Goal: Task Accomplishment & Management: Complete application form

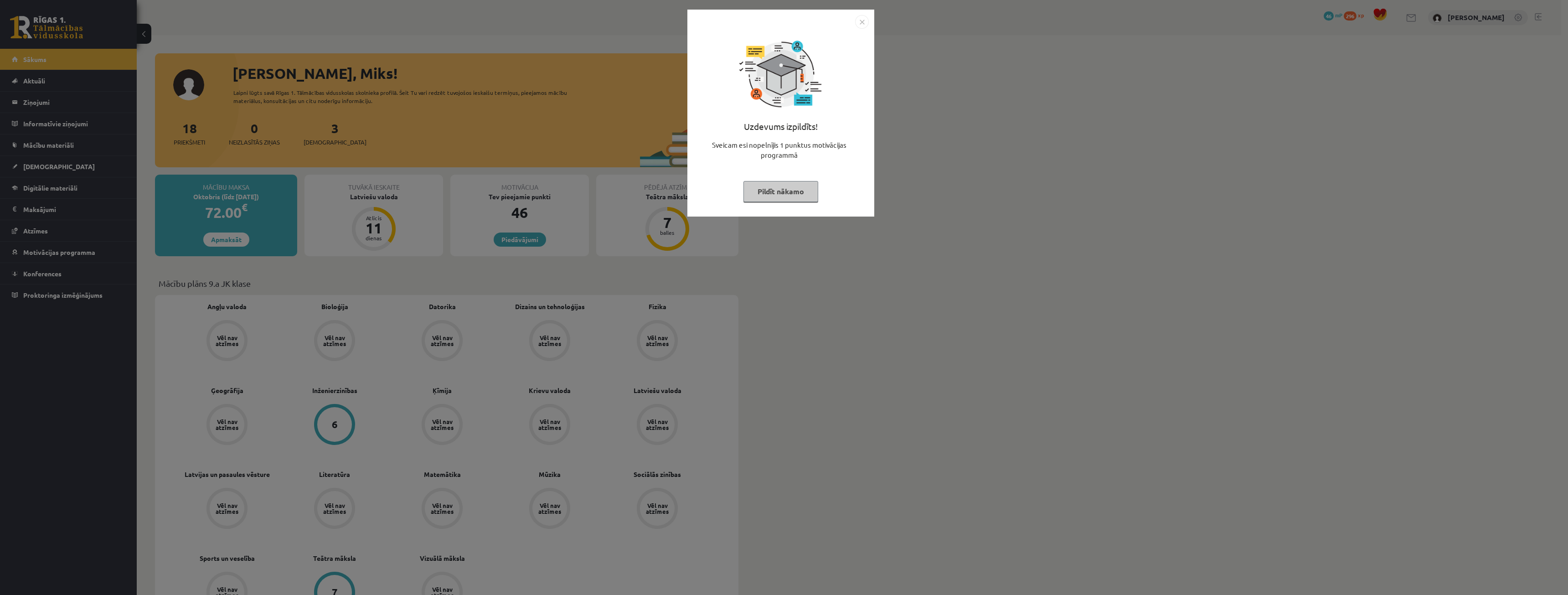
click at [768, 200] on button "Pildīt nākamo" at bounding box center [781, 191] width 75 height 21
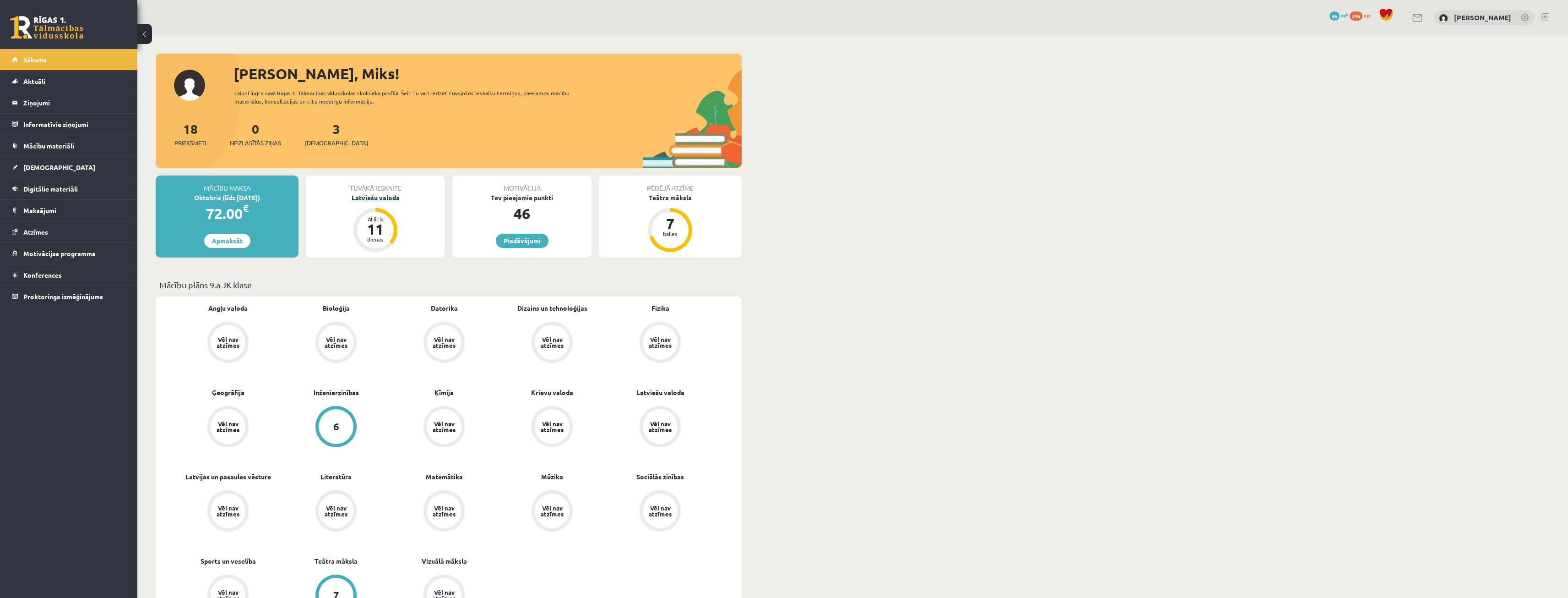
click at [377, 198] on div "Latviešu valoda" at bounding box center [376, 197] width 139 height 9
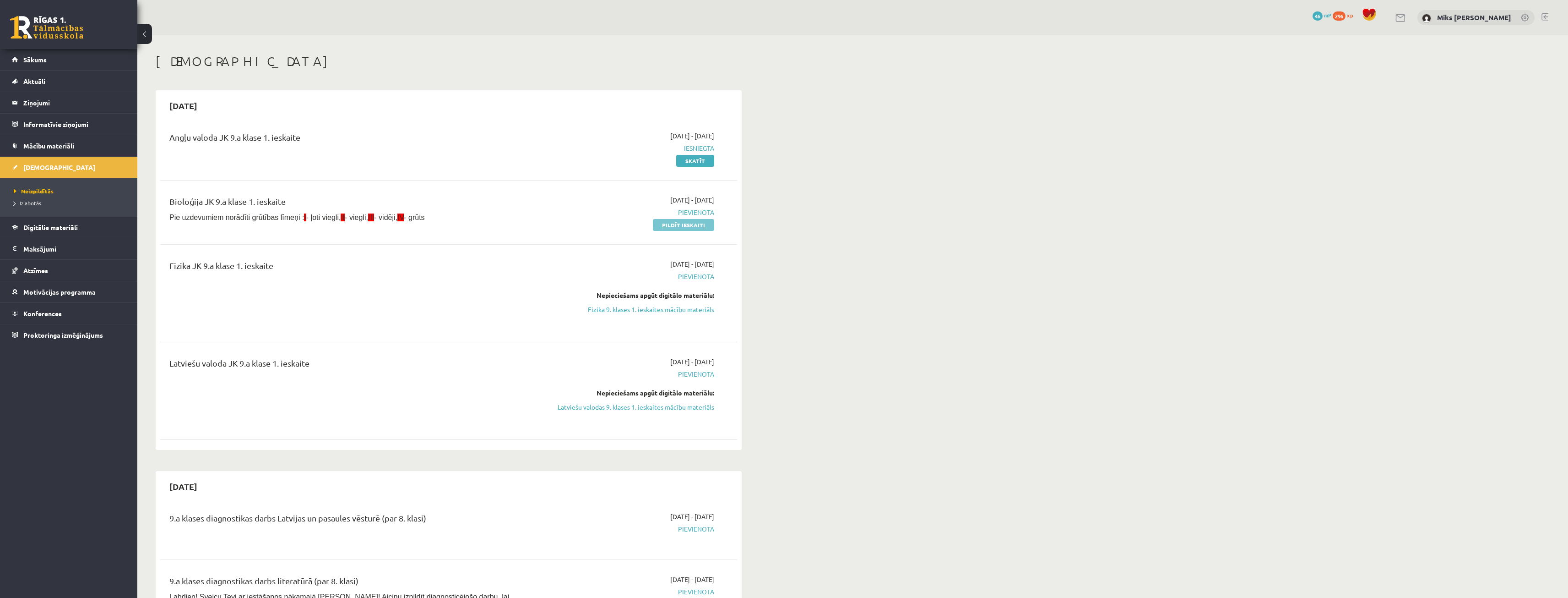
click at [679, 221] on link "Pildīt ieskaiti" at bounding box center [683, 225] width 61 height 12
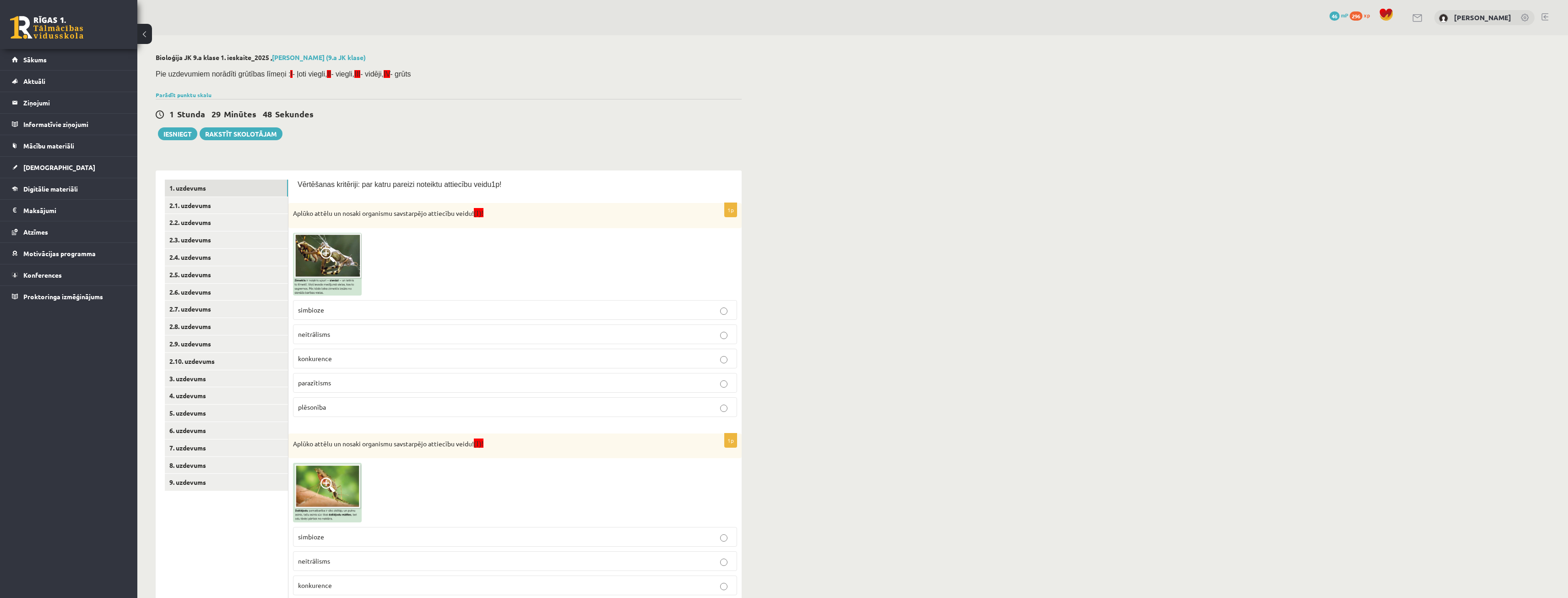
click at [337, 259] on img at bounding box center [328, 264] width 69 height 63
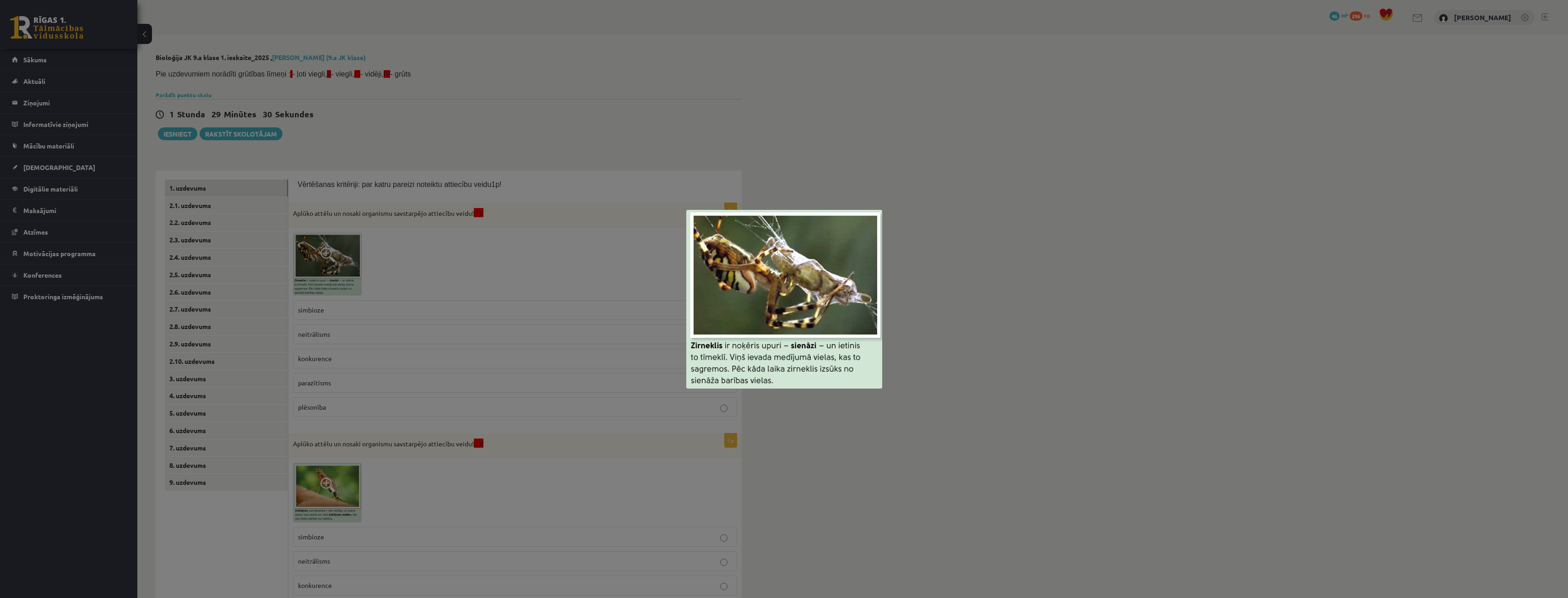
click at [963, 348] on div at bounding box center [784, 299] width 1568 height 598
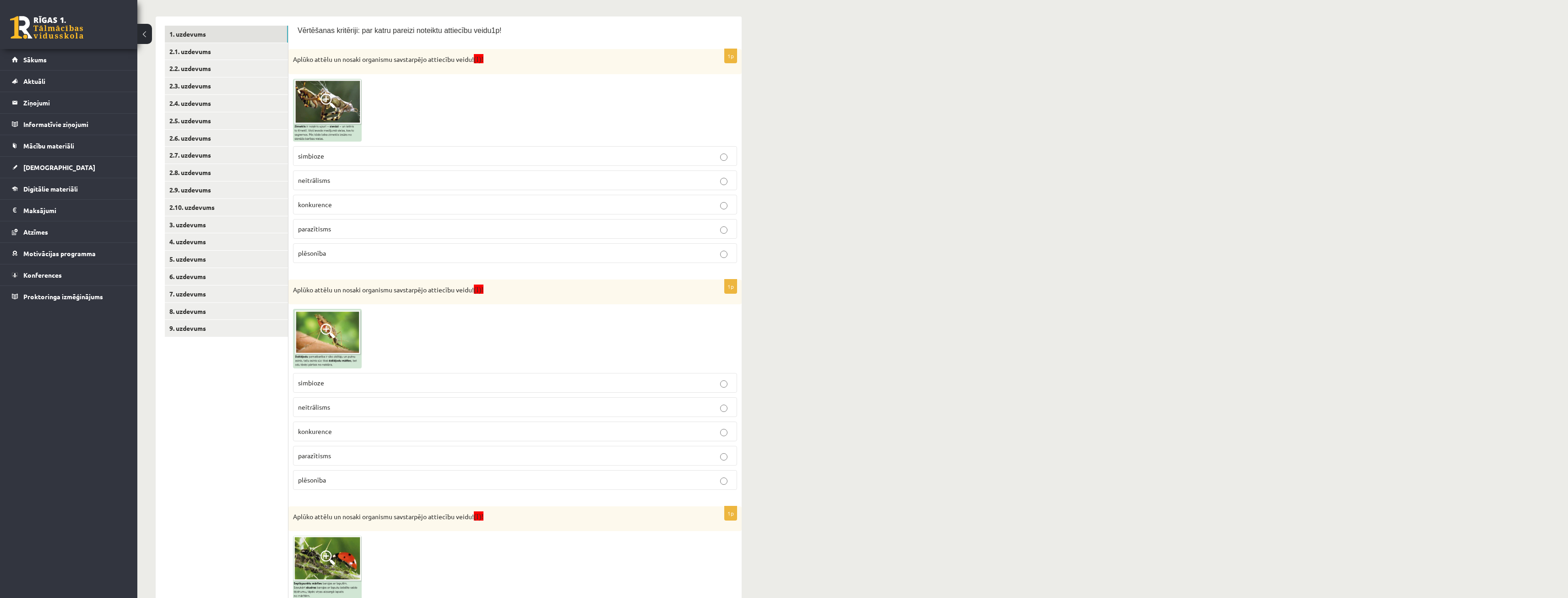
scroll to position [183, 0]
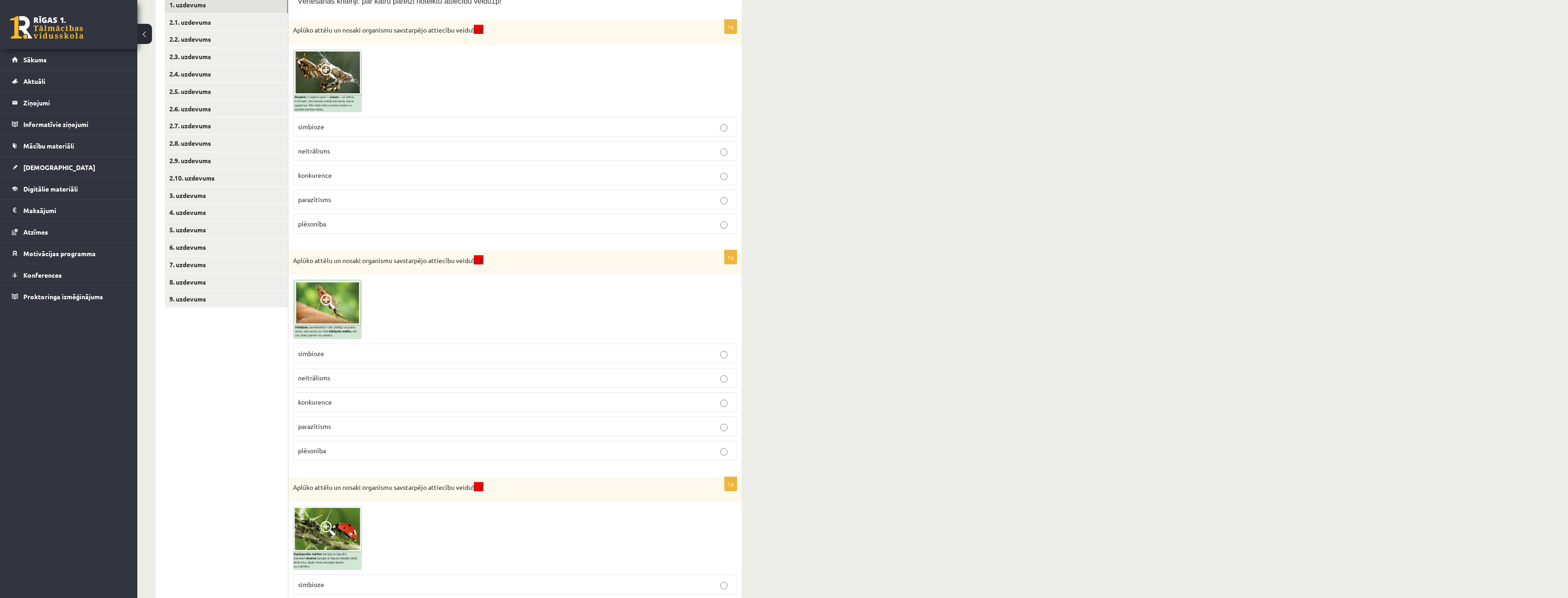
click at [384, 226] on p "plēsonība" at bounding box center [515, 224] width 434 height 9
click at [345, 334] on img at bounding box center [328, 309] width 69 height 59
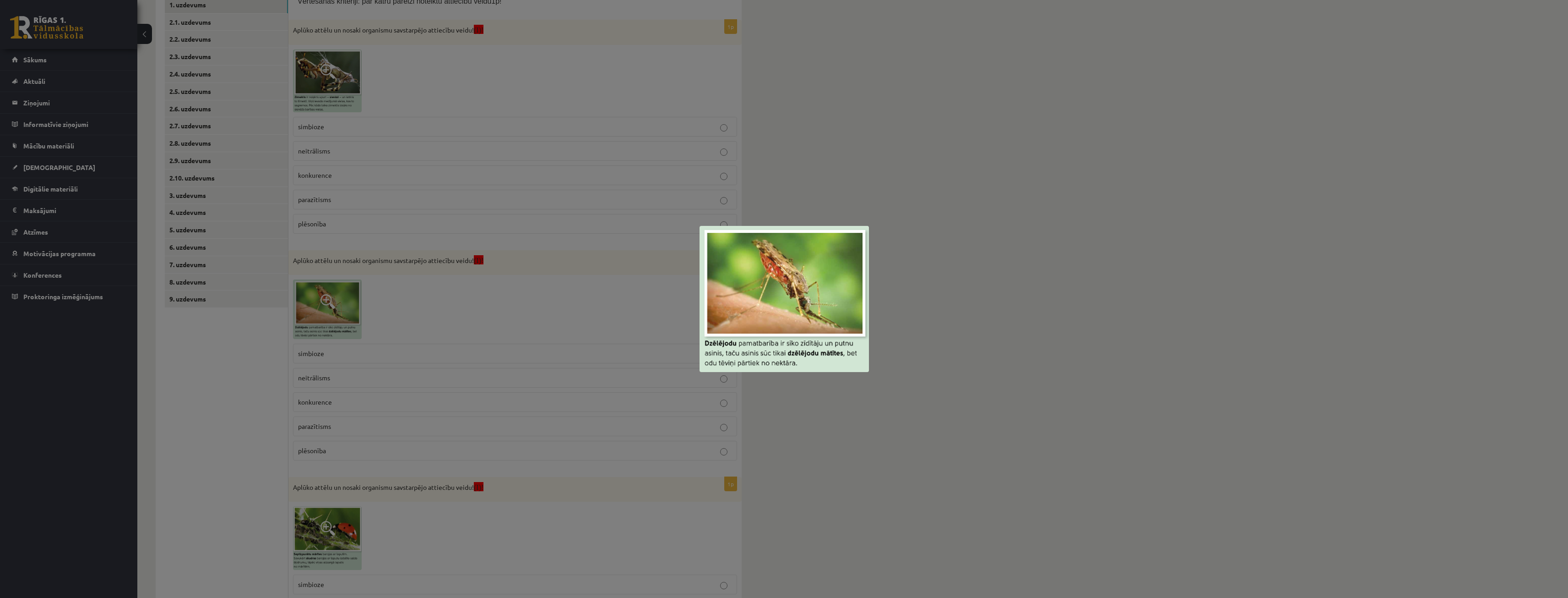
click at [829, 196] on div at bounding box center [784, 299] width 1568 height 598
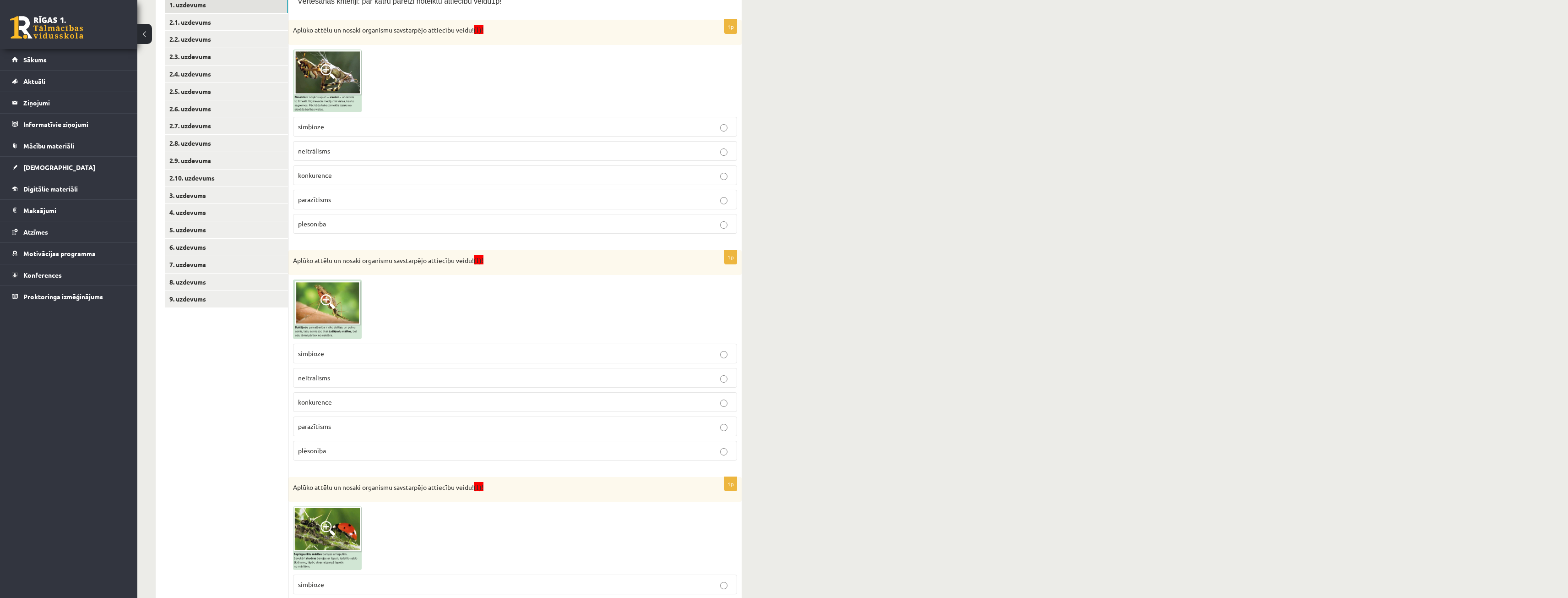
click at [367, 355] on p "simbioze" at bounding box center [515, 353] width 434 height 9
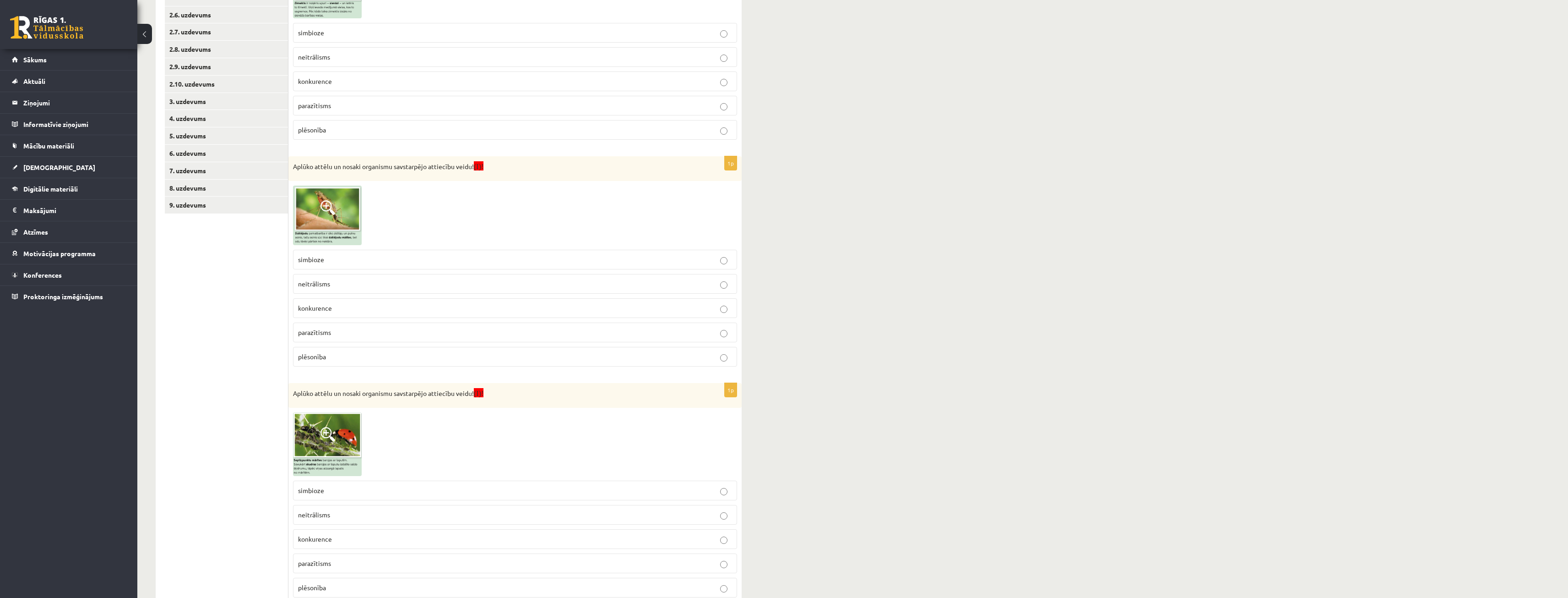
scroll to position [312, 0]
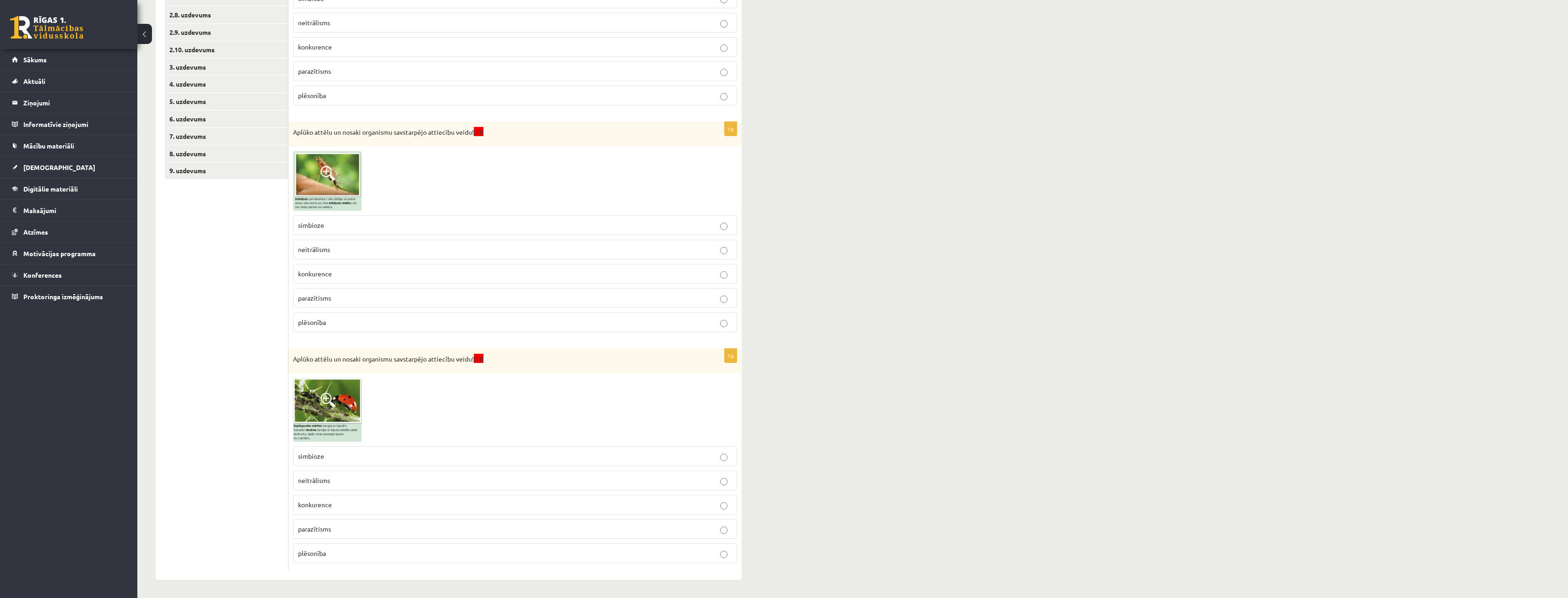
click at [322, 389] on img at bounding box center [328, 410] width 69 height 64
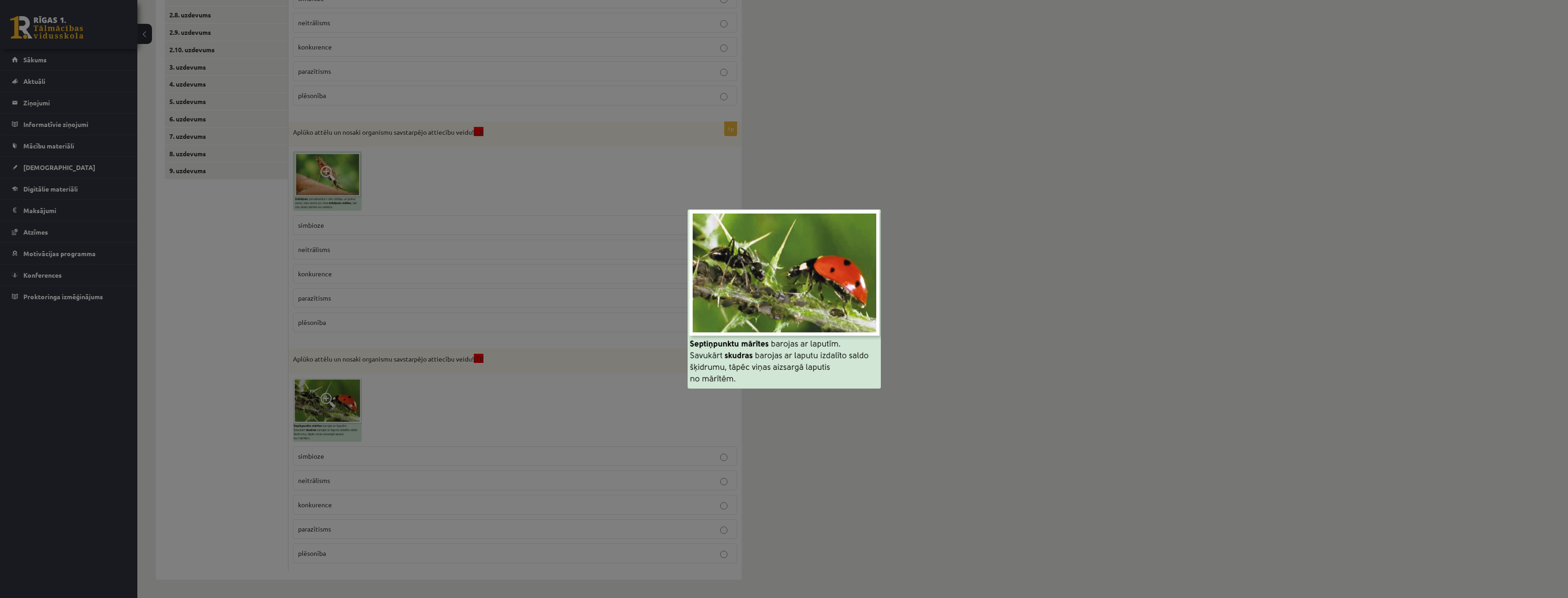
click at [1024, 309] on div at bounding box center [784, 299] width 1568 height 598
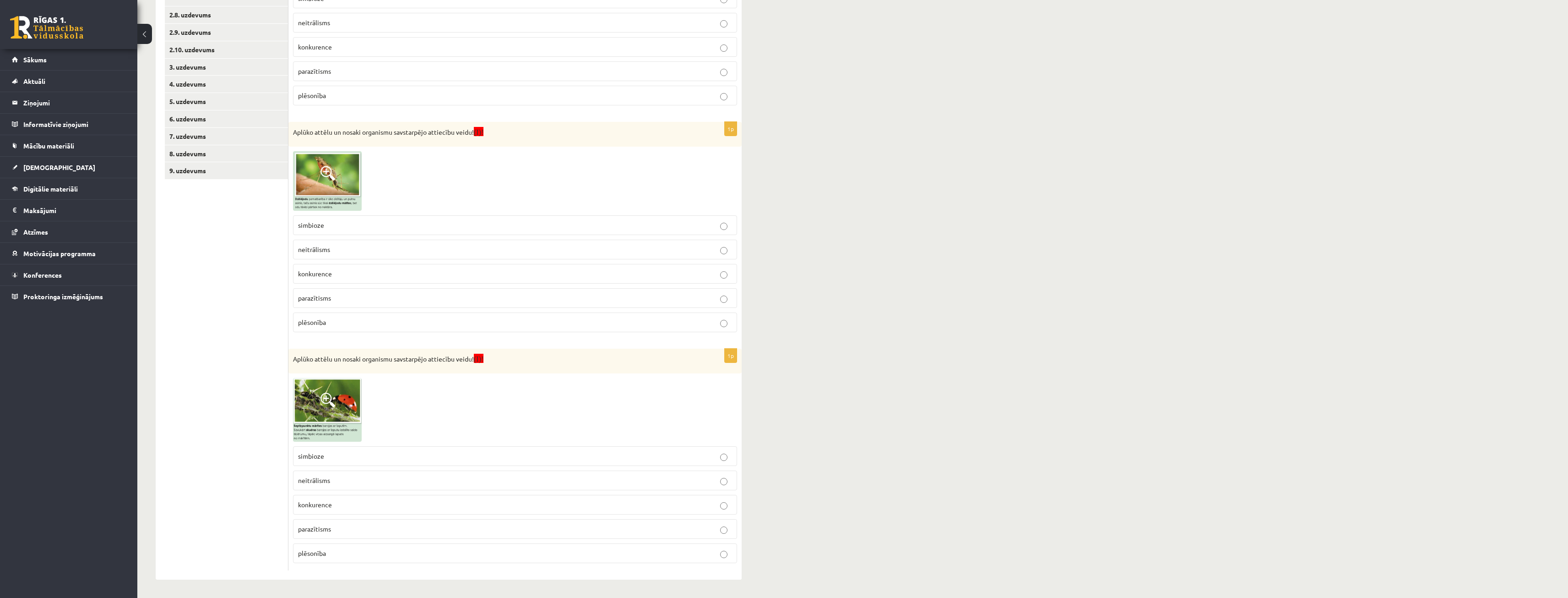
click at [453, 463] on label "simbioze" at bounding box center [515, 456] width 444 height 19
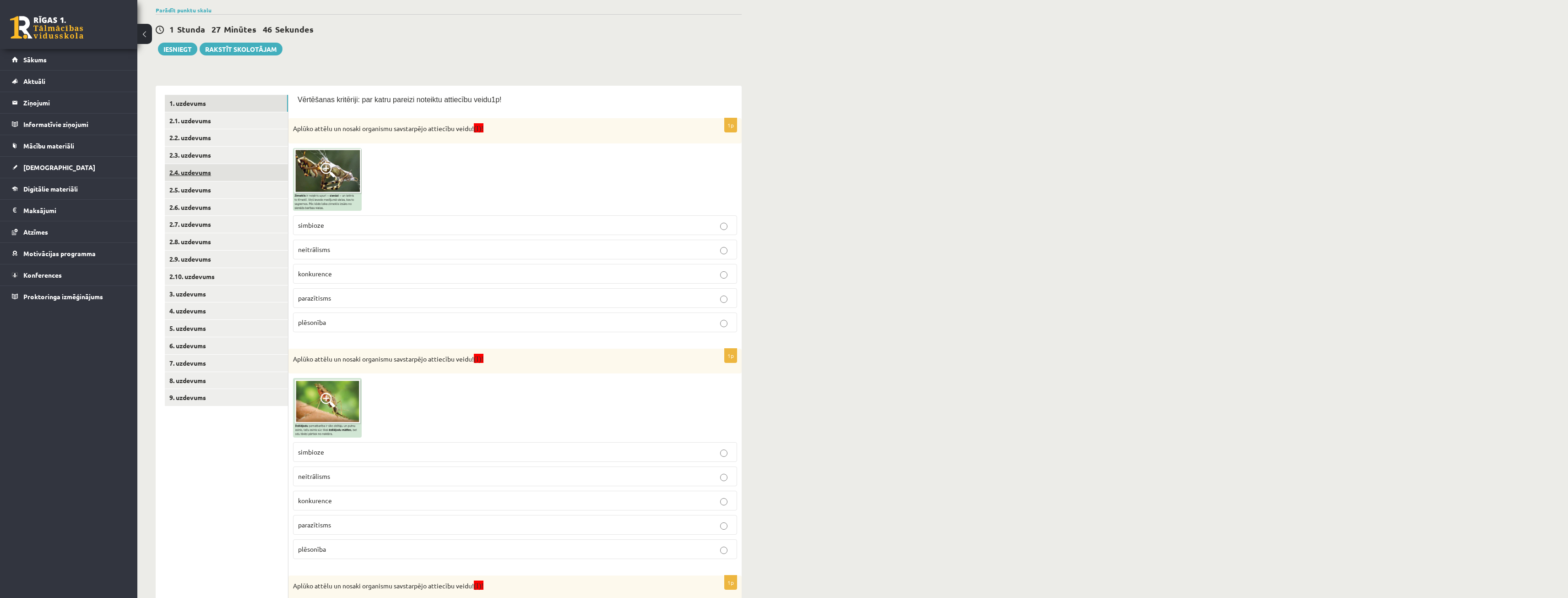
scroll to position [83, 0]
click at [199, 127] on link "2.1. uzdevums" at bounding box center [226, 123] width 123 height 17
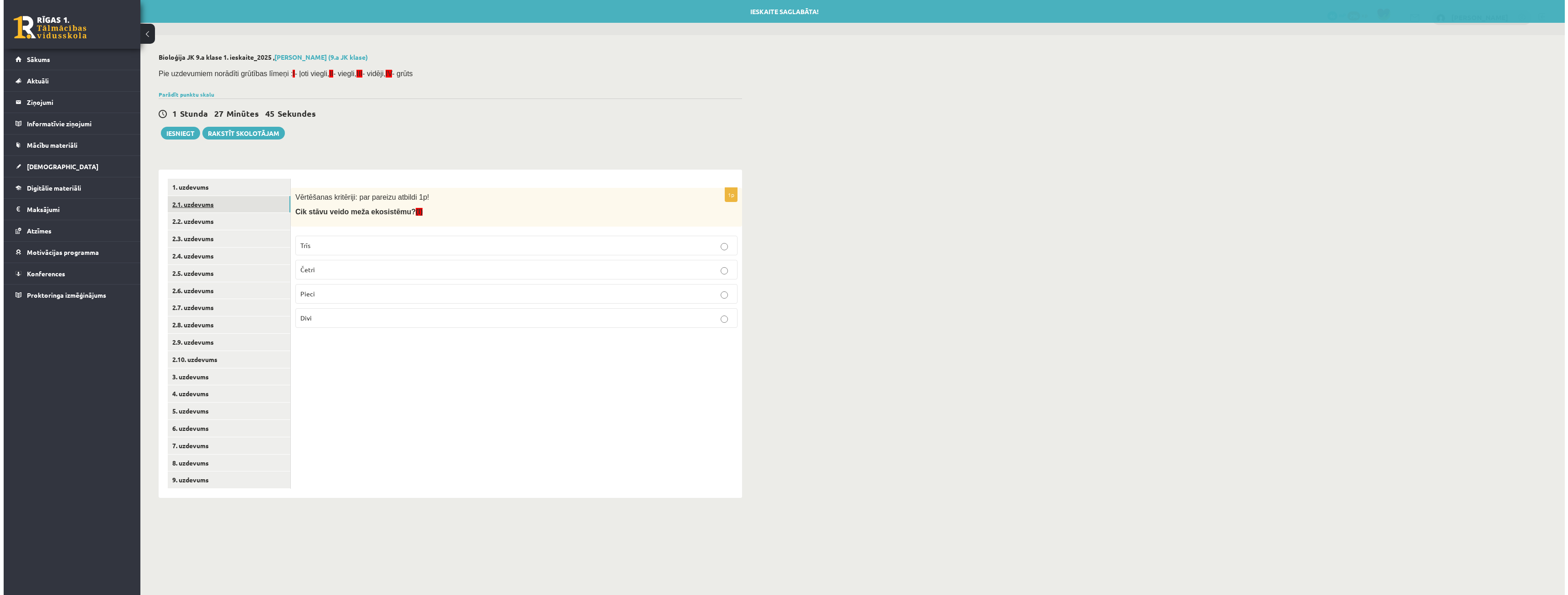
scroll to position [0, 0]
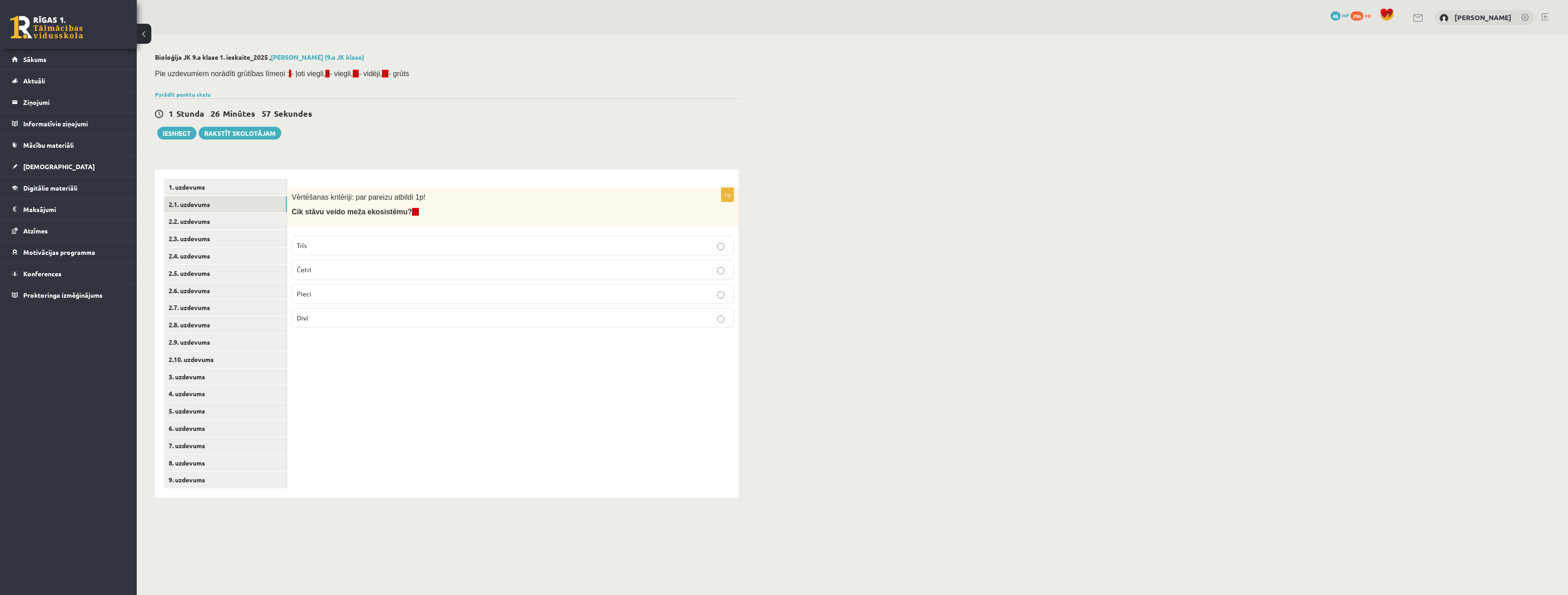
click at [471, 243] on p "Trīs" at bounding box center [513, 245] width 432 height 9
click at [210, 217] on link "2.2. uzdevums" at bounding box center [225, 222] width 122 height 17
click at [354, 315] on span "Tie sazarojas un veido plašu vainagu" at bounding box center [347, 318] width 102 height 8
click at [241, 240] on link "2.3. uzdevums" at bounding box center [225, 239] width 122 height 17
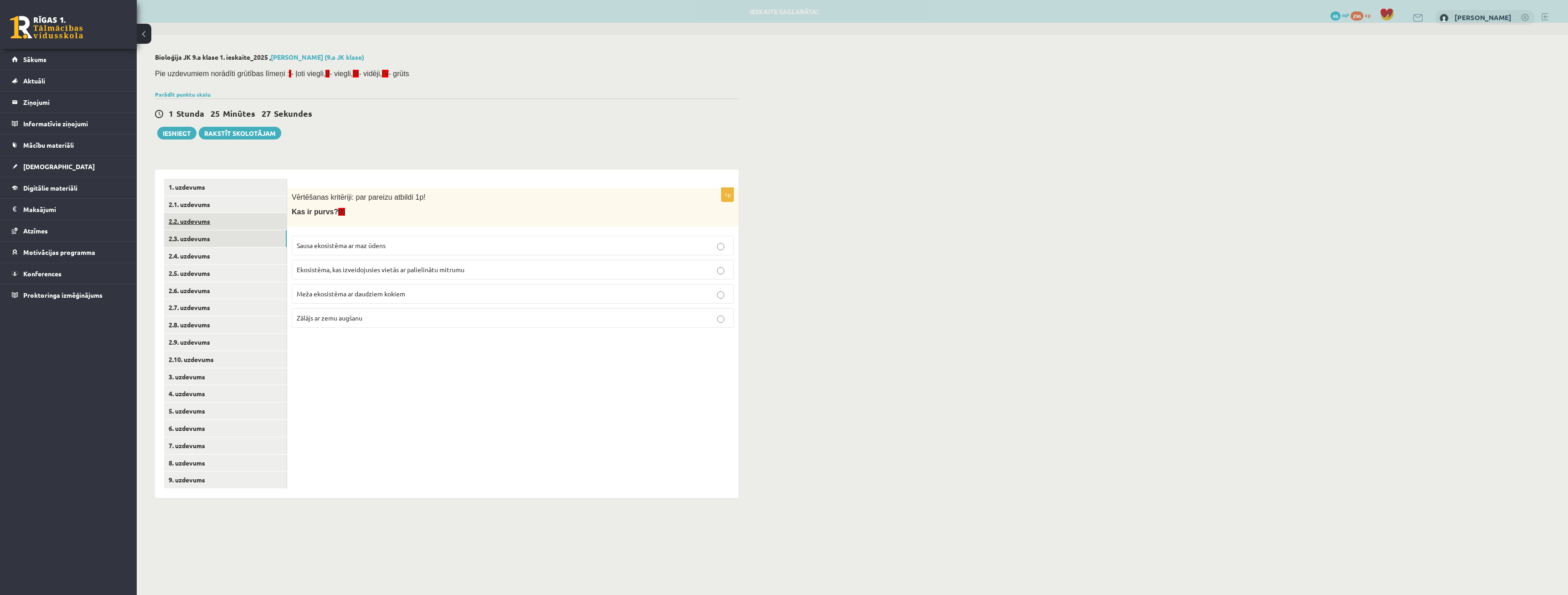
click at [236, 225] on link "2.2. uzdevums" at bounding box center [225, 222] width 122 height 17
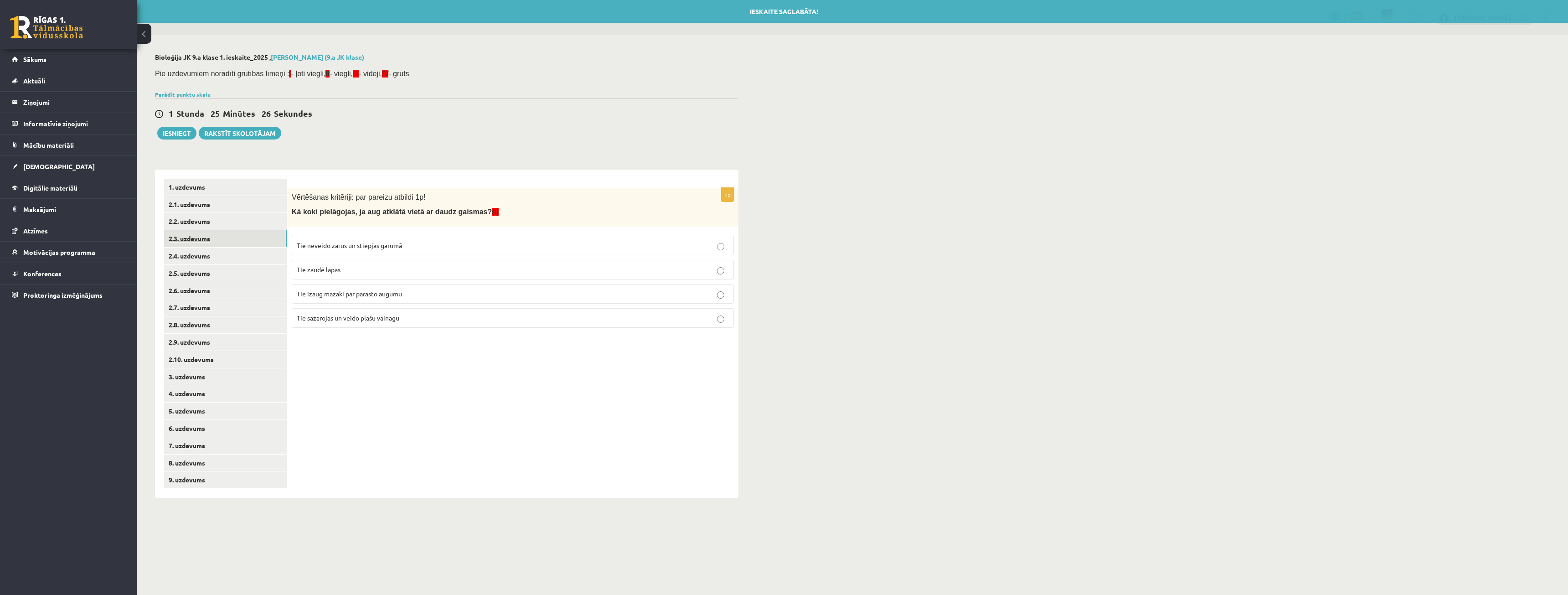
click at [233, 245] on link "2.3. uzdevums" at bounding box center [225, 239] width 122 height 17
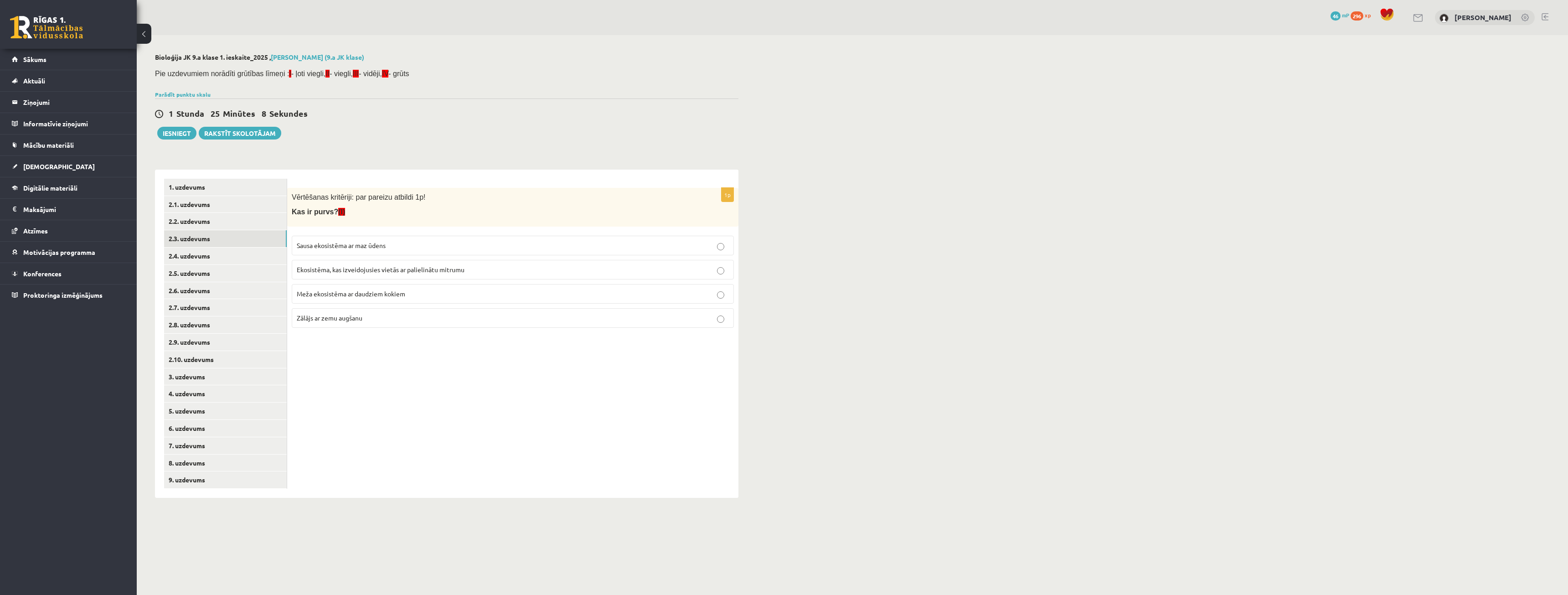
click at [430, 276] on label "Ekosistēma, kas izveidojusies vietās ar palielinātu mitrumu" at bounding box center [513, 269] width 442 height 19
click at [249, 252] on link "2.4. uzdevums" at bounding box center [225, 256] width 122 height 17
click at [360, 293] on p "Aptuveni 10 000 gadu" at bounding box center [513, 293] width 432 height 9
click at [257, 277] on link "2.5. uzdevums" at bounding box center [225, 273] width 122 height 17
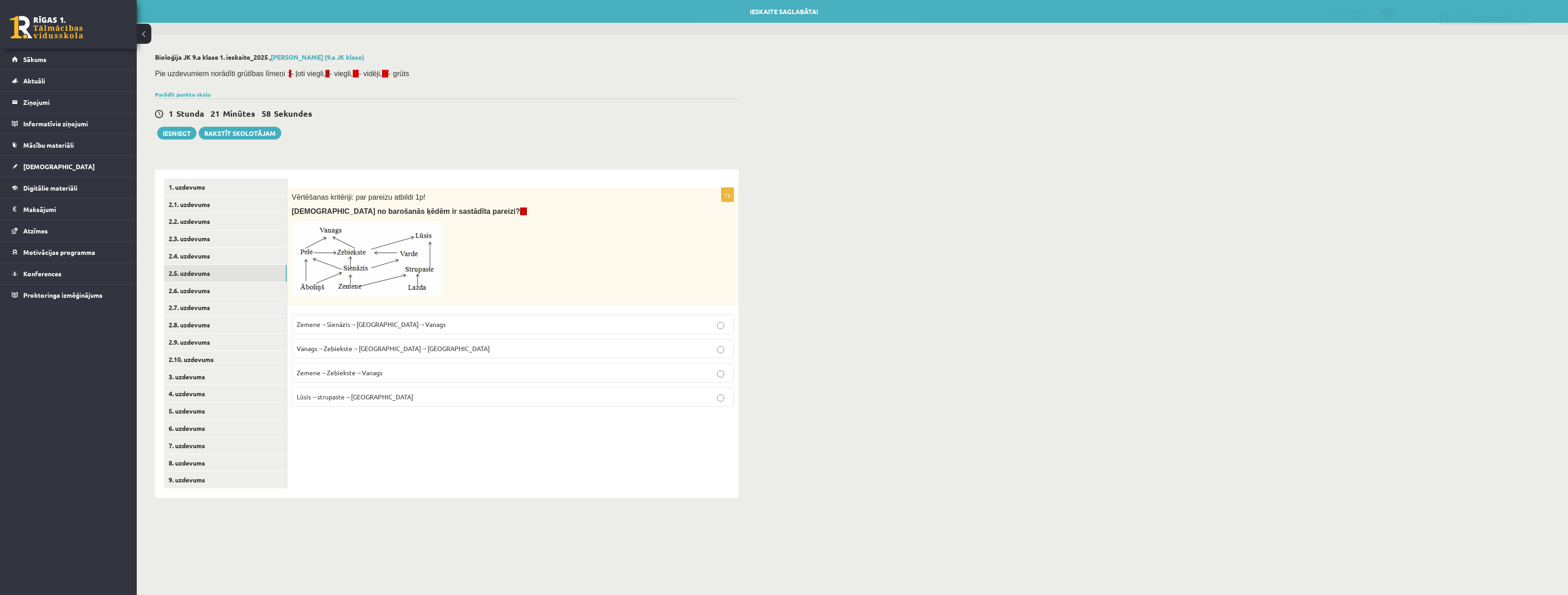
click at [436, 326] on p "Zemene→Sienāzis→Zebiekste→Vanags" at bounding box center [513, 324] width 432 height 9
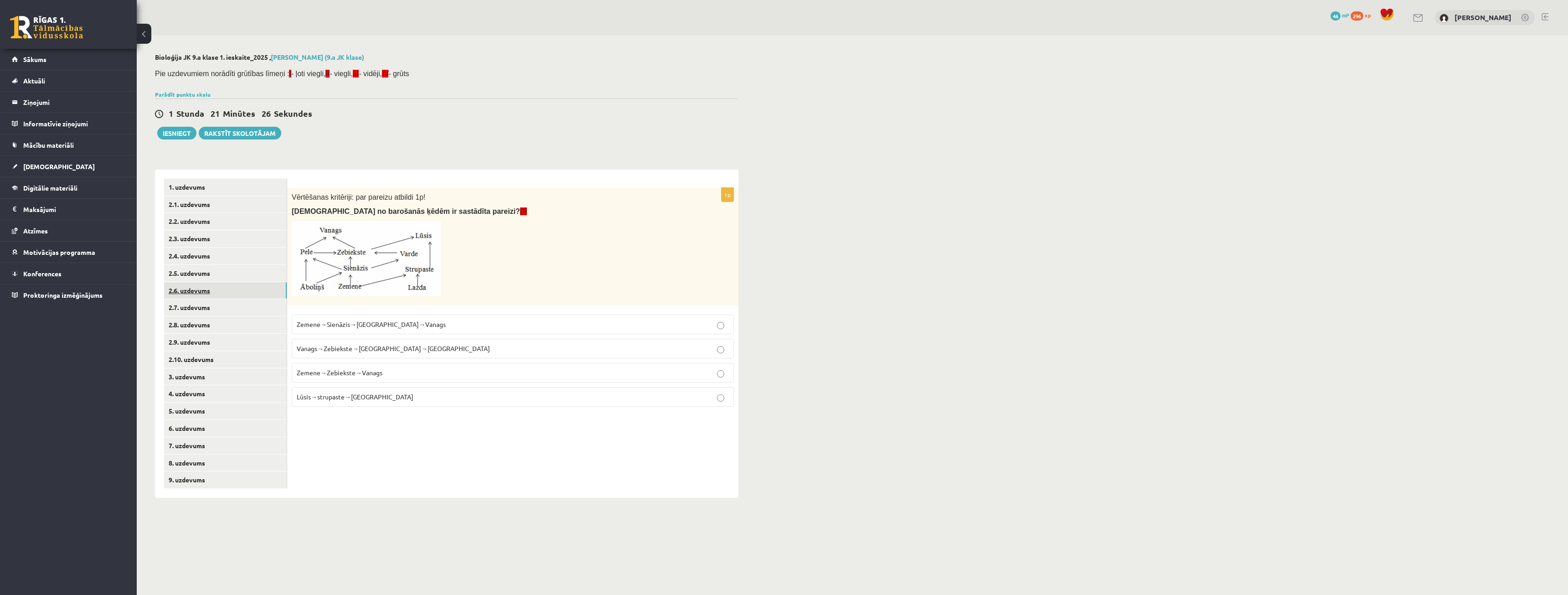
click at [182, 290] on link "2.6. uzdevums" at bounding box center [225, 291] width 122 height 17
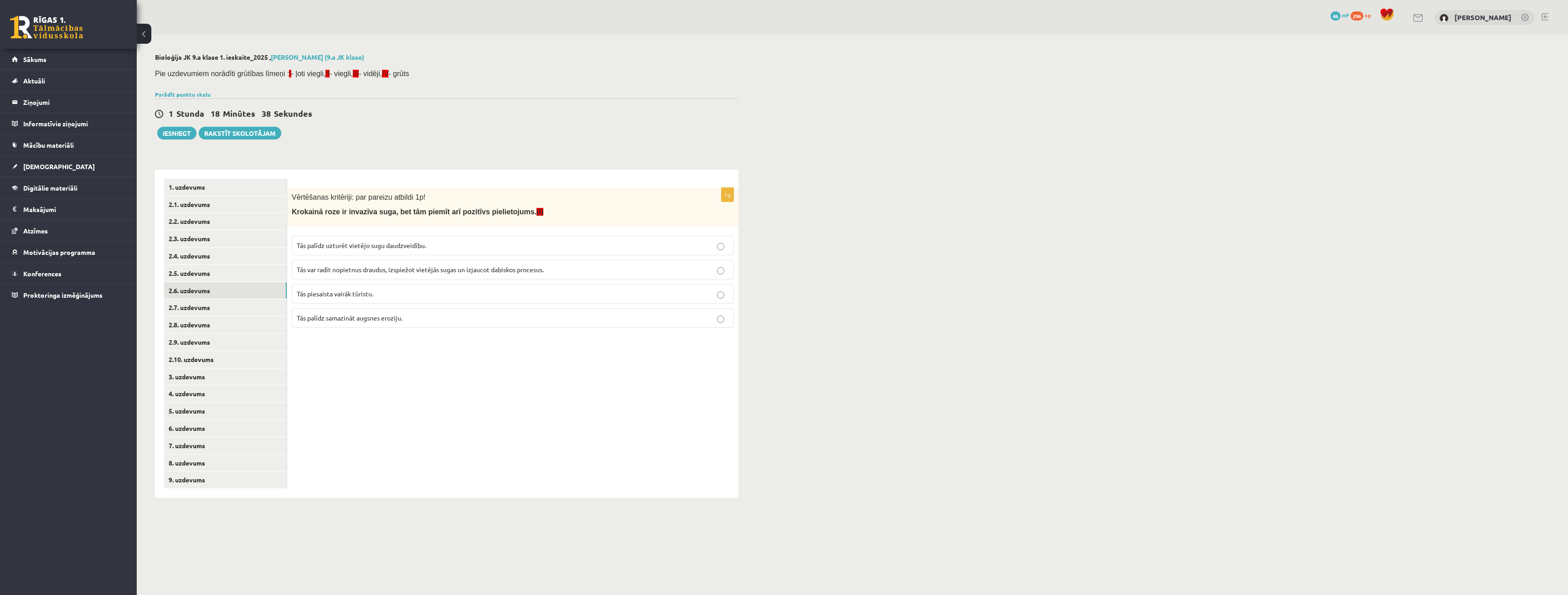
click at [331, 252] on label "Tās palīdz uzturēt vietējo sugu daudzveidību." at bounding box center [513, 245] width 442 height 19
click at [215, 305] on link "2.7. uzdevums" at bounding box center [225, 308] width 122 height 17
click at [357, 316] on span "Ziemeļvidzemes biosfēras rezervāts" at bounding box center [348, 316] width 103 height 8
click at [193, 331] on link "2.8. uzdevums" at bounding box center [225, 325] width 122 height 17
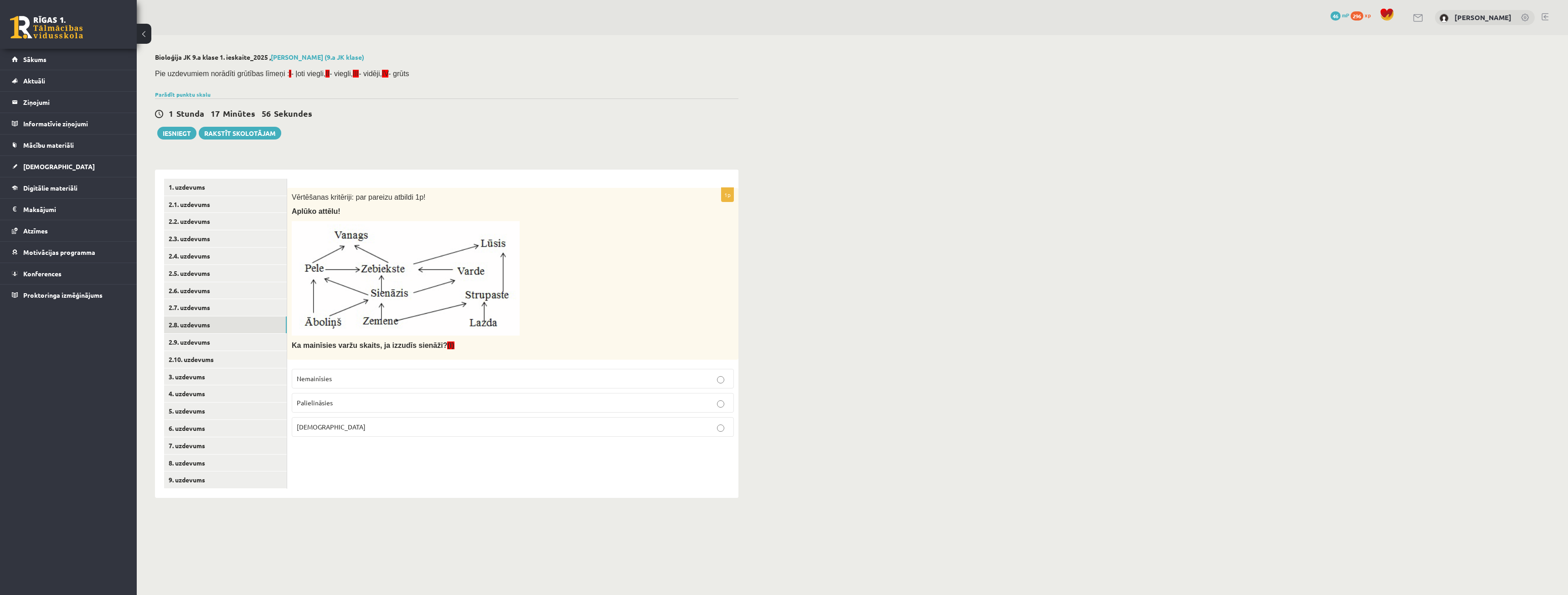
click at [365, 380] on p "Nemainīsies" at bounding box center [513, 378] width 432 height 9
click at [227, 341] on link "2.9. uzdevums" at bounding box center [225, 343] width 122 height 17
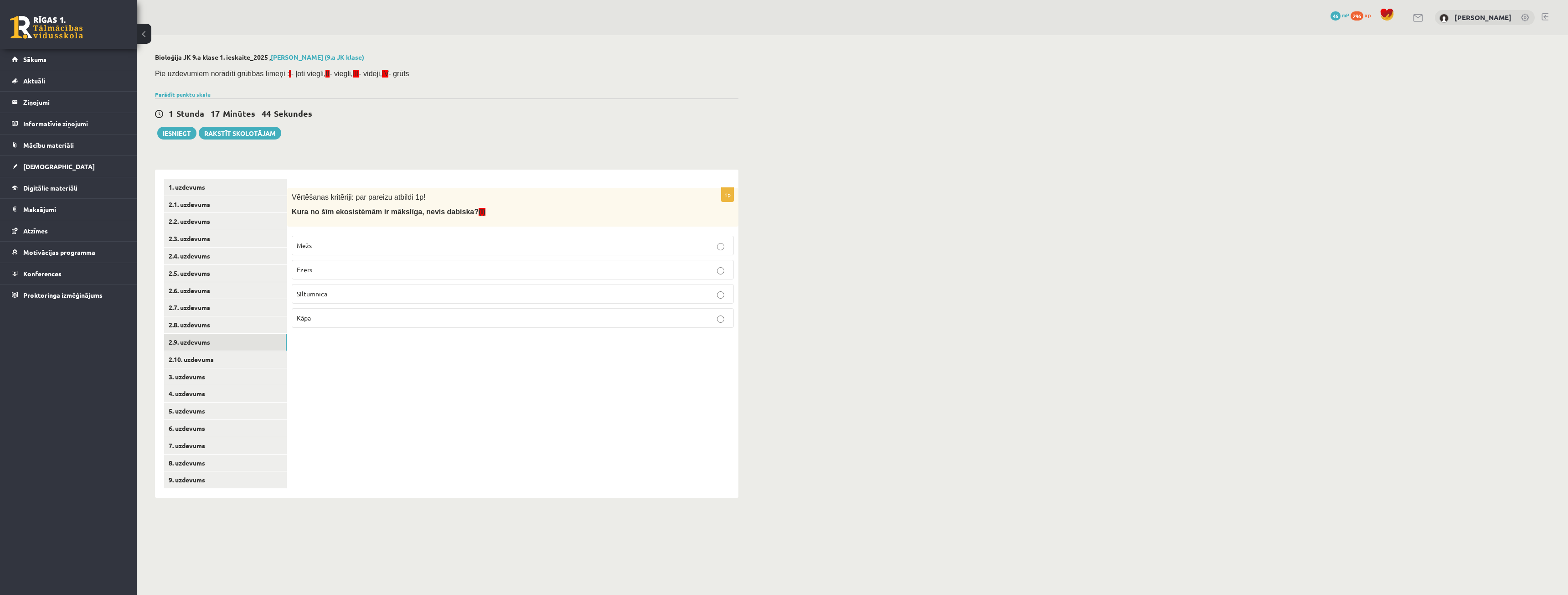
click at [320, 277] on label "Ezers" at bounding box center [513, 269] width 442 height 19
click at [248, 363] on link "2.10. uzdevums" at bounding box center [225, 360] width 122 height 17
click at [389, 291] on p "Temperatūra un mitrums mežā" at bounding box center [513, 293] width 432 height 9
click at [240, 374] on link "3. uzdevums" at bounding box center [225, 377] width 122 height 17
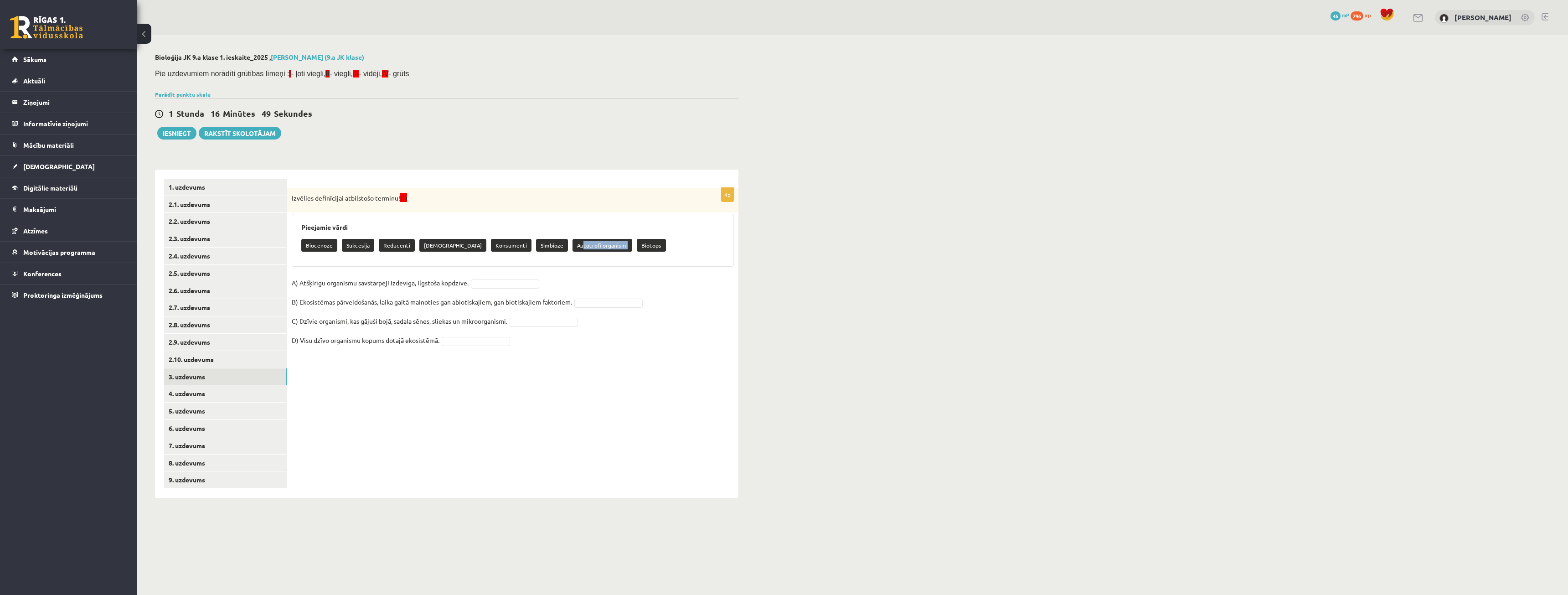
drag, startPoint x: 548, startPoint y: 251, endPoint x: 548, endPoint y: 257, distance: 6.0
click at [548, 257] on div "Biocenoze Sukcesija Reducenti Neitrālisms Konsumenti Simbioze Autotrofi organis…" at bounding box center [513, 247] width 423 height 21
click at [573, 248] on p "Autotrofi organismi" at bounding box center [603, 245] width 60 height 13
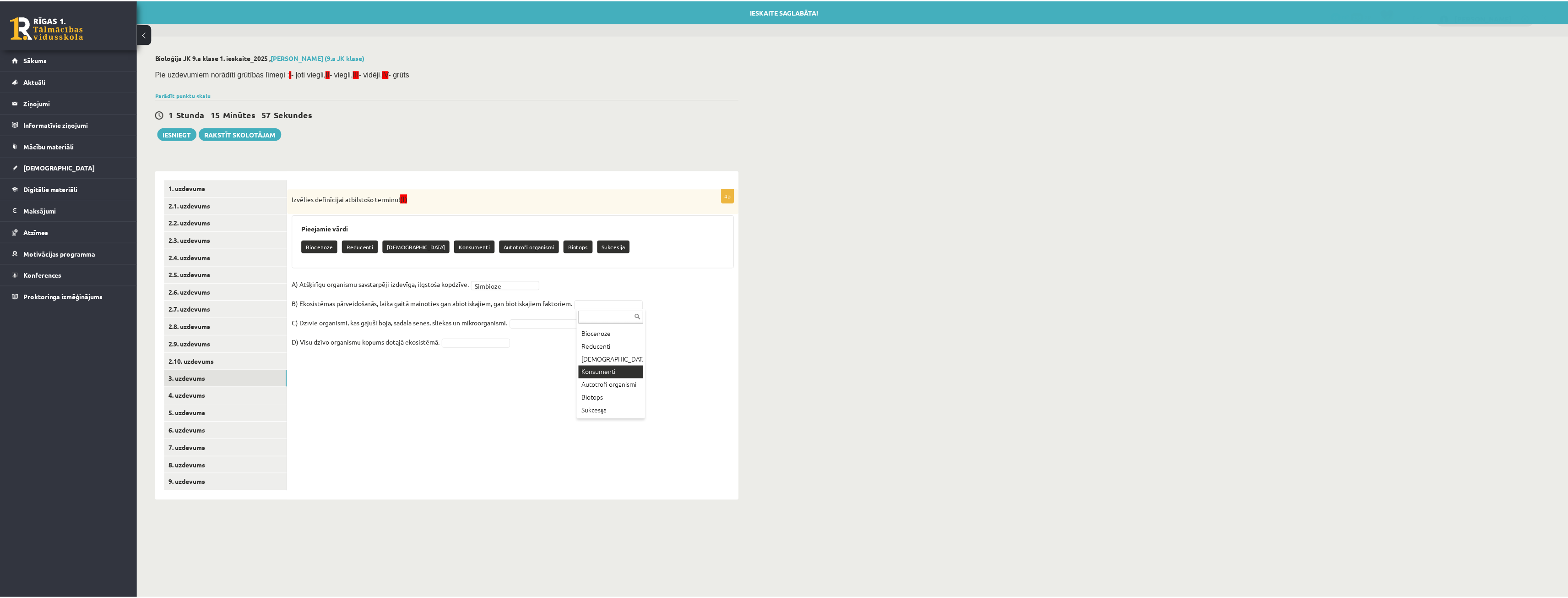
scroll to position [21, 0]
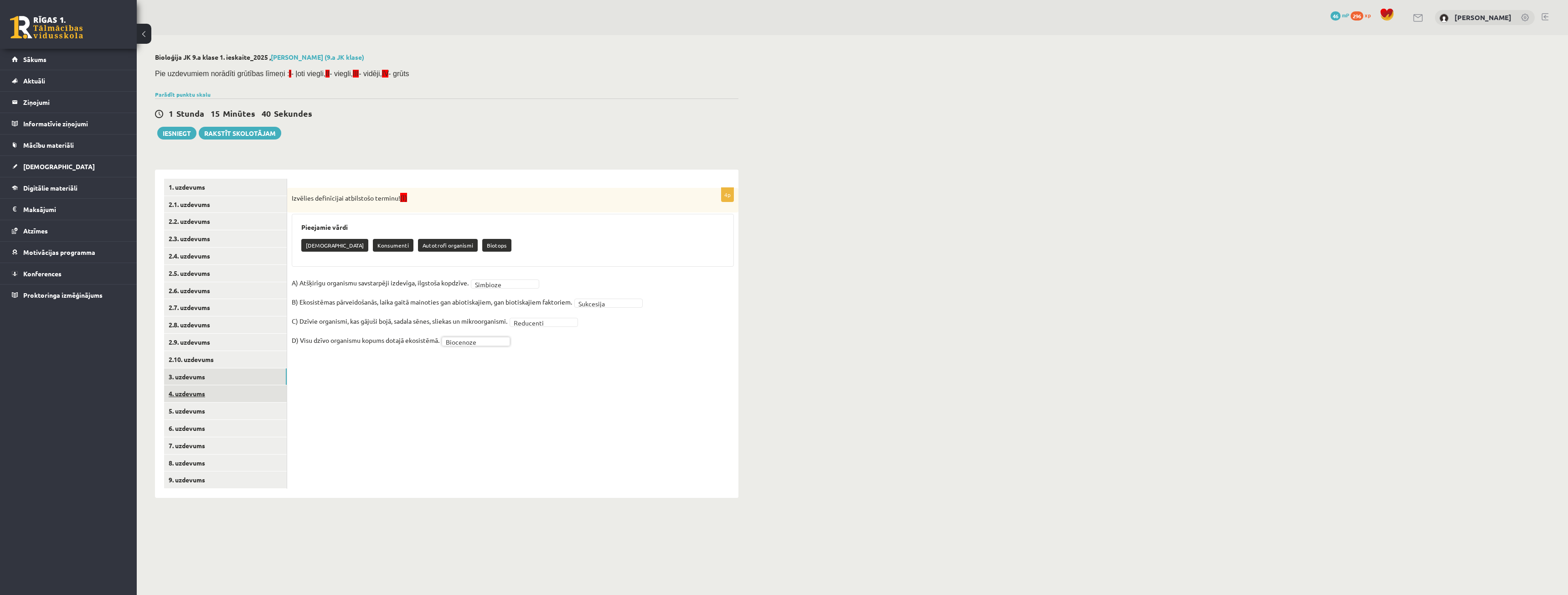
click at [217, 392] on link "4. uzdevums" at bounding box center [225, 394] width 122 height 17
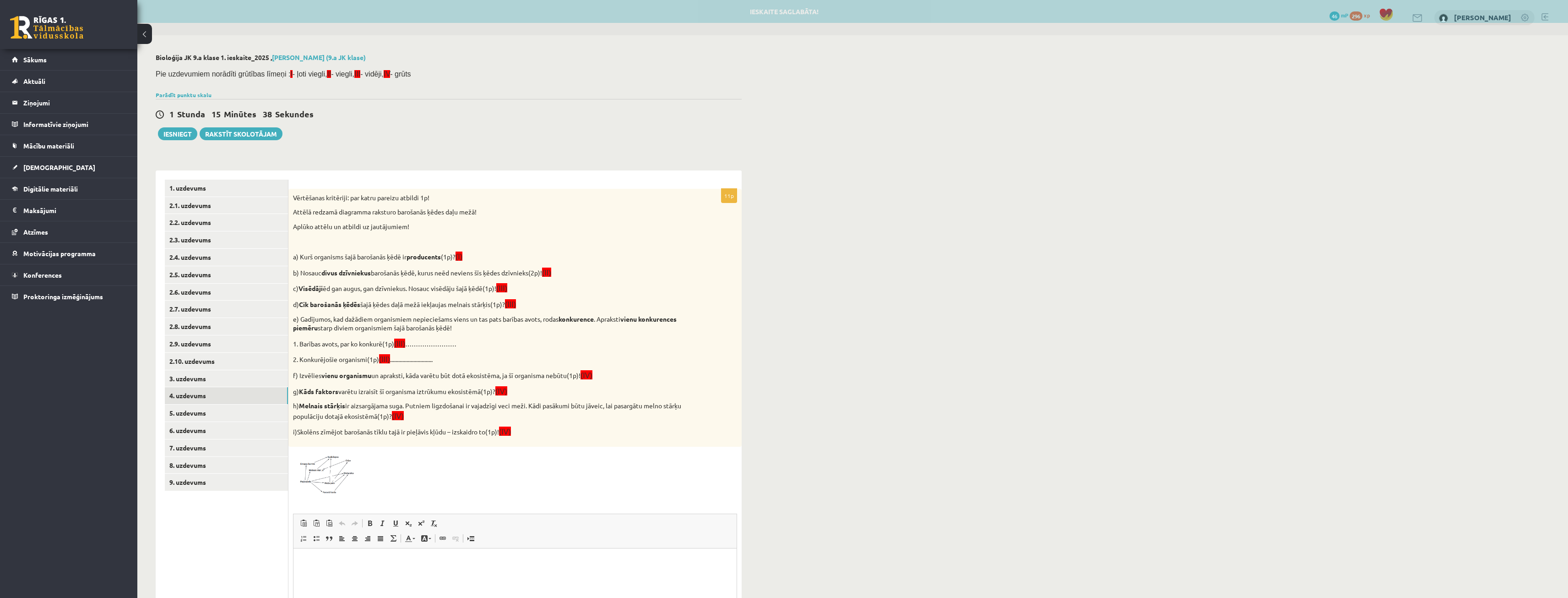
scroll to position [0, 0]
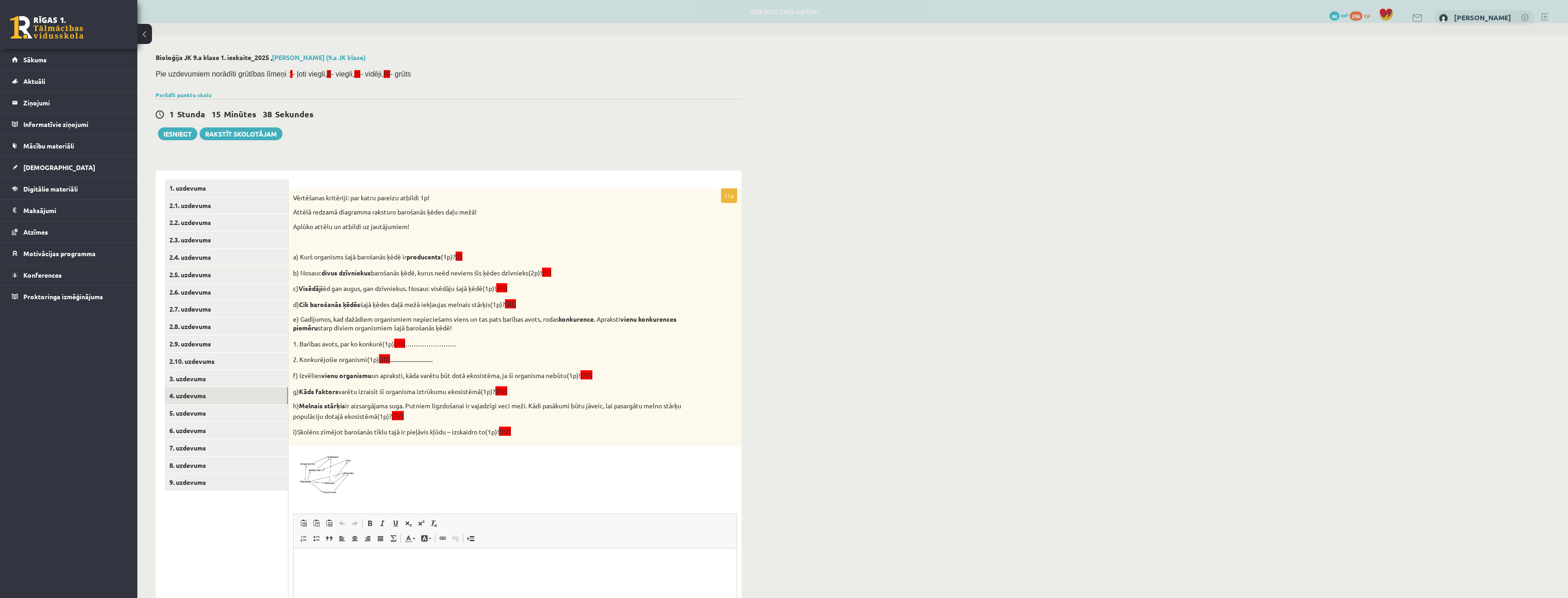
click at [429, 339] on p "1. Barības avots, par ko konkurē(1p) (III) ……………………" at bounding box center [492, 343] width 399 height 11
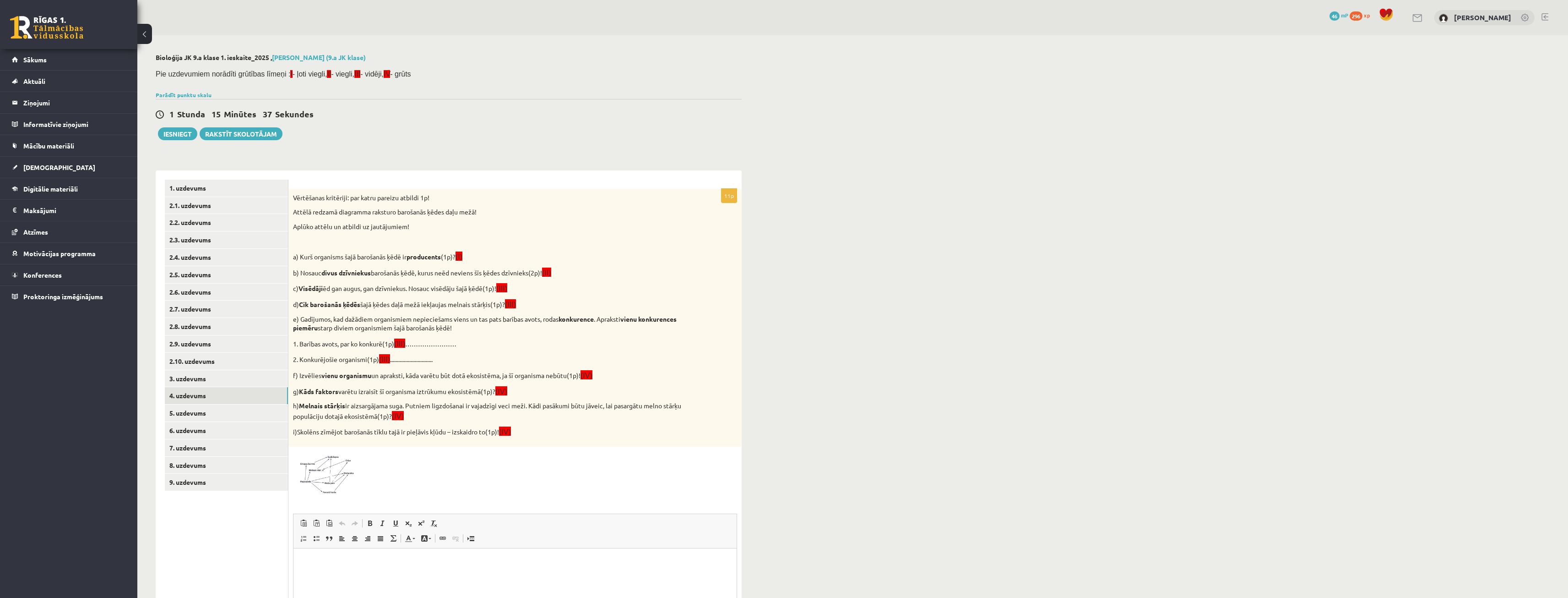
click at [429, 343] on p "1. Barības avots, par ko konkurē(1p) (III) ……………………" at bounding box center [492, 343] width 399 height 11
click at [437, 344] on p "1. Barības avots, par ko konkurē(1p) (III) ……………………" at bounding box center [492, 343] width 399 height 11
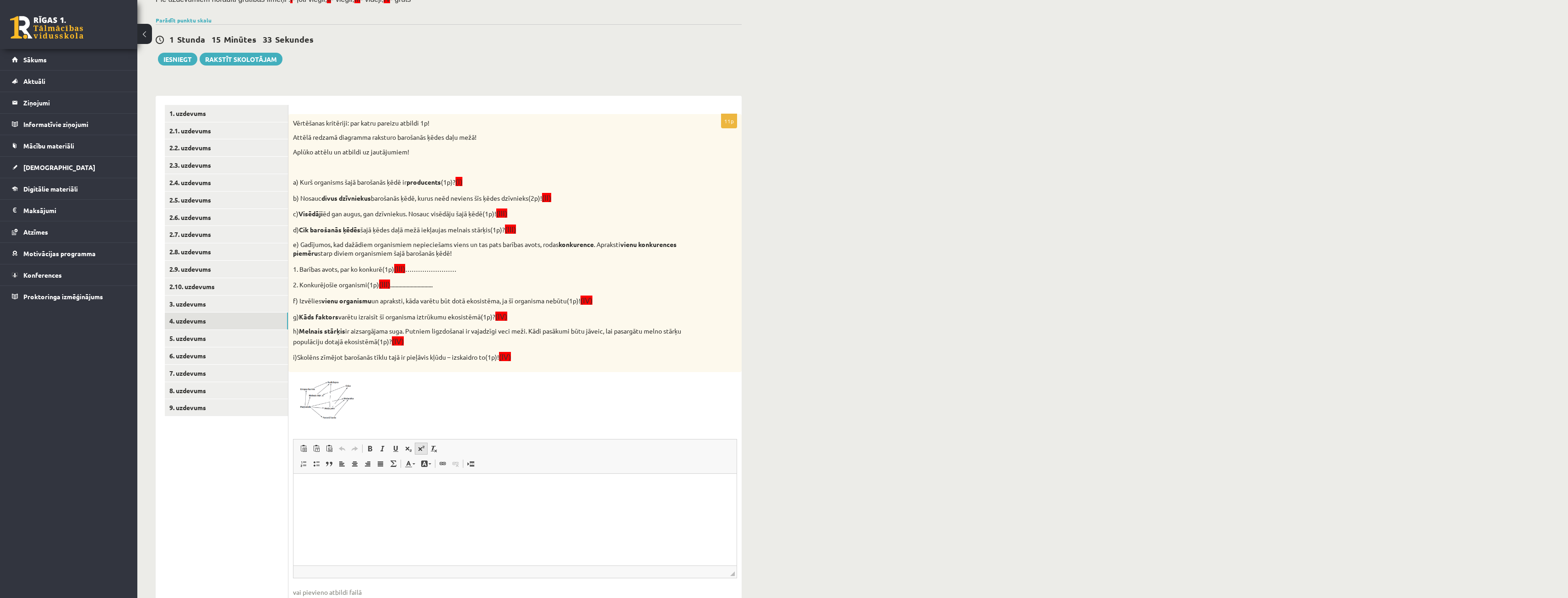
scroll to position [134, 0]
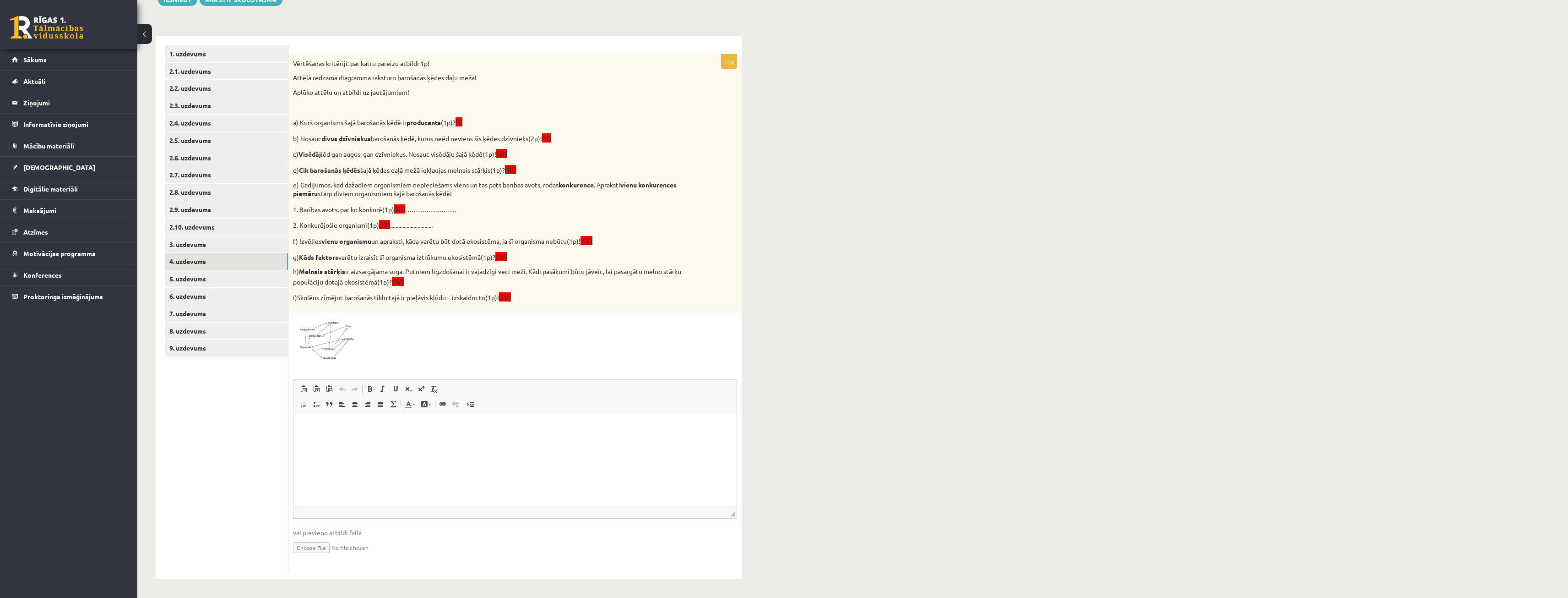
click at [395, 421] on html at bounding box center [515, 428] width 443 height 28
click at [404, 223] on p "2. Konkurējošie organismi(1p) (III) ..............................." at bounding box center [492, 224] width 399 height 11
click at [735, 277] on div "Vērtēšanas kritēriji: par katru pareizu atbildi 1p! Attēlā redzamā diagramma ra…" at bounding box center [515, 183] width 453 height 258
click at [215, 285] on link "5. uzdevums" at bounding box center [226, 279] width 123 height 17
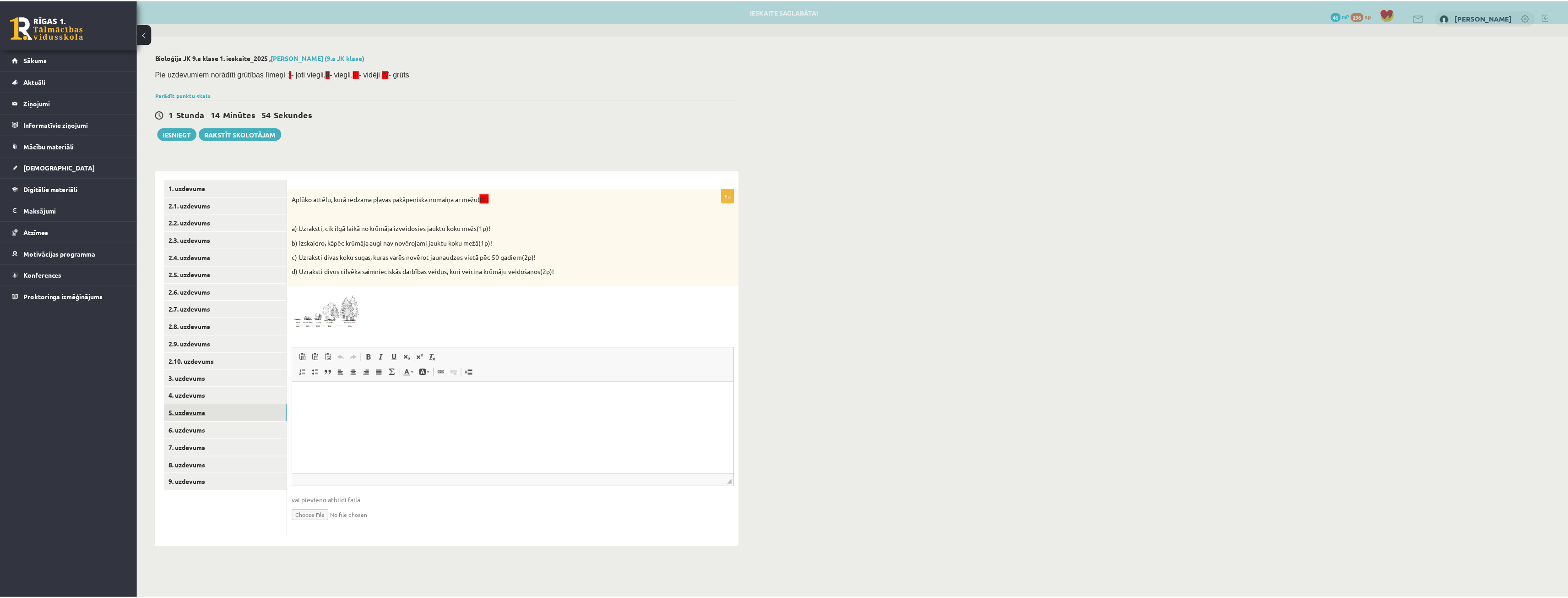
scroll to position [0, 0]
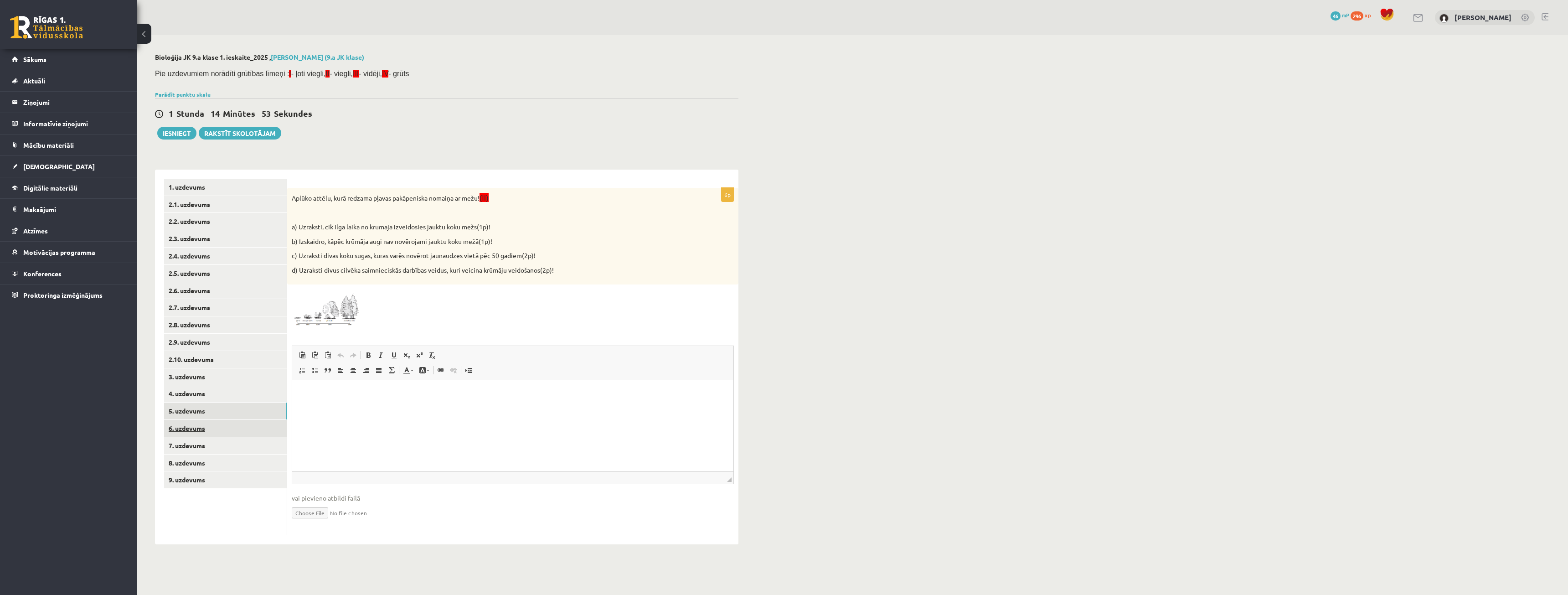
click at [239, 429] on link "6. uzdevums" at bounding box center [225, 428] width 122 height 17
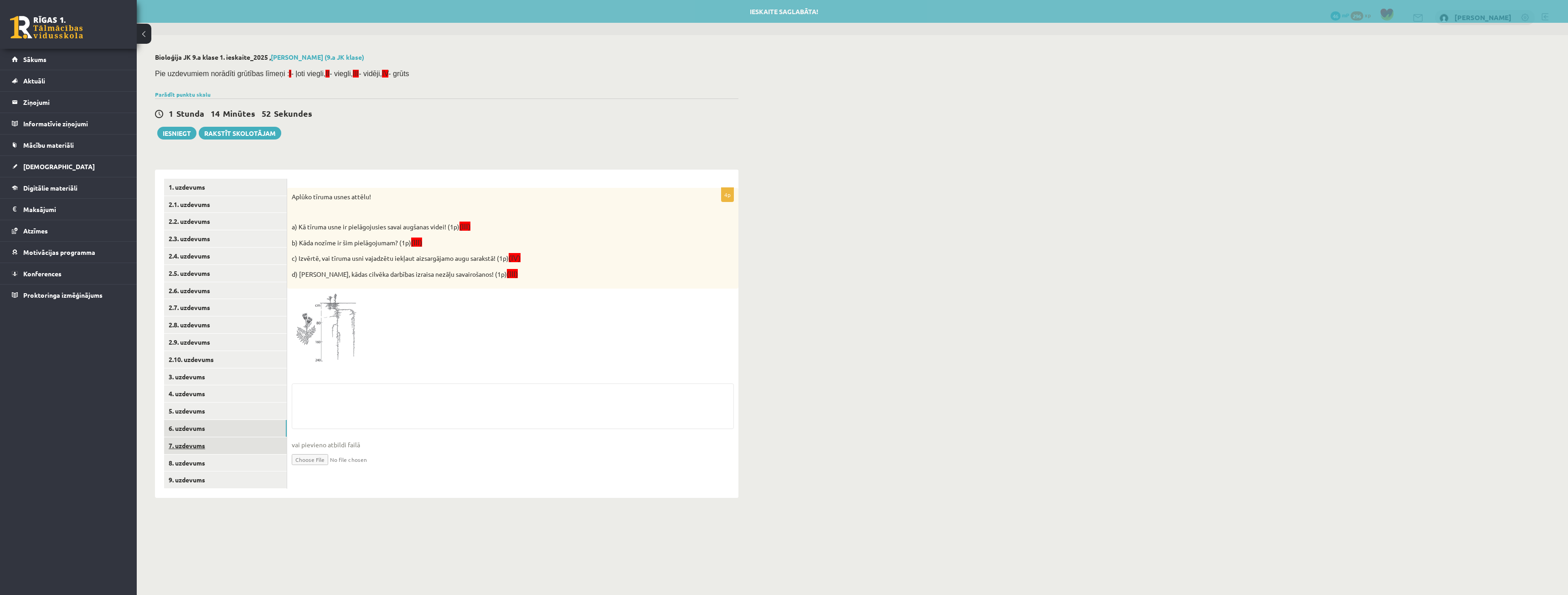
click at [228, 445] on link "7. uzdevums" at bounding box center [225, 446] width 122 height 17
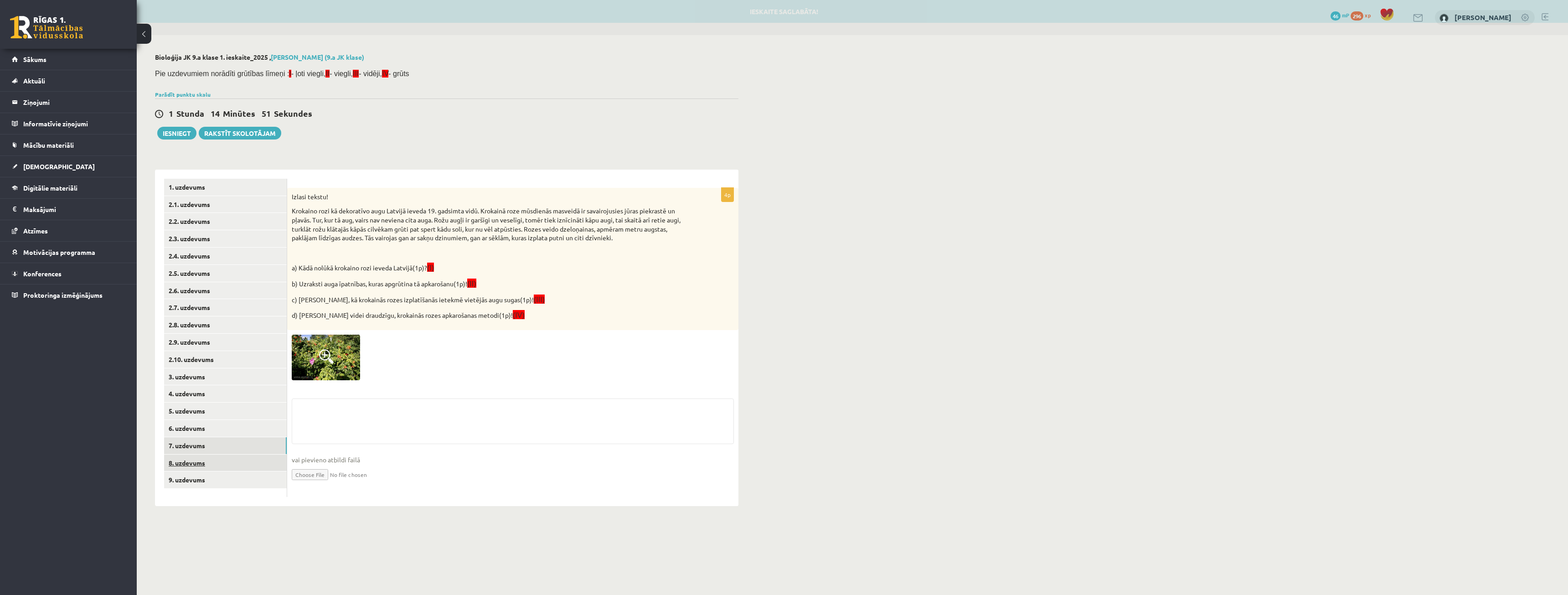
click at [221, 459] on link "8. uzdevums" at bounding box center [225, 463] width 122 height 17
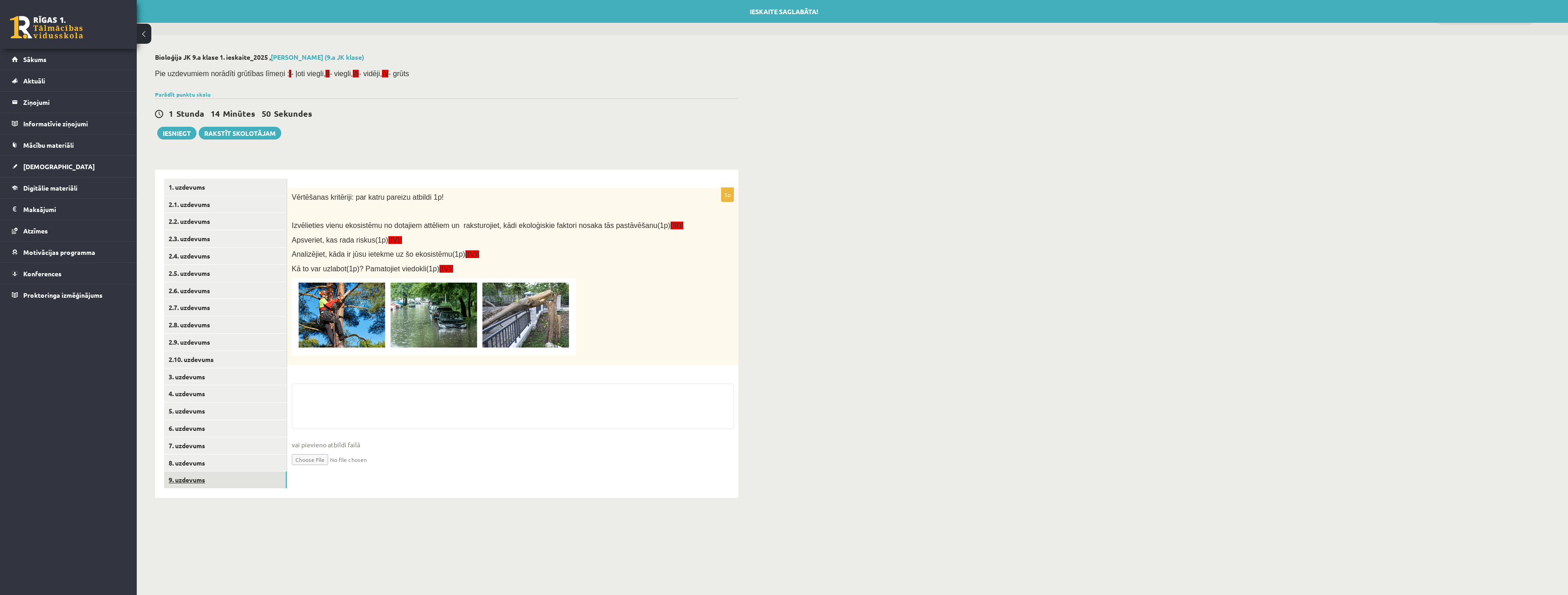
click at [220, 476] on link "9. uzdevums" at bounding box center [225, 480] width 122 height 17
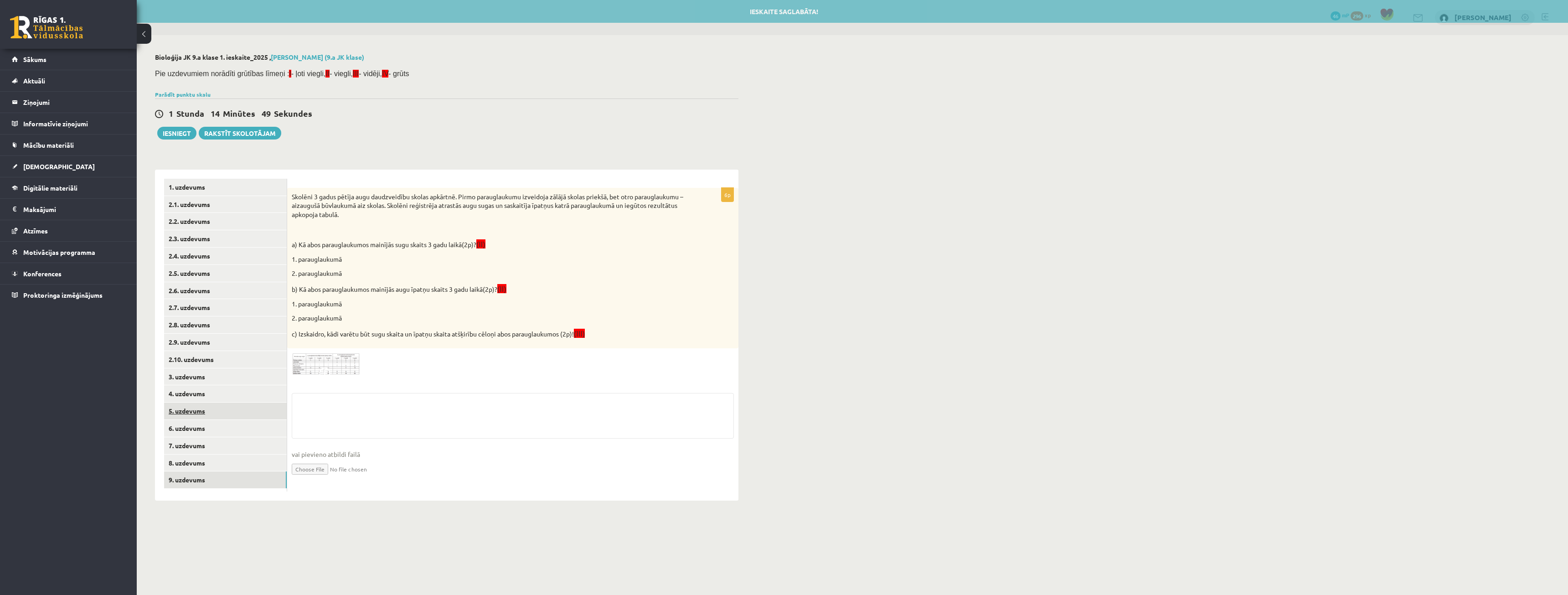
click at [213, 406] on link "5. uzdevums" at bounding box center [225, 411] width 122 height 17
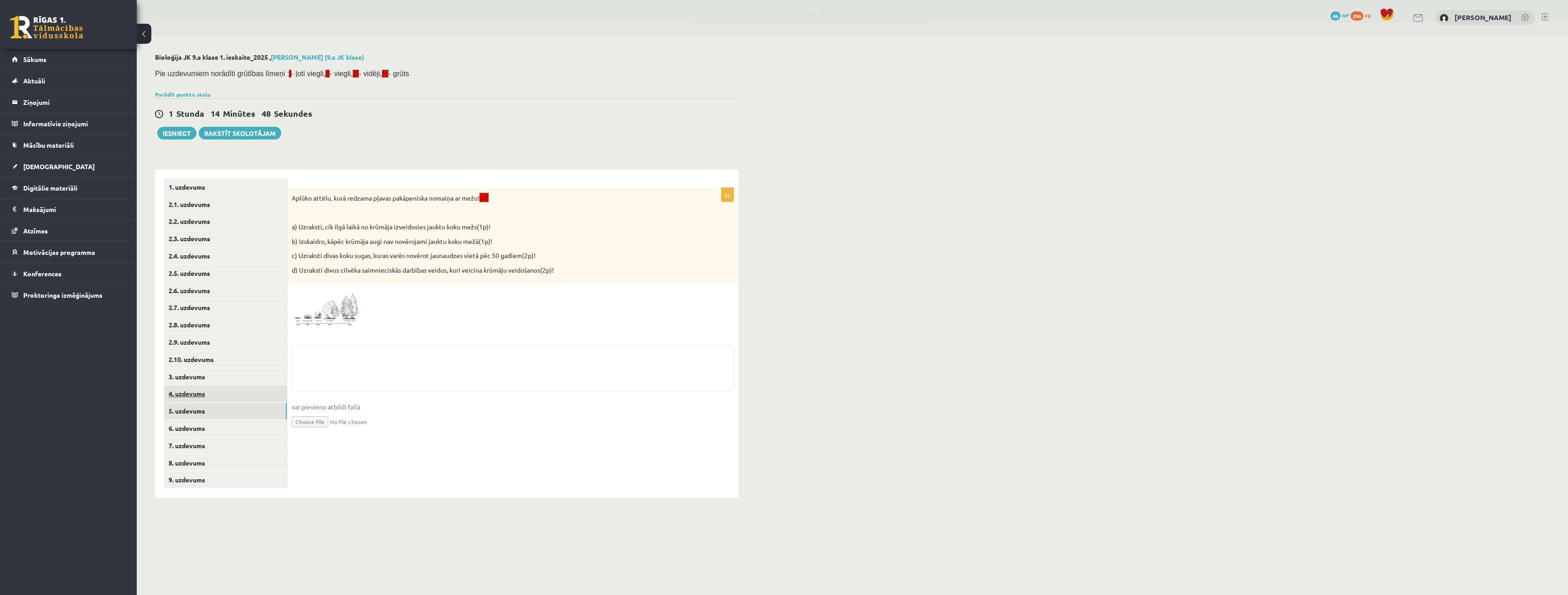
click at [209, 394] on link "4. uzdevums" at bounding box center [225, 394] width 122 height 17
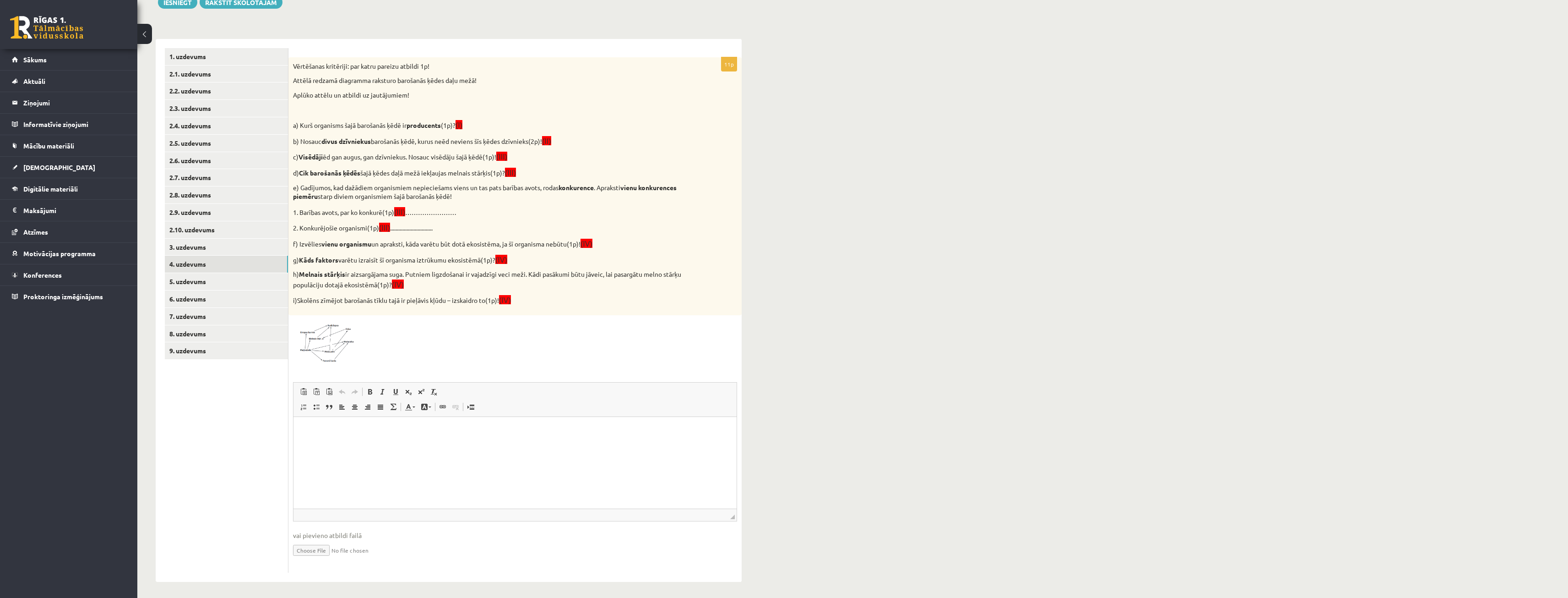
scroll to position [134, 0]
click at [562, 433] on html at bounding box center [515, 428] width 443 height 28
drag, startPoint x: 353, startPoint y: 431, endPoint x: 276, endPoint y: 439, distance: 77.4
click at [294, 439] on html "**********" at bounding box center [515, 428] width 443 height 28
click at [425, 208] on p "1. Barības avots, par ko konkurē(1p) (III) ……………………" at bounding box center [492, 209] width 399 height 11
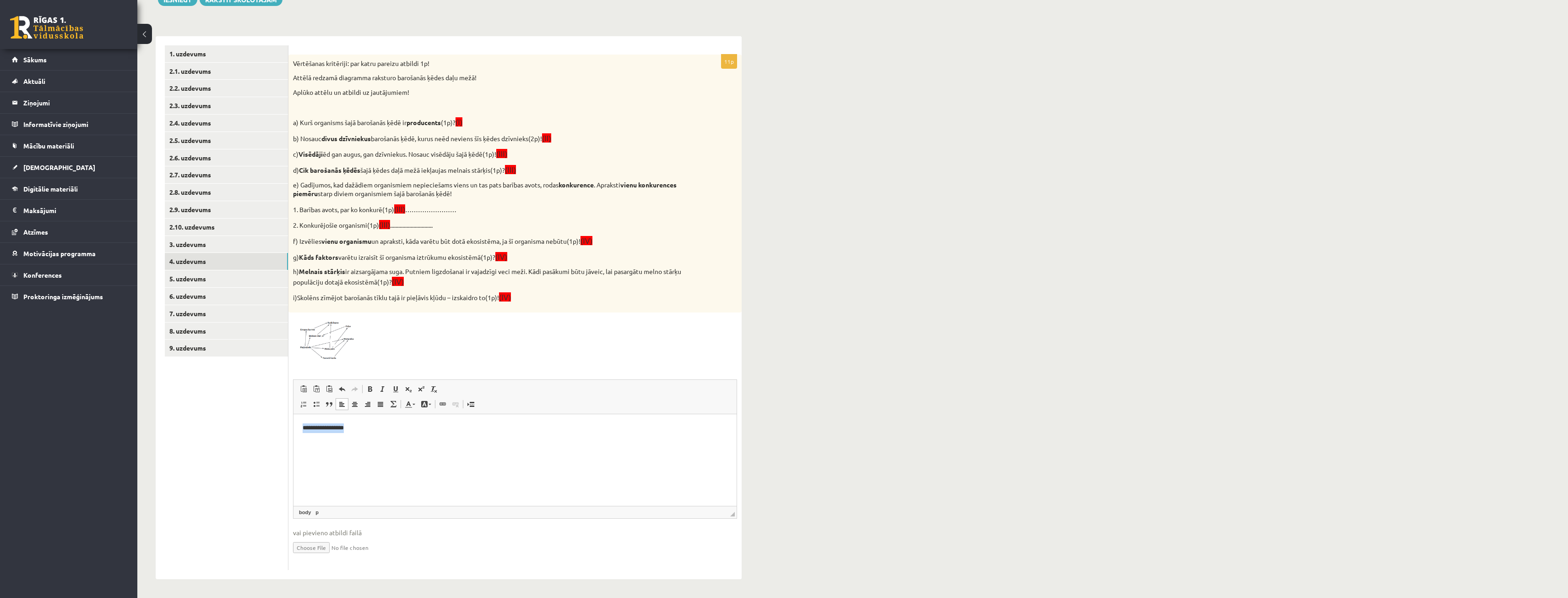
drag, startPoint x: 353, startPoint y: 429, endPoint x: 301, endPoint y: 424, distance: 52.2
click at [294, 434] on html "**********" at bounding box center [515, 428] width 443 height 28
click at [357, 453] on span "Copy" at bounding box center [360, 452] width 29 height 13
copy p "**********"
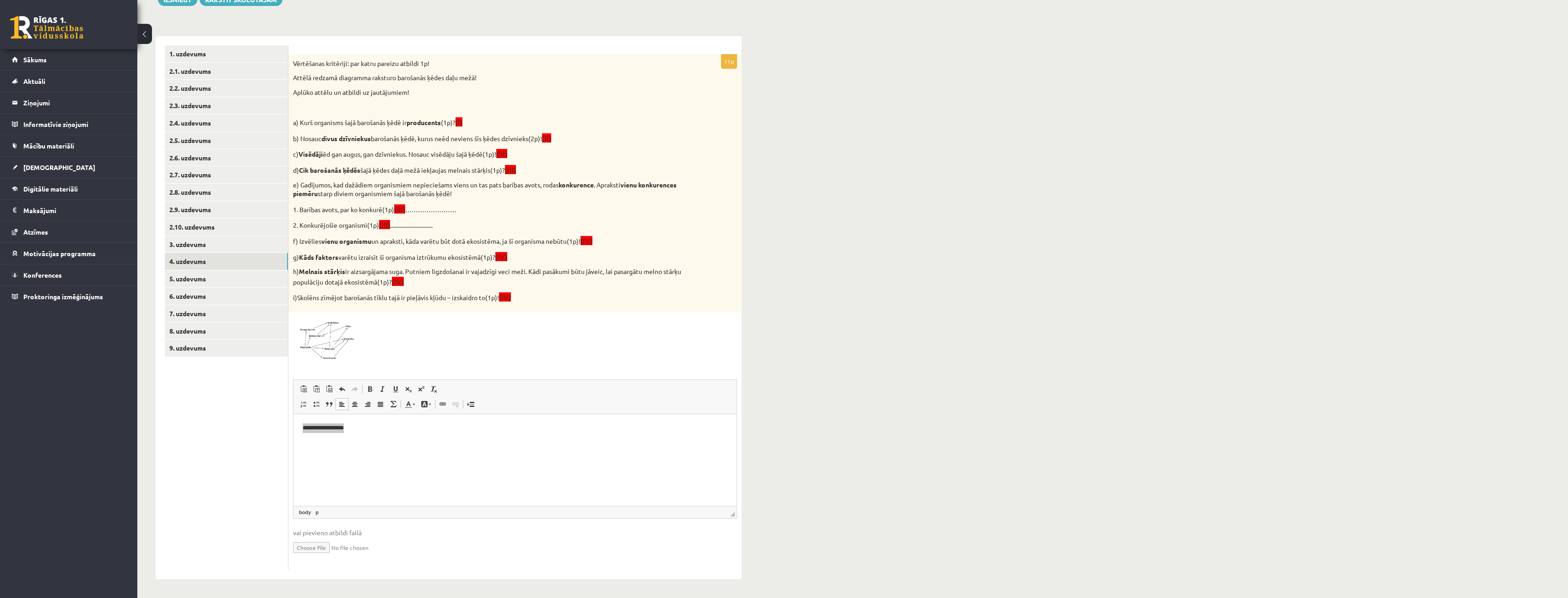
click at [429, 206] on p "1. Barības avots, par ko konkurē(1p) (III) ……………………" at bounding box center [492, 209] width 399 height 11
click at [430, 208] on p "1. Barības avots, par ko konkurē(1p) (III) ……………………" at bounding box center [492, 209] width 399 height 11
drag, startPoint x: 723, startPoint y: 622, endPoint x: 395, endPoint y: 430, distance: 380.1
click at [395, 430] on p "**********" at bounding box center [515, 427] width 425 height 9
click at [424, 122] on strong "producents" at bounding box center [424, 121] width 34 height 8
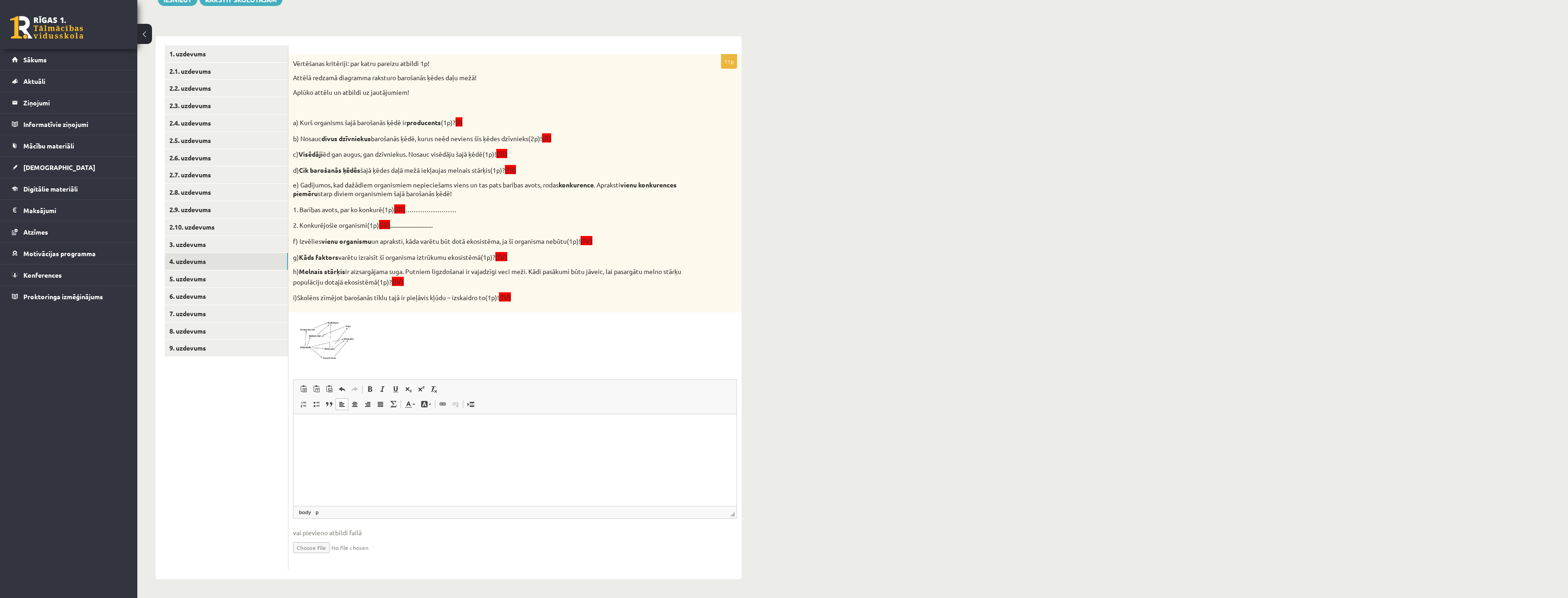
click at [552, 139] on span "(II)" at bounding box center [547, 138] width 9 height 8
click at [560, 139] on p "b) Nosauc divus dzīvniekus barošanās ķēdē, kurus neēd neviens šīs ķēdes dzīvnie…" at bounding box center [492, 138] width 399 height 11
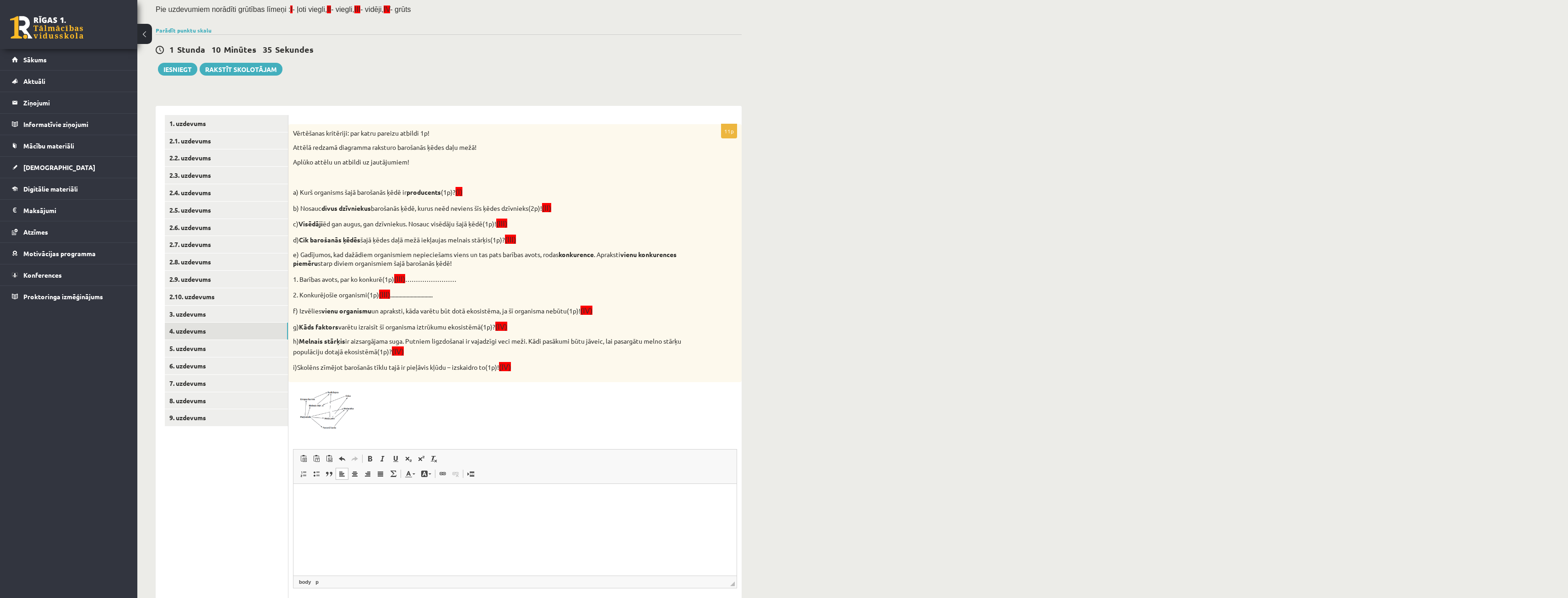
scroll to position [91, 0]
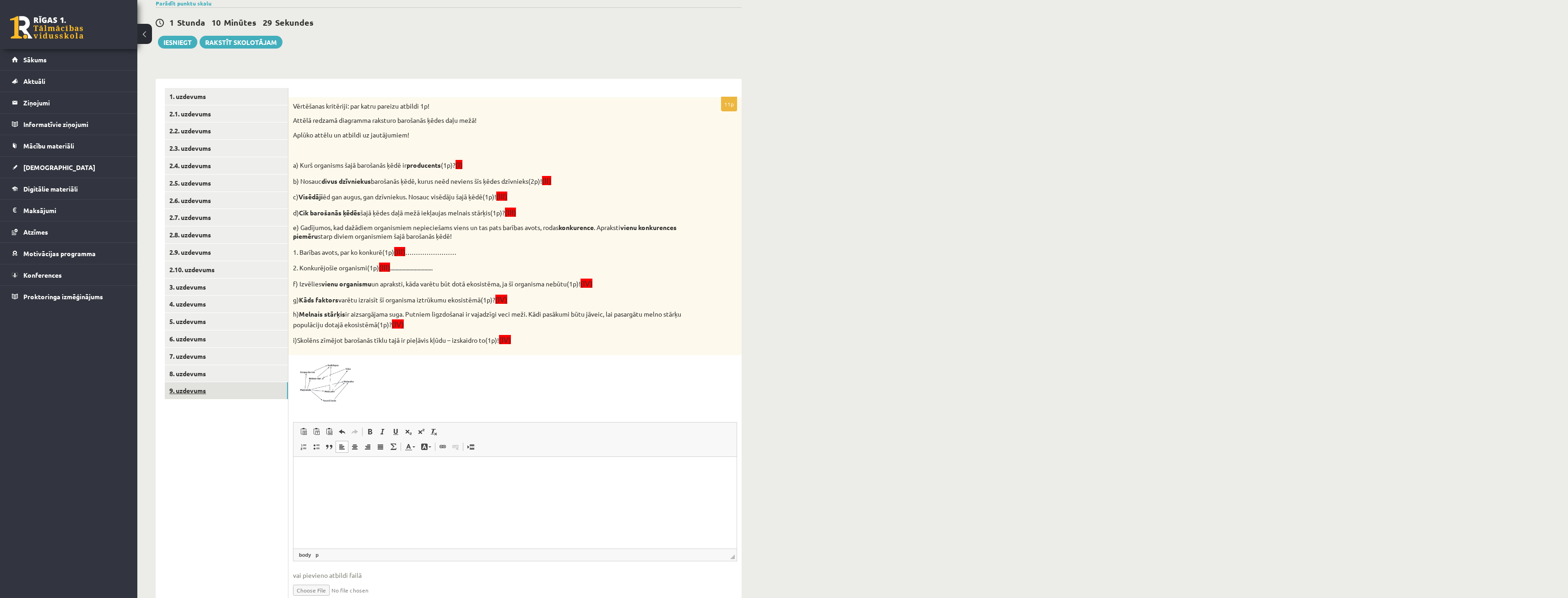
click at [221, 396] on link "9. uzdevums" at bounding box center [226, 391] width 123 height 17
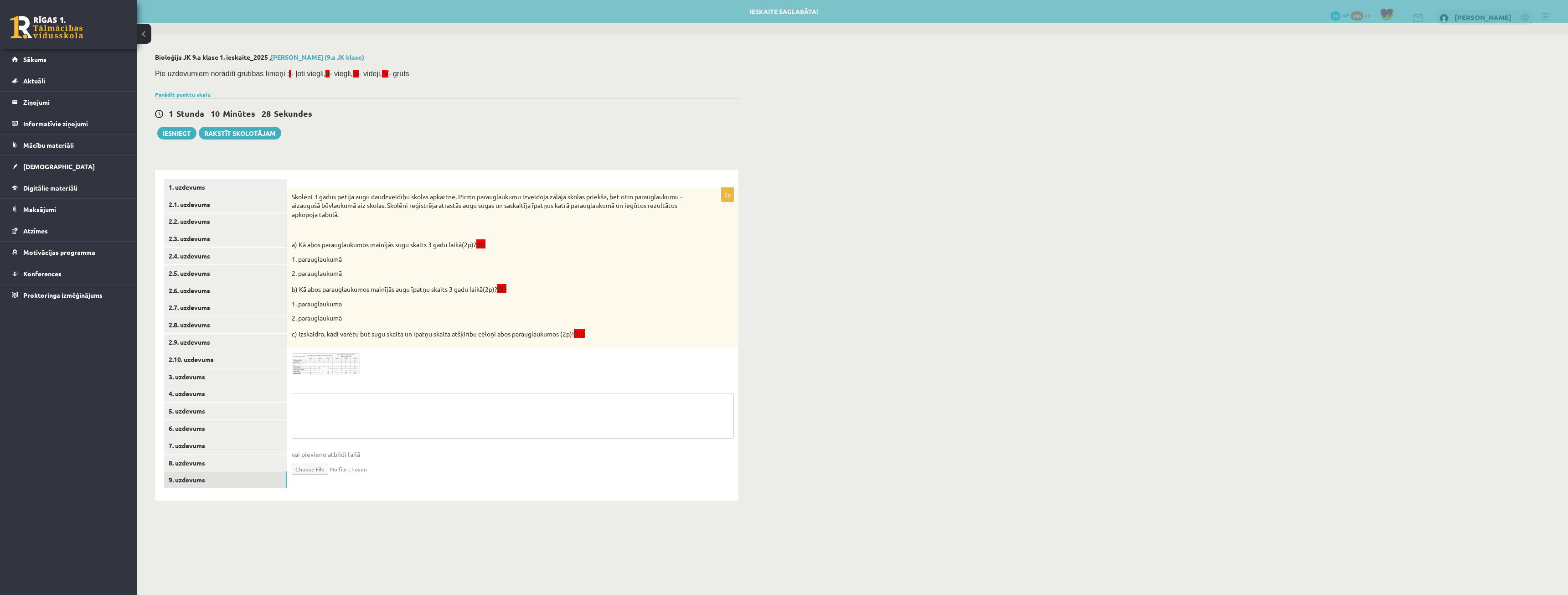
click at [378, 403] on textarea at bounding box center [513, 416] width 442 height 46
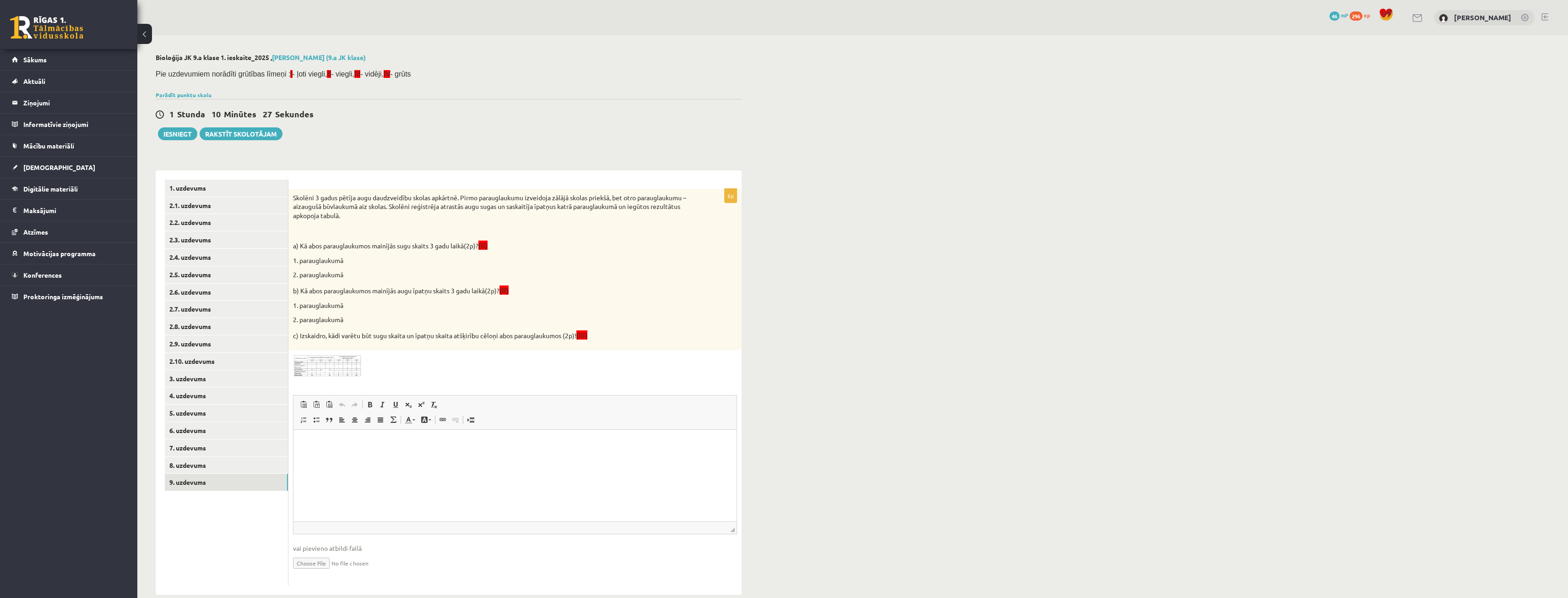
click at [364, 436] on html at bounding box center [515, 443] width 443 height 28
click at [356, 255] on div "Skolēni 3 gadus pētīja augu daudzveidību skolas apkārtnē. Pirmo parauglaukumu i…" at bounding box center [515, 270] width 453 height 162
click at [338, 264] on p "1. parauglaukumā" at bounding box center [492, 260] width 399 height 9
click at [334, 276] on p "2. parauglaukumā" at bounding box center [492, 275] width 399 height 9
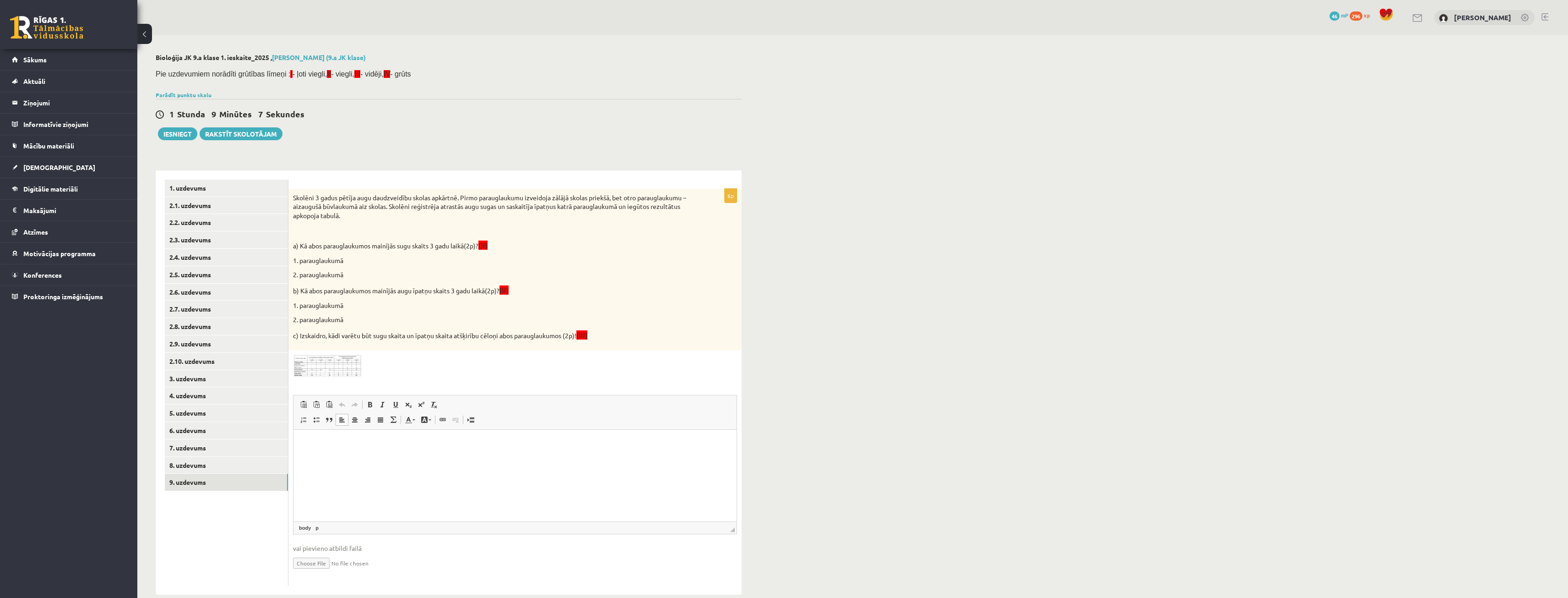
click at [357, 272] on p "2. parauglaukumā" at bounding box center [492, 275] width 399 height 9
click at [352, 258] on p "1. parauglaukumā" at bounding box center [492, 260] width 399 height 9
drag, startPoint x: 337, startPoint y: 295, endPoint x: 337, endPoint y: 302, distance: 7.0
click at [337, 297] on div "Skolēni 3 gadus pētīja augu daudzveidību skolas apkārtnē. Pirmo parauglaukumu i…" at bounding box center [515, 270] width 453 height 162
click at [347, 309] on p "1. parauglaukumā" at bounding box center [492, 305] width 399 height 9
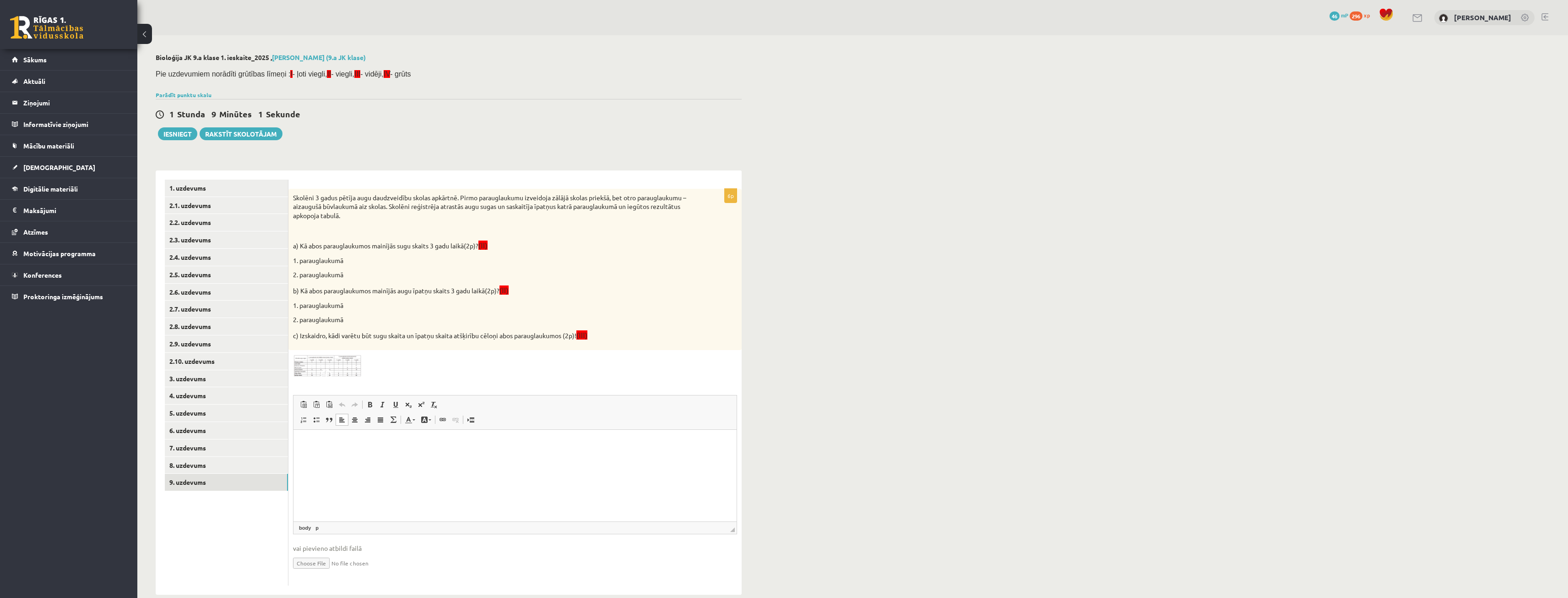
click at [298, 308] on p "1. parauglaukumā" at bounding box center [492, 305] width 399 height 9
drag, startPoint x: 325, startPoint y: 310, endPoint x: 332, endPoint y: 311, distance: 7.1
click at [330, 311] on div "Skolēni 3 gadus pētīja augu daudzveidību skolas apkārtnē. Pirmo parauglaukumu i…" at bounding box center [515, 270] width 453 height 162
drag, startPoint x: 341, startPoint y: 311, endPoint x: 347, endPoint y: 311, distance: 6.0
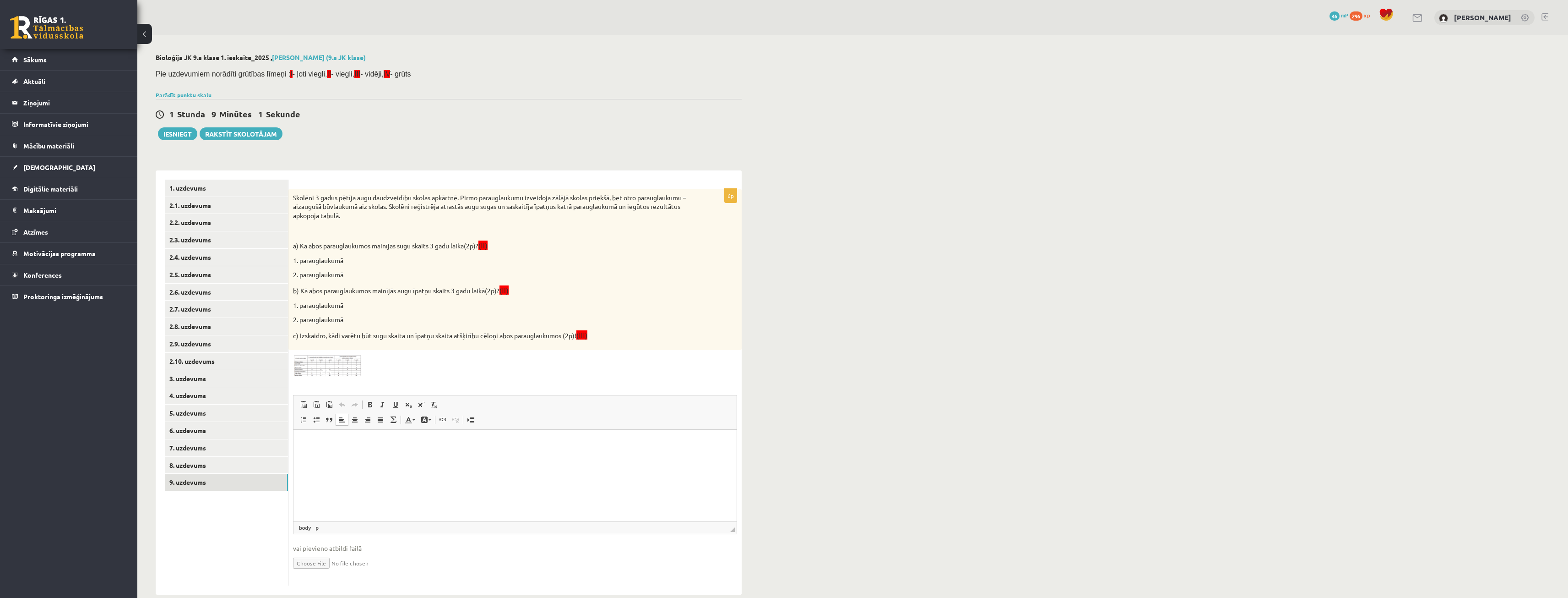
click at [343, 311] on div "Skolēni 3 gadus pētīja augu daudzveidību skolas apkārtnē. Pirmo parauglaukumu i…" at bounding box center [515, 270] width 453 height 162
click at [312, 245] on p "a) Kā abos parauglaukumos mainījās sugu skaits 3 gadu laikā(2p)? (II)" at bounding box center [492, 245] width 399 height 11
drag, startPoint x: 312, startPoint y: 245, endPoint x: 352, endPoint y: 245, distance: 40.0
click at [315, 245] on p "a) Kā abos parauglaukumos mainījās sugu skaits 3 gadu laikā(2p)? (II)" at bounding box center [492, 245] width 399 height 11
drag, startPoint x: 352, startPoint y: 245, endPoint x: 386, endPoint y: 252, distance: 34.7
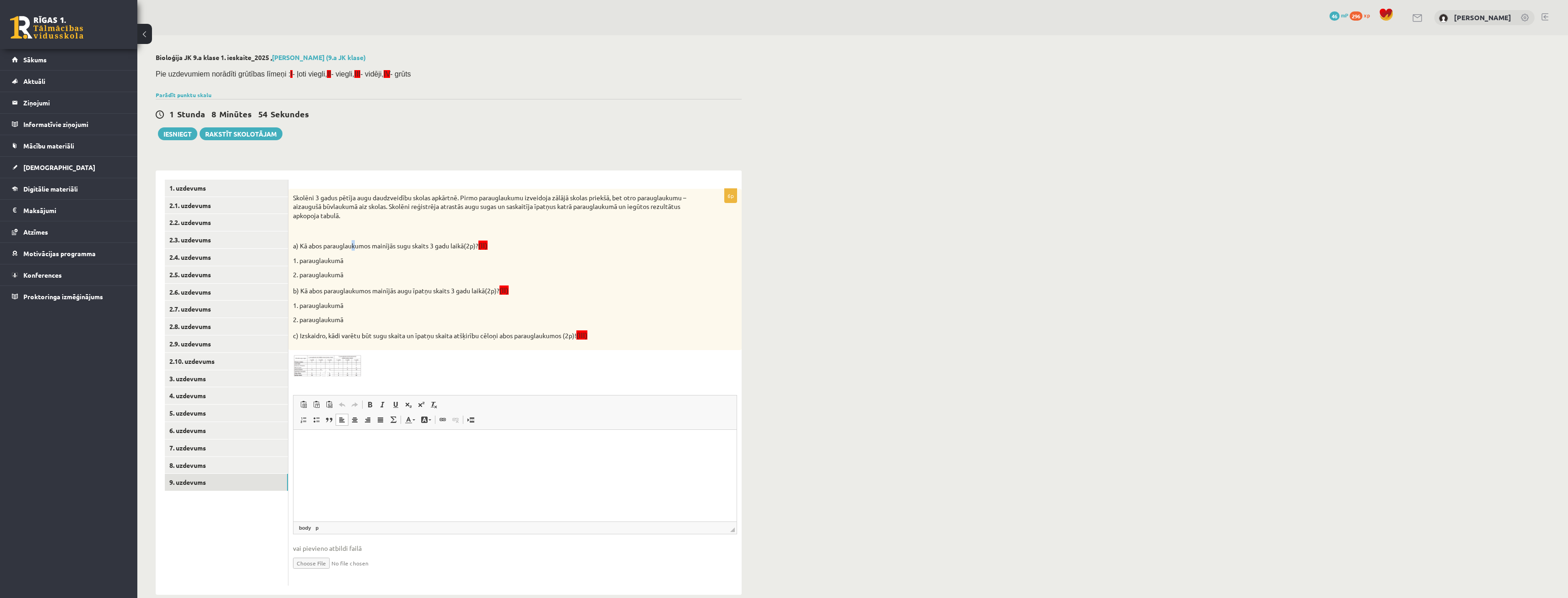
click at [361, 247] on p "a) Kā abos parauglaukumos mainījās sugu skaits 3 gadu laikā(2p)? (II)" at bounding box center [492, 245] width 399 height 11
drag, startPoint x: 414, startPoint y: 257, endPoint x: 428, endPoint y: 259, distance: 14.1
click at [419, 259] on div "Skolēni 3 gadus pētīja augu daudzveidību skolas apkārtnē. Pirmo parauglaukumu i…" at bounding box center [515, 270] width 453 height 162
drag, startPoint x: 428, startPoint y: 259, endPoint x: 433, endPoint y: 260, distance: 5.1
click at [430, 260] on p "1. parauglaukumā" at bounding box center [492, 260] width 399 height 9
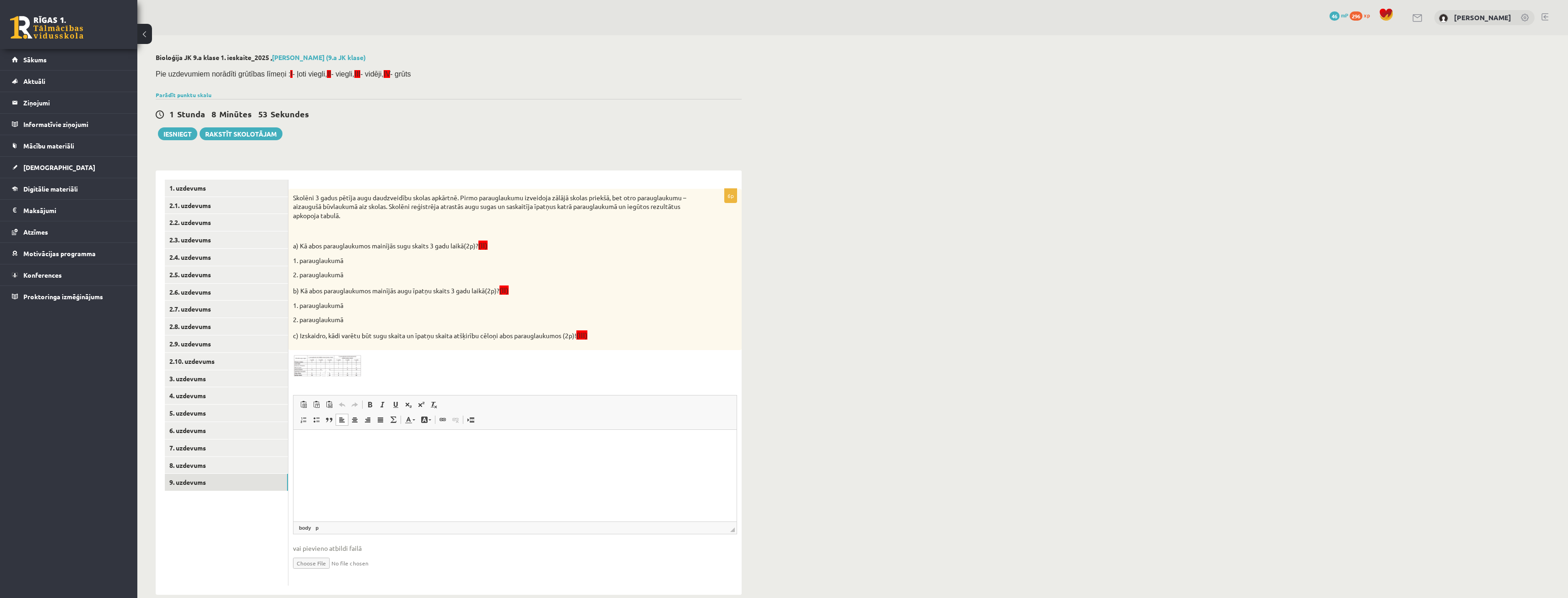
click at [435, 260] on p "1. parauglaukumā" at bounding box center [492, 260] width 399 height 9
click at [436, 261] on p "1. parauglaukumā" at bounding box center [492, 260] width 399 height 9
drag, startPoint x: 436, startPoint y: 261, endPoint x: 455, endPoint y: 233, distance: 33.8
click at [437, 261] on p "1. parauglaukumā" at bounding box center [492, 260] width 399 height 9
click at [264, 461] on link "8. uzdevums" at bounding box center [226, 466] width 123 height 17
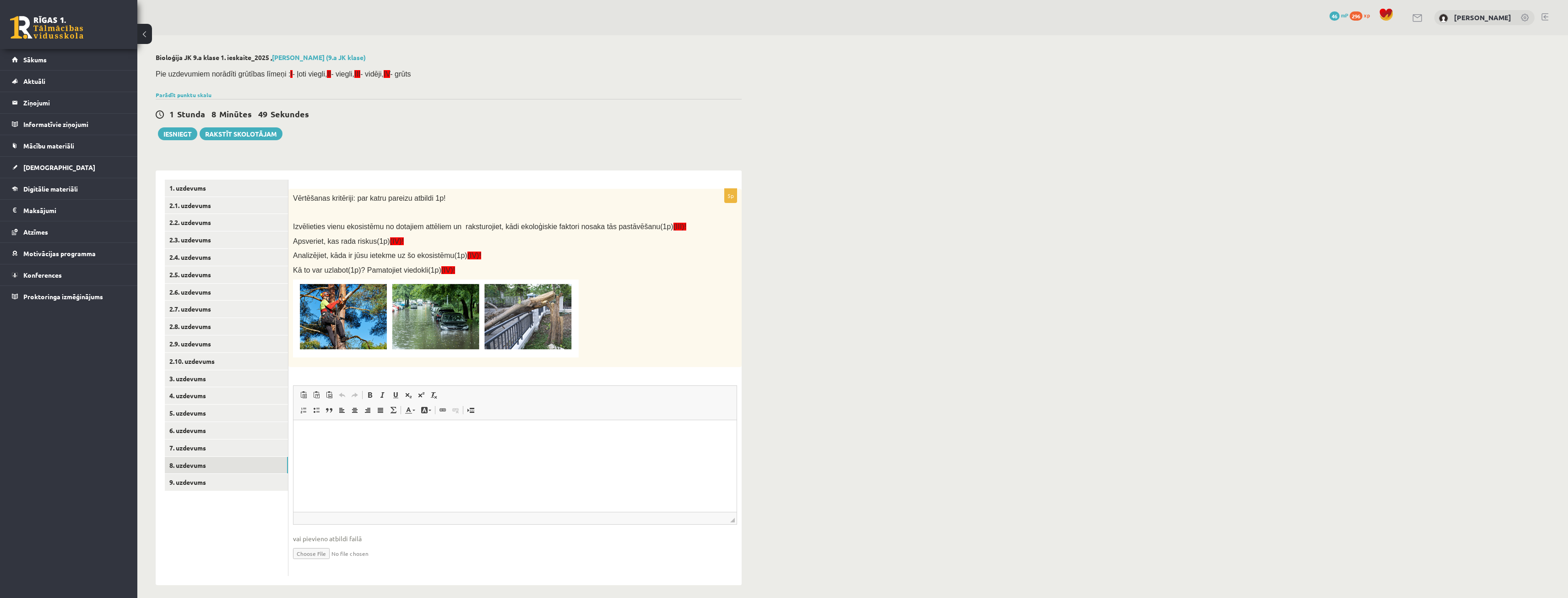
click at [371, 448] on html at bounding box center [515, 434] width 443 height 28
click at [552, 319] on img at bounding box center [436, 318] width 286 height 78
drag, startPoint x: 552, startPoint y: 319, endPoint x: 533, endPoint y: 349, distance: 35.5
click at [533, 349] on img at bounding box center [436, 318] width 286 height 78
click at [336, 448] on html at bounding box center [515, 434] width 443 height 28
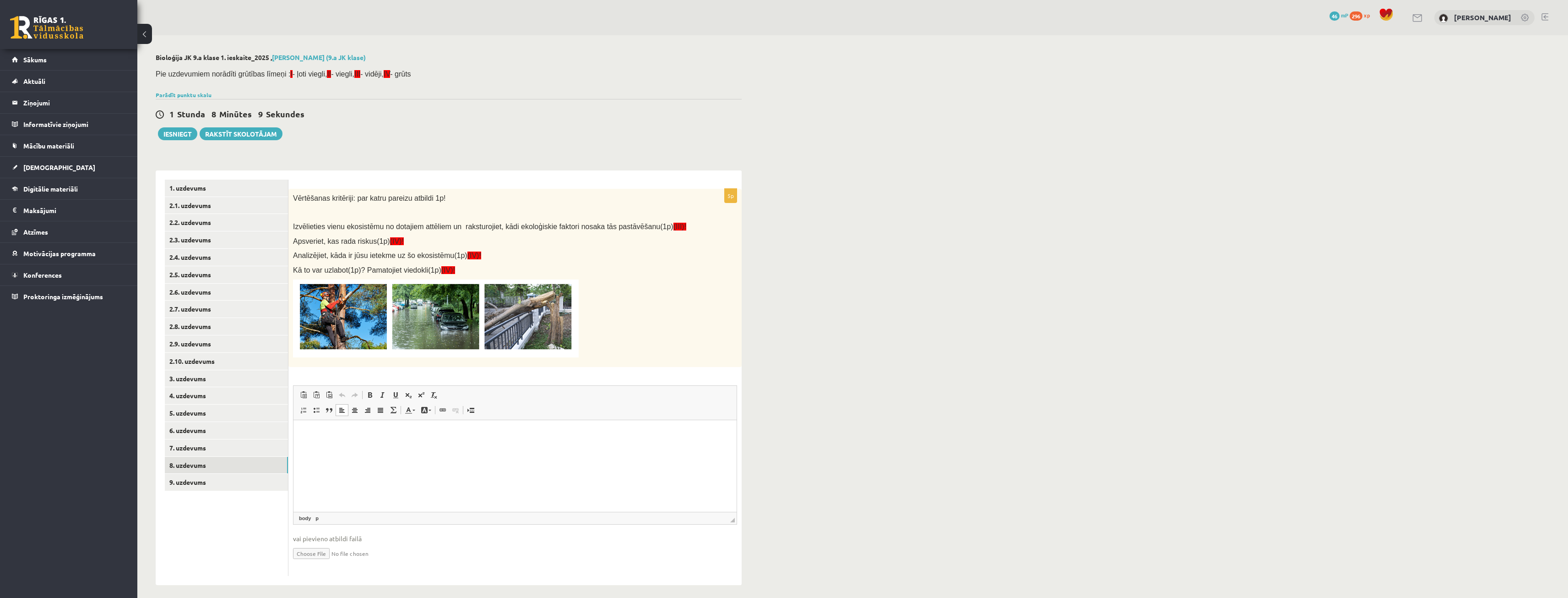
click at [527, 338] on img at bounding box center [436, 318] width 286 height 78
drag, startPoint x: 527, startPoint y: 338, endPoint x: 505, endPoint y: 284, distance: 58.3
click at [527, 328] on img at bounding box center [436, 318] width 286 height 78
click at [505, 284] on img at bounding box center [436, 318] width 286 height 78
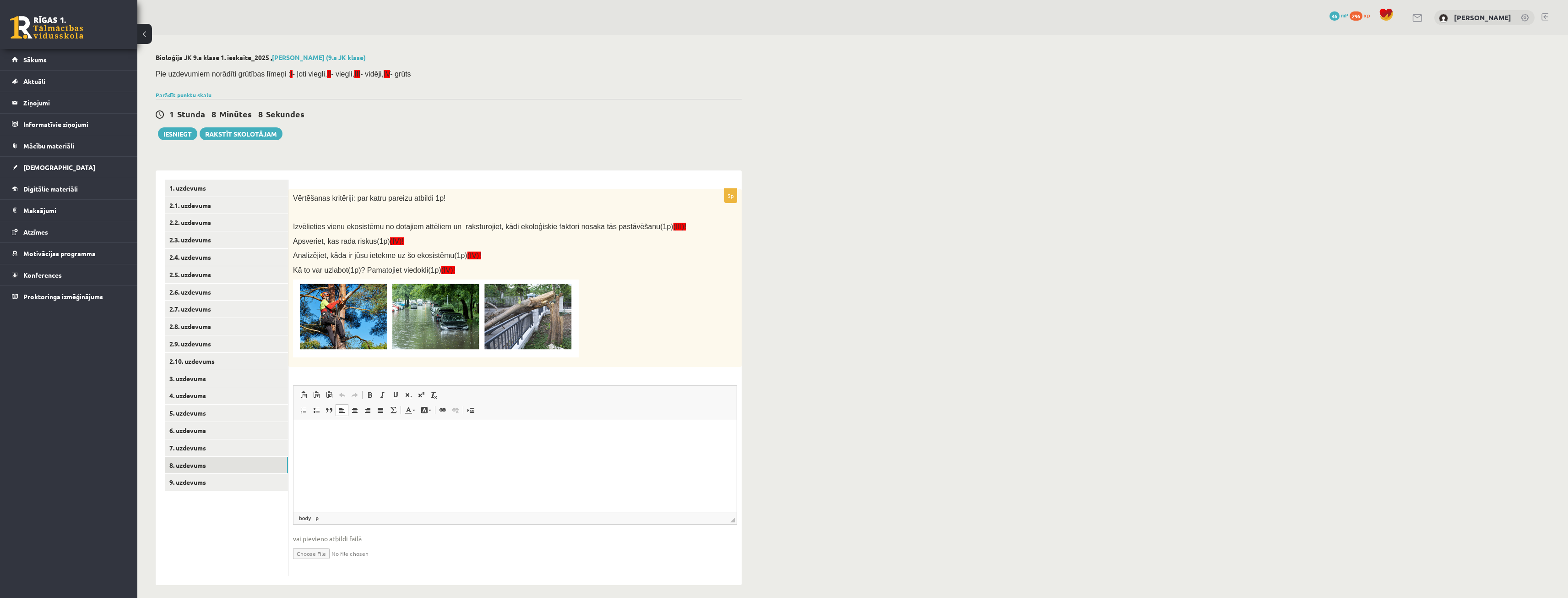
click at [505, 284] on img at bounding box center [436, 318] width 286 height 78
click at [323, 448] on html at bounding box center [515, 434] width 443 height 28
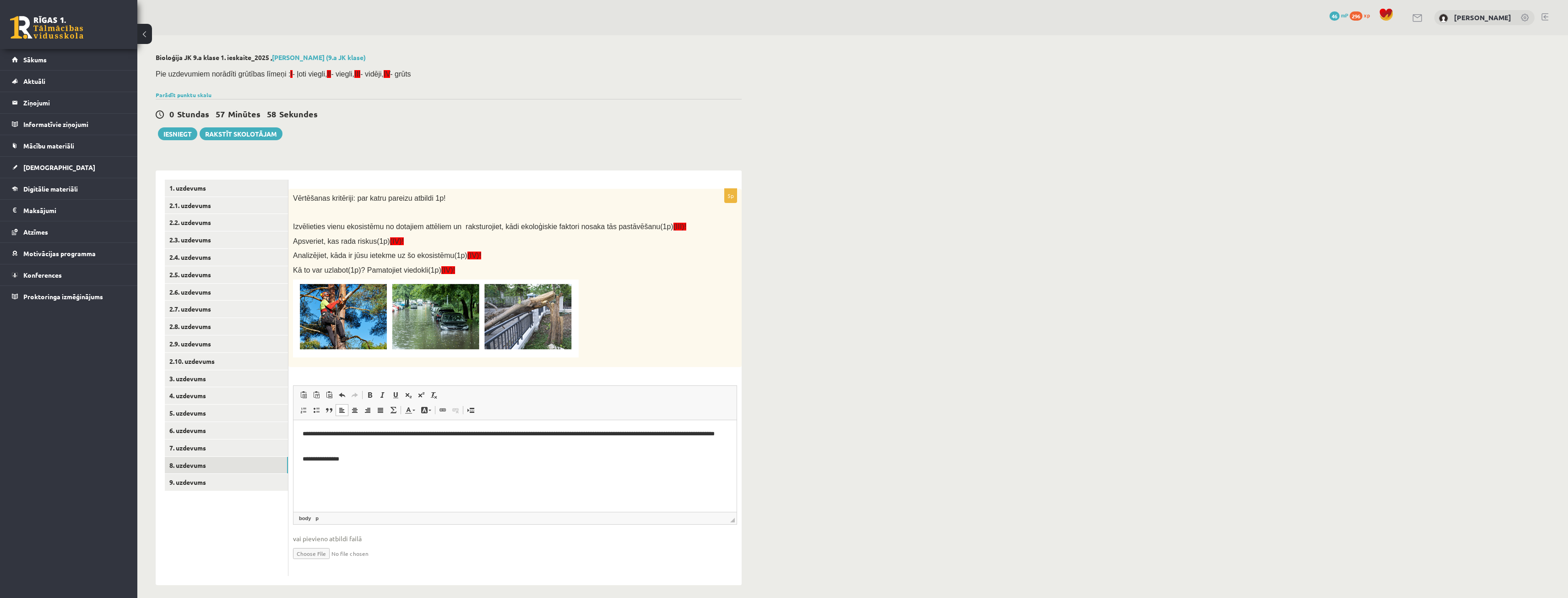
click at [306, 436] on p "**********" at bounding box center [515, 438] width 425 height 19
click at [324, 437] on p "**********" at bounding box center [515, 438] width 425 height 19
click at [386, 458] on p "**********" at bounding box center [515, 459] width 425 height 9
click at [496, 477] on p "**********" at bounding box center [515, 474] width 425 height 9
click at [501, 477] on p "**********" at bounding box center [515, 474] width 425 height 9
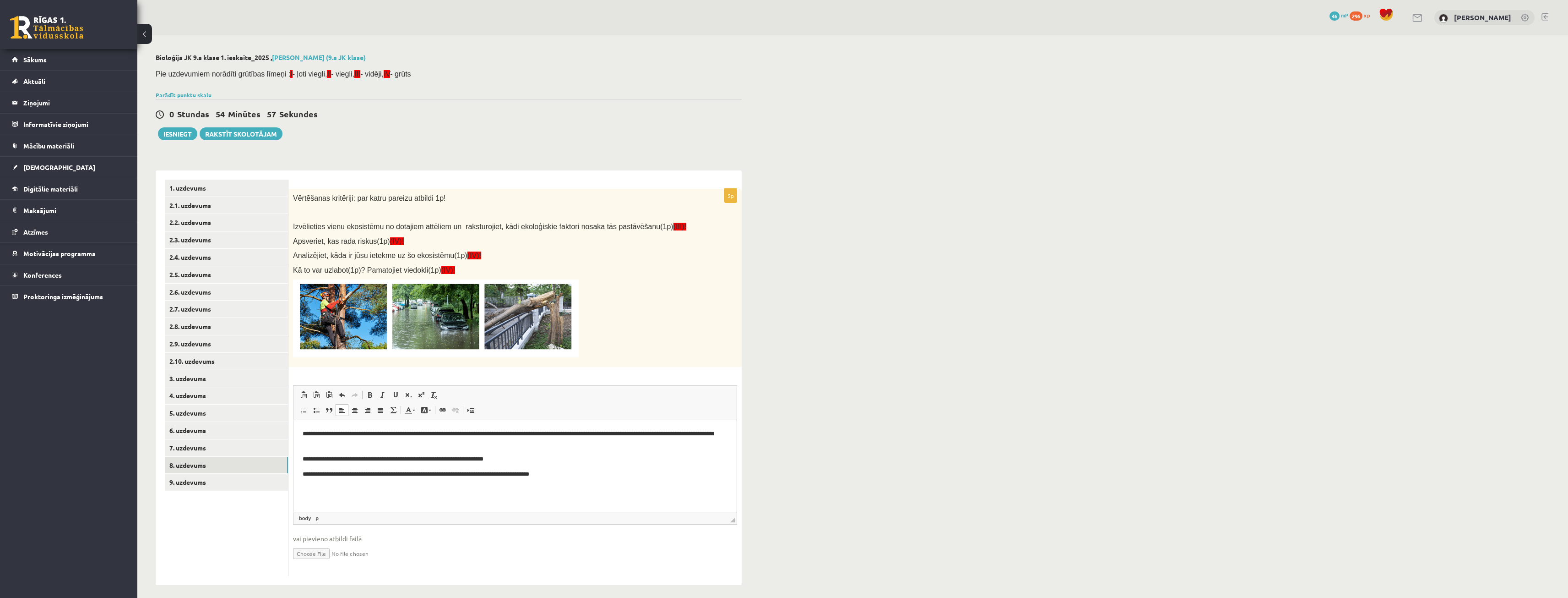
click at [501, 477] on p "**********" at bounding box center [515, 474] width 425 height 9
click at [550, 479] on html "**********" at bounding box center [515, 454] width 443 height 68
click at [649, 484] on html "**********" at bounding box center [515, 454] width 443 height 68
click at [215, 444] on link "7. uzdevums" at bounding box center [226, 448] width 123 height 17
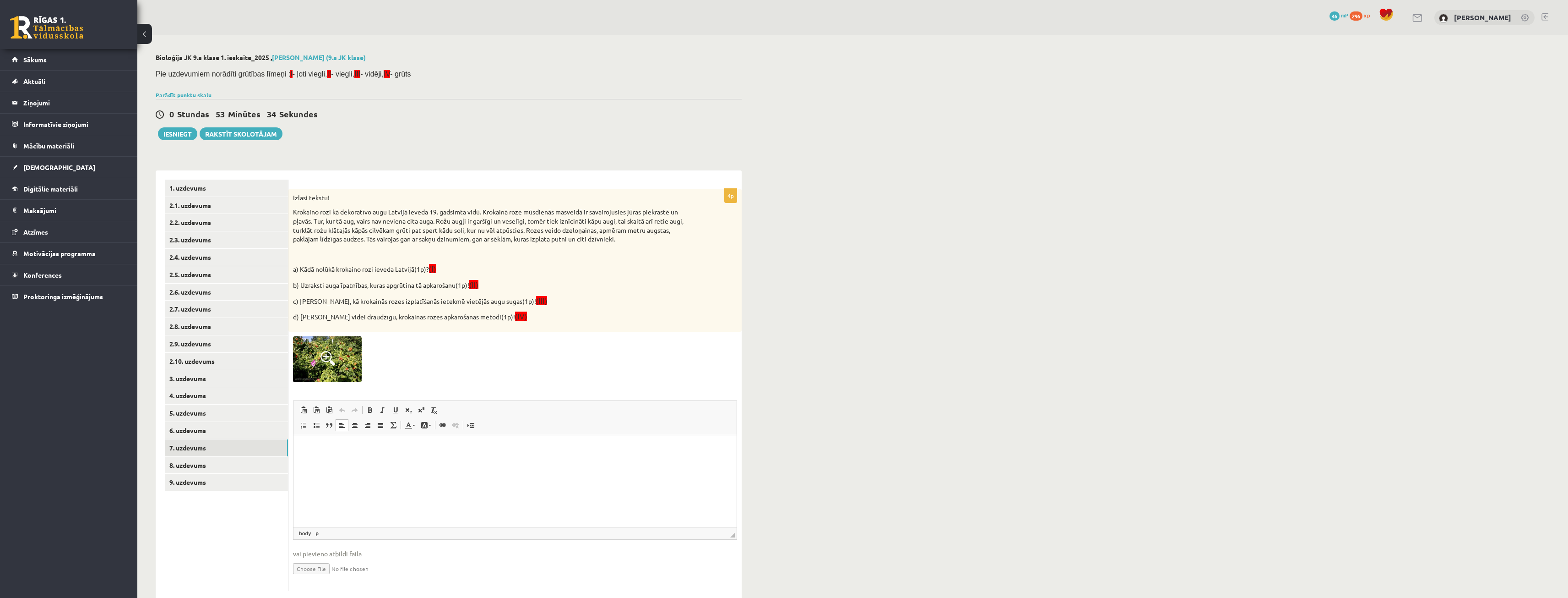
click at [347, 440] on html at bounding box center [515, 448] width 443 height 28
click at [324, 449] on p "**********" at bounding box center [515, 448] width 425 height 9
click at [323, 453] on p "**********" at bounding box center [515, 448] width 425 height 9
click at [324, 453] on p "**********" at bounding box center [515, 448] width 425 height 9
click at [323, 453] on p "**********" at bounding box center [515, 448] width 425 height 9
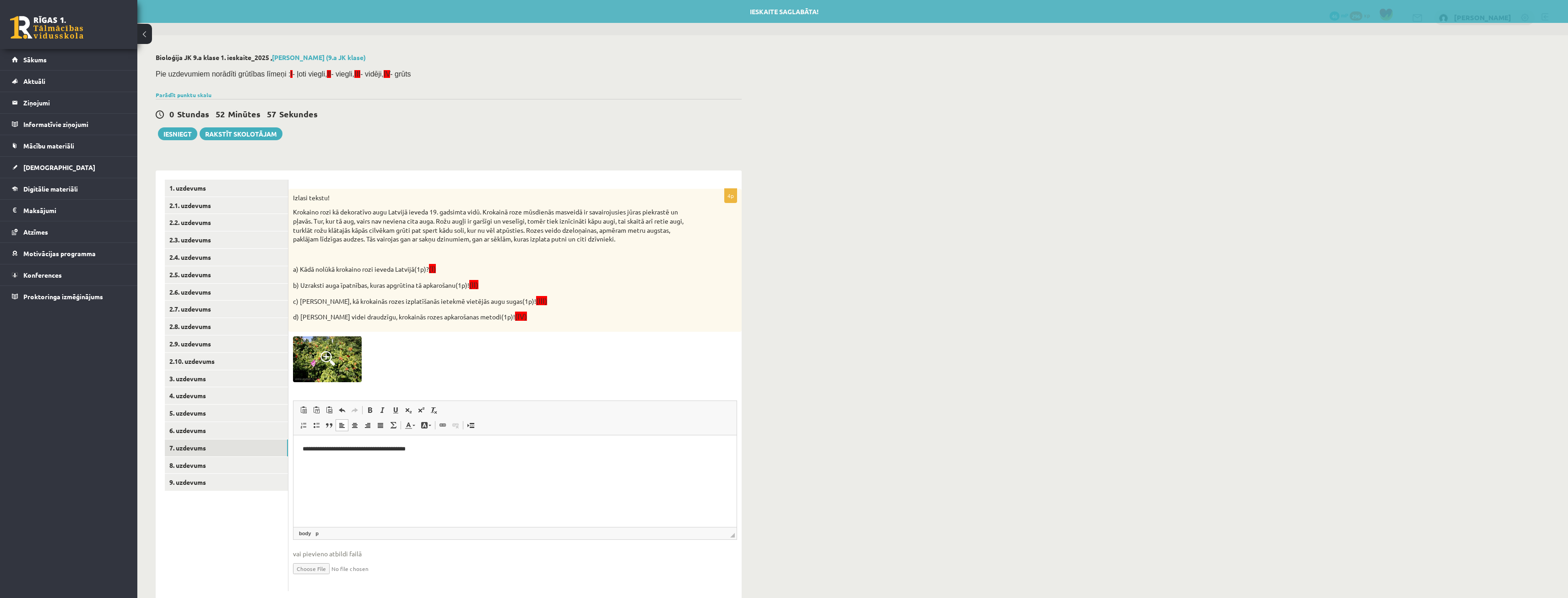
click at [428, 451] on p "**********" at bounding box center [515, 448] width 425 height 9
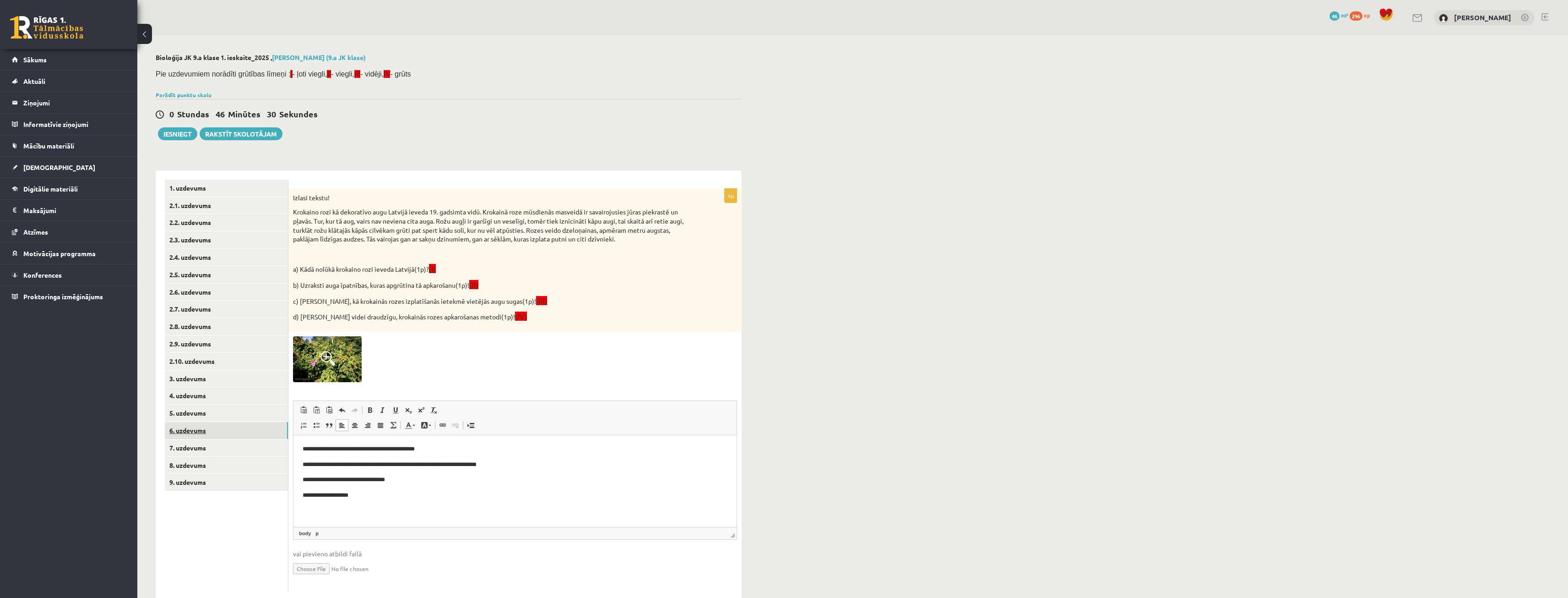
click at [189, 431] on link "6. uzdevums" at bounding box center [226, 431] width 123 height 17
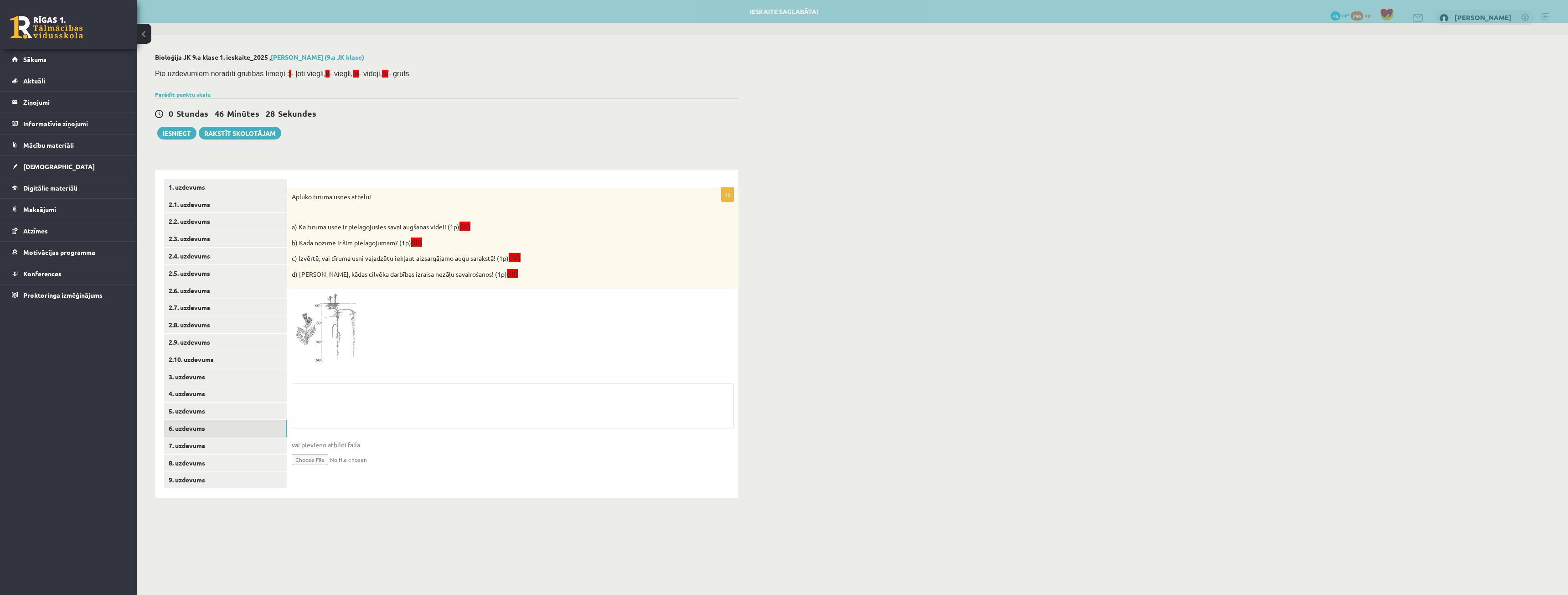
click at [320, 402] on fieldset "vai pievieno atbildi failā Iesniegtā atbilde" at bounding box center [513, 430] width 442 height 94
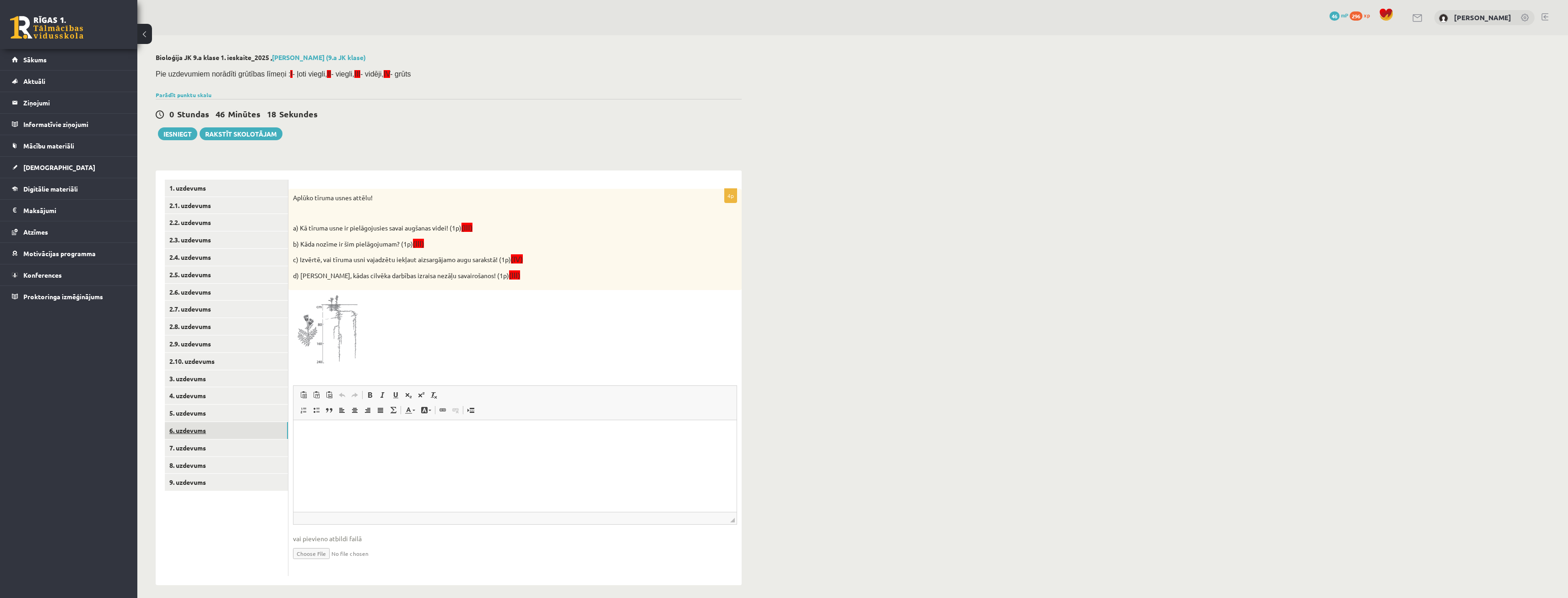
click at [195, 423] on link "6. uzdevums" at bounding box center [226, 431] width 123 height 17
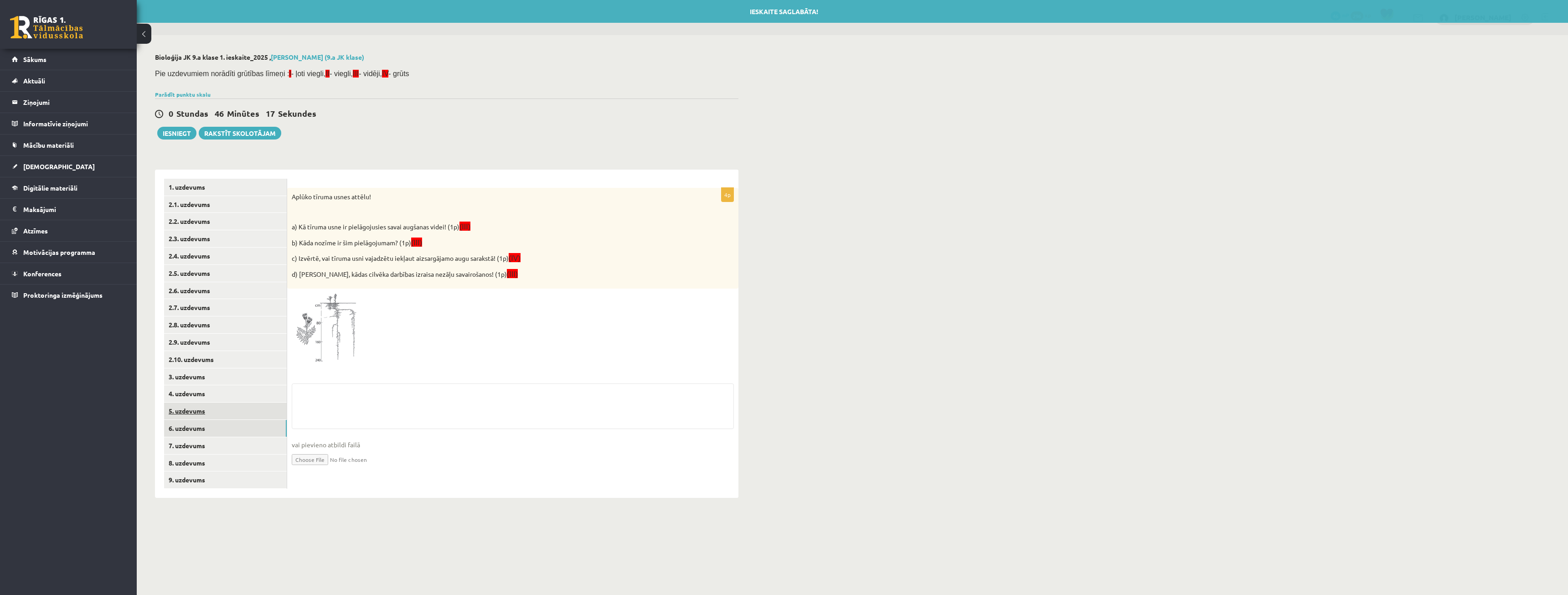
click at [194, 417] on link "5. uzdevums" at bounding box center [225, 411] width 122 height 17
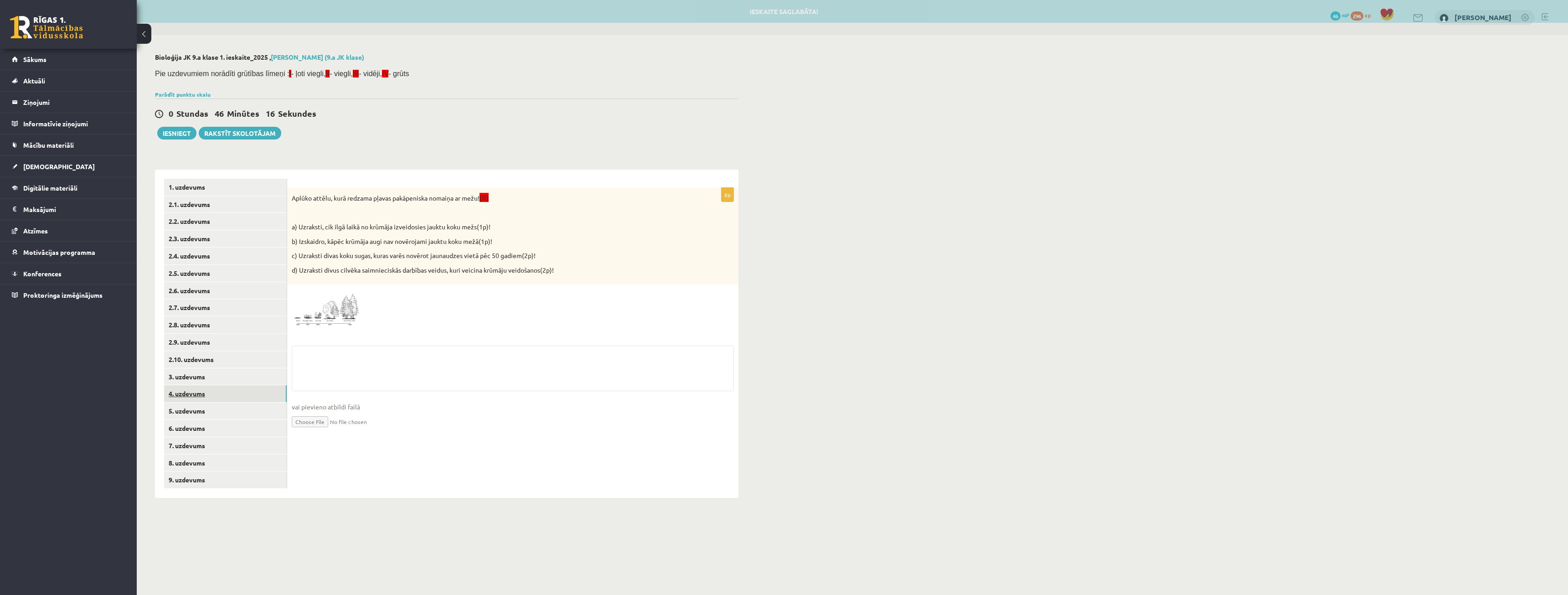
click at [197, 398] on link "4. uzdevums" at bounding box center [225, 394] width 122 height 17
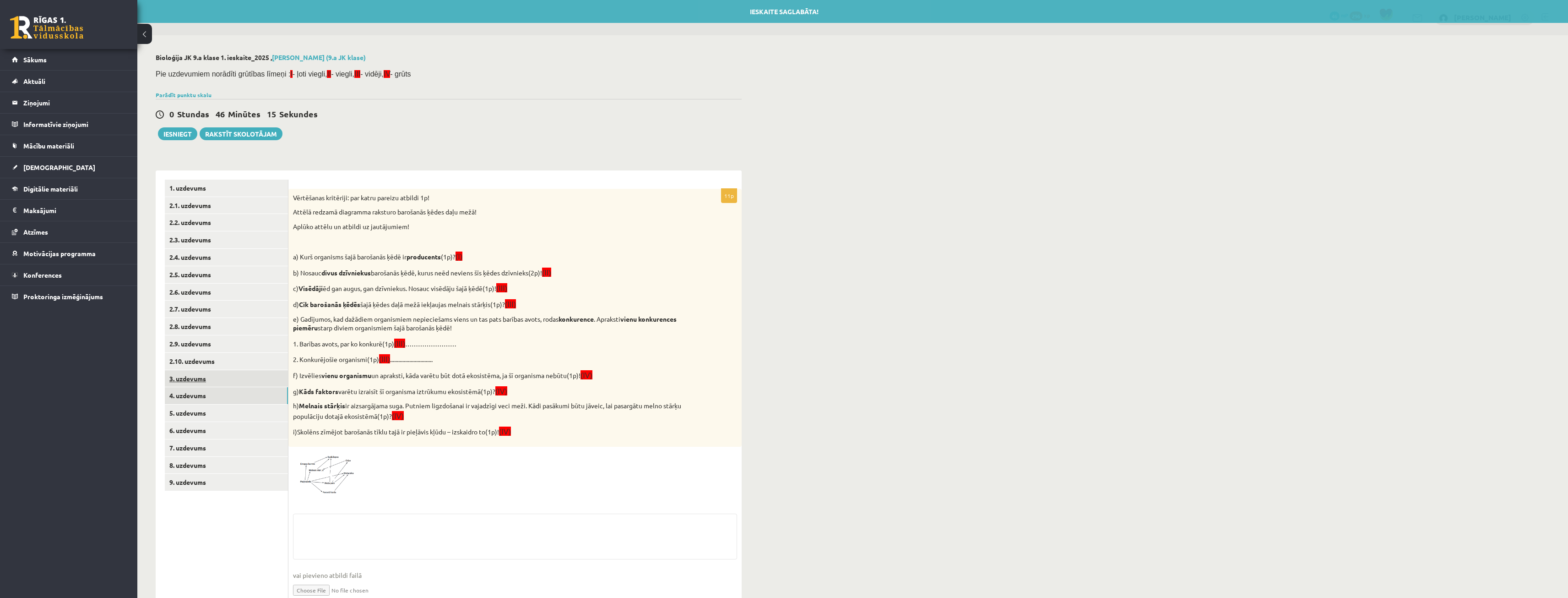
click at [194, 384] on link "3. uzdevums" at bounding box center [226, 379] width 123 height 17
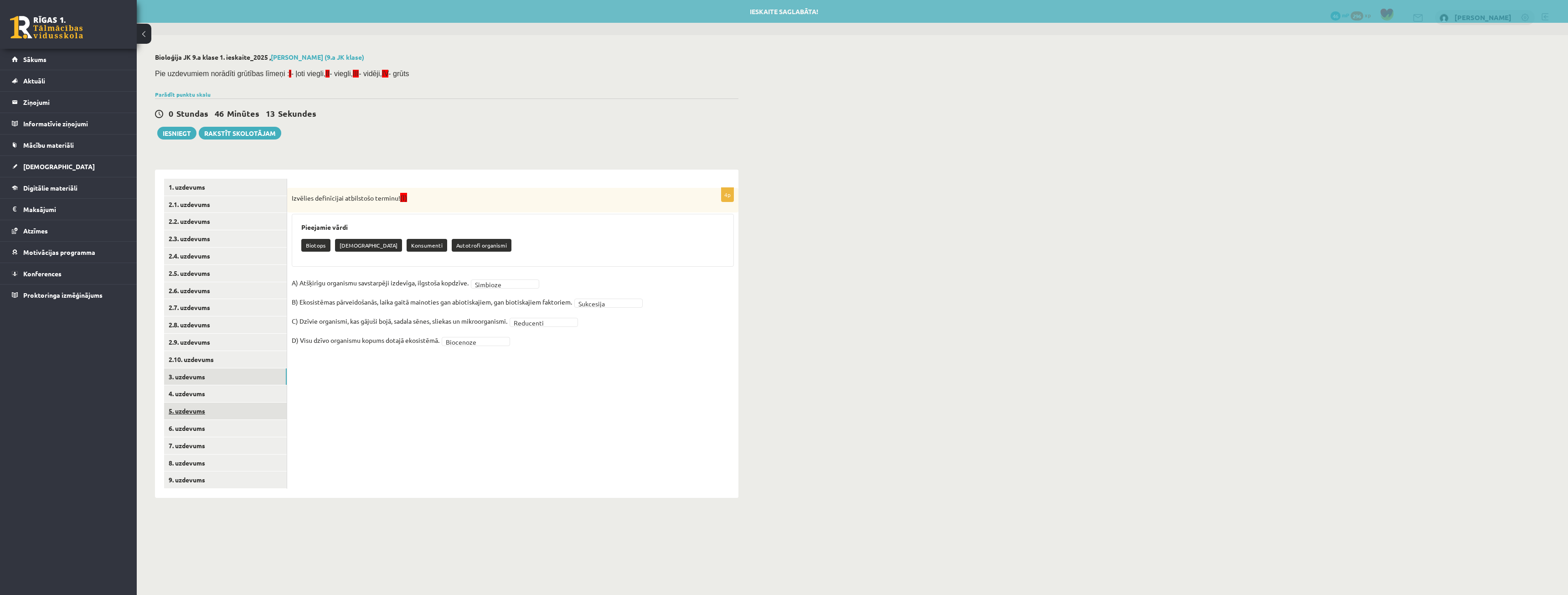
click at [202, 418] on link "5. uzdevums" at bounding box center [225, 411] width 122 height 17
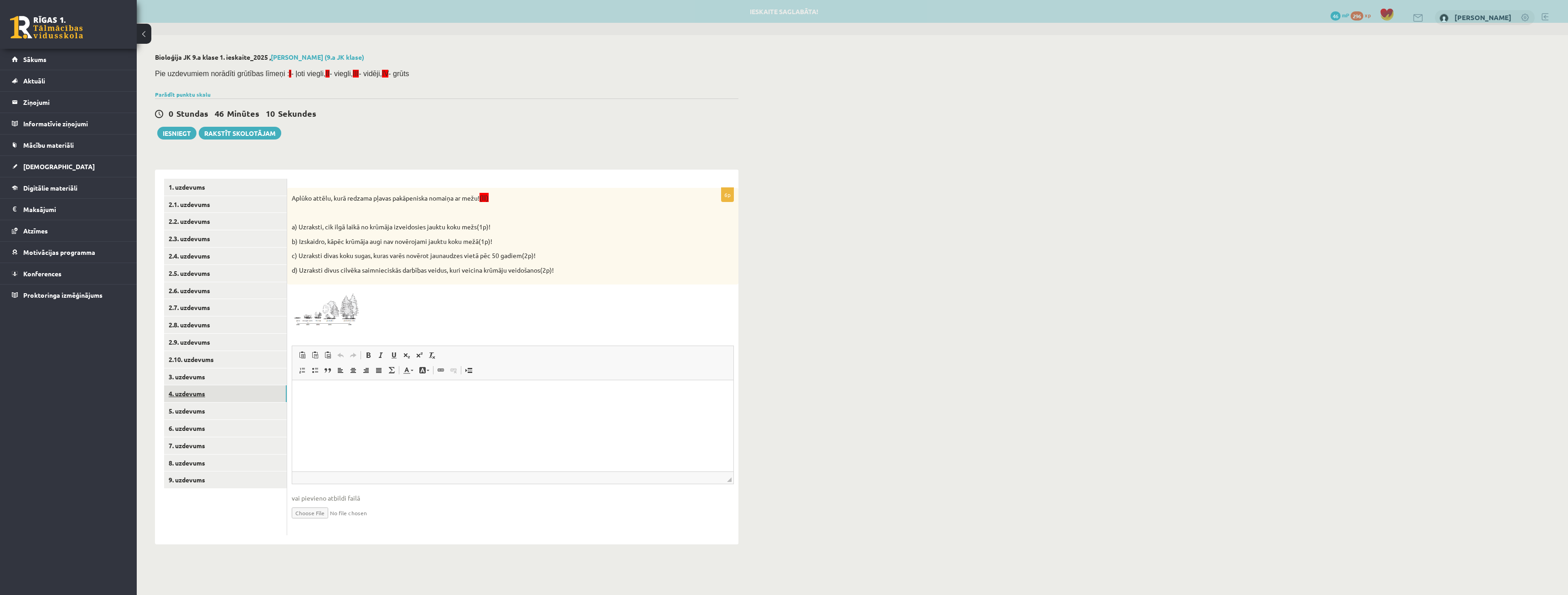
click at [203, 393] on link "4. uzdevums" at bounding box center [225, 394] width 122 height 17
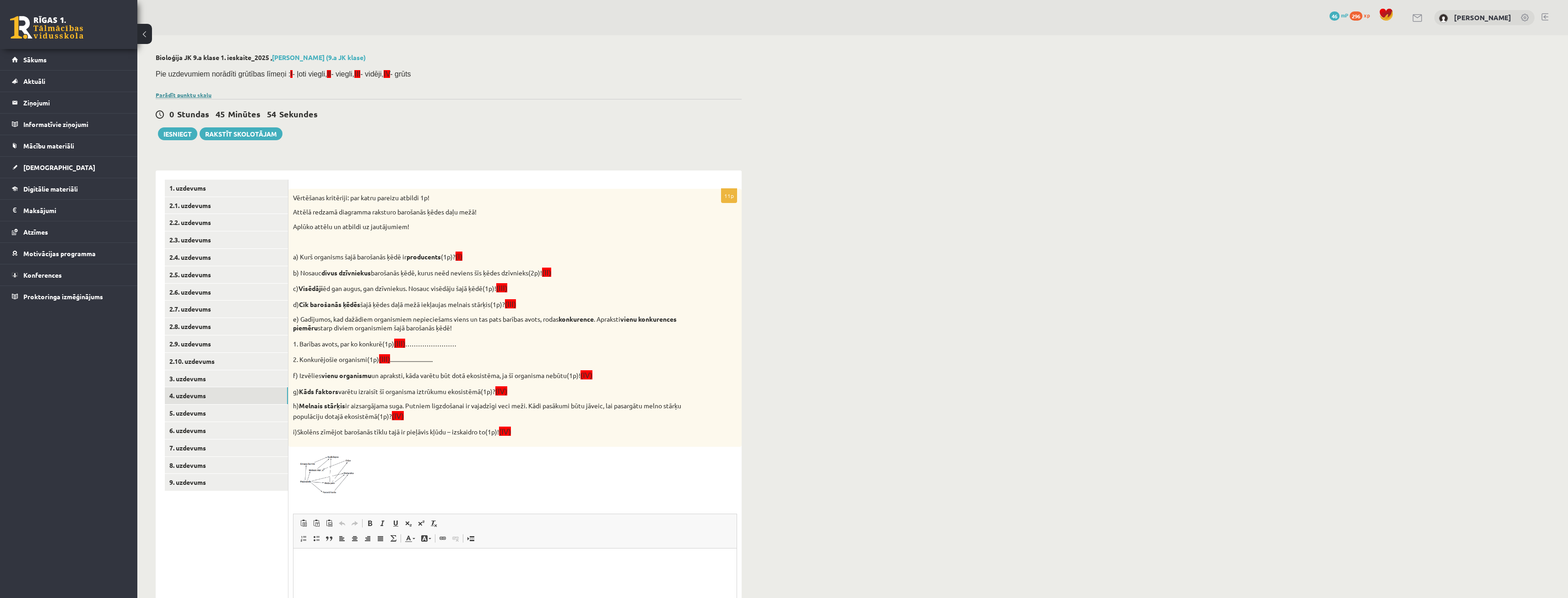
click at [185, 94] on link "Parādīt punktu skalu" at bounding box center [184, 95] width 56 height 7
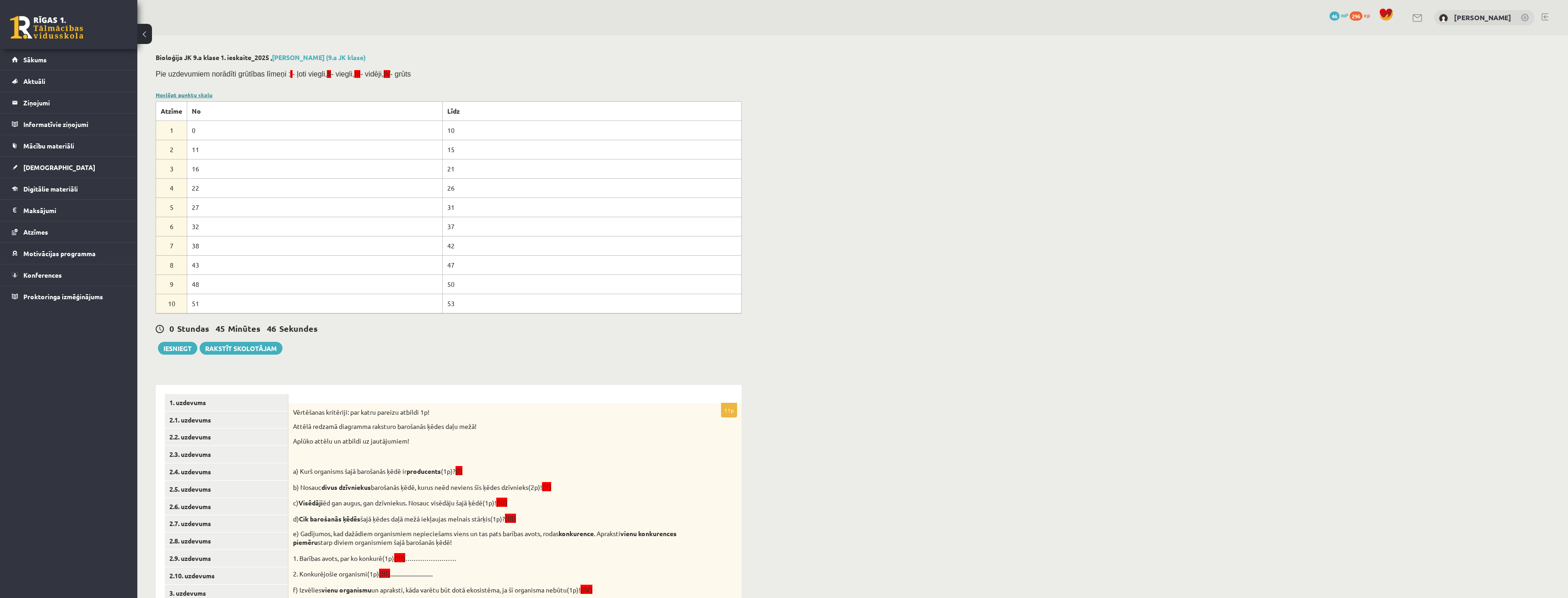
click at [200, 96] on link "Noslēpt punktu skalu" at bounding box center [184, 95] width 57 height 7
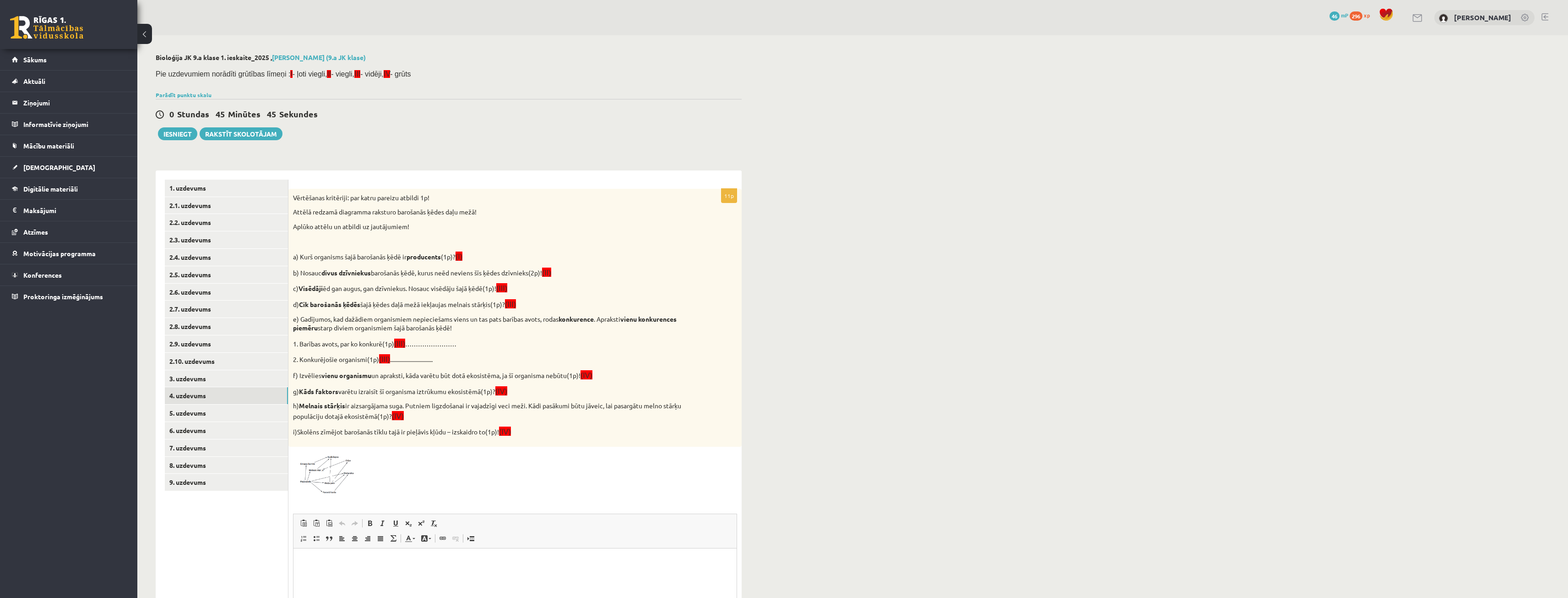
scroll to position [134, 0]
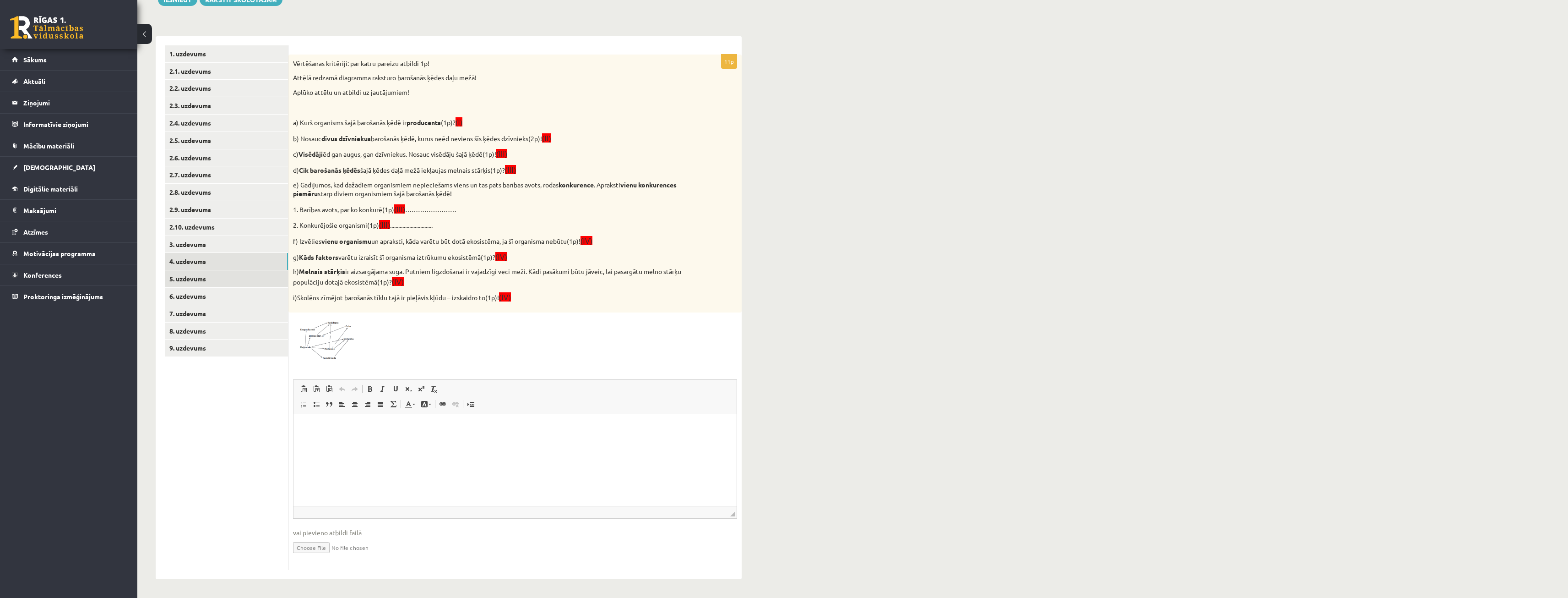
click at [203, 274] on link "5. uzdevums" at bounding box center [226, 279] width 123 height 17
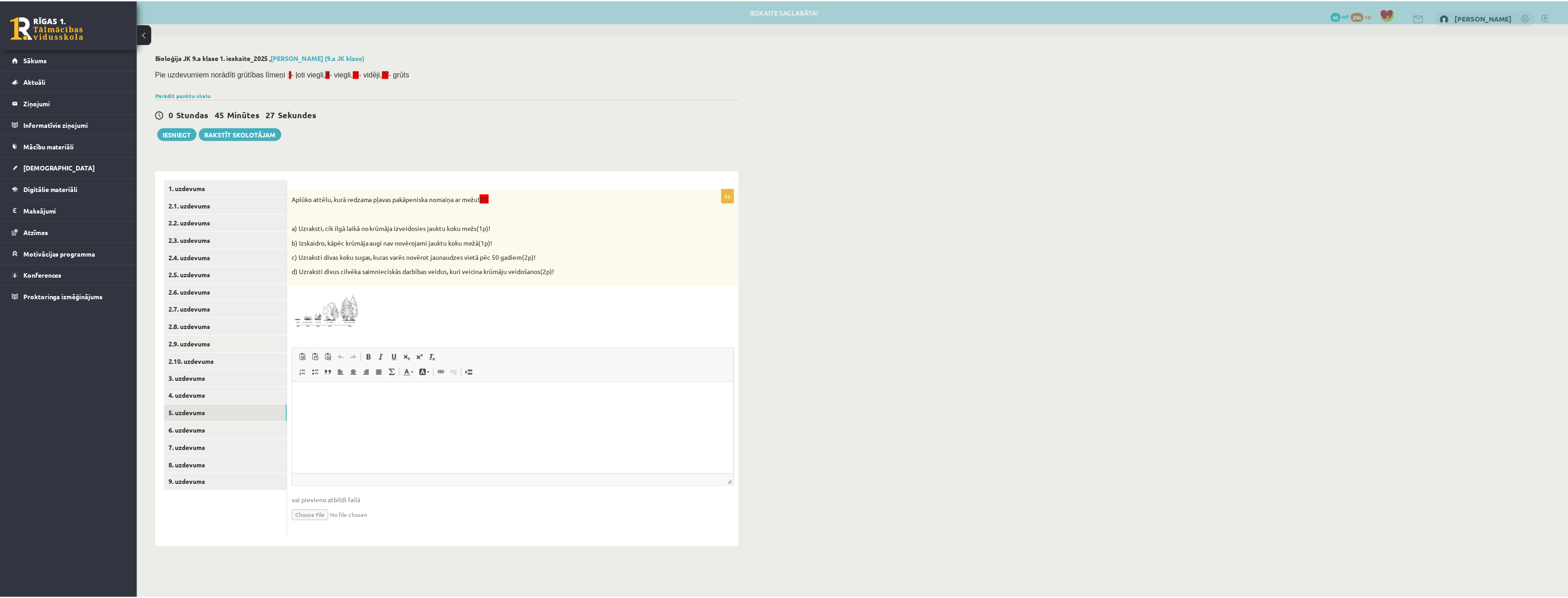
scroll to position [0, 0]
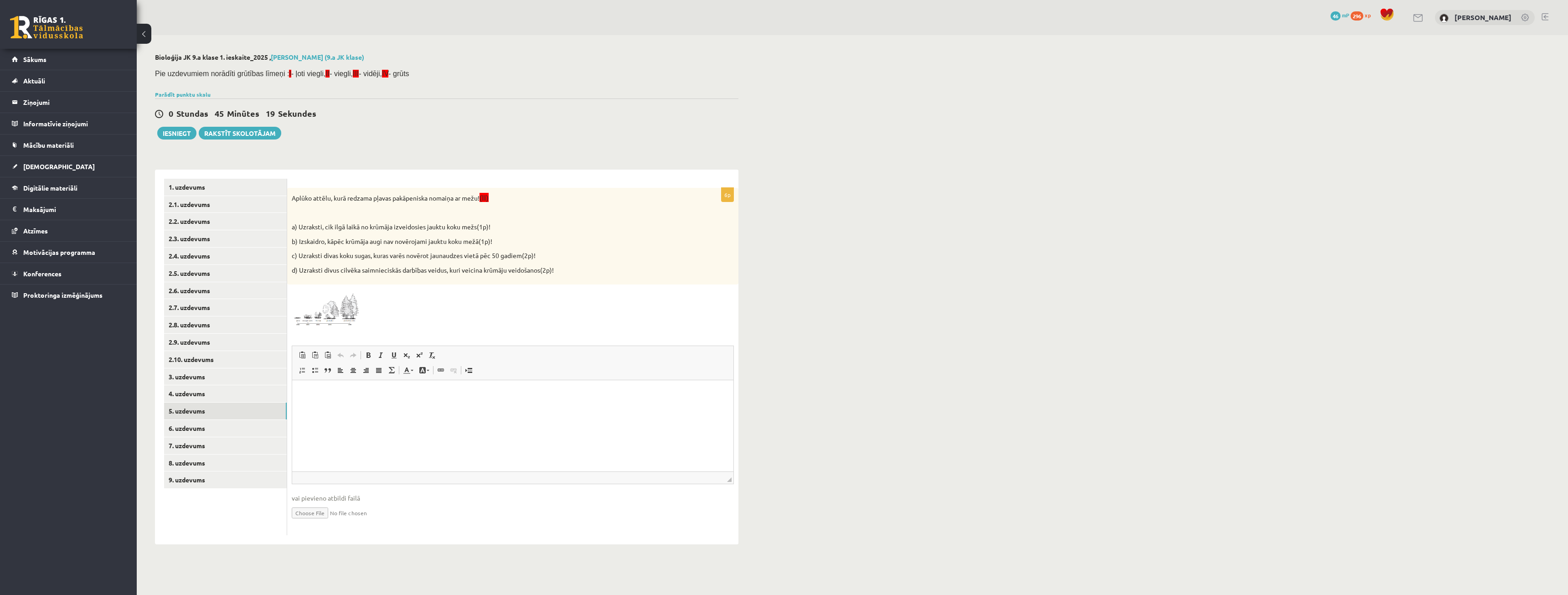
click at [332, 315] on span at bounding box center [326, 311] width 14 height 14
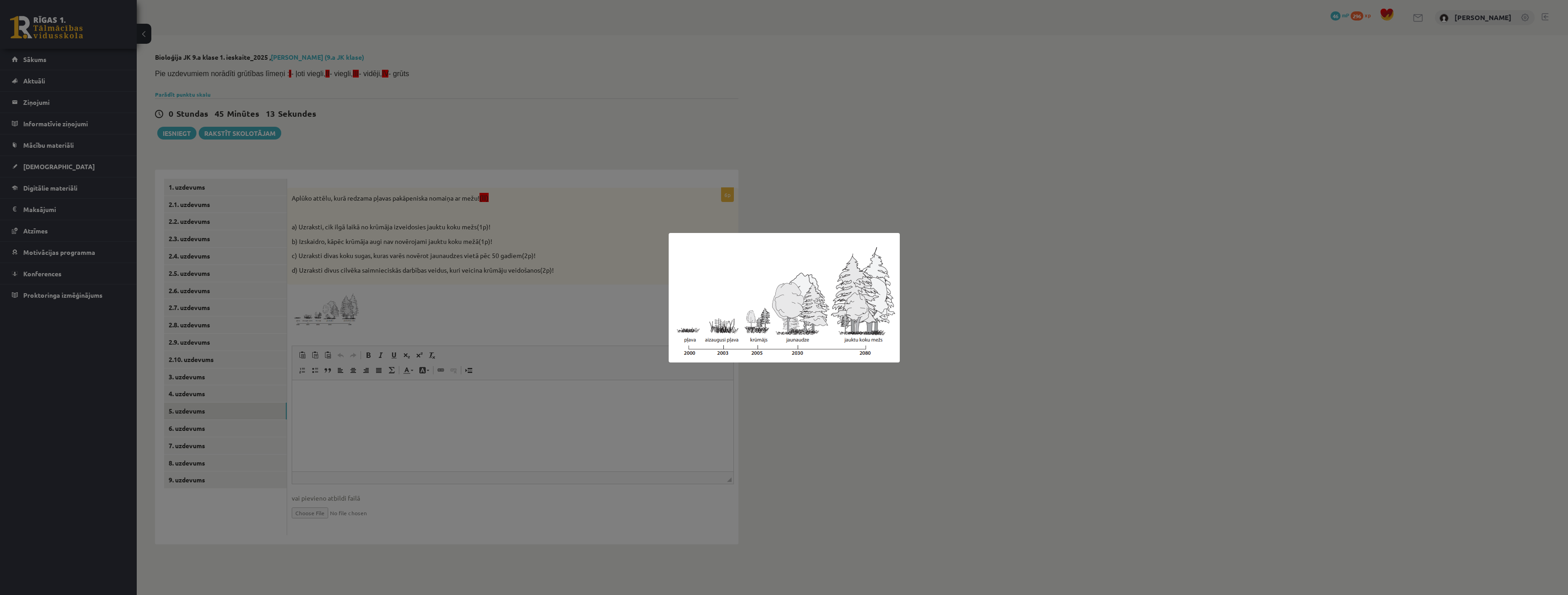
click at [763, 213] on div at bounding box center [784, 298] width 1568 height 595
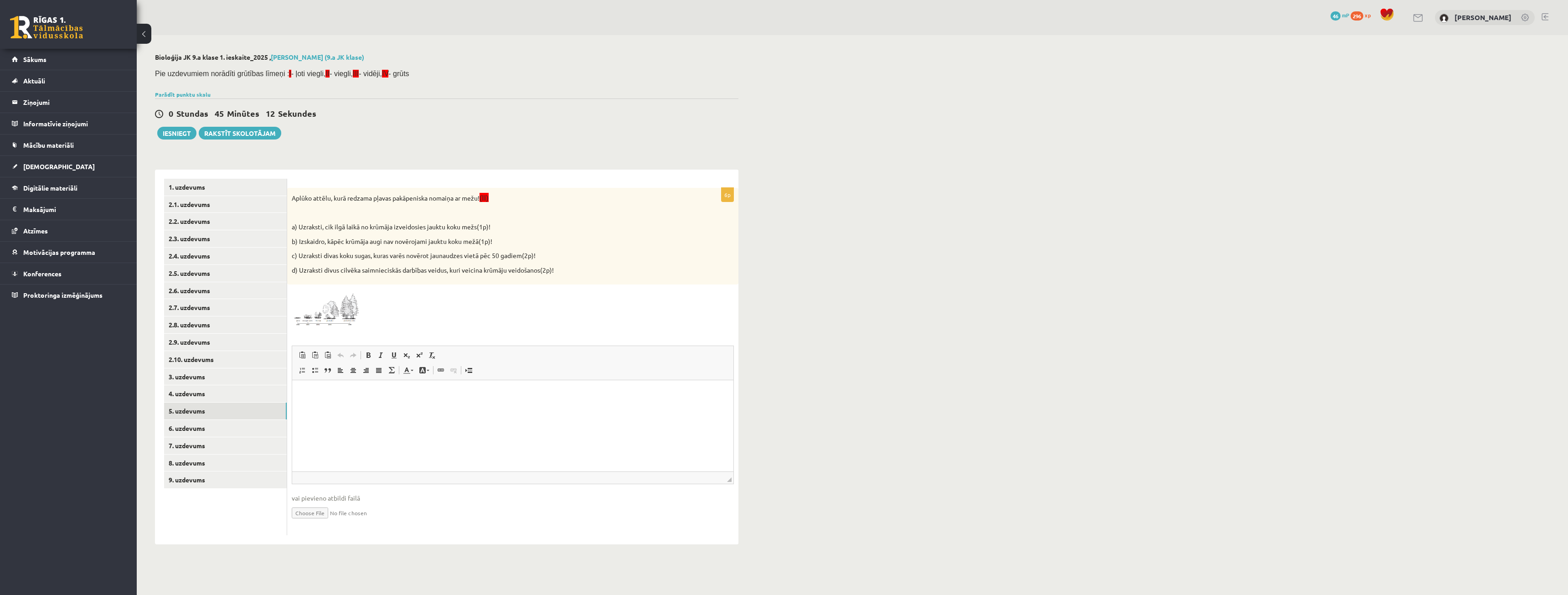
click at [440, 408] on html at bounding box center [513, 394] width 441 height 28
click at [341, 323] on img at bounding box center [326, 308] width 69 height 39
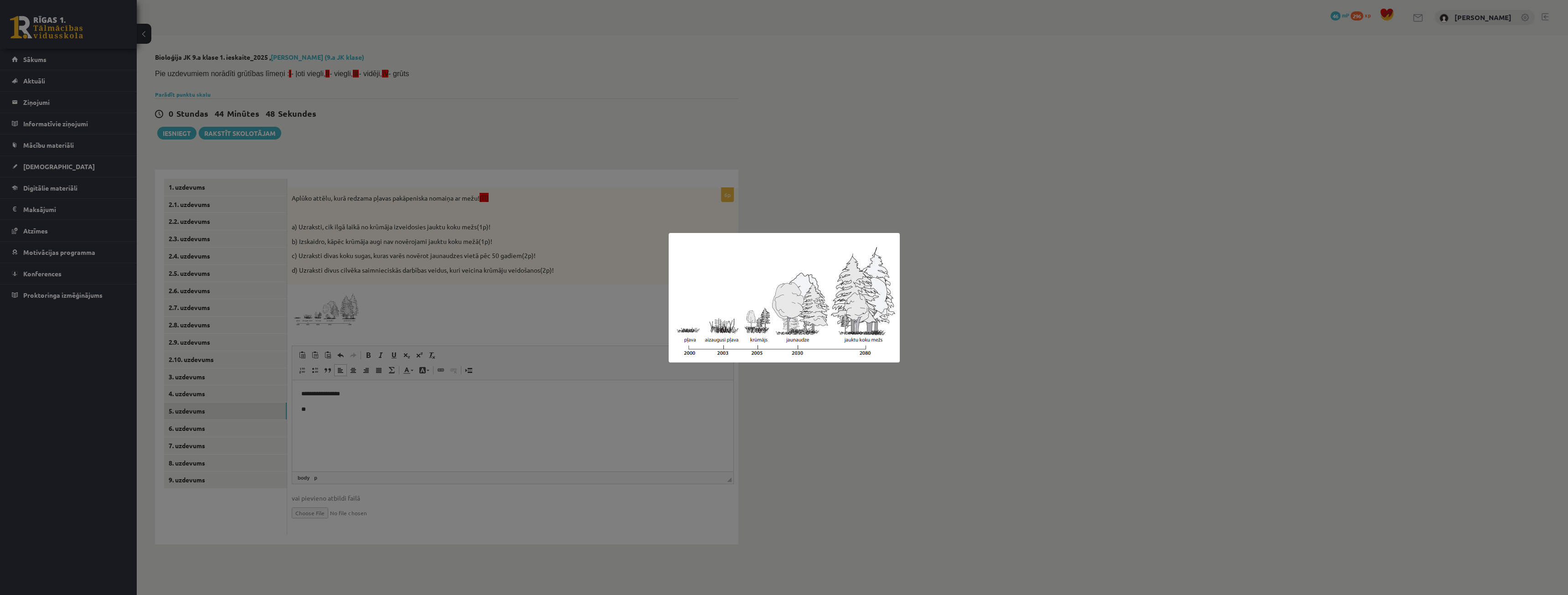
click at [705, 141] on div at bounding box center [784, 298] width 1568 height 595
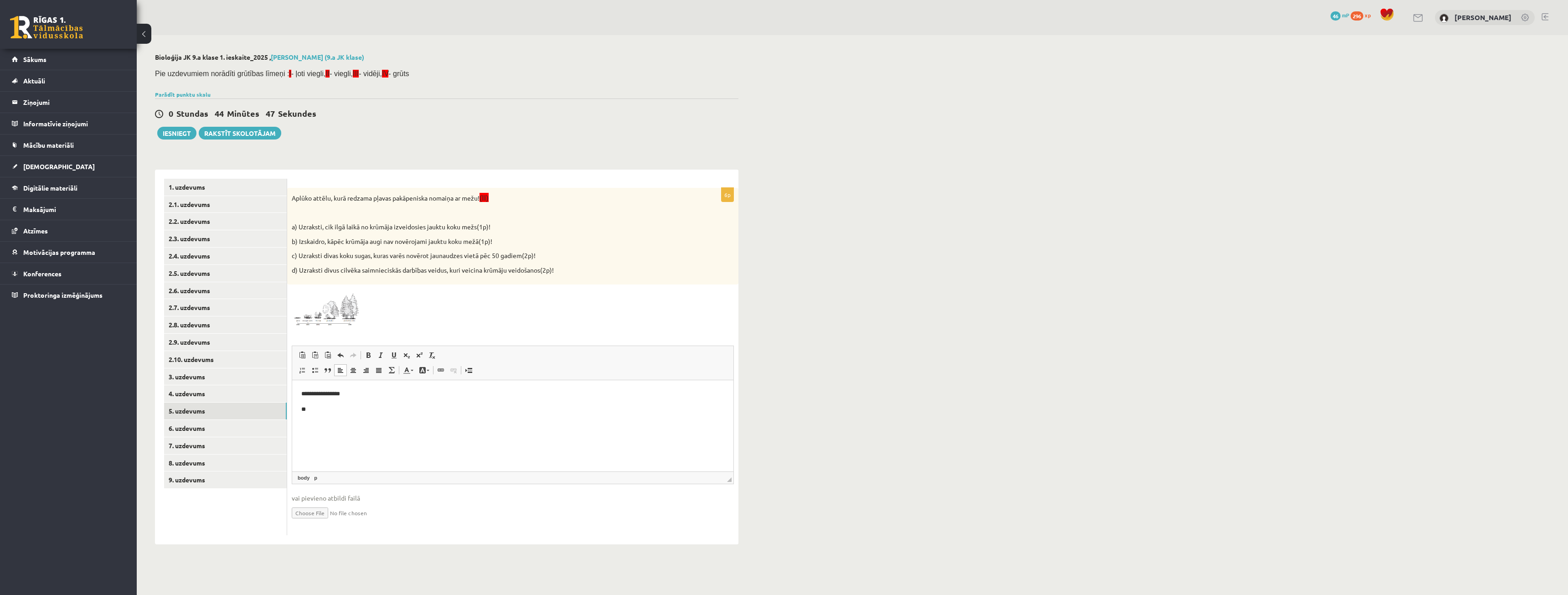
click at [334, 417] on html "**********" at bounding box center [513, 402] width 441 height 43
click at [330, 323] on img at bounding box center [326, 308] width 69 height 39
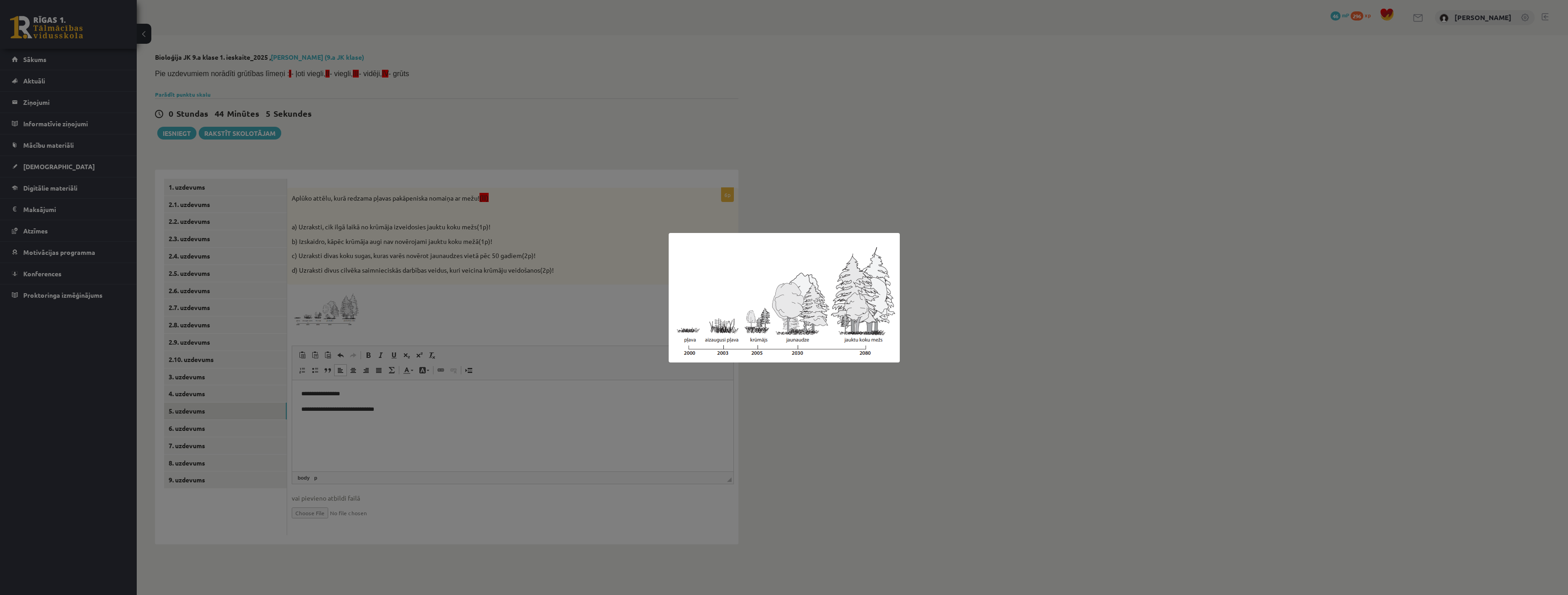
click at [774, 200] on div at bounding box center [784, 298] width 1568 height 595
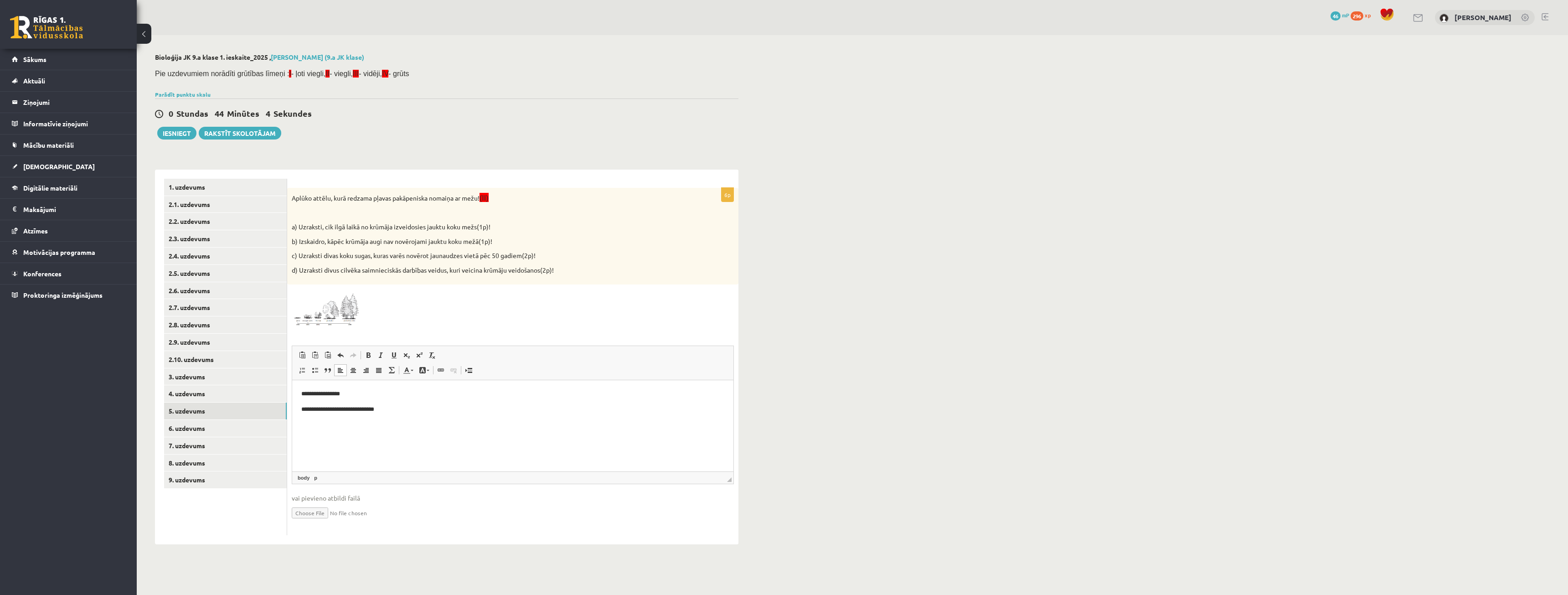
click at [372, 418] on body "**********" at bounding box center [513, 409] width 423 height 40
click at [344, 328] on div "**********" at bounding box center [513, 362] width 451 height 348
click at [343, 328] on img at bounding box center [326, 308] width 69 height 39
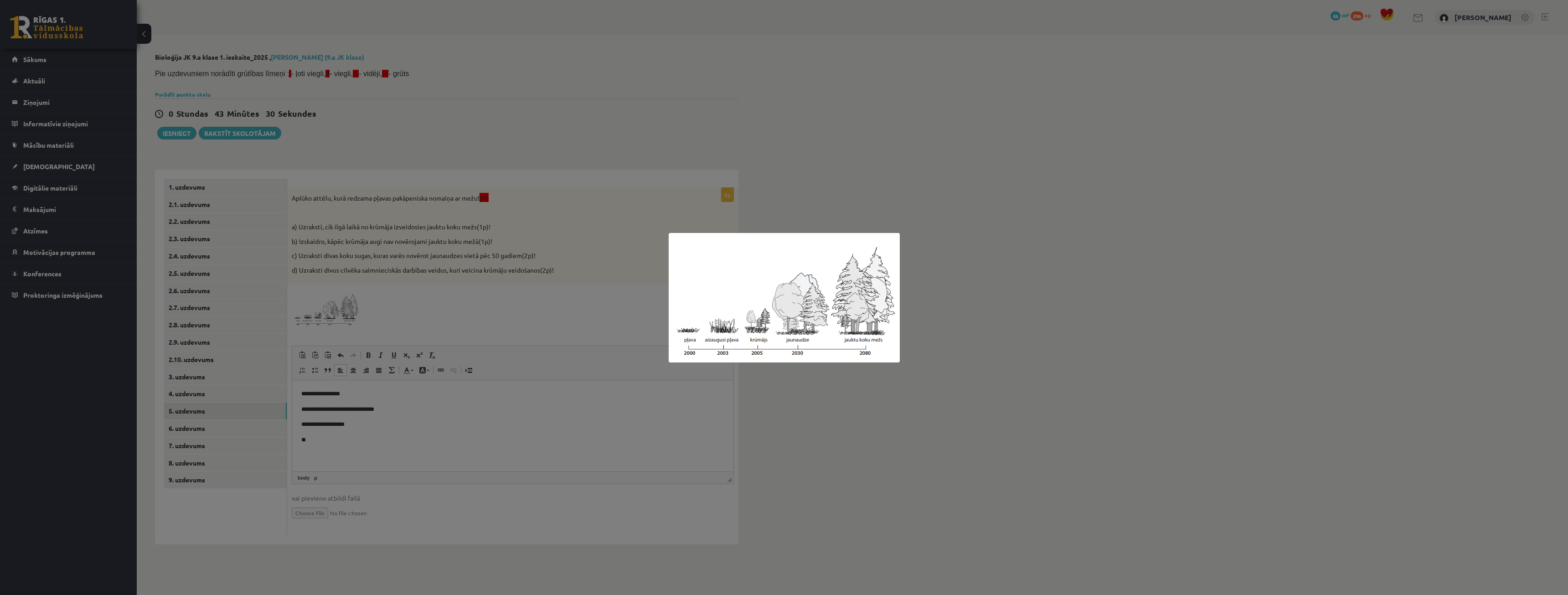
click at [798, 226] on div at bounding box center [784, 298] width 1568 height 595
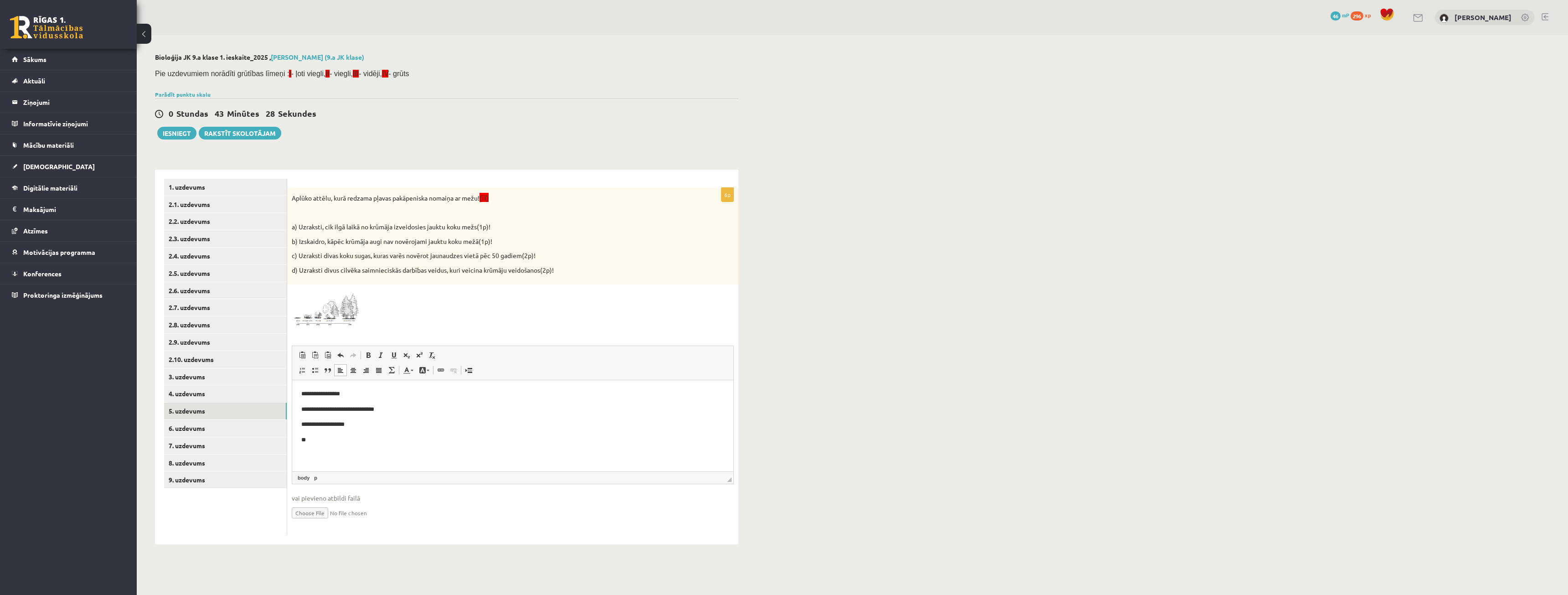
click at [374, 438] on p "**" at bounding box center [513, 440] width 423 height 9
click at [201, 427] on link "6. uzdevums" at bounding box center [225, 428] width 122 height 17
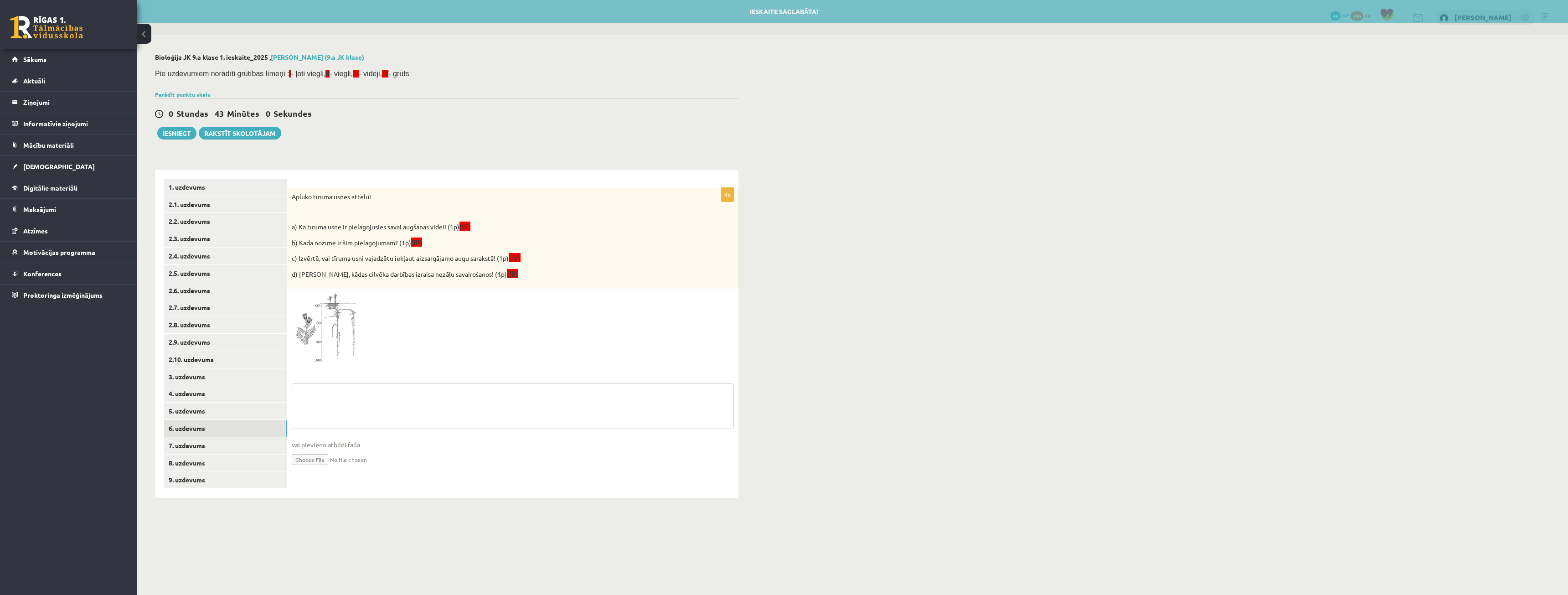
click at [334, 399] on textarea at bounding box center [513, 406] width 442 height 46
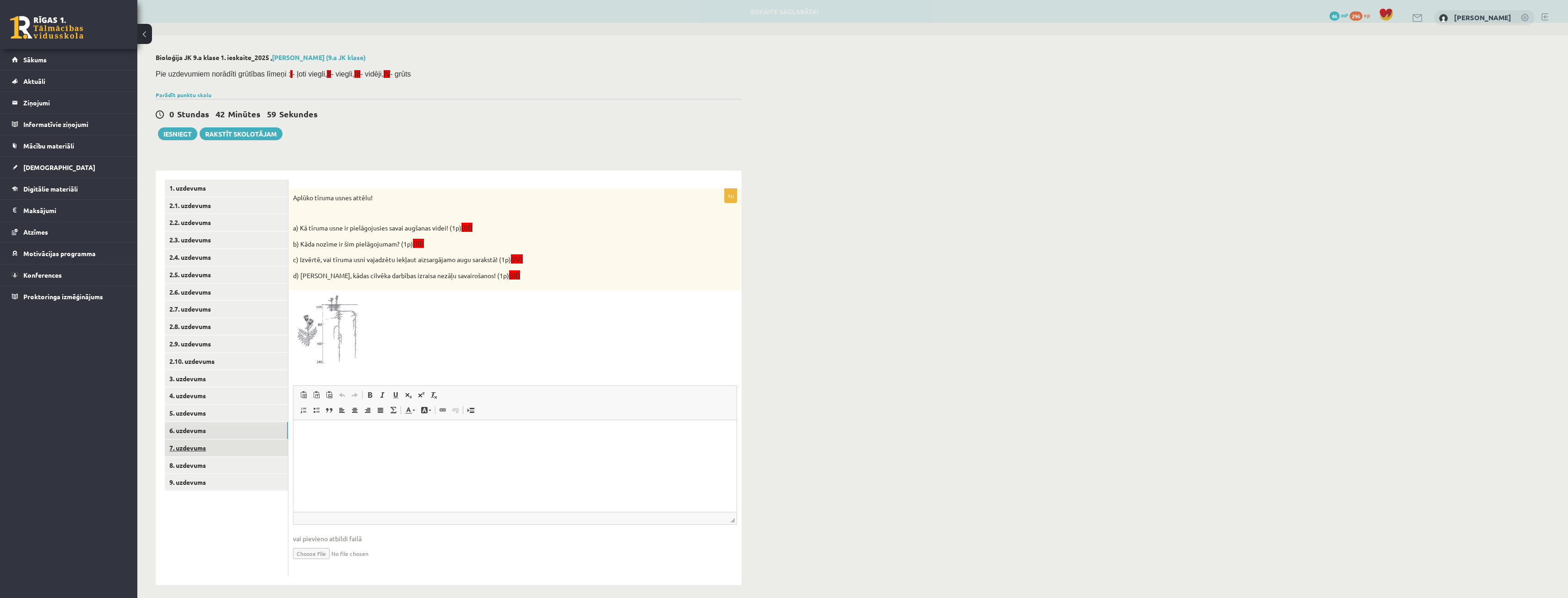
click at [198, 451] on link "7. uzdevums" at bounding box center [226, 448] width 123 height 17
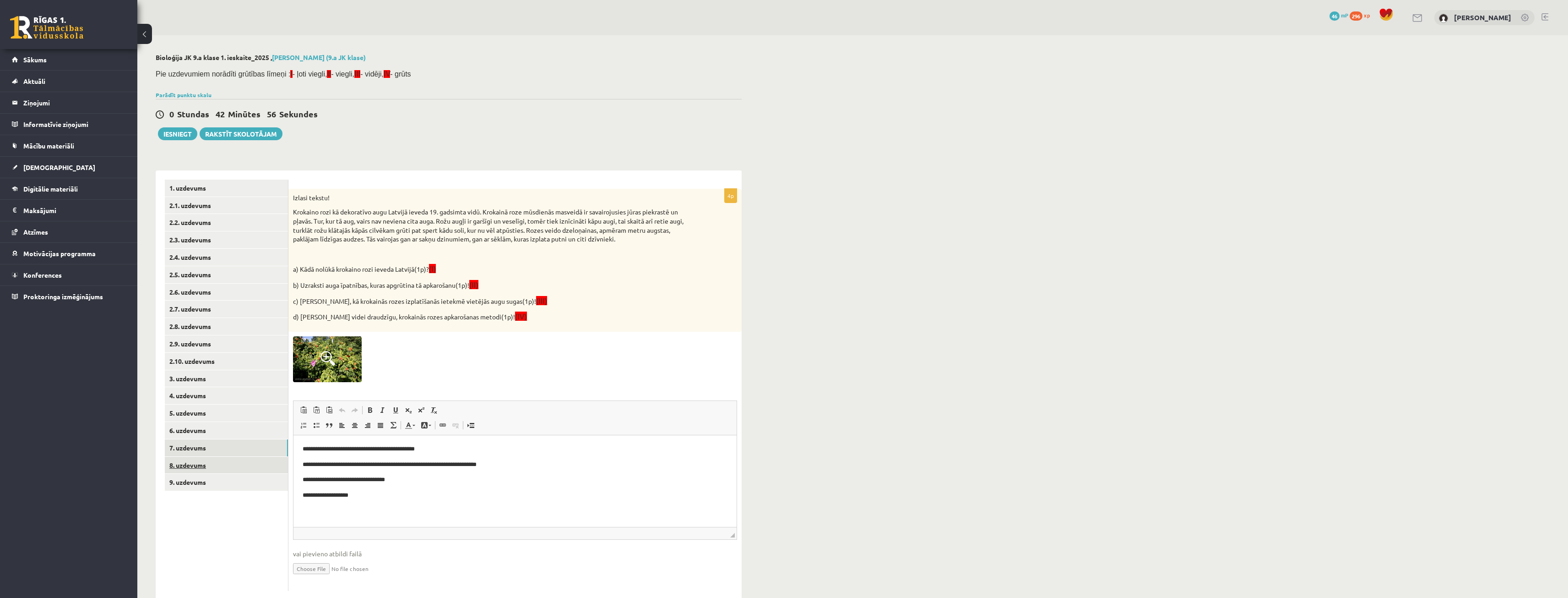
click at [187, 466] on link "8. uzdevums" at bounding box center [226, 466] width 123 height 17
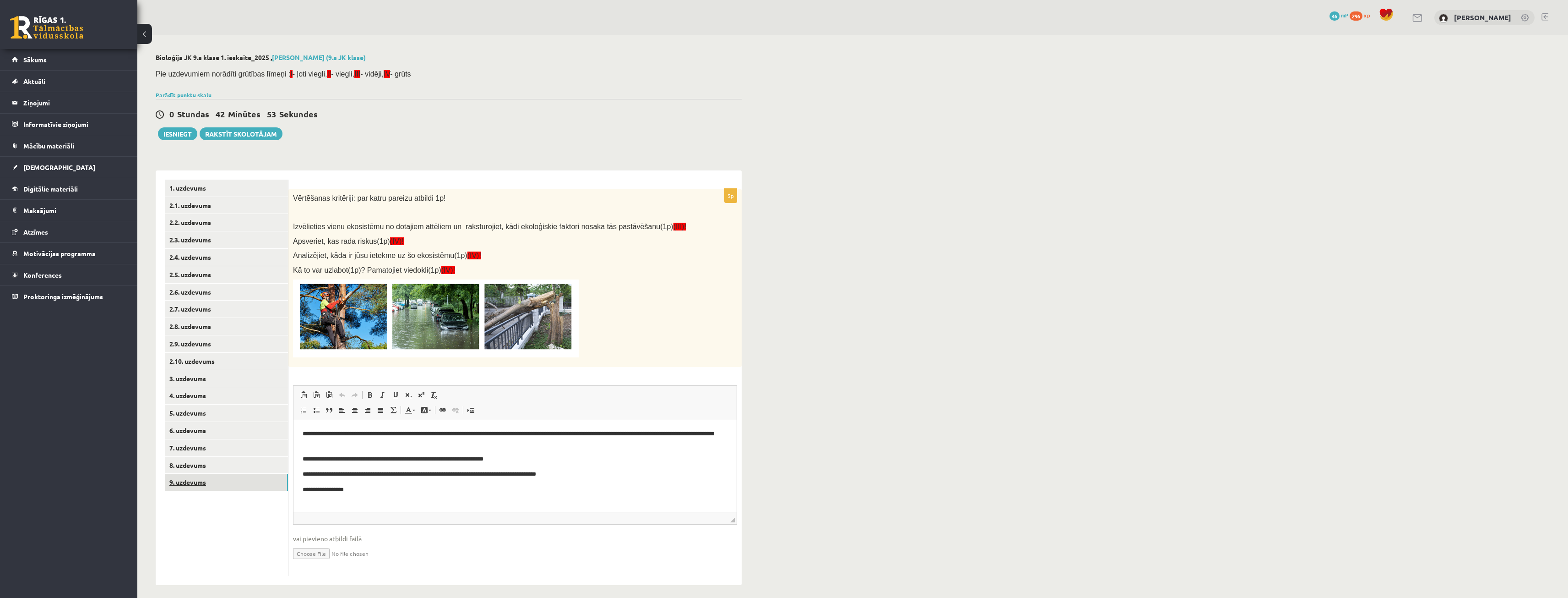
click at [216, 475] on link "9. uzdevums" at bounding box center [226, 482] width 123 height 17
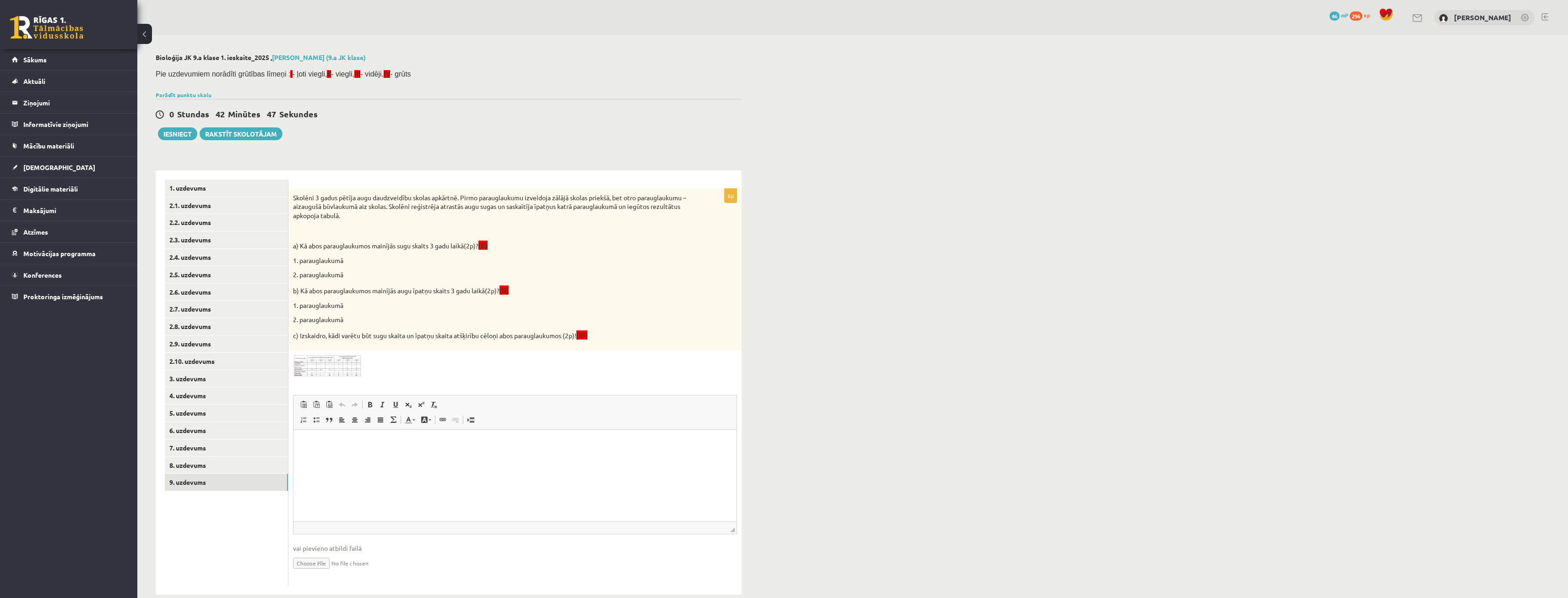
click at [312, 361] on img at bounding box center [328, 365] width 69 height 22
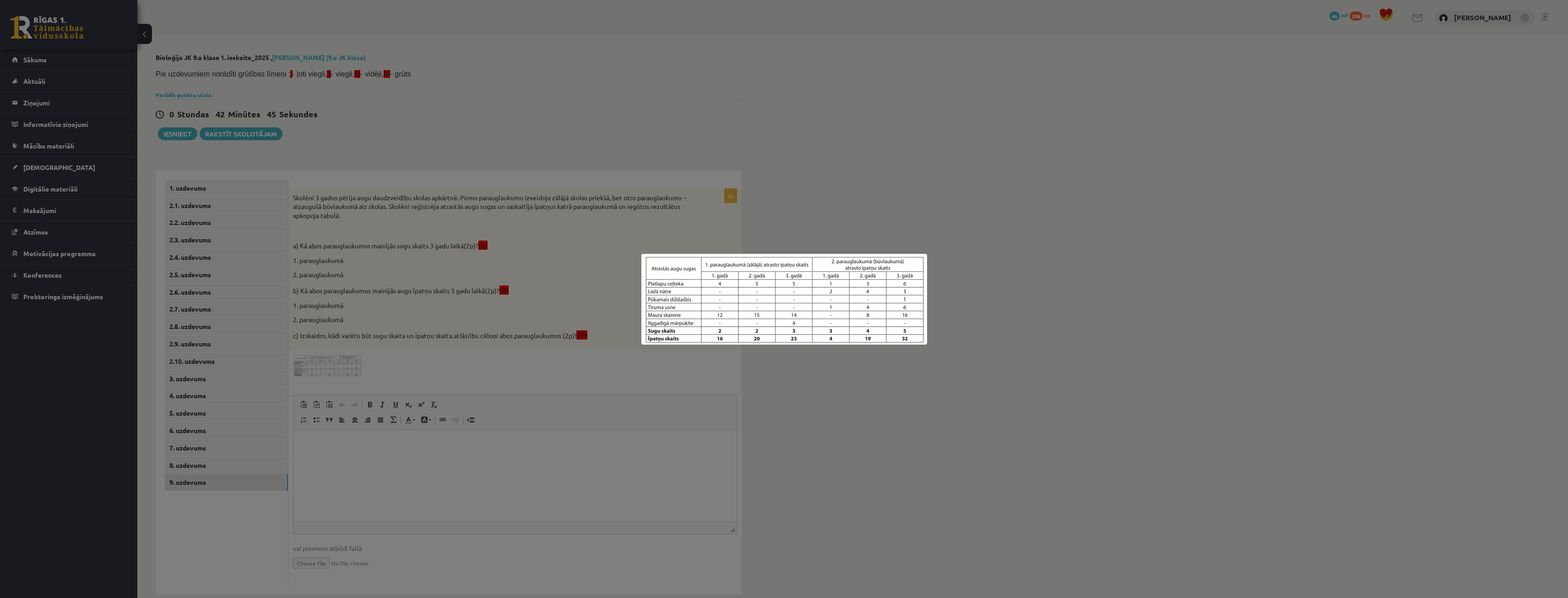
click at [769, 230] on div at bounding box center [784, 299] width 1568 height 598
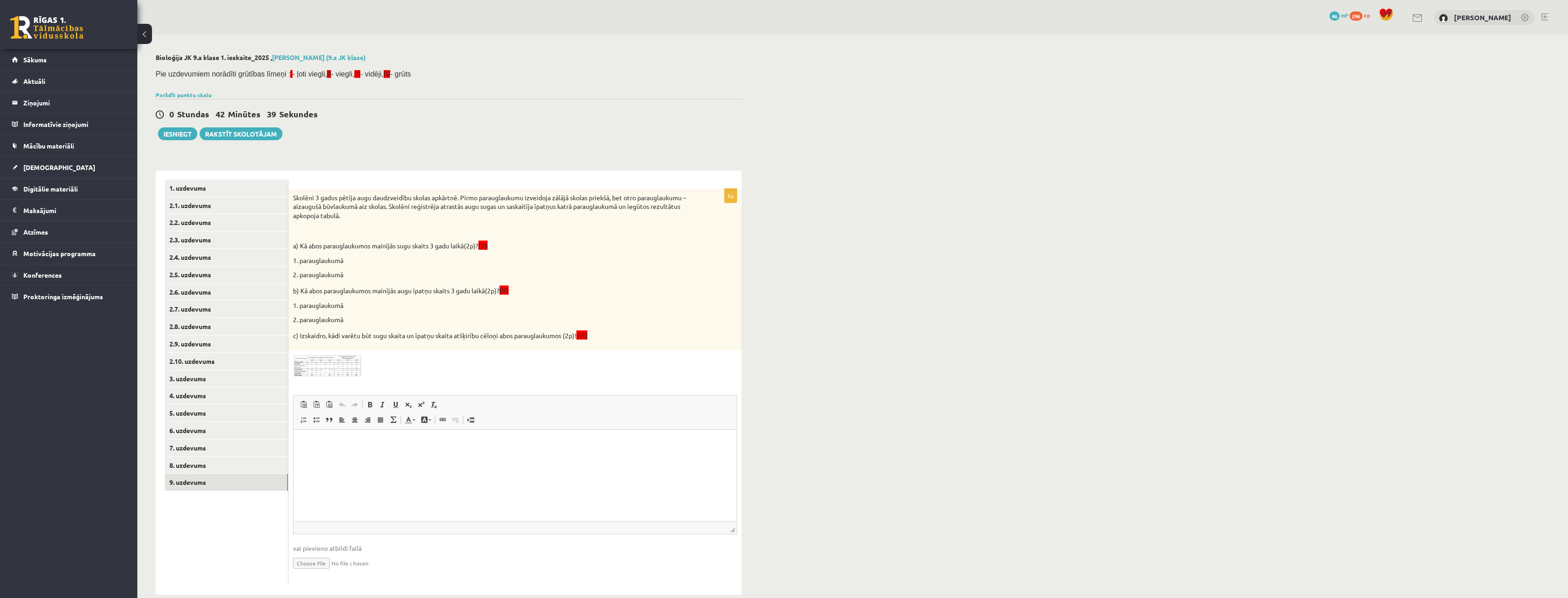
click at [310, 371] on img at bounding box center [328, 365] width 69 height 22
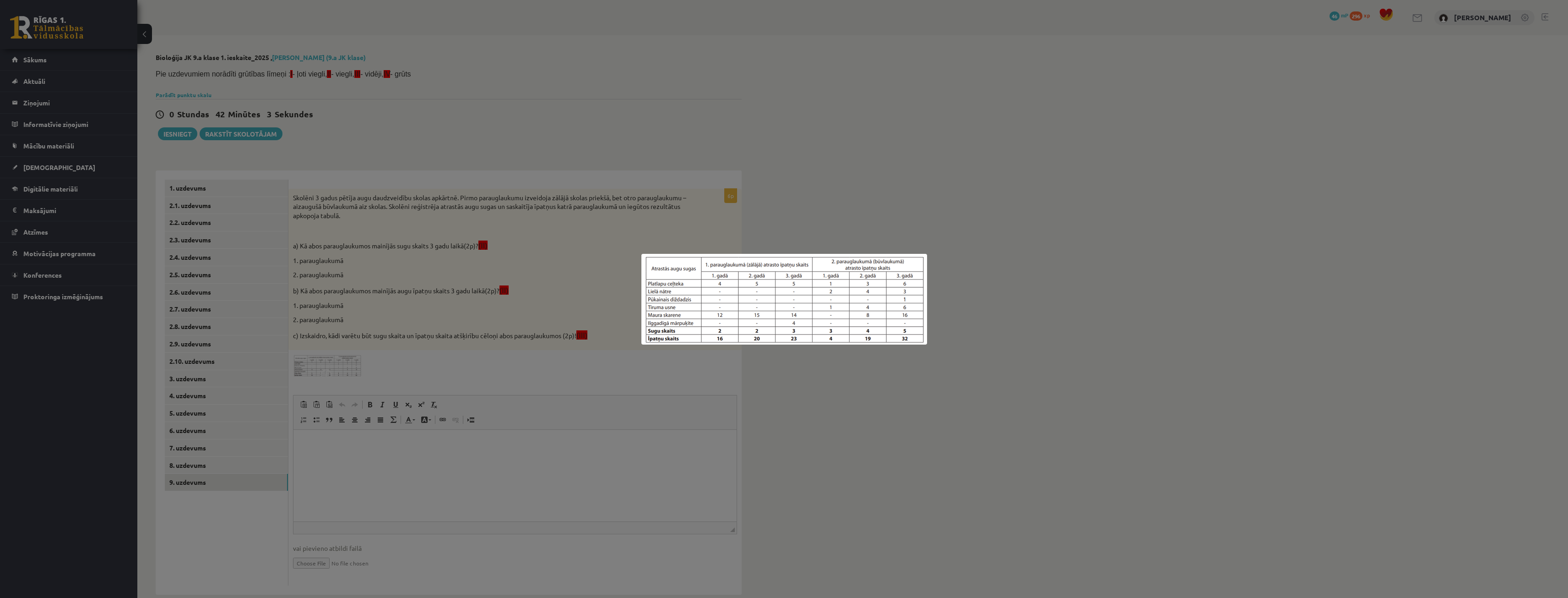
click at [997, 93] on div at bounding box center [784, 299] width 1568 height 598
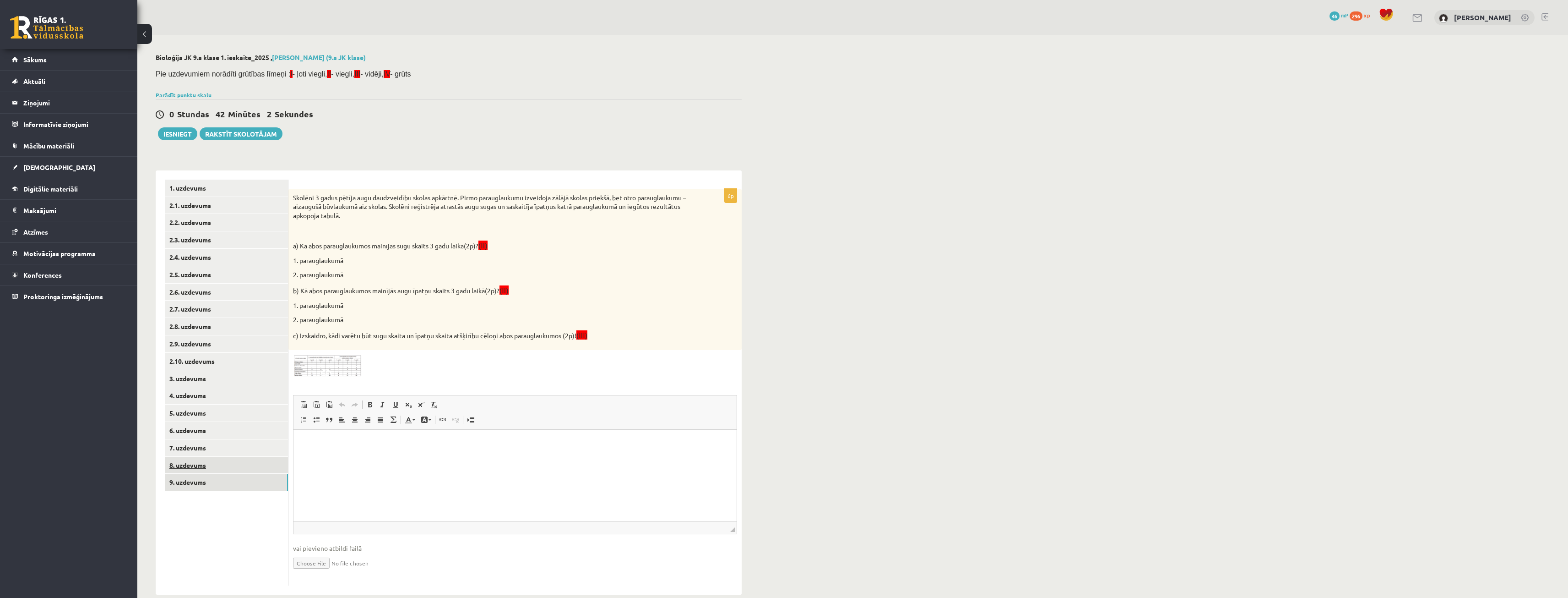
click at [184, 463] on link "8. uzdevums" at bounding box center [226, 466] width 123 height 17
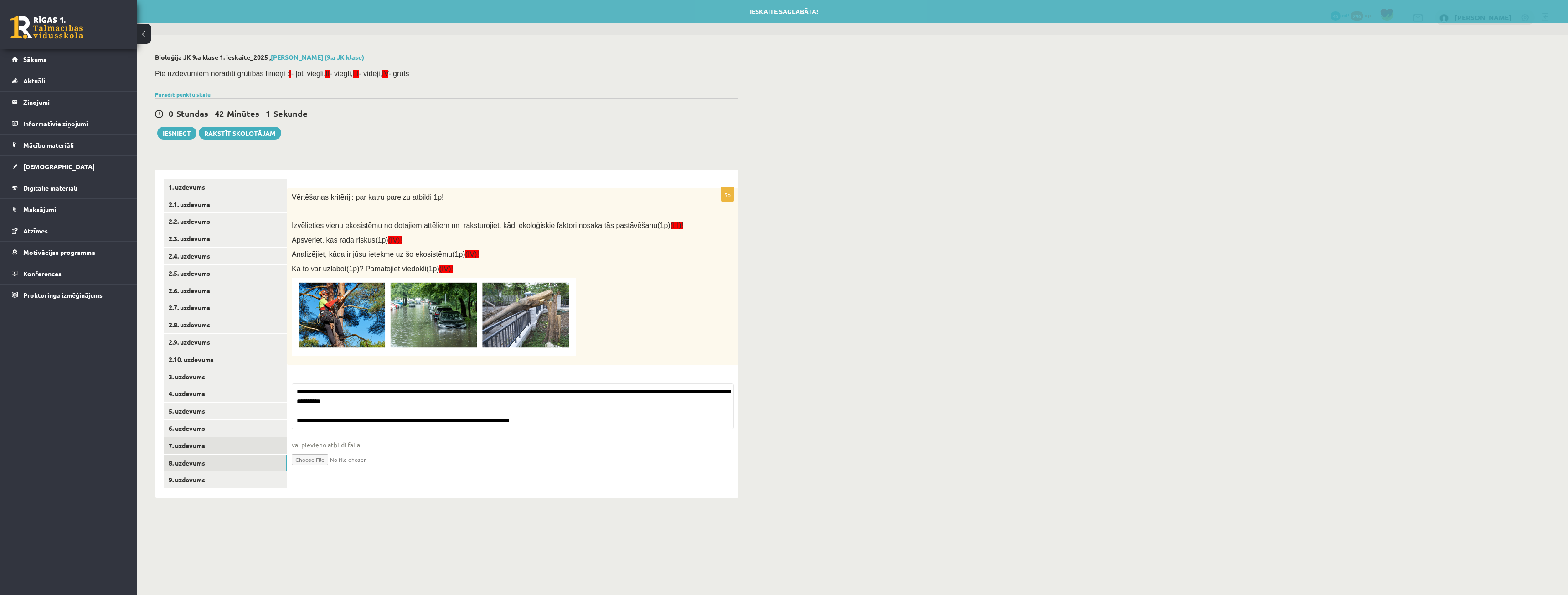
click at [195, 446] on link "7. uzdevums" at bounding box center [225, 446] width 122 height 17
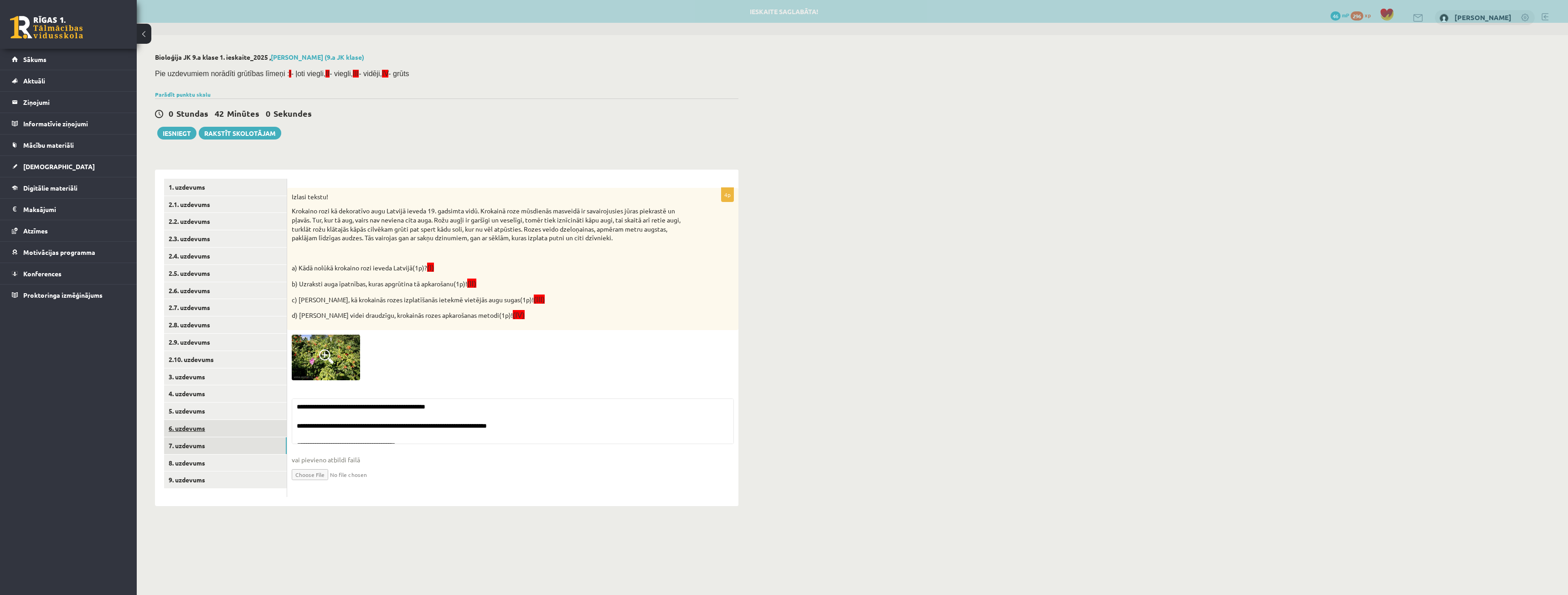
click at [198, 428] on link "6. uzdevums" at bounding box center [225, 428] width 122 height 17
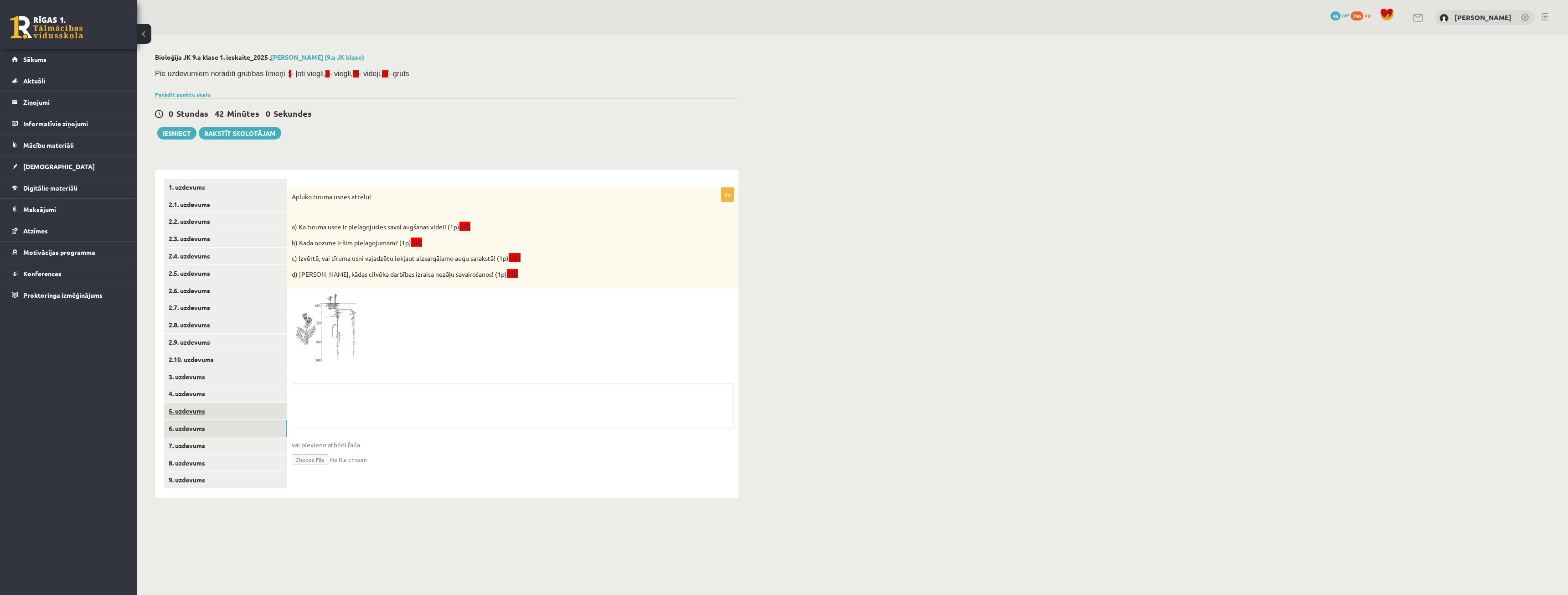
click at [199, 411] on link "5. uzdevums" at bounding box center [225, 411] width 122 height 17
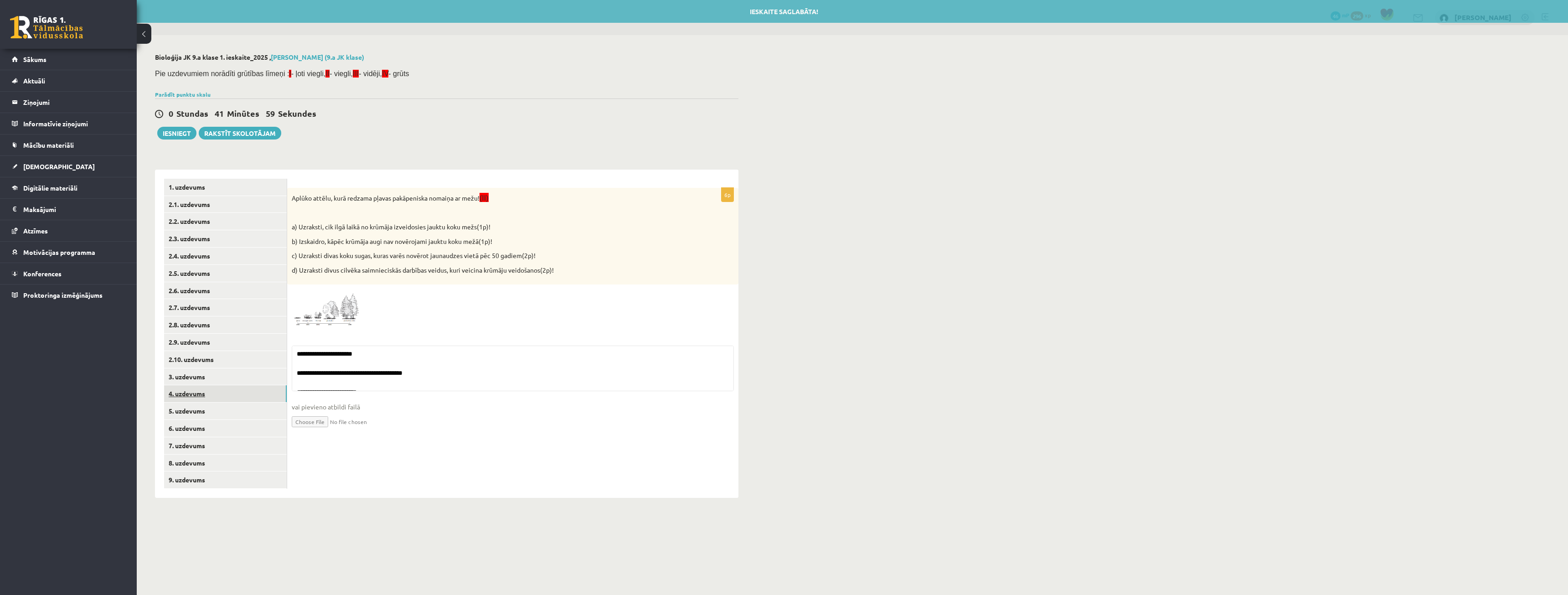
click at [199, 394] on link "4. uzdevums" at bounding box center [225, 394] width 122 height 17
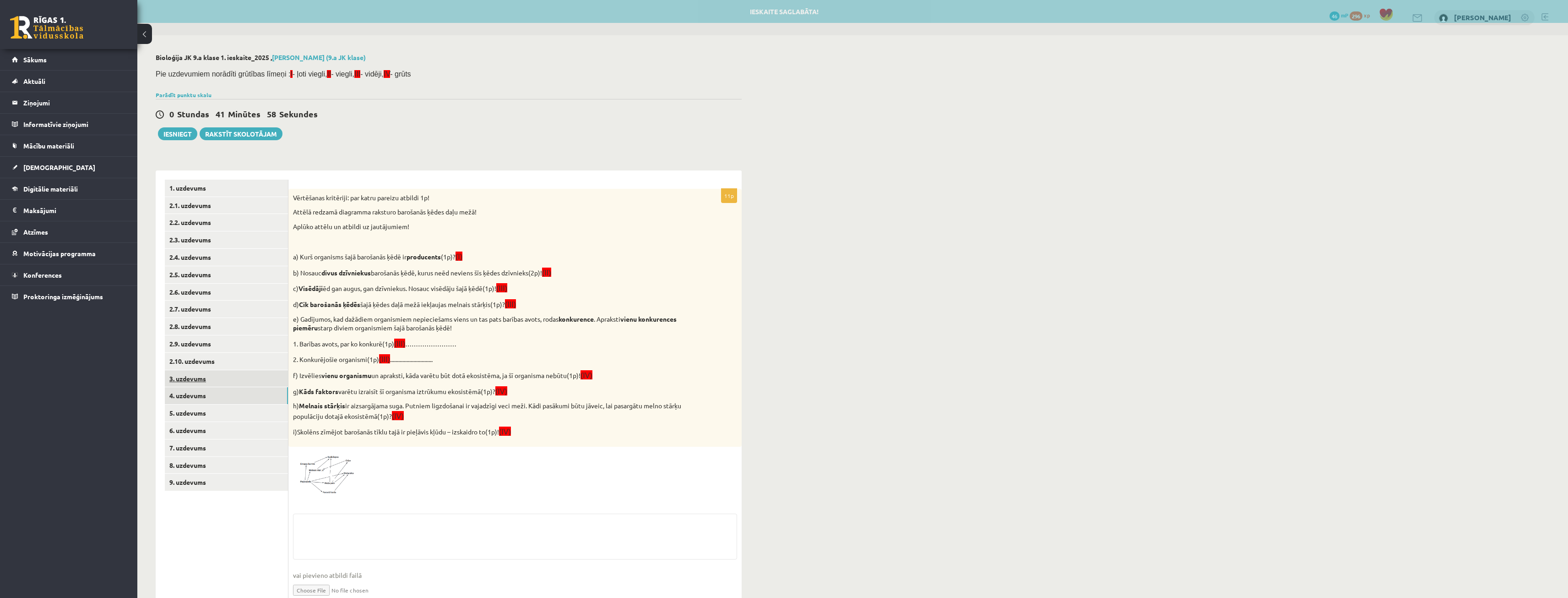
click at [199, 377] on link "3. uzdevums" at bounding box center [226, 379] width 123 height 17
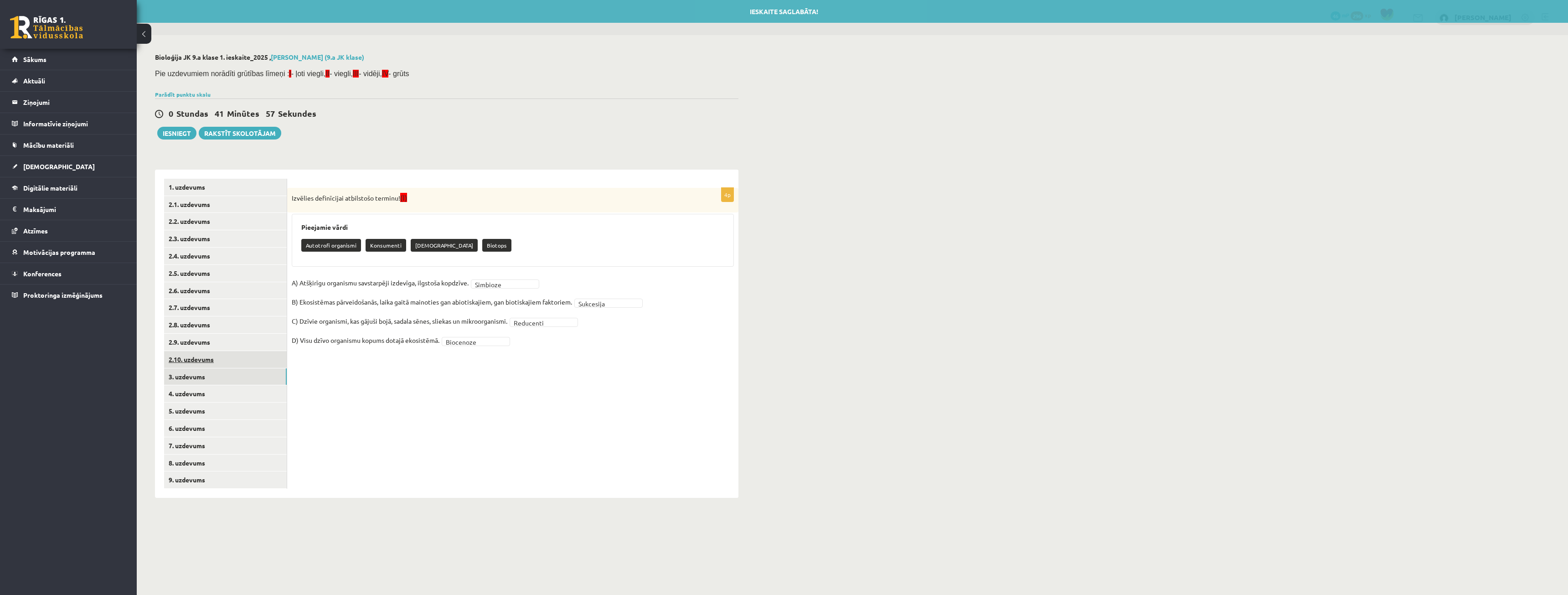
click at [198, 360] on link "2.10. uzdevums" at bounding box center [225, 360] width 122 height 17
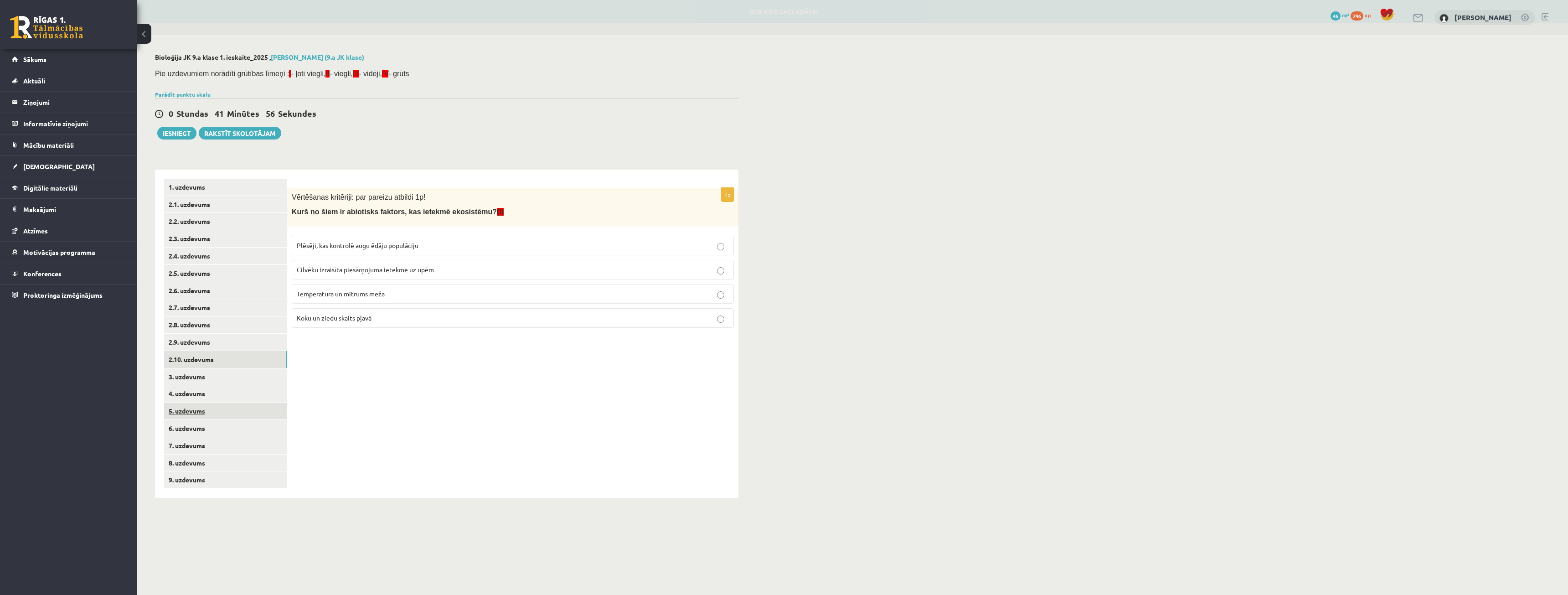
click at [197, 409] on link "5. uzdevums" at bounding box center [225, 411] width 122 height 17
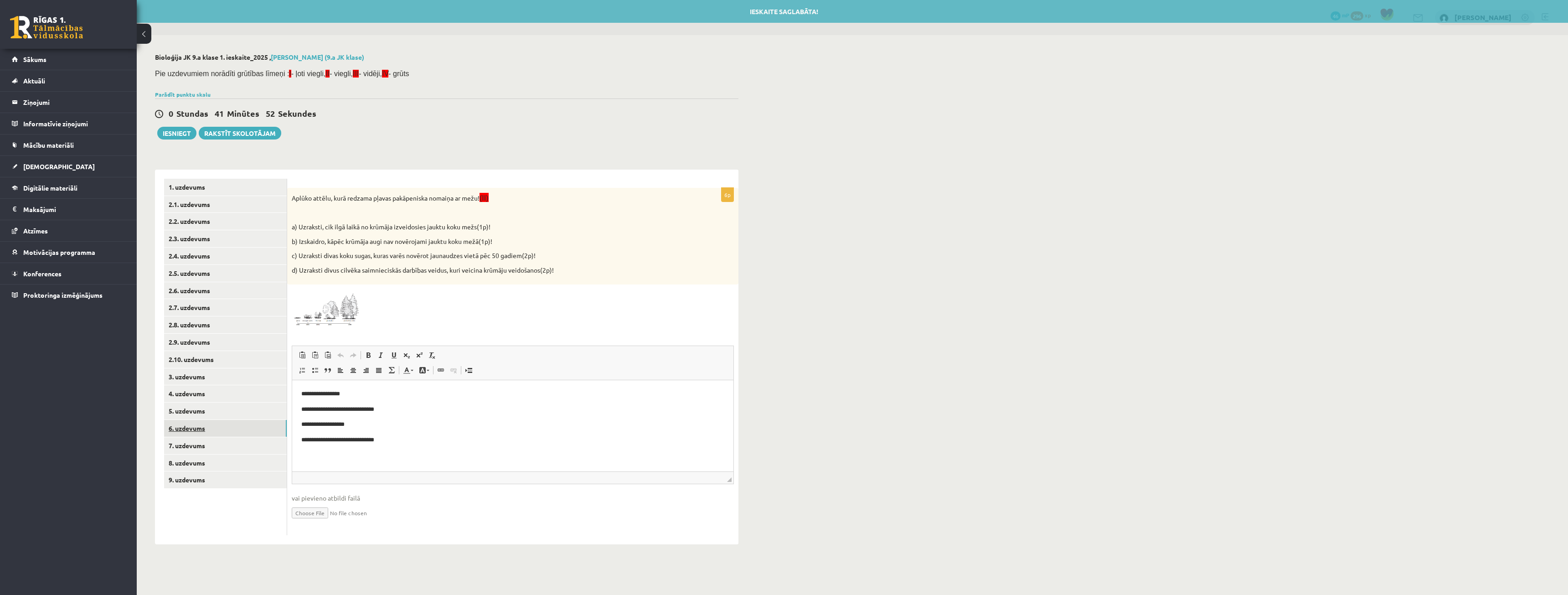
click at [232, 436] on link "6. uzdevums" at bounding box center [225, 428] width 122 height 17
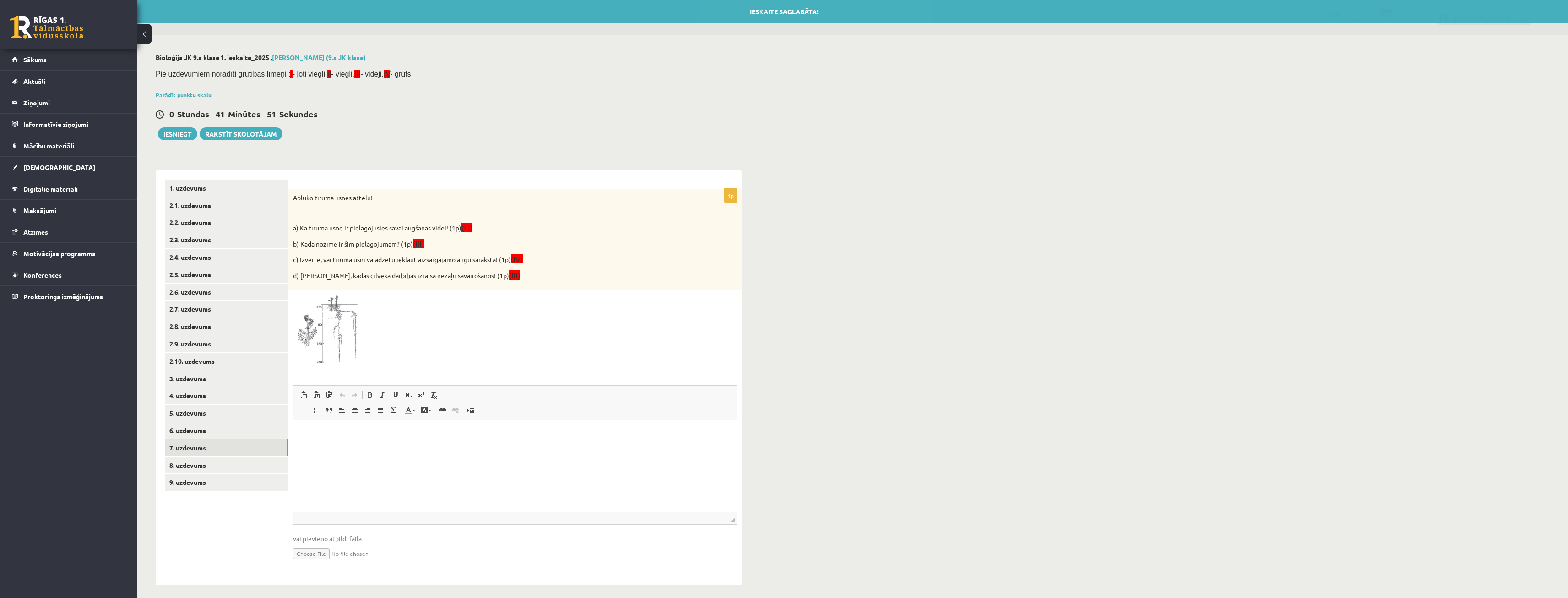
click at [185, 446] on link "7. uzdevums" at bounding box center [226, 448] width 123 height 17
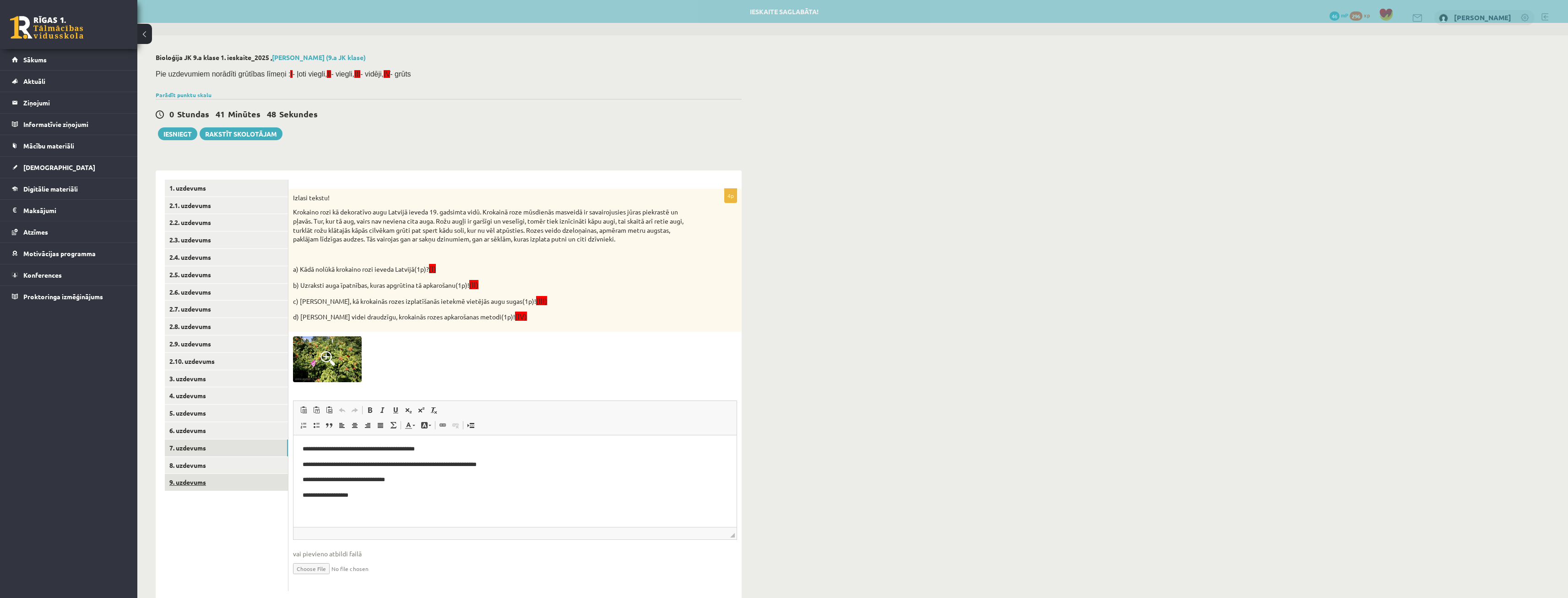
click at [223, 479] on link "9. uzdevums" at bounding box center [226, 482] width 123 height 17
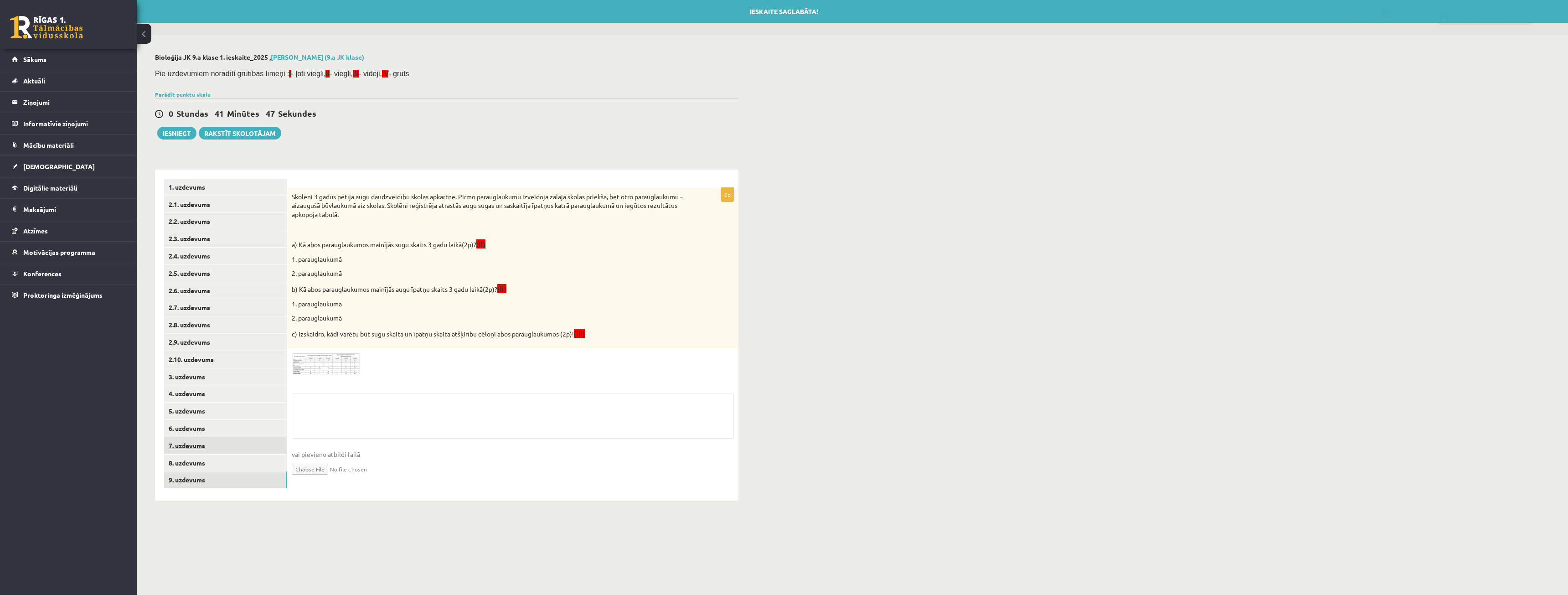
click at [227, 451] on link "7. uzdevums" at bounding box center [225, 446] width 122 height 17
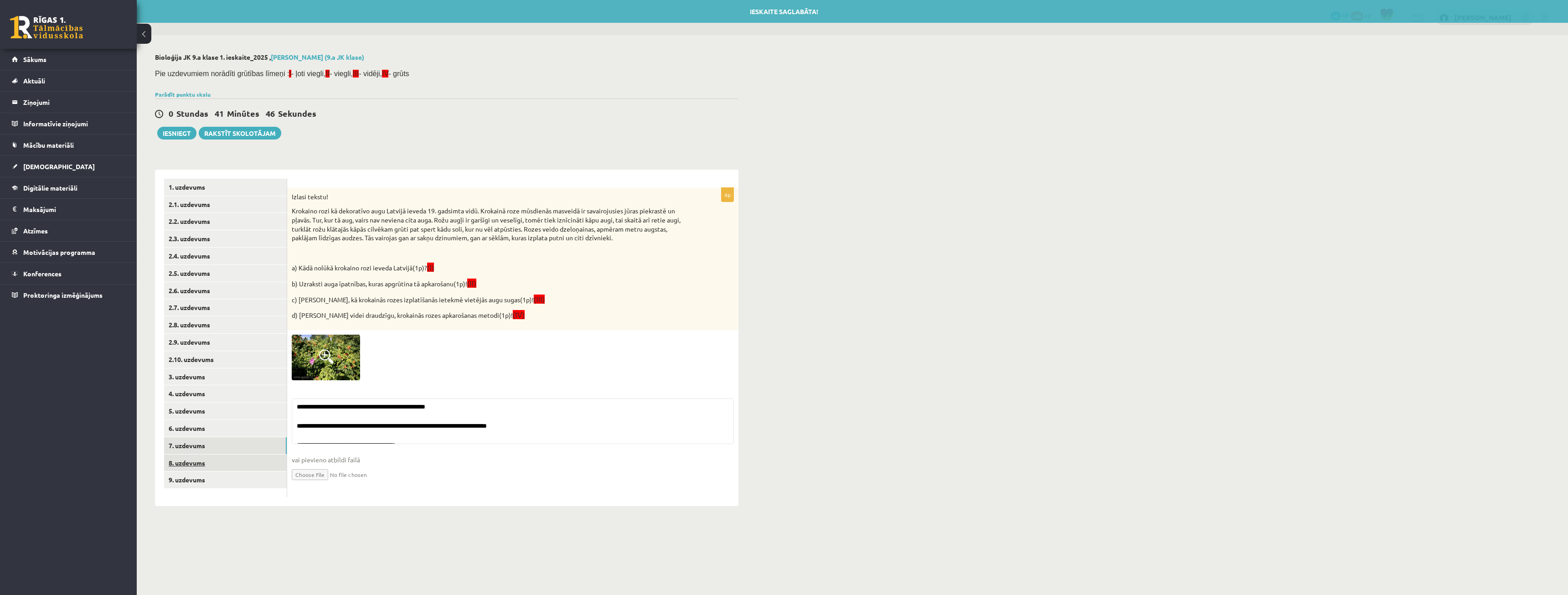
click at [226, 456] on link "8. uzdevums" at bounding box center [225, 463] width 122 height 17
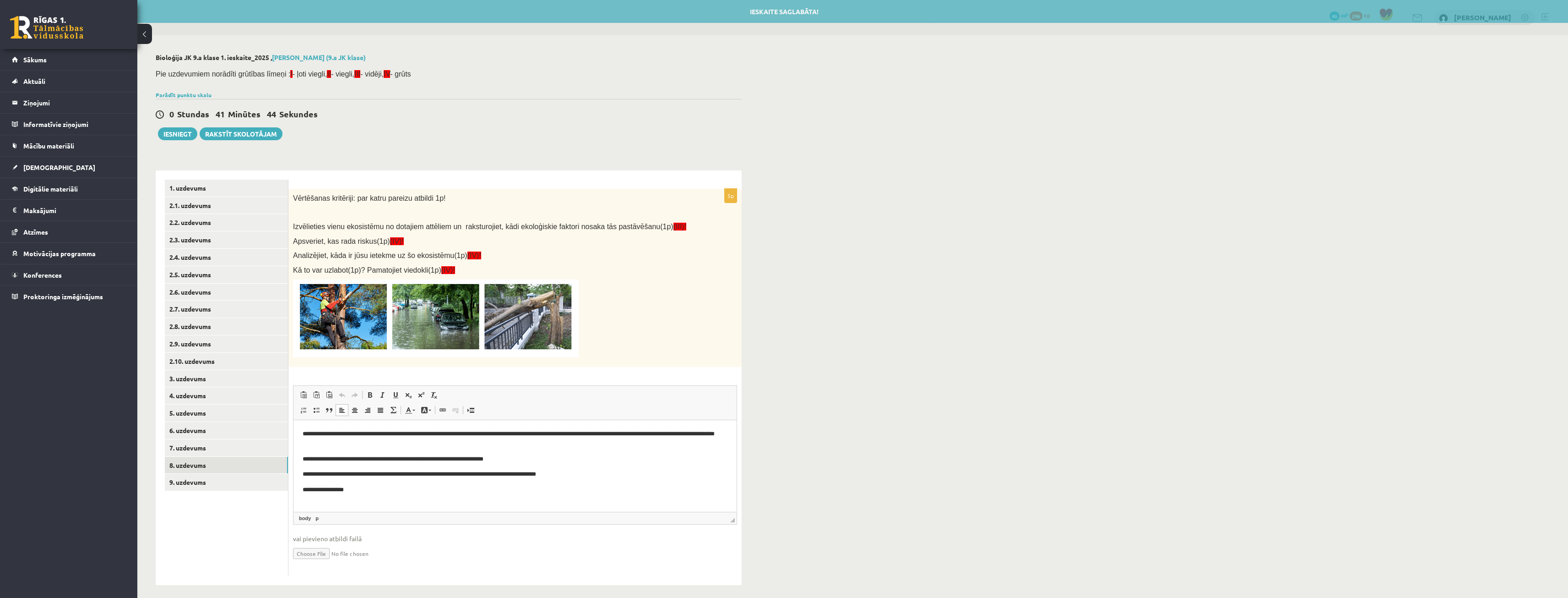
click at [367, 491] on p "**********" at bounding box center [515, 489] width 425 height 9
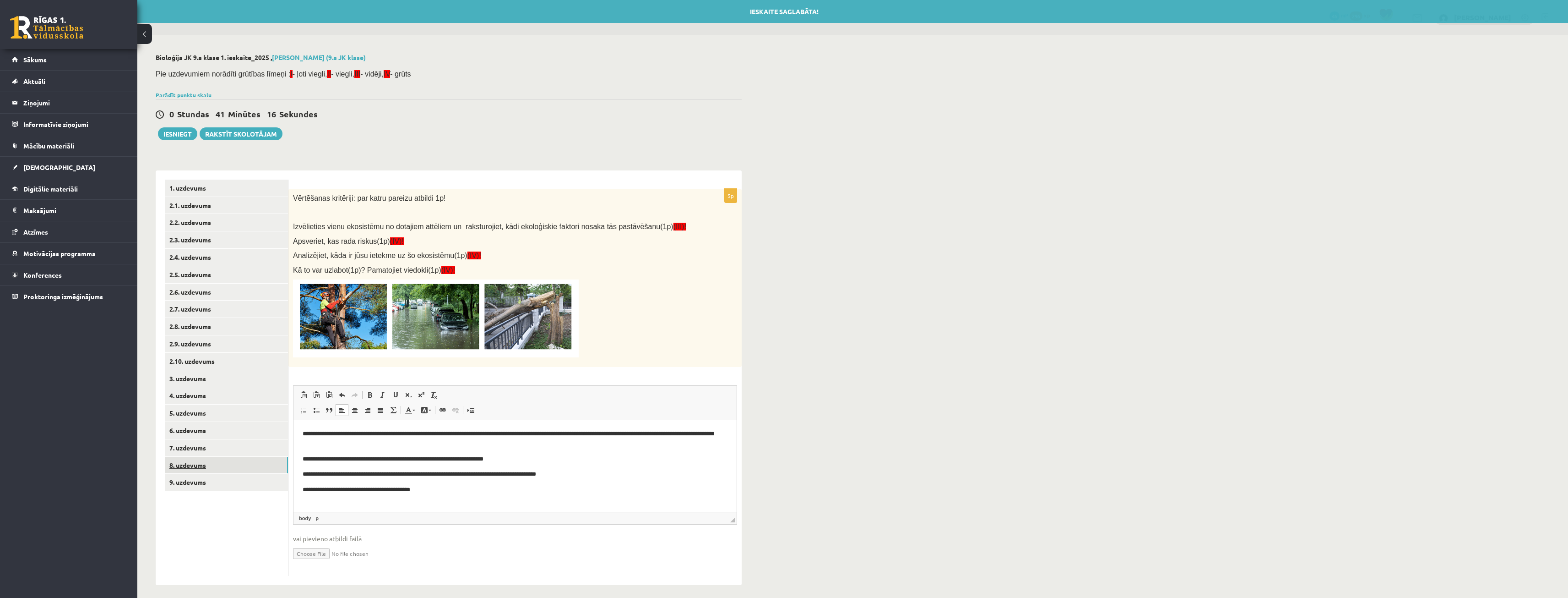
click at [205, 473] on link "8. uzdevums" at bounding box center [226, 466] width 123 height 17
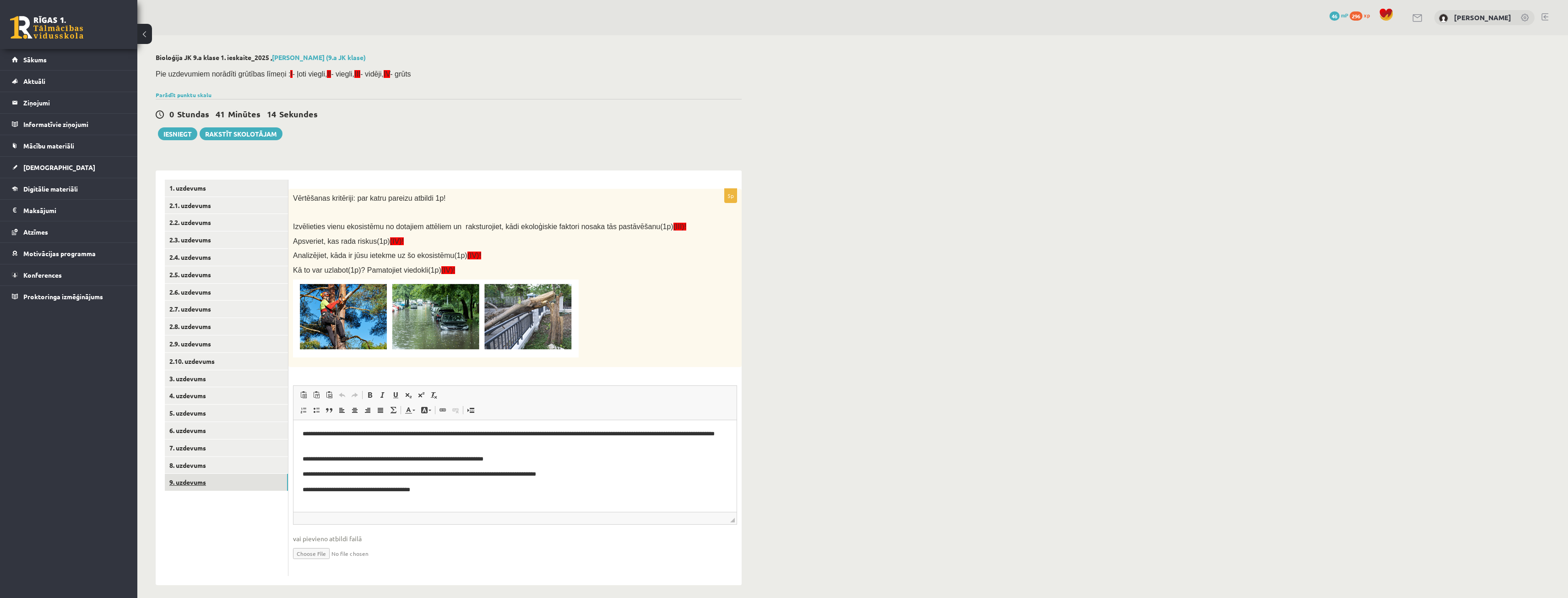
click at [200, 477] on link "9. uzdevums" at bounding box center [226, 482] width 123 height 17
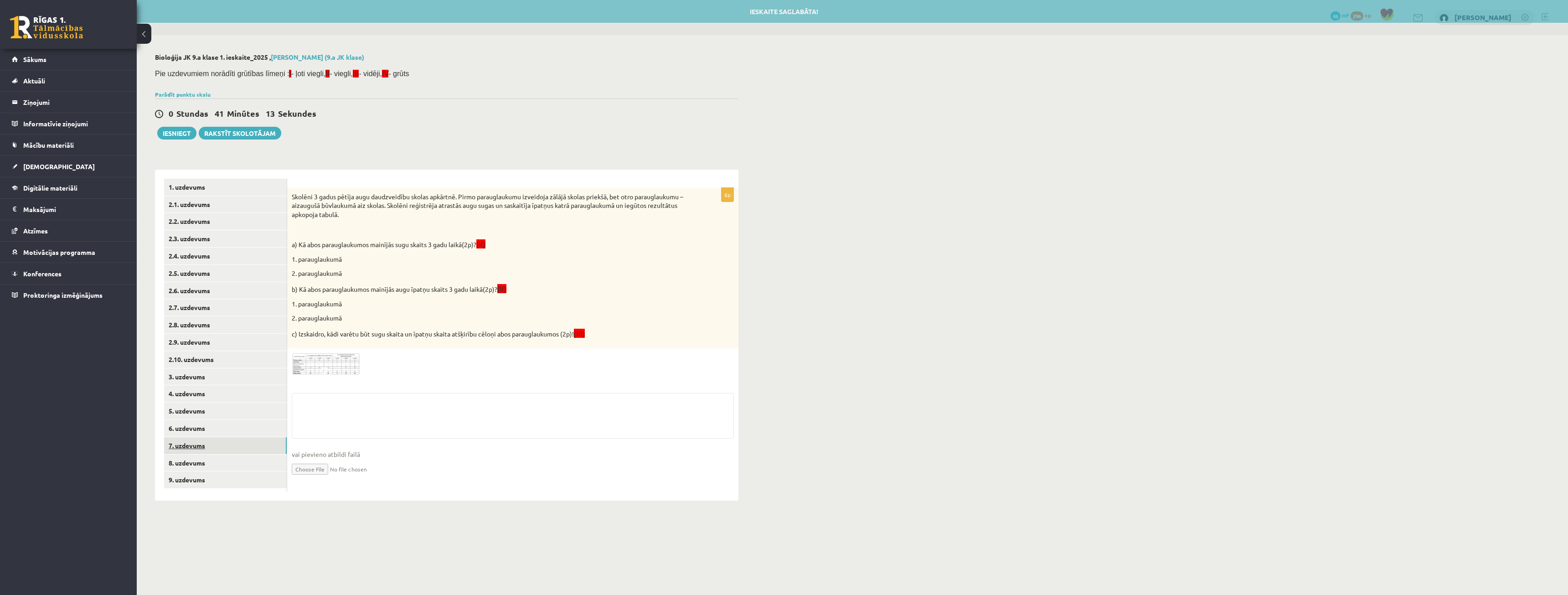
click at [184, 447] on link "7. uzdevums" at bounding box center [225, 446] width 122 height 17
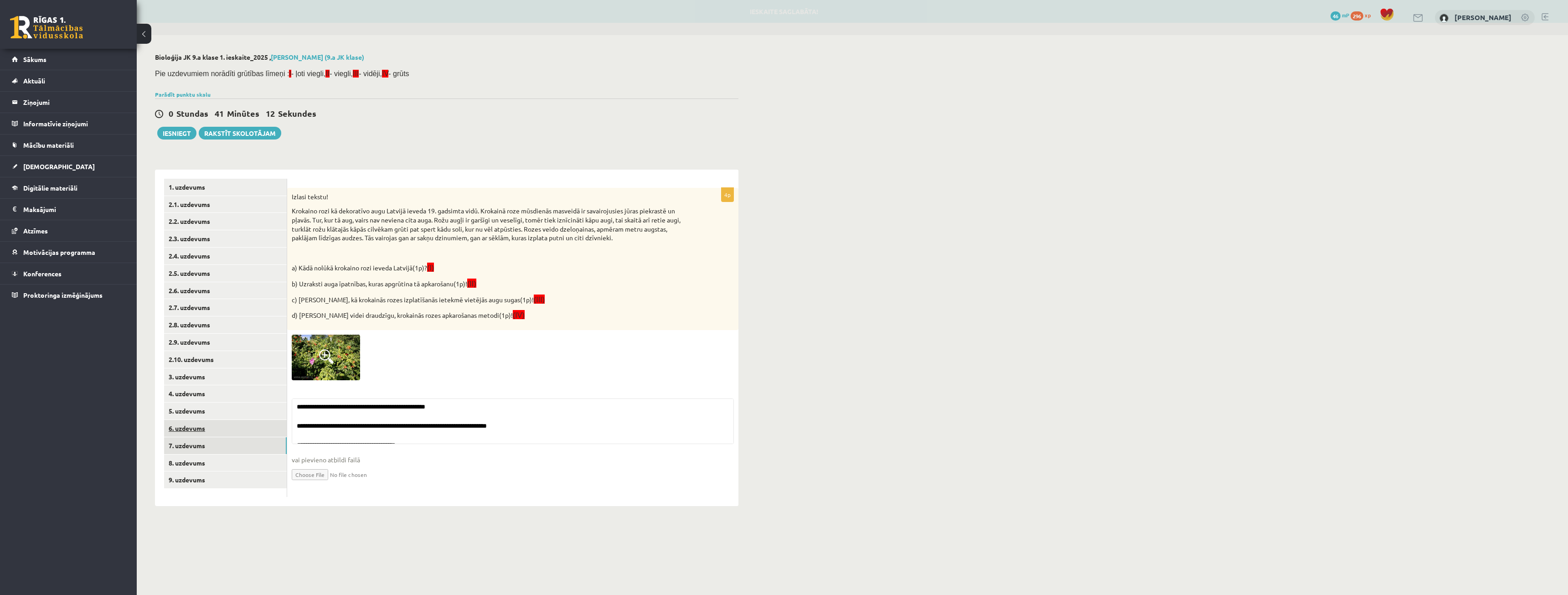
click at [193, 426] on link "6. uzdevums" at bounding box center [225, 428] width 122 height 17
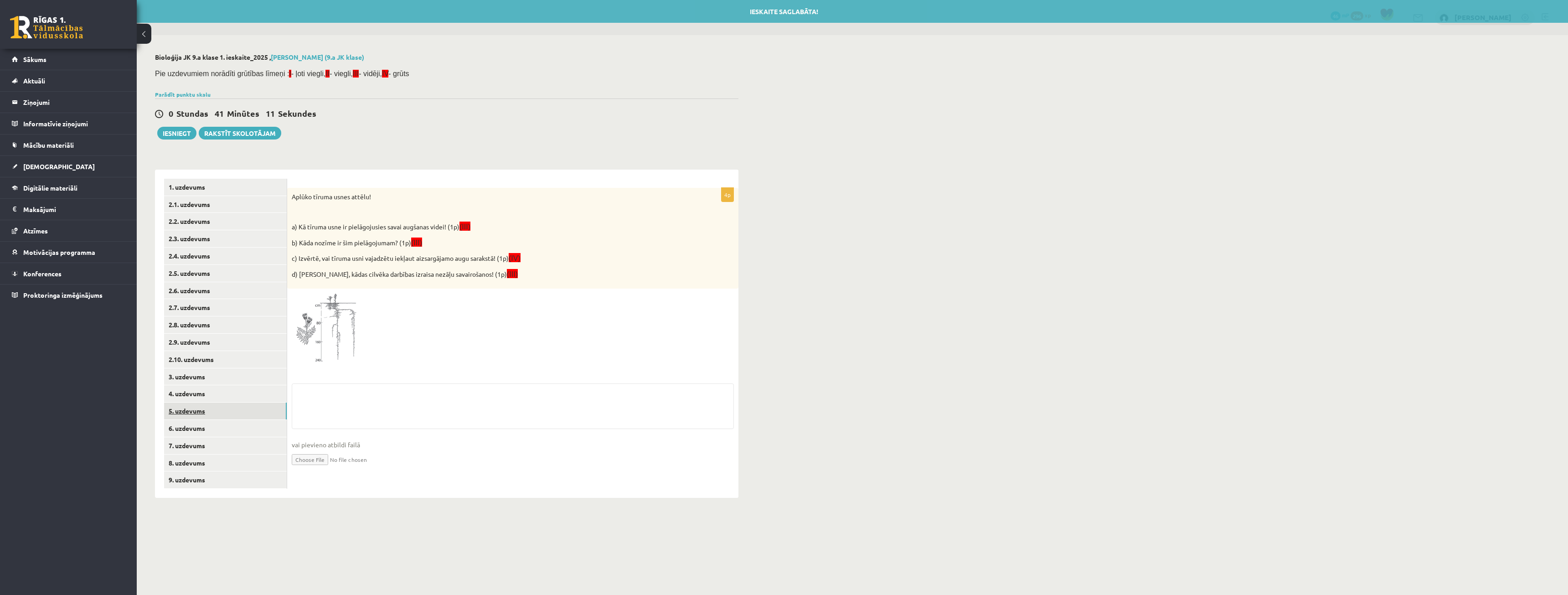
click at [195, 416] on link "5. uzdevums" at bounding box center [225, 411] width 122 height 17
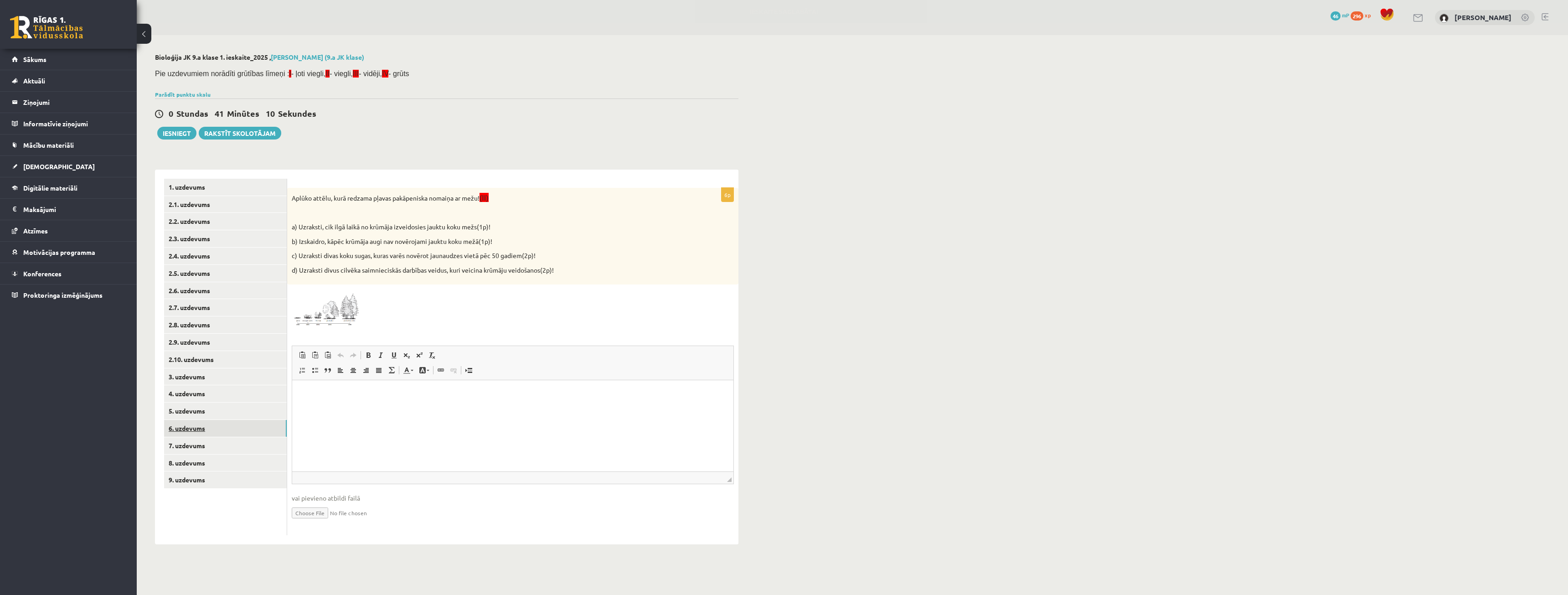
click at [203, 426] on link "6. uzdevums" at bounding box center [225, 428] width 122 height 17
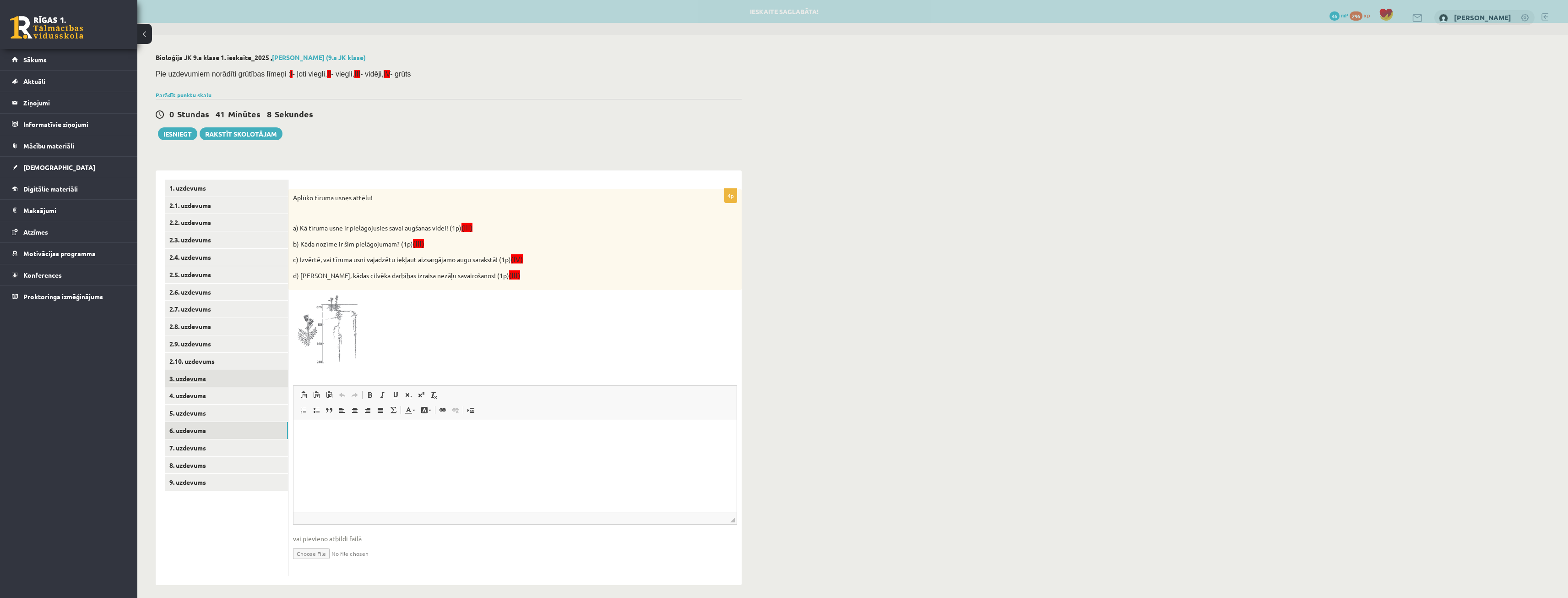
click at [236, 379] on link "3. uzdevums" at bounding box center [226, 379] width 123 height 17
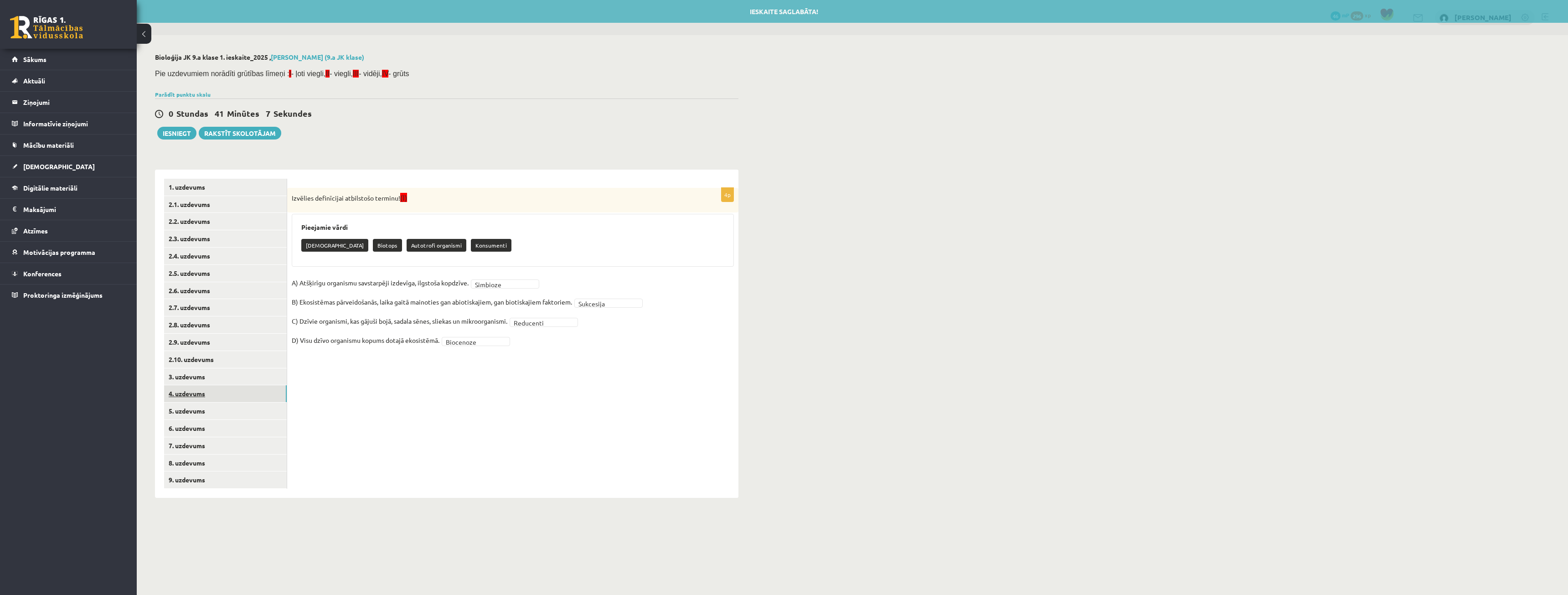
click at [187, 387] on link "4. uzdevums" at bounding box center [225, 394] width 122 height 17
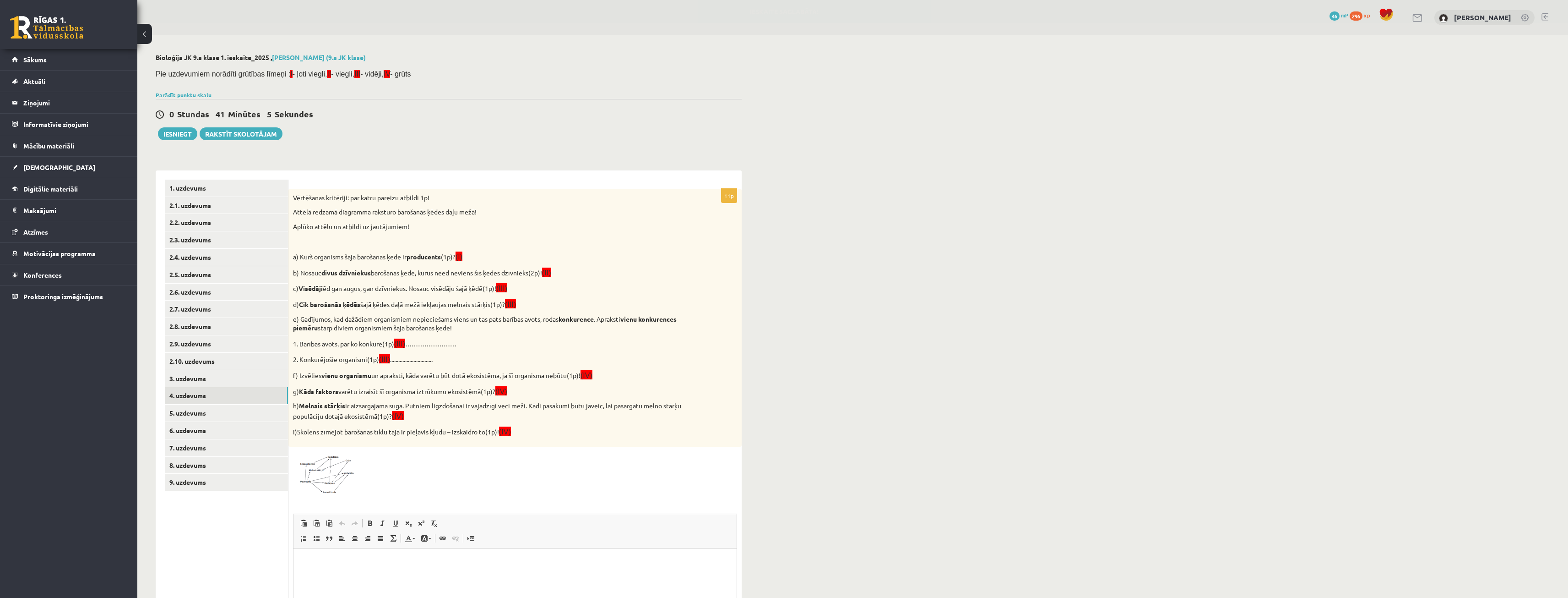
click at [364, 516] on span "Editor toolbars Paste Keyboard shortcut Ctrl+V Paste as plain text Keyboard sho…" at bounding box center [515, 531] width 443 height 34
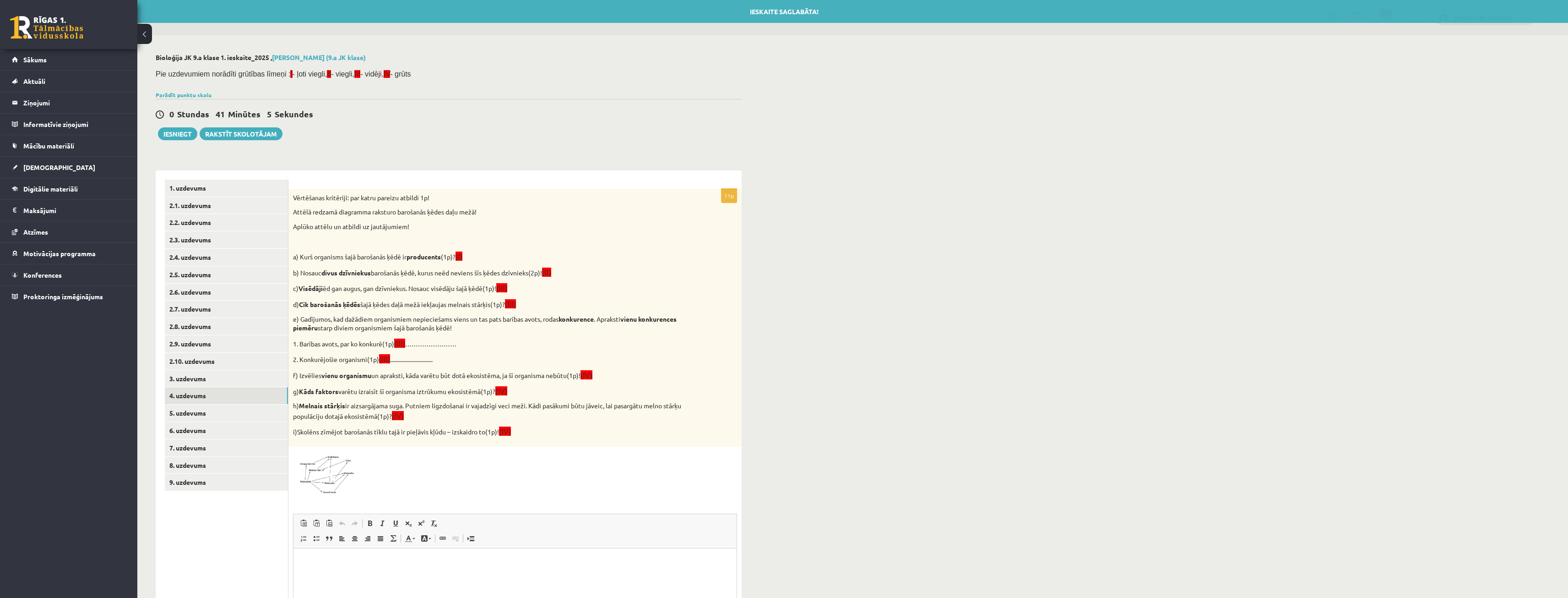
click at [336, 477] on img at bounding box center [328, 473] width 69 height 44
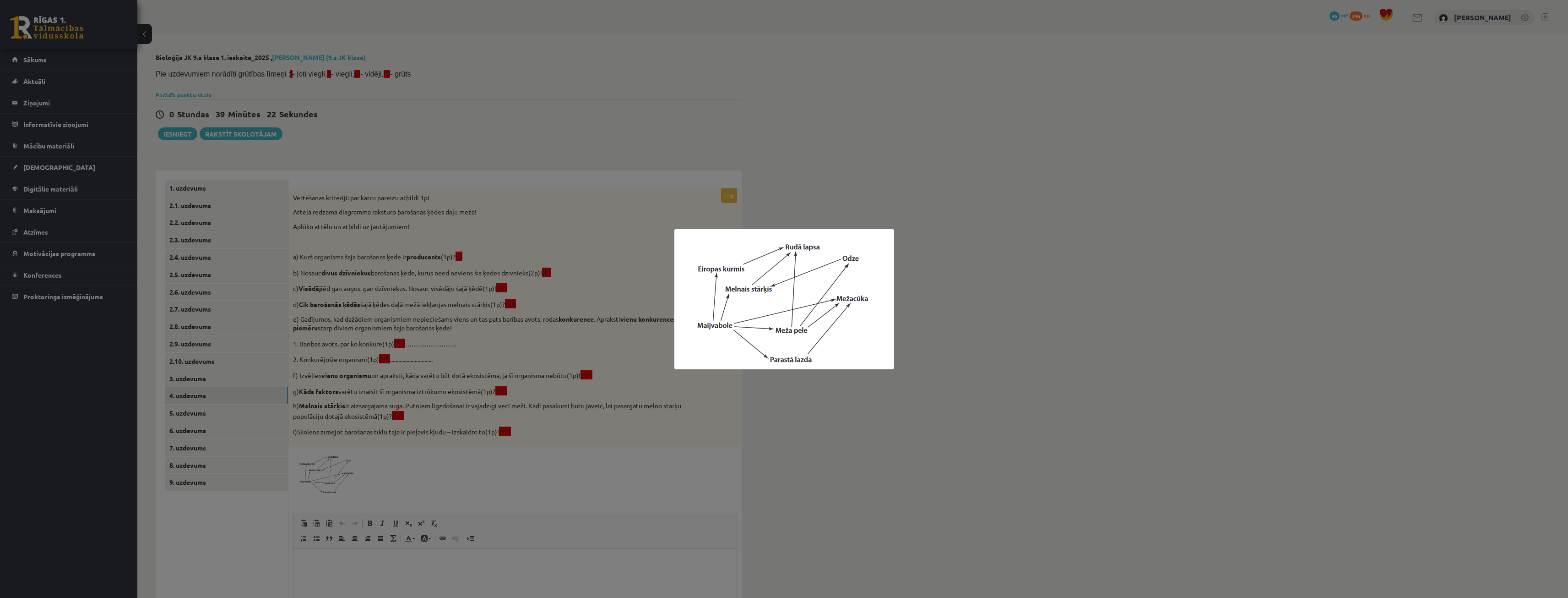
click at [584, 61] on div at bounding box center [784, 299] width 1568 height 598
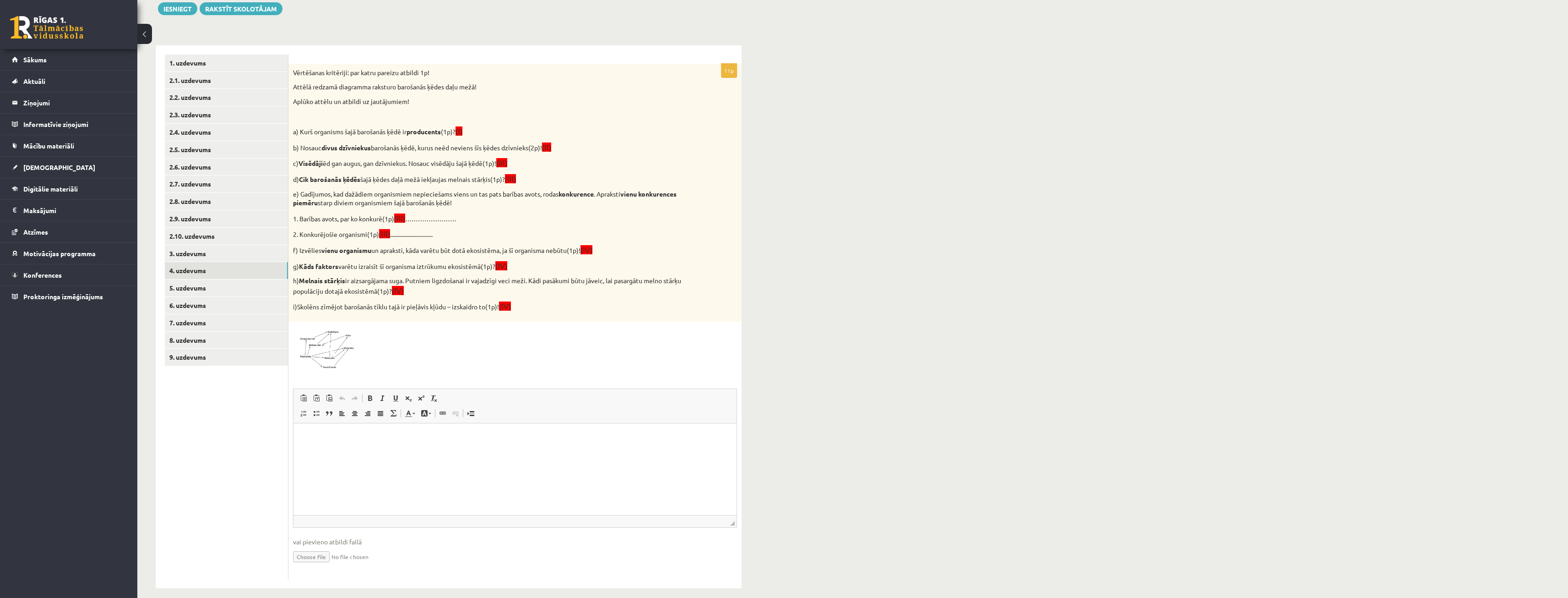
scroll to position [134, 0]
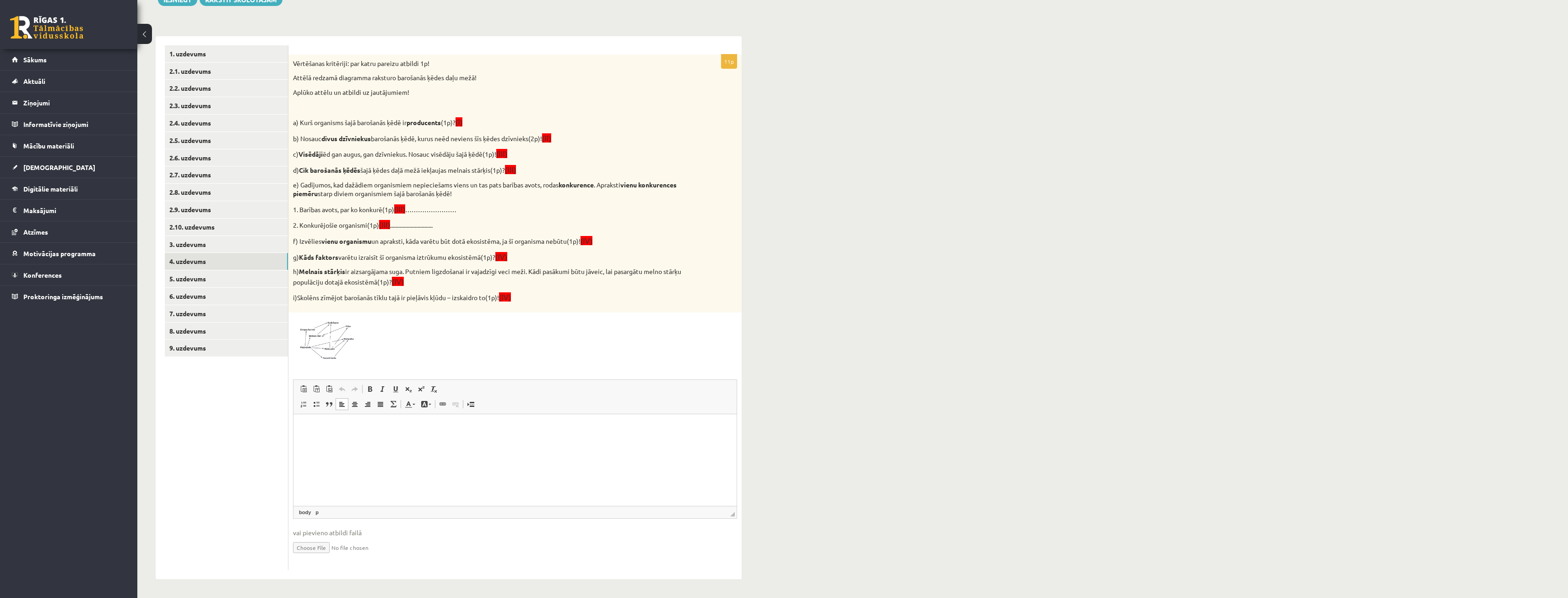
click at [418, 442] on html at bounding box center [515, 428] width 443 height 28
click at [307, 432] on p "***" at bounding box center [515, 427] width 425 height 9
click at [305, 432] on p "***" at bounding box center [515, 427] width 425 height 9
click at [307, 448] on body "**********" at bounding box center [515, 443] width 425 height 40
click at [306, 446] on p "**********" at bounding box center [515, 443] width 425 height 9
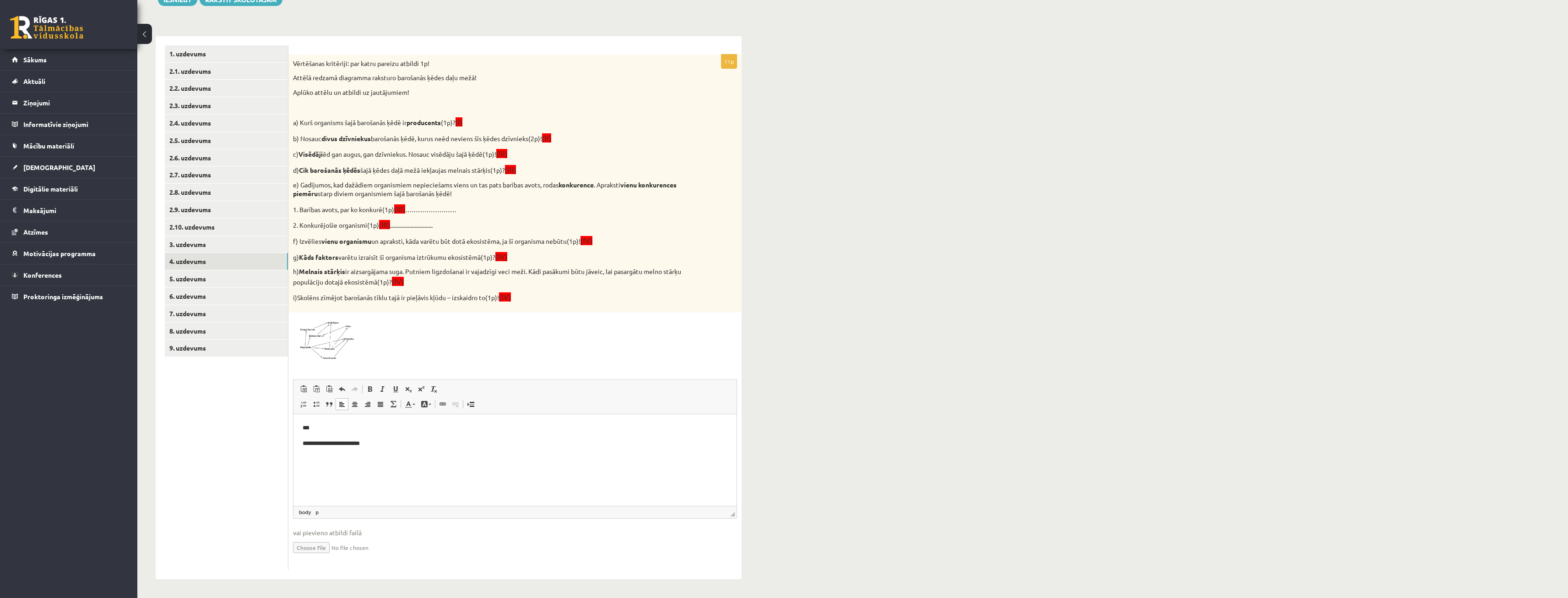
click at [379, 442] on p "**********" at bounding box center [515, 443] width 425 height 9
click at [419, 441] on p "**********" at bounding box center [515, 443] width 425 height 9
click at [325, 420] on html "**********" at bounding box center [515, 451] width 443 height 74
drag, startPoint x: 389, startPoint y: 462, endPoint x: 392, endPoint y: 456, distance: 6.7
click at [389, 461] on p "Editor, wiswyg-editor-user-answer-47024823589020" at bounding box center [515, 458] width 425 height 9
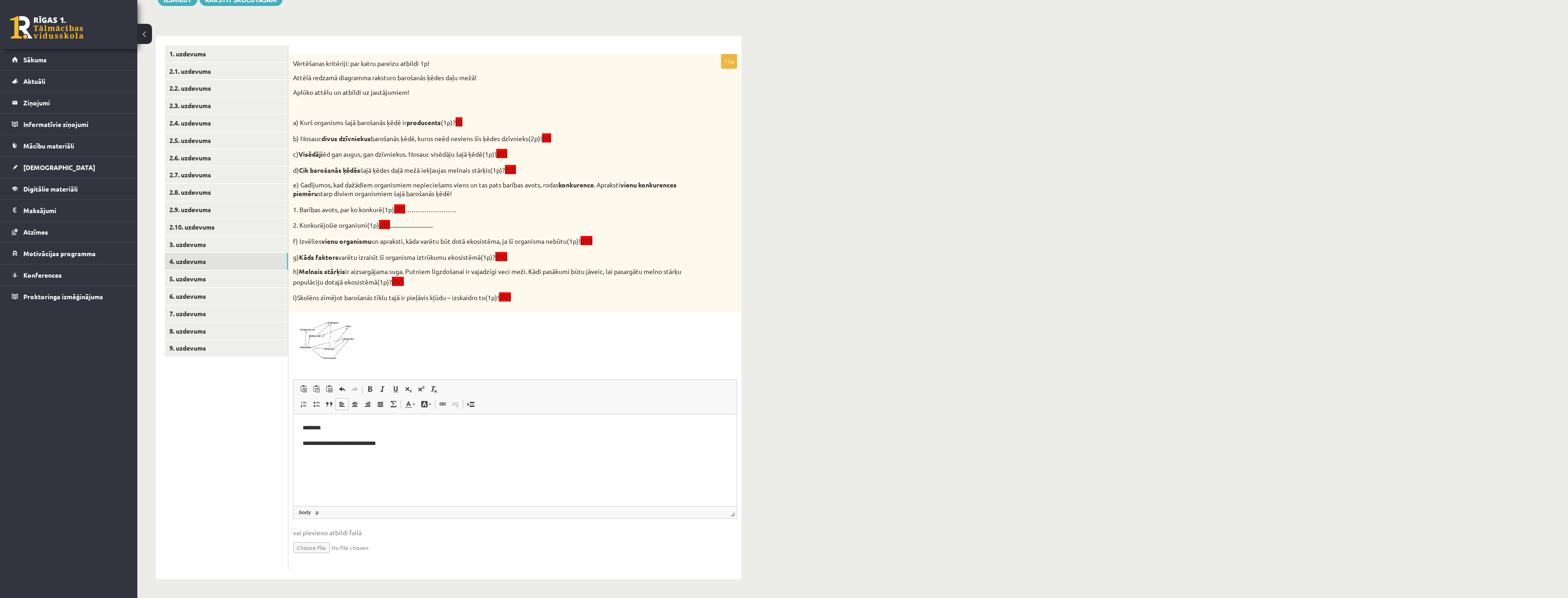
click at [394, 453] on body "**********" at bounding box center [515, 451] width 425 height 56
click at [395, 449] on body "**********" at bounding box center [515, 451] width 425 height 56
click at [395, 447] on p "**********" at bounding box center [515, 443] width 425 height 9
click at [339, 336] on img at bounding box center [328, 339] width 69 height 44
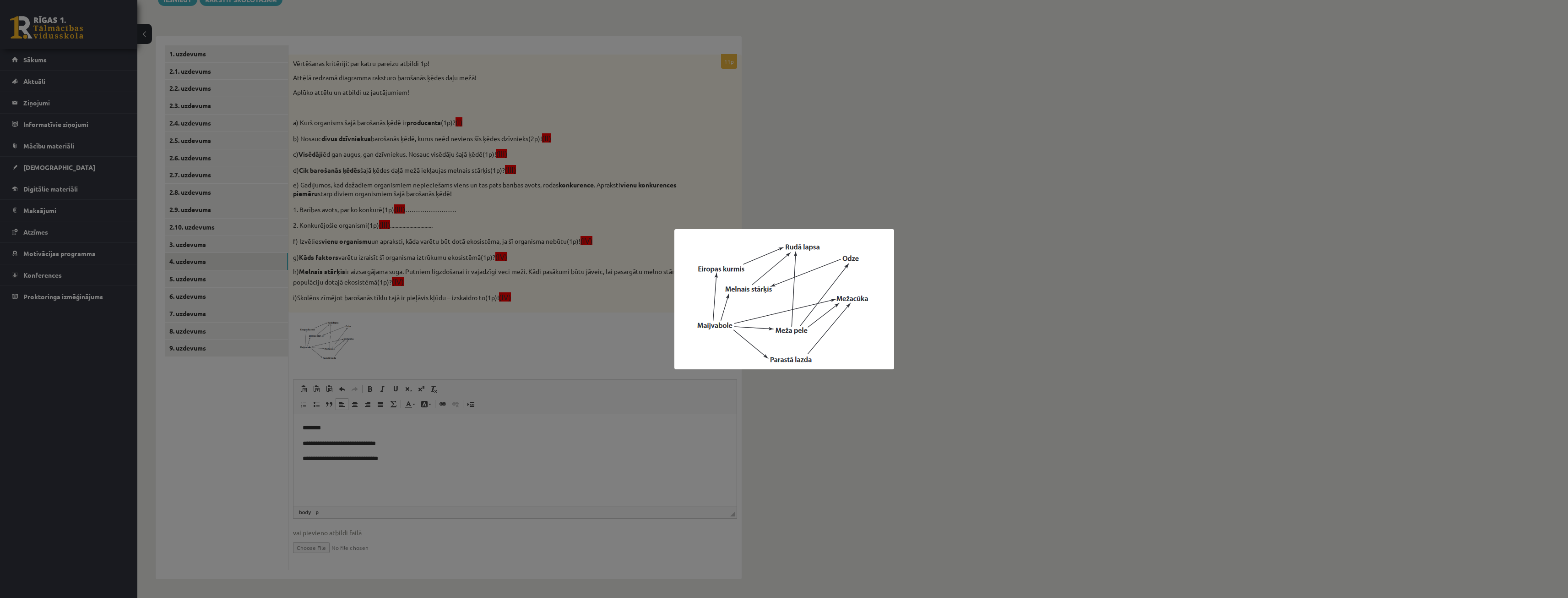
click at [828, 198] on div at bounding box center [784, 299] width 1568 height 598
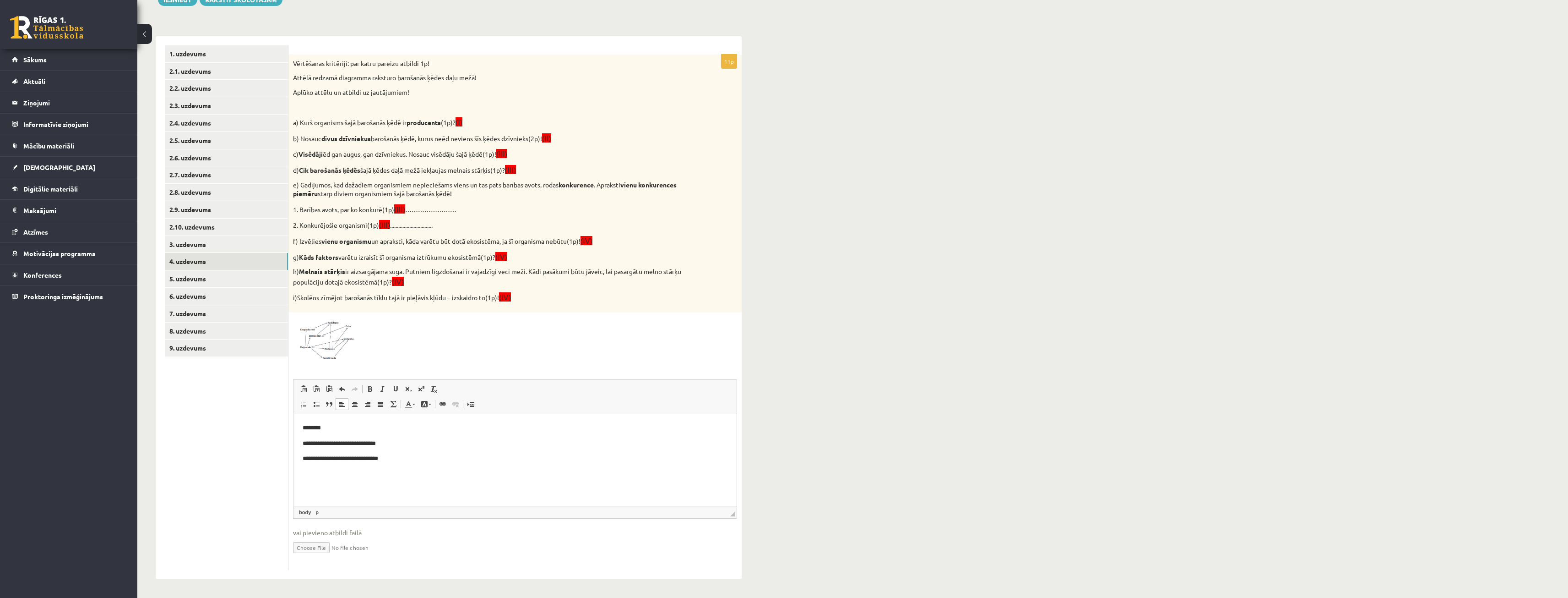
click at [442, 454] on p "**********" at bounding box center [515, 458] width 425 height 9
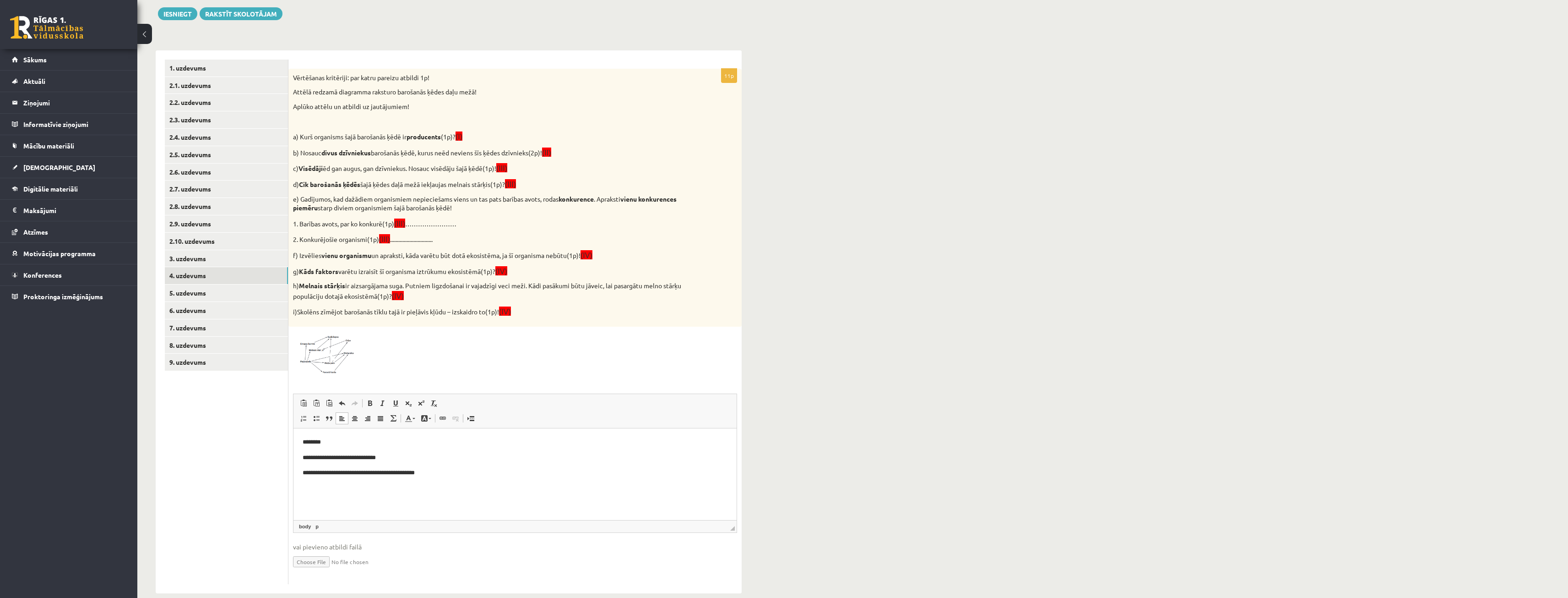
scroll to position [89, 0]
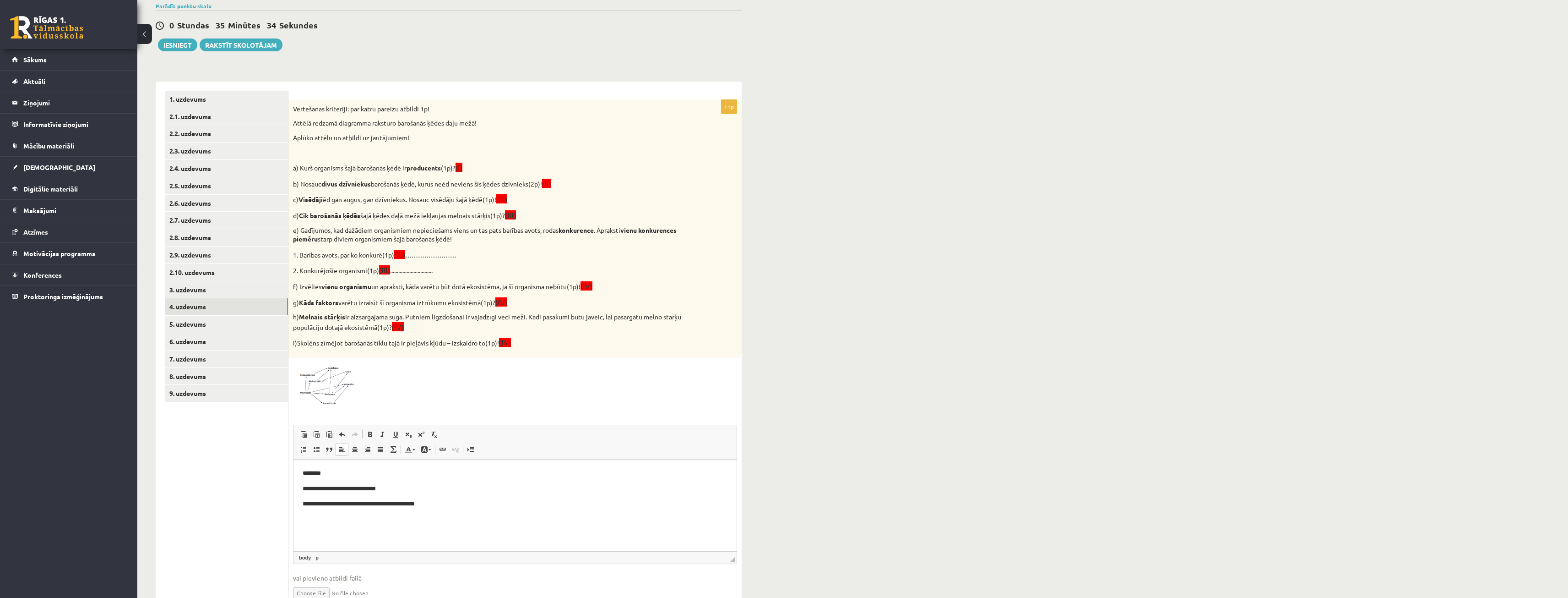
click at [334, 375] on img at bounding box center [328, 384] width 69 height 44
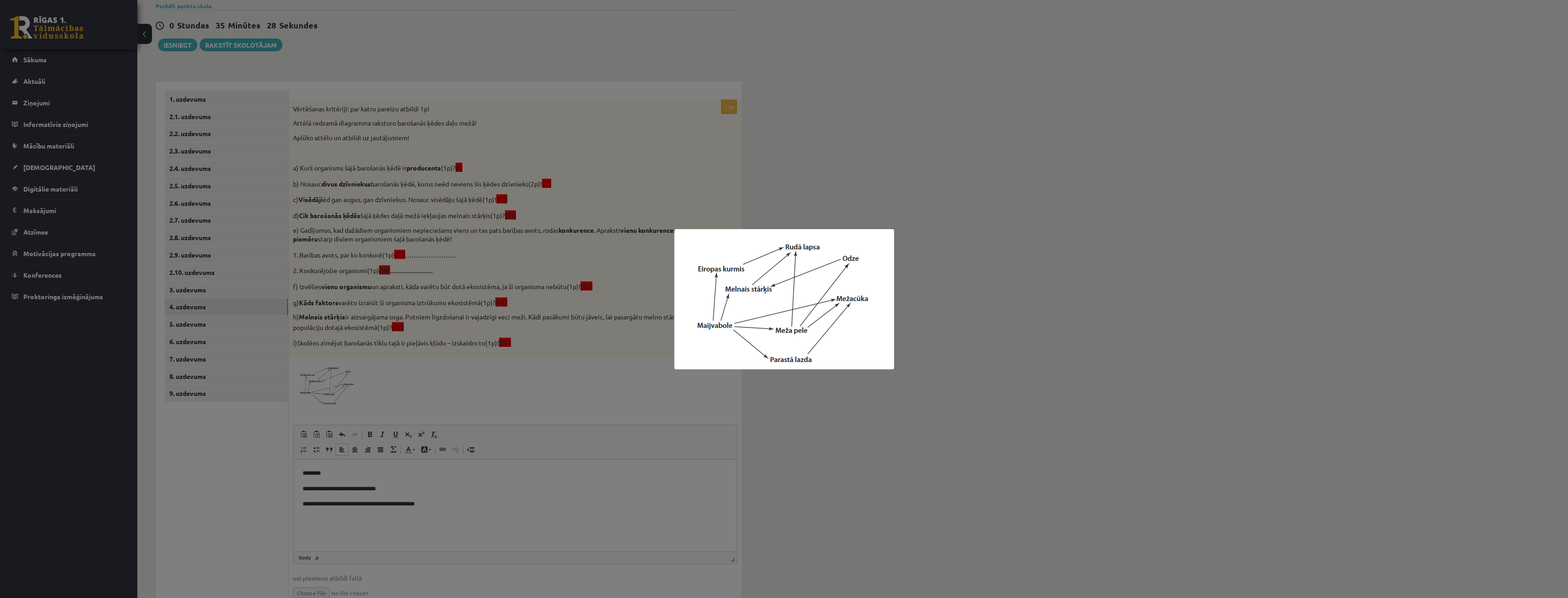
click at [904, 201] on div at bounding box center [784, 299] width 1568 height 598
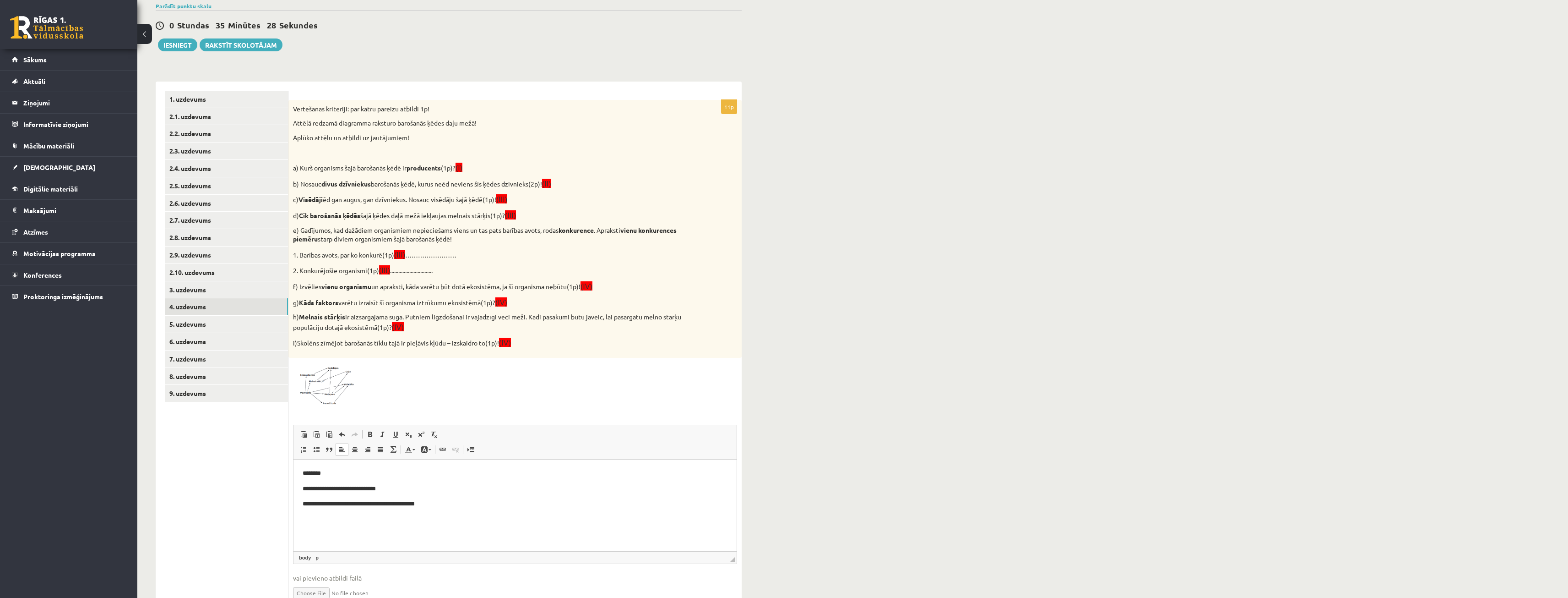
click at [472, 495] on body "**********" at bounding box center [515, 504] width 425 height 71
click at [203, 316] on link "5. uzdevums" at bounding box center [226, 324] width 123 height 17
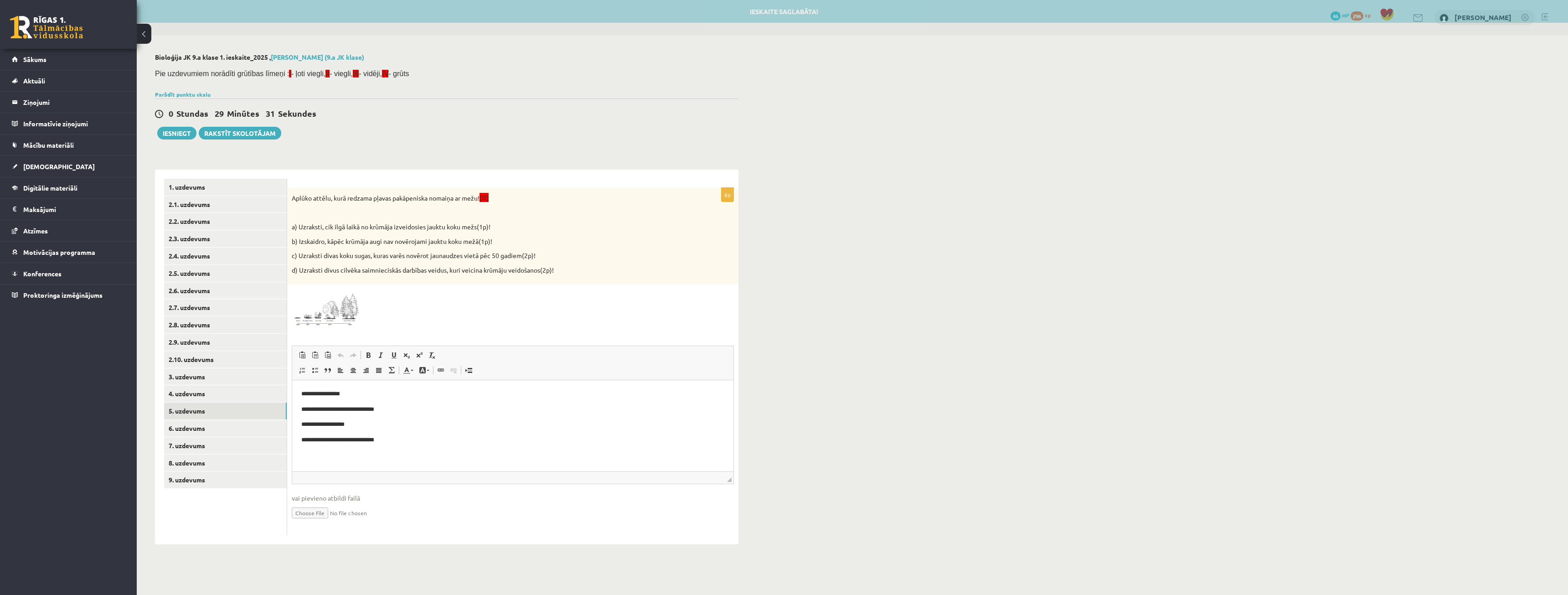
scroll to position [0, 0]
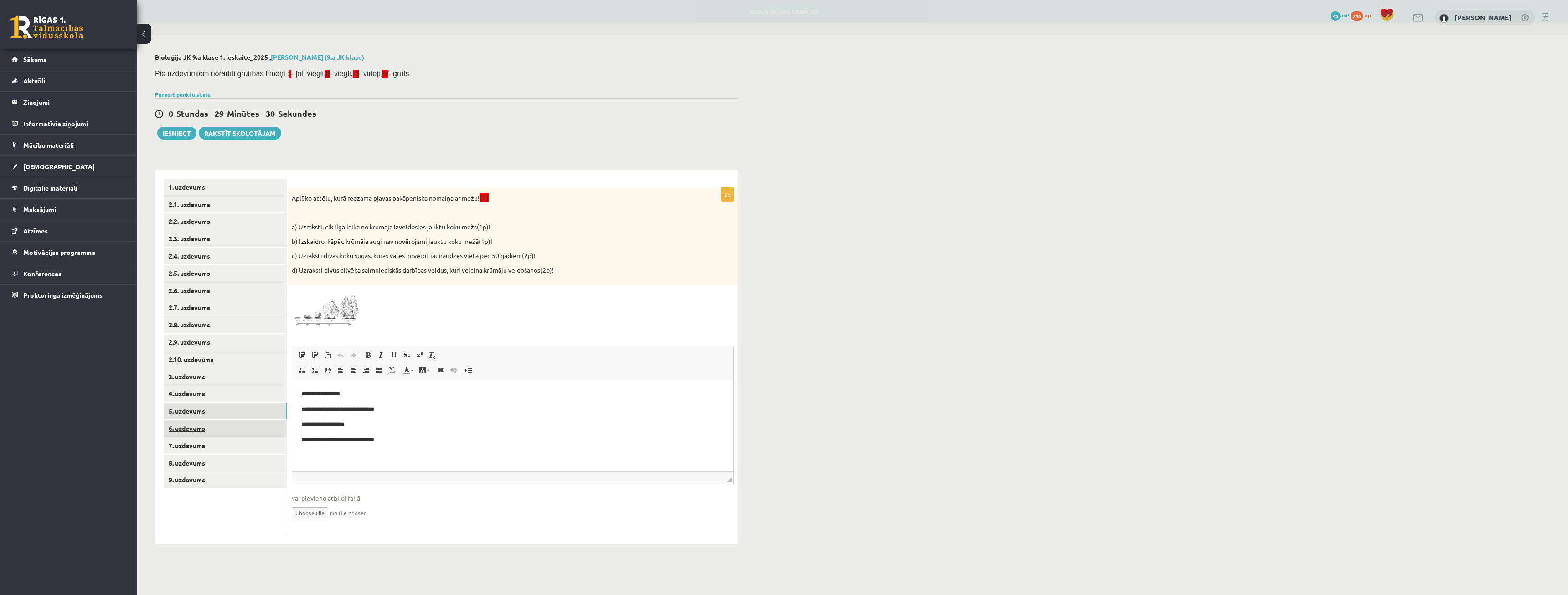
click link "6. uzdevums"
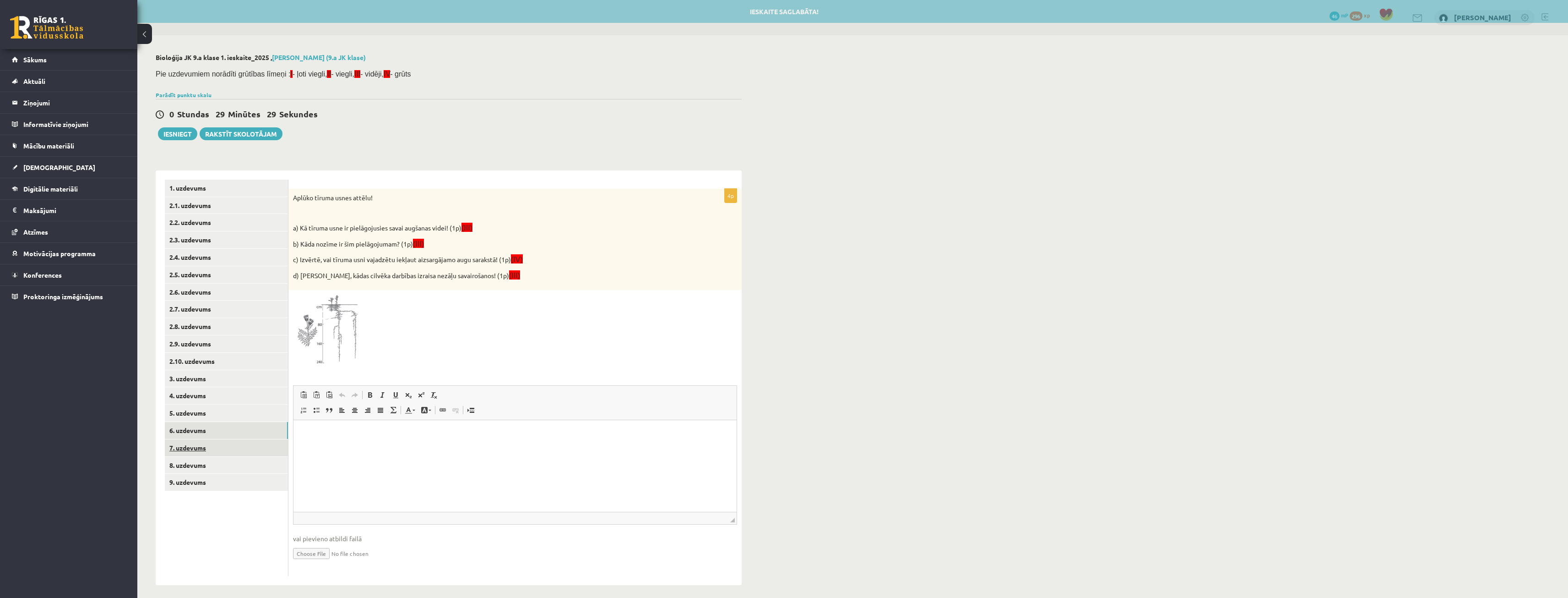
click link "7. uzdevums"
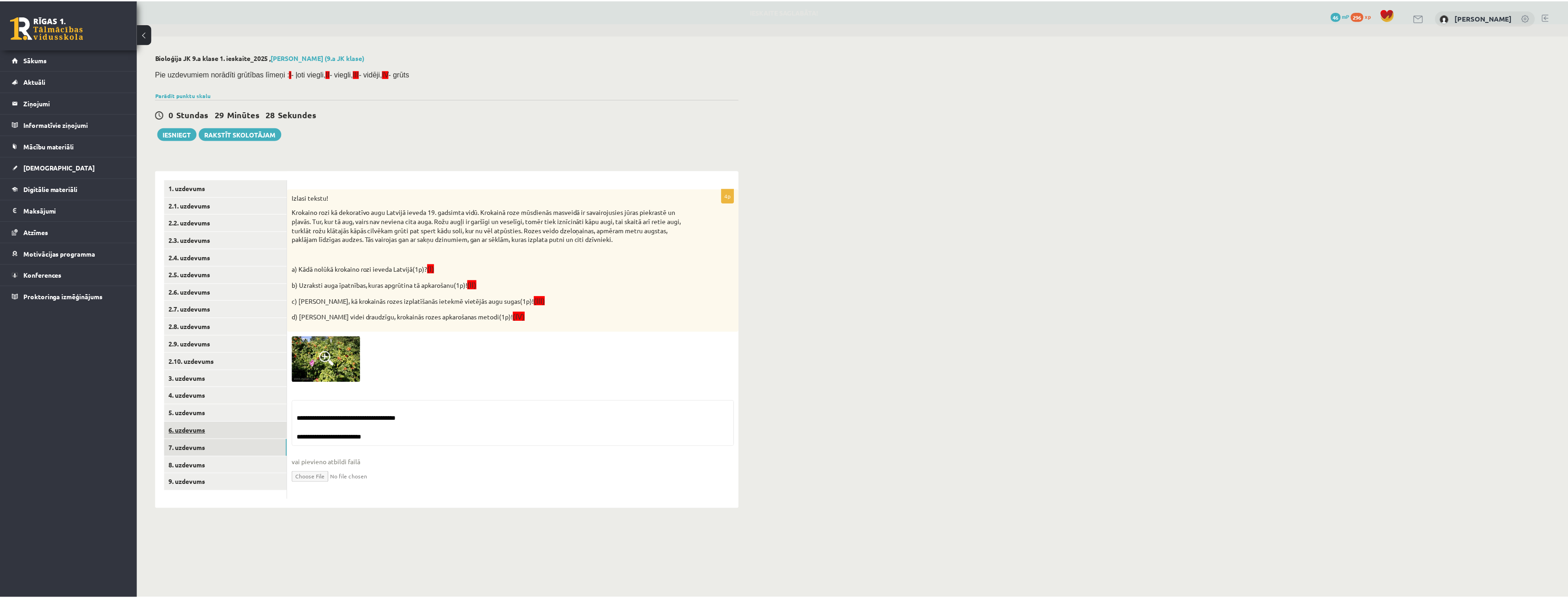
scroll to position [39, 0]
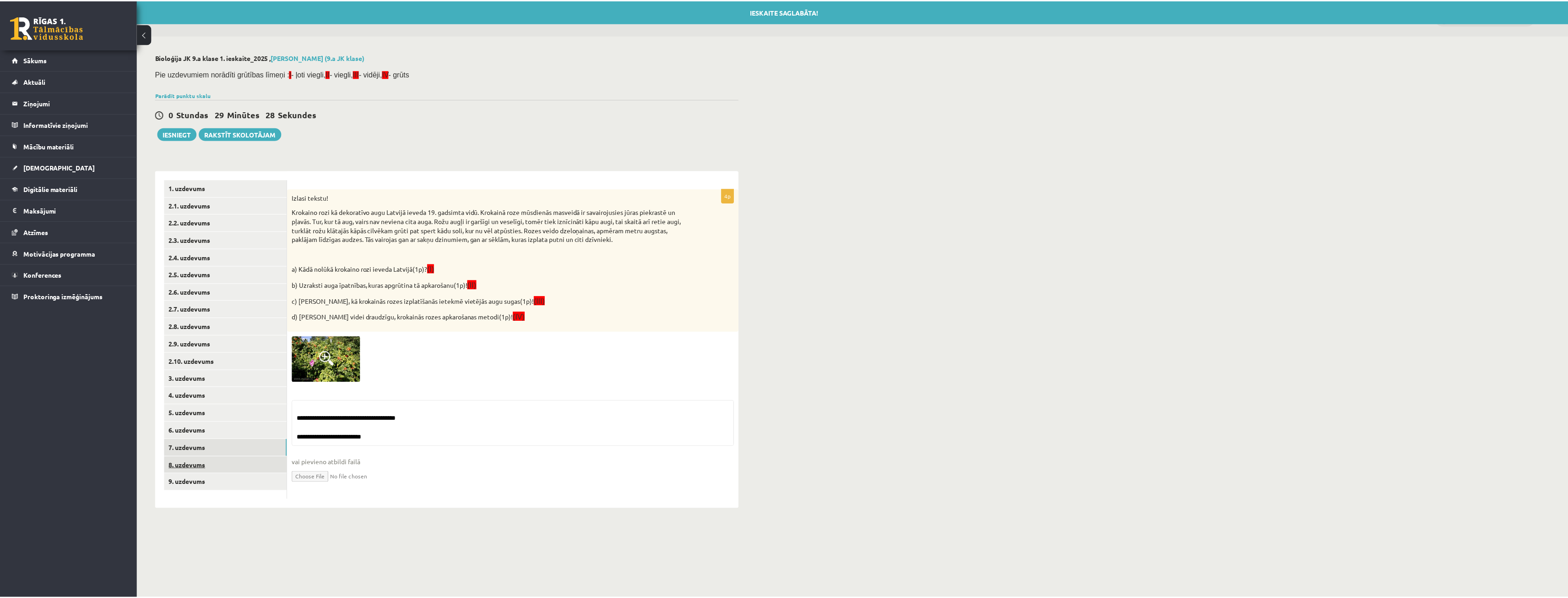
click link "8. uzdevums"
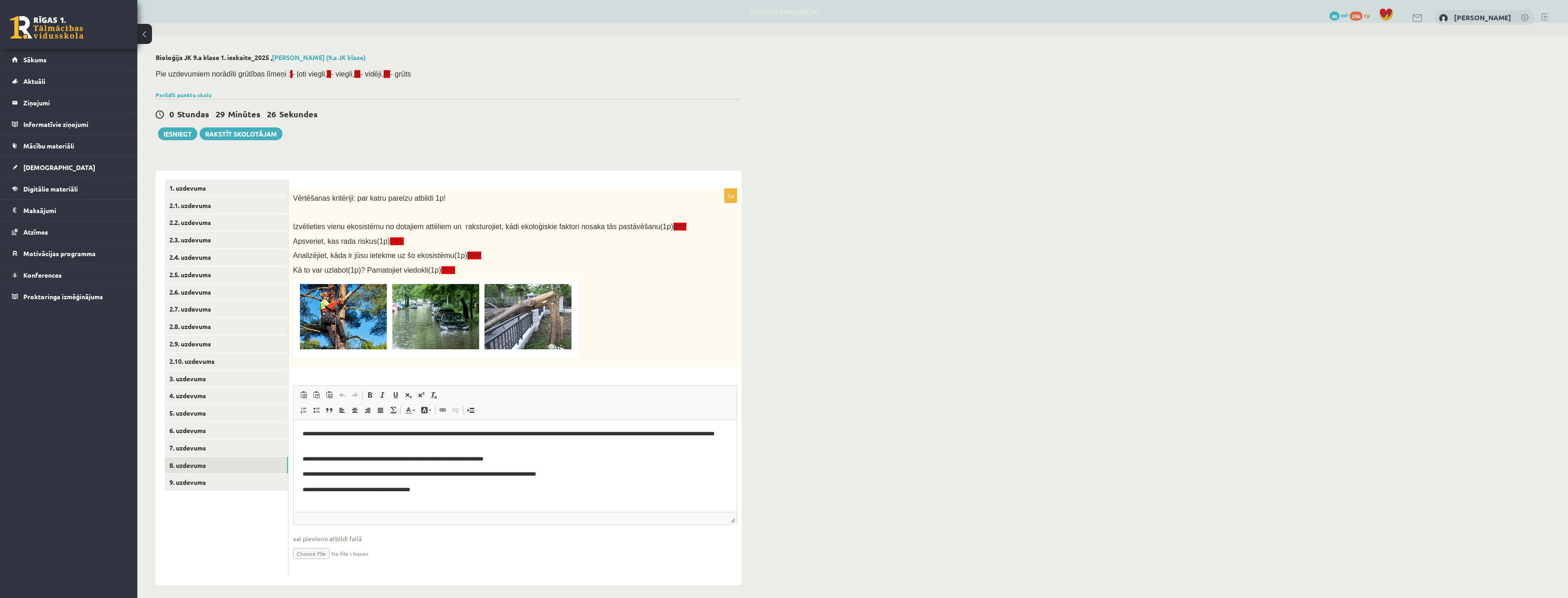
scroll to position [0, 0]
click ul "1. uzdevums 2.1. uzdevums 2.2. uzdevums 2.3. uzdevums 2.4. uzdevums 2.5. uzdevu…"
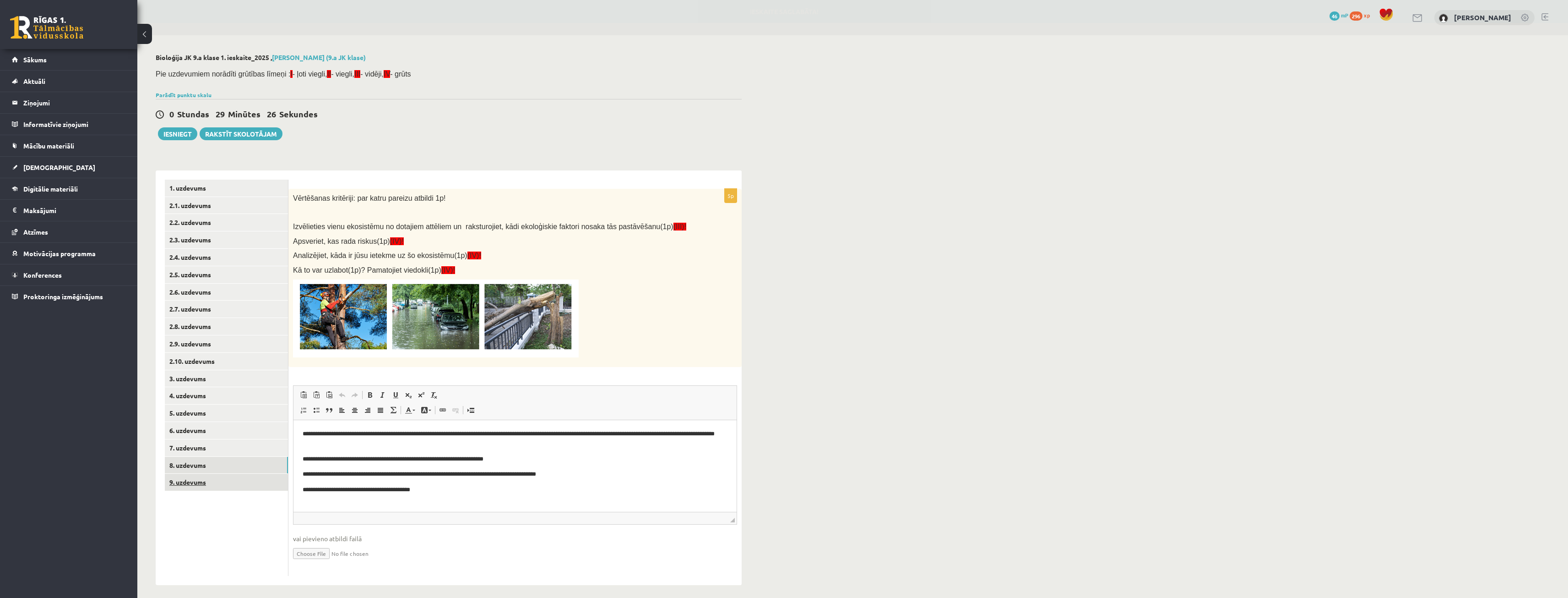
click link "9. uzdevums"
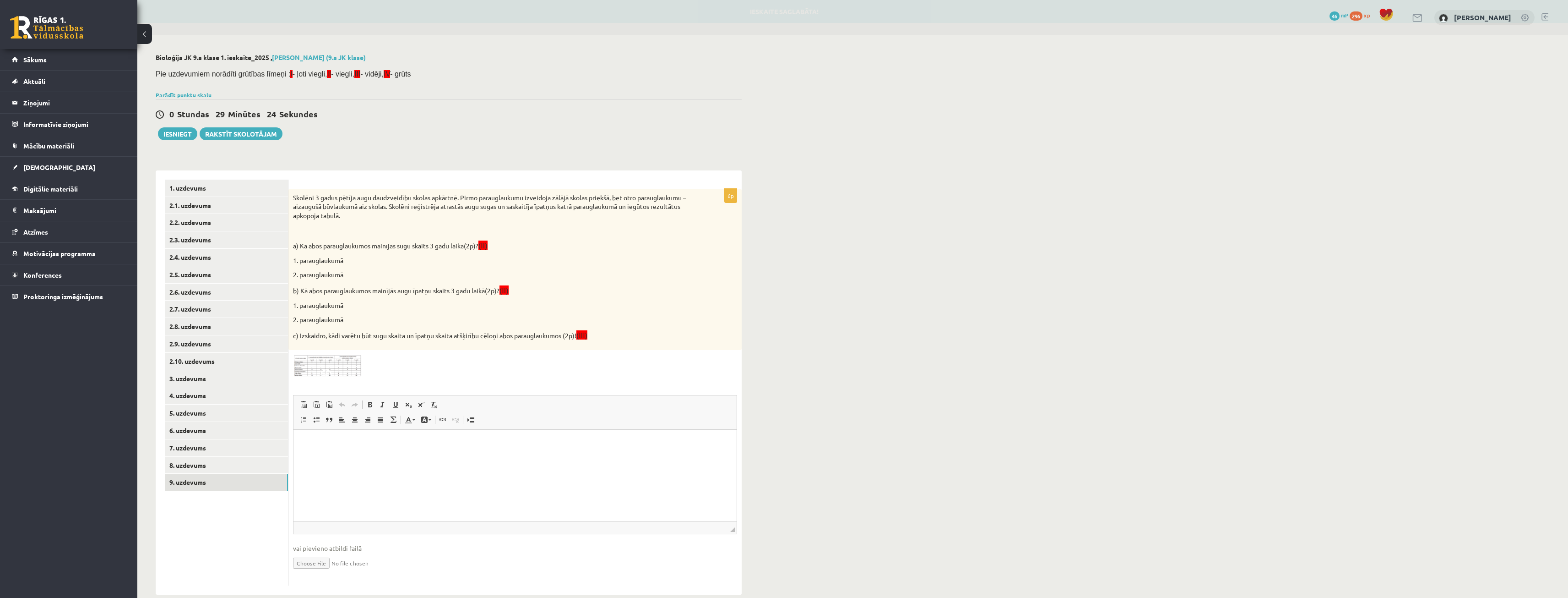
click p "Editor, wiswyg-editor-user-answer-47024906822160"
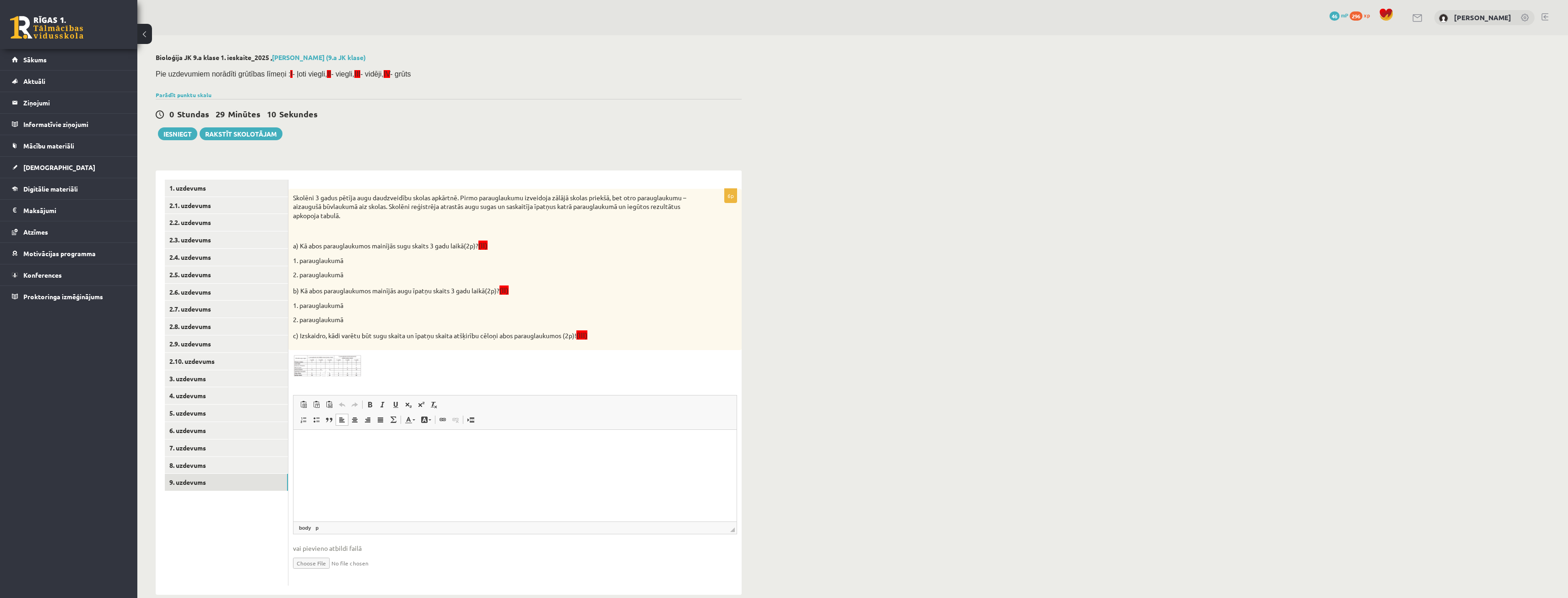
click img
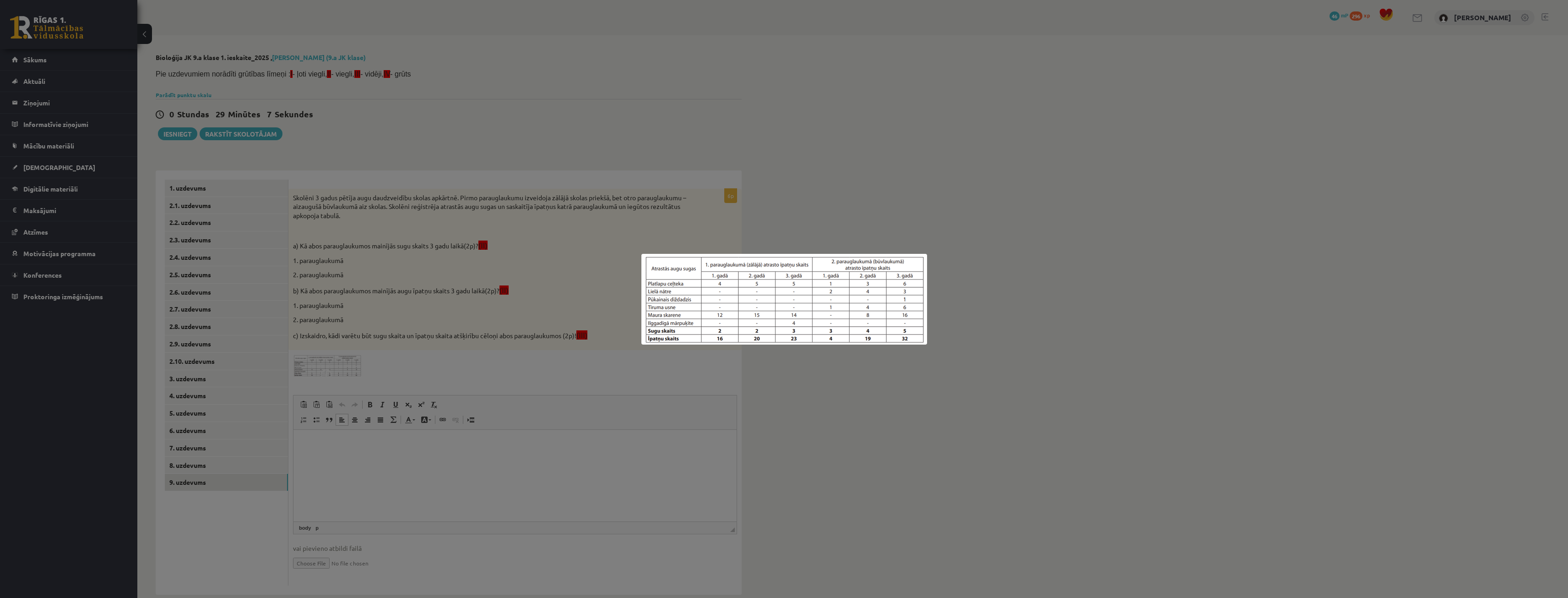
click div
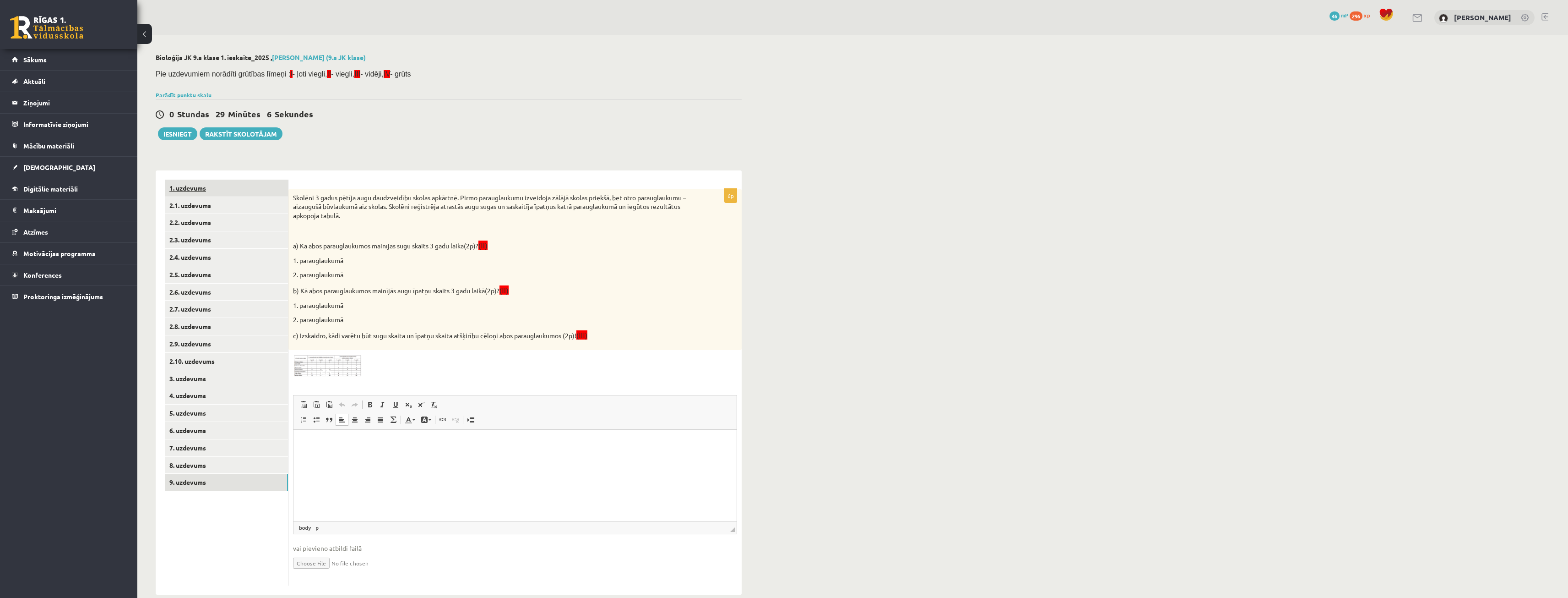
click link "1. uzdevums"
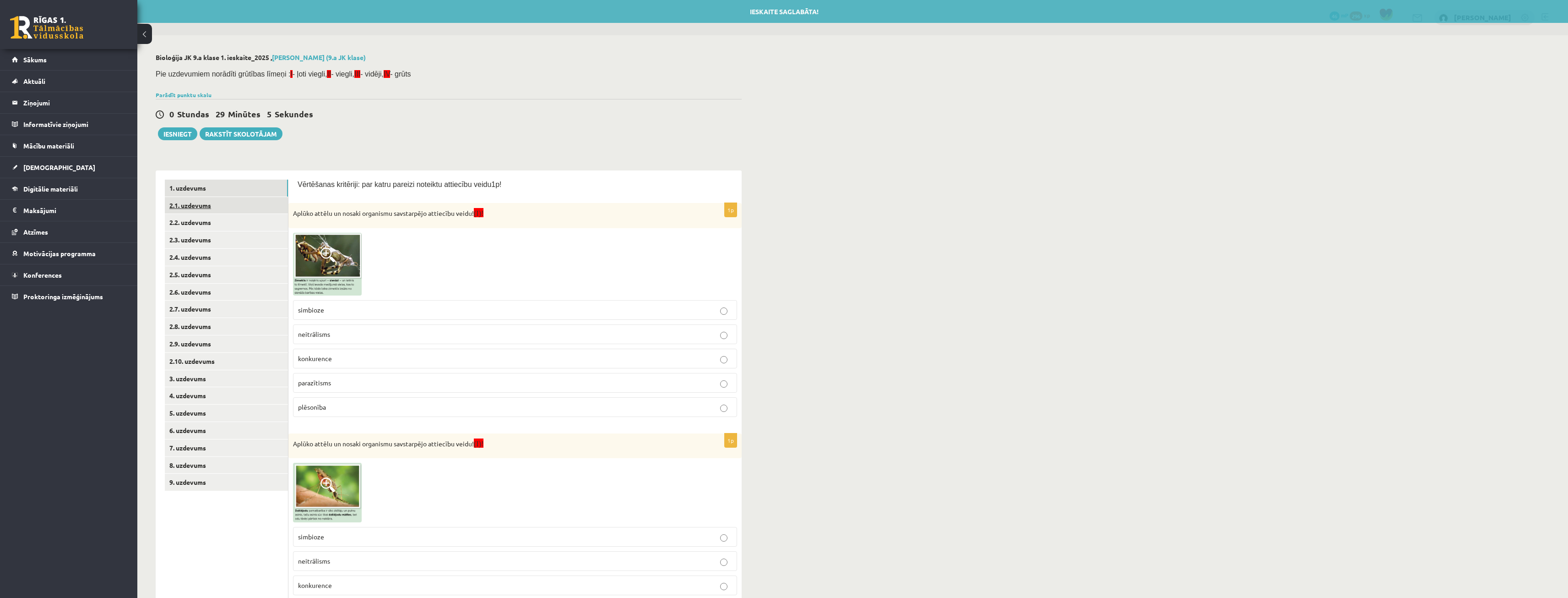
click link "2.1. uzdevums"
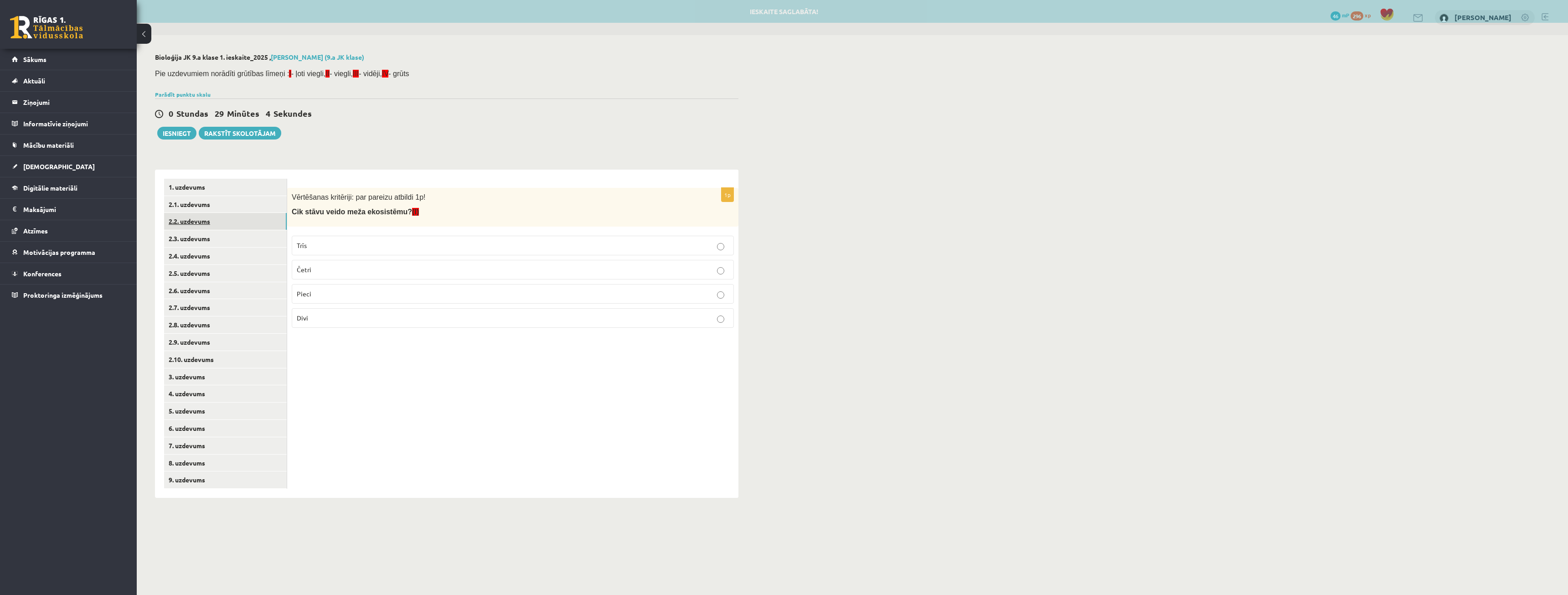
click link "2.2. uzdevums"
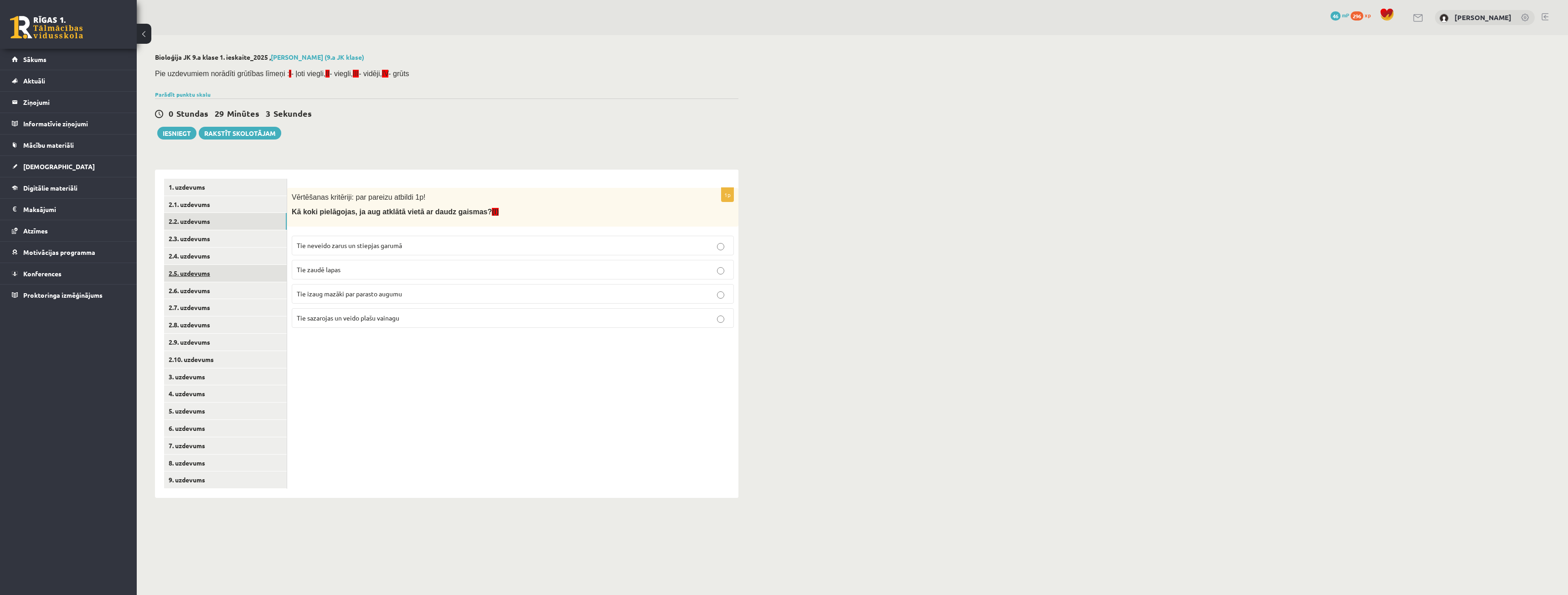
click link "2.5. uzdevums"
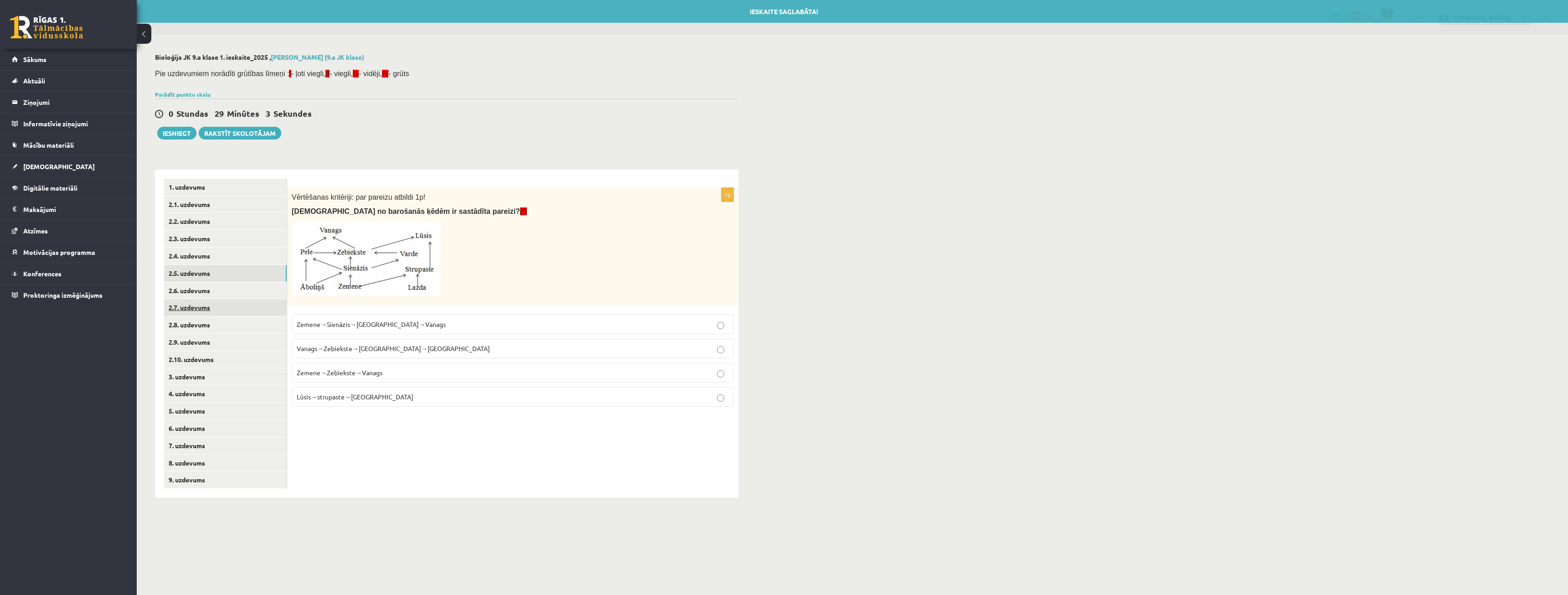
click link "2.7. uzdevums"
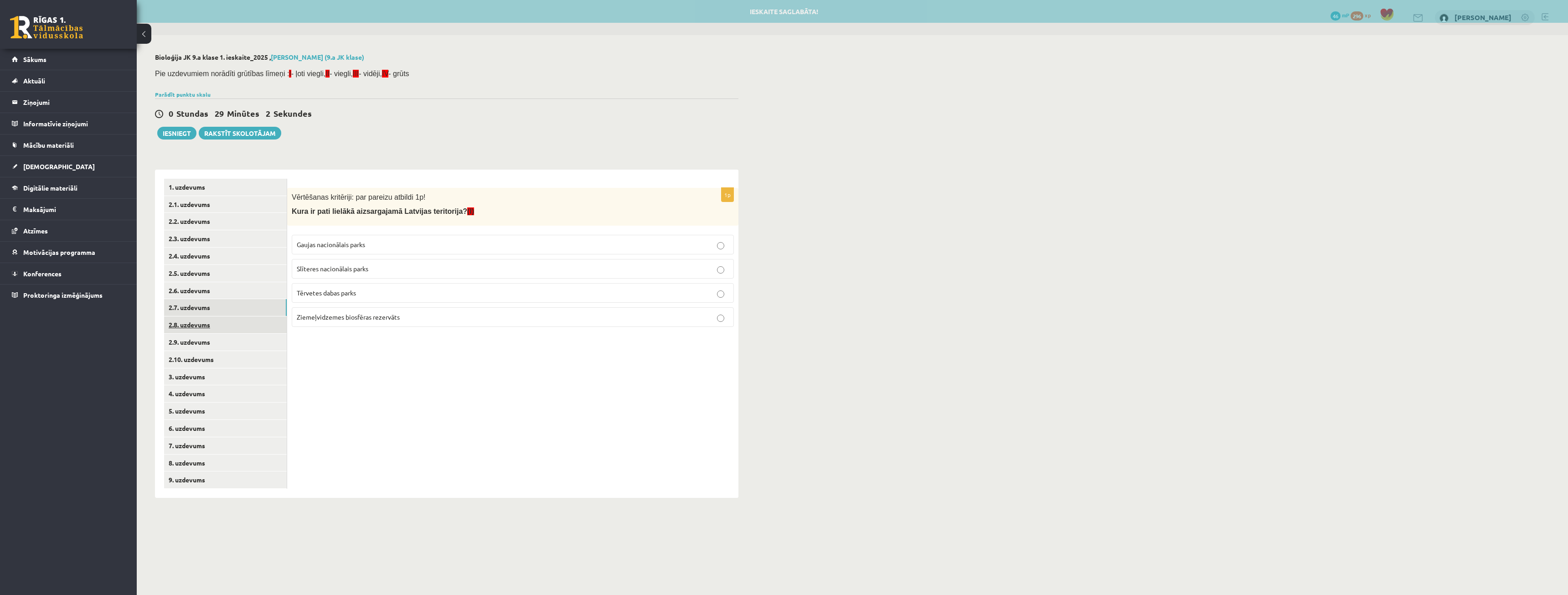
click link "2.8. uzdevums"
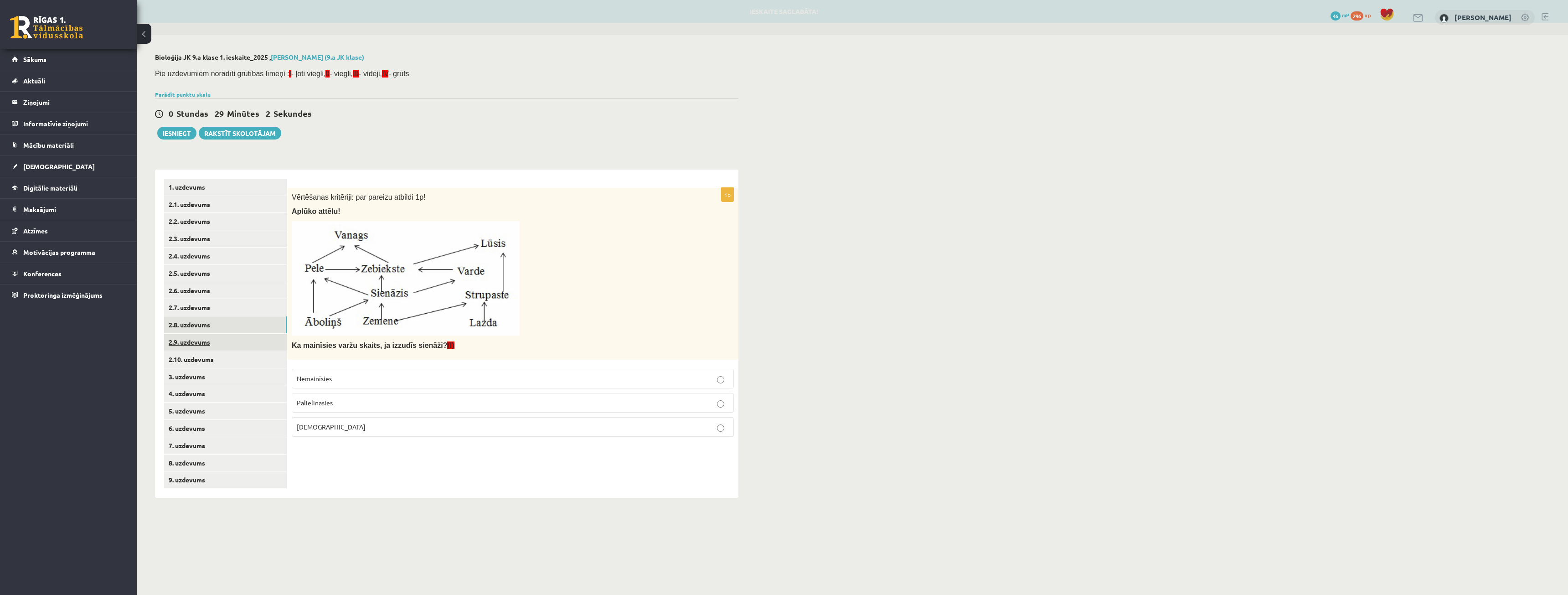
click link "2.9. uzdevums"
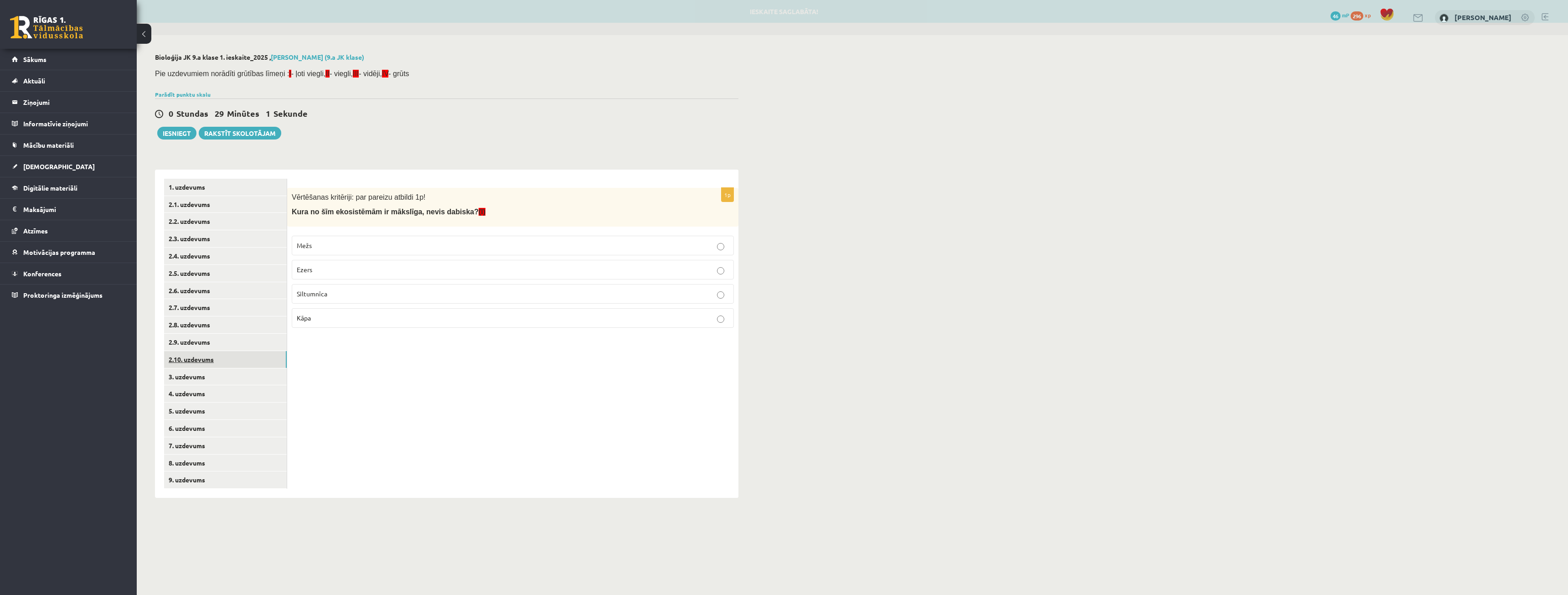
click link "2.10. uzdevums"
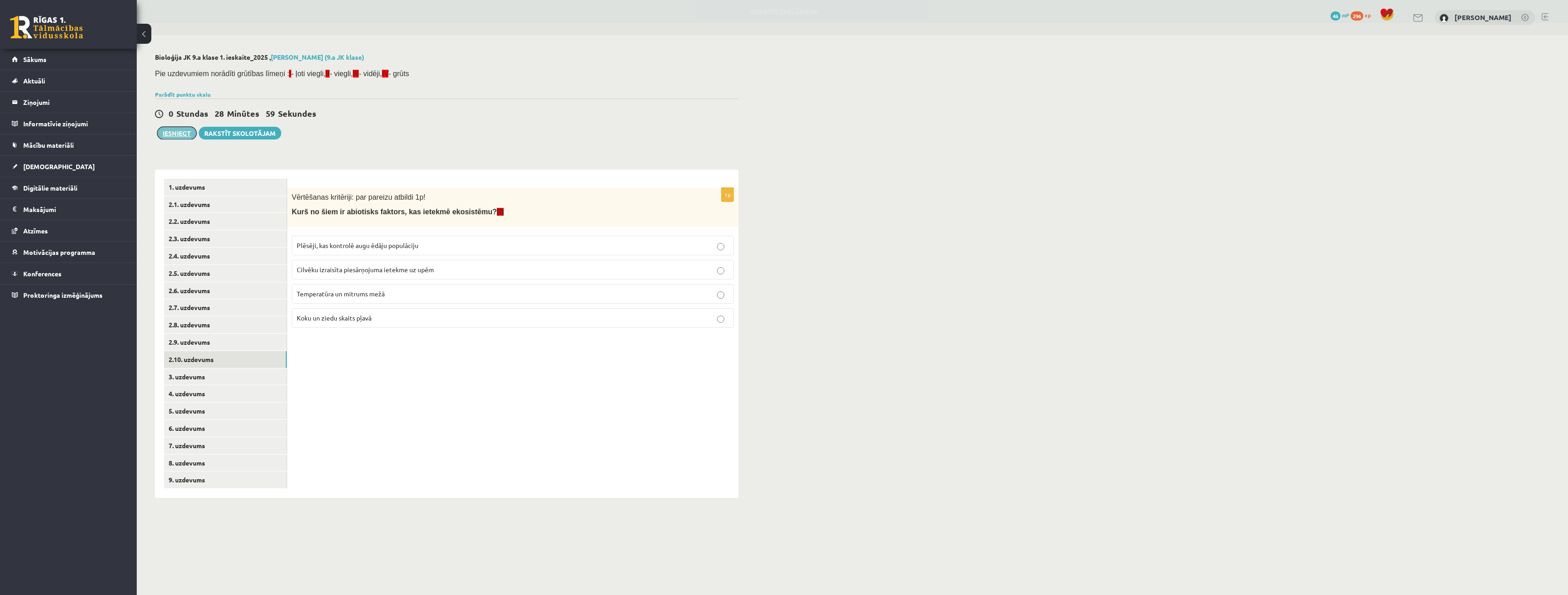
click button "Iesniegt"
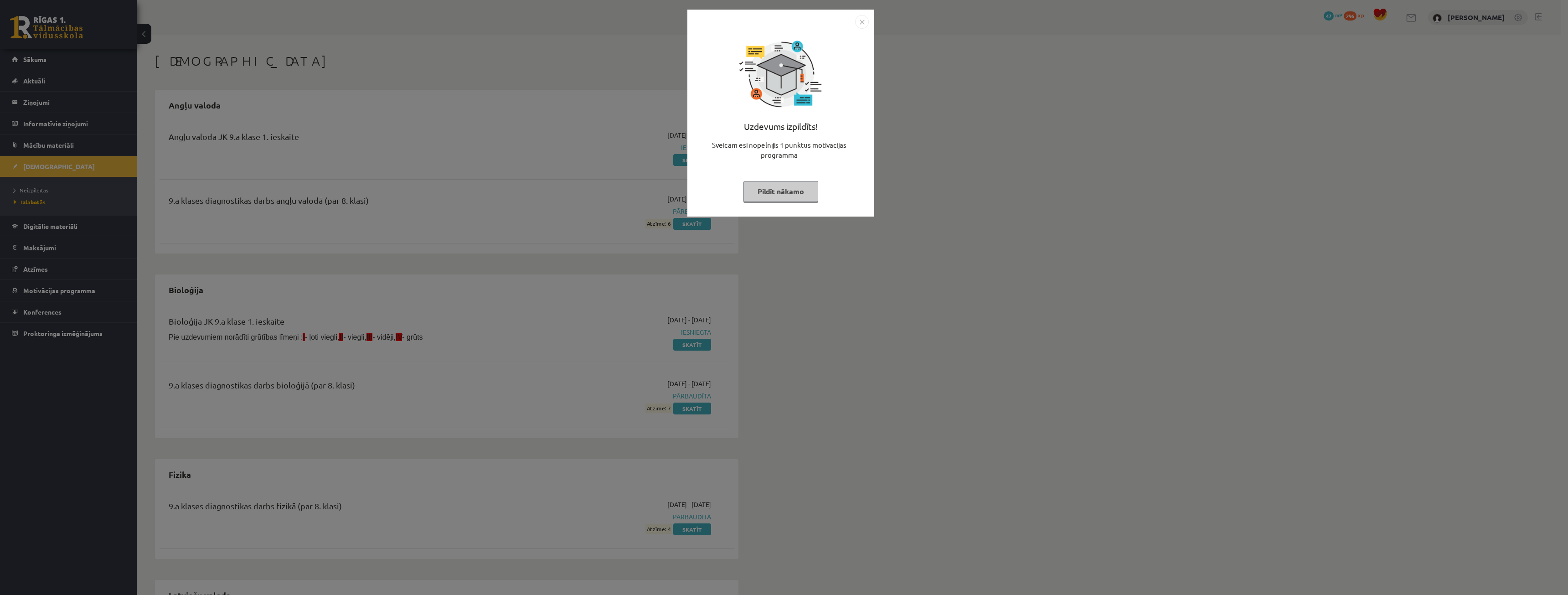
click at [805, 193] on button "Pildīt nākamo" at bounding box center [781, 191] width 75 height 21
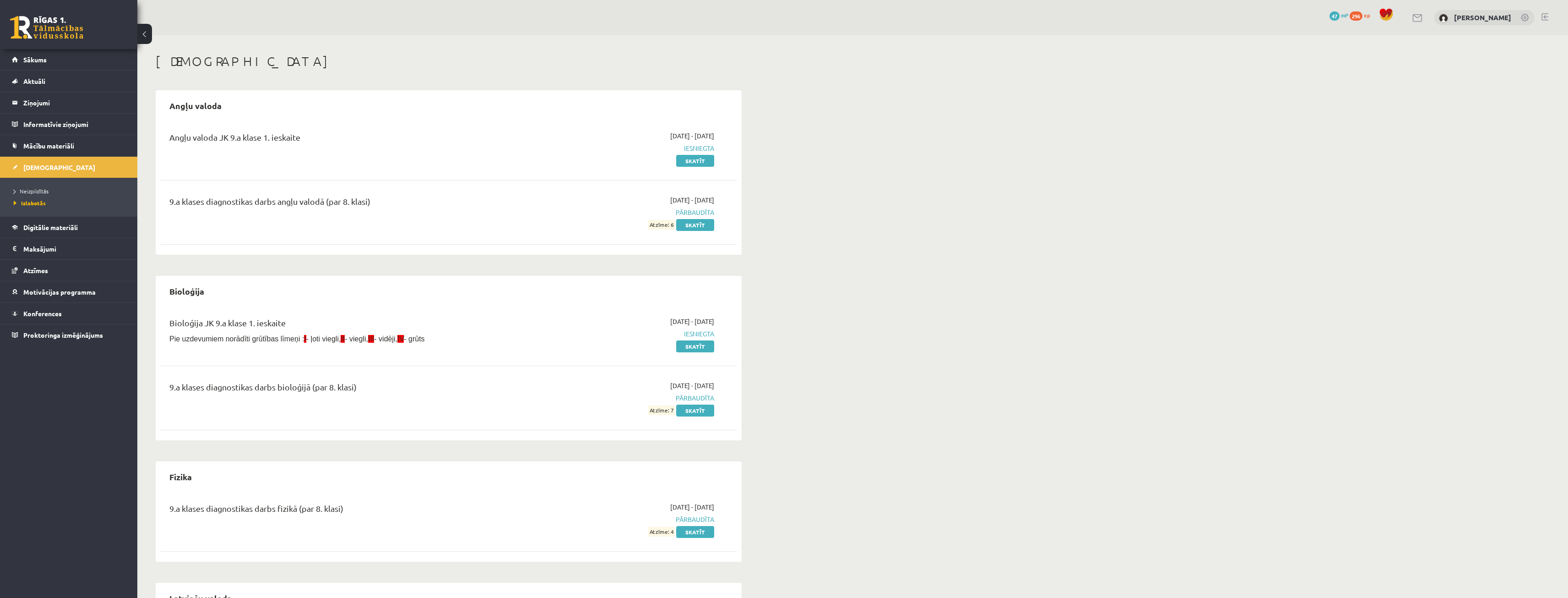
click at [691, 154] on div "2025-09-01 - 2025-09-15 Iesniegta Skatīt" at bounding box center [628, 148] width 186 height 34
click at [692, 155] on div "2025-09-01 - 2025-09-15 Iesniegta Skatīt" at bounding box center [628, 148] width 186 height 34
click at [692, 160] on link "Skatīt" at bounding box center [695, 160] width 38 height 12
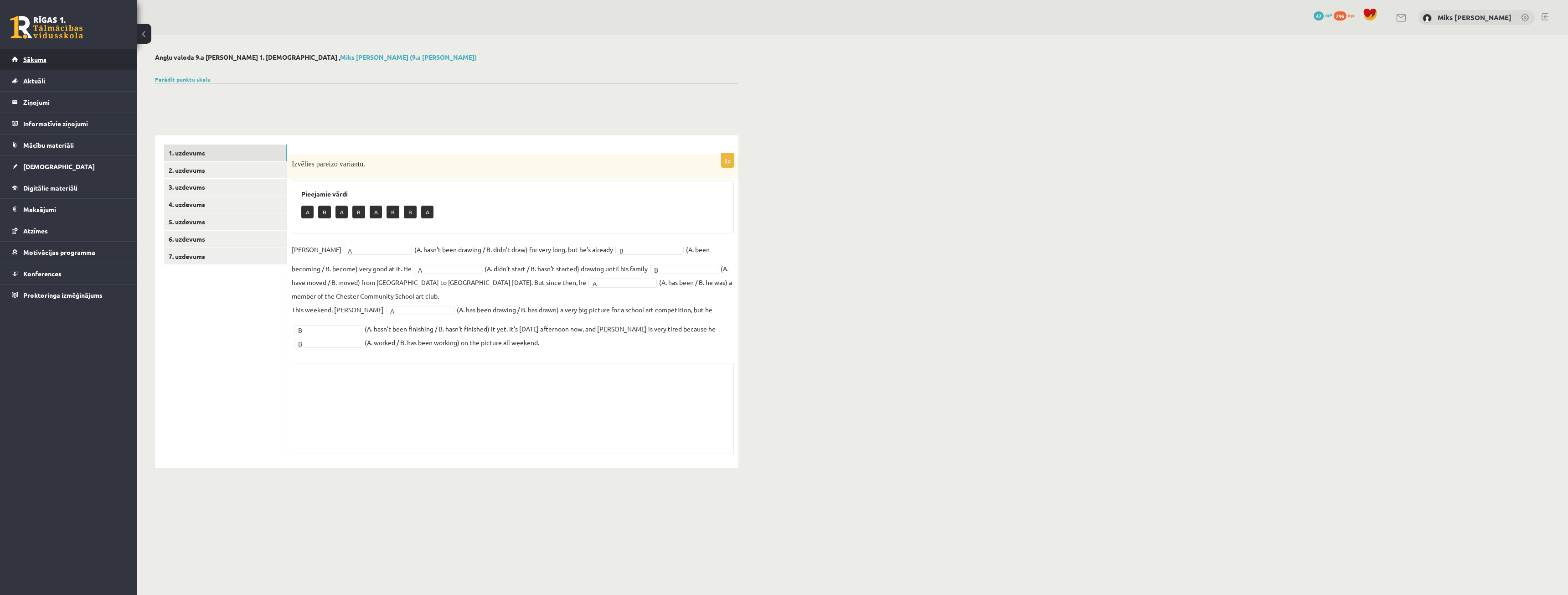
click at [40, 65] on link "Sākums" at bounding box center [69, 59] width 114 height 21
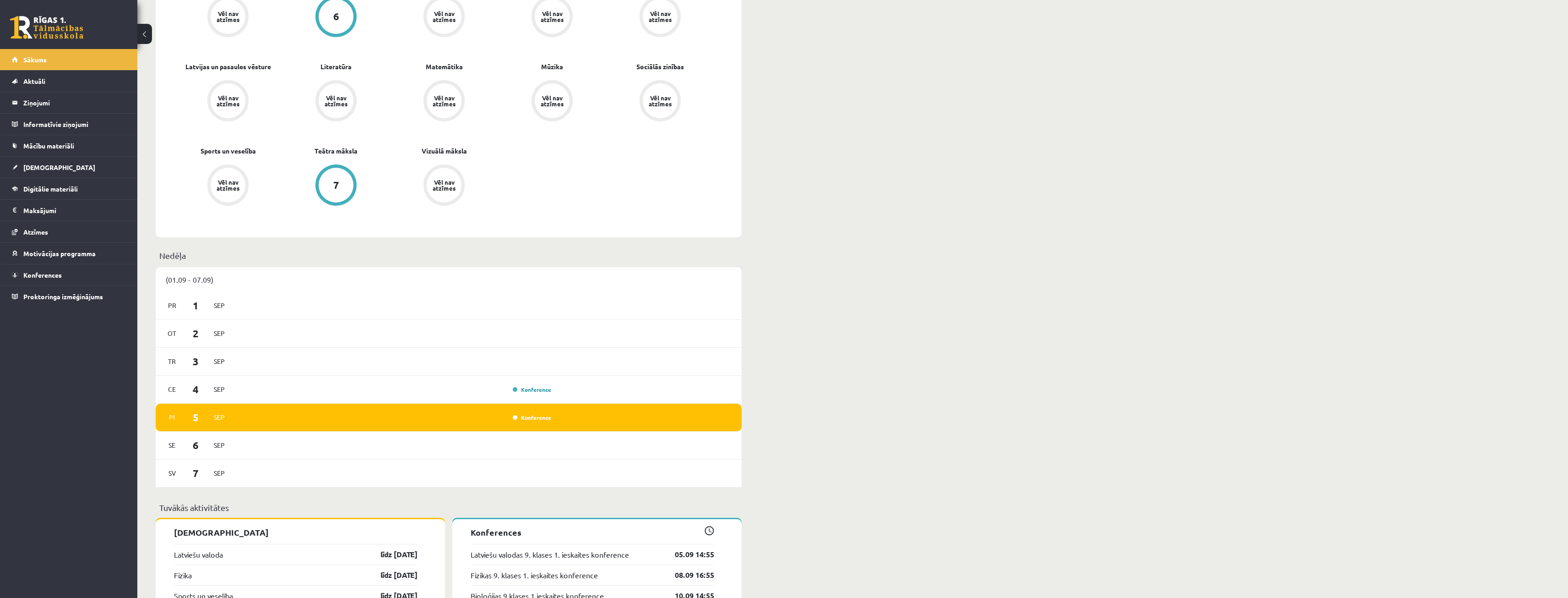
scroll to position [137, 0]
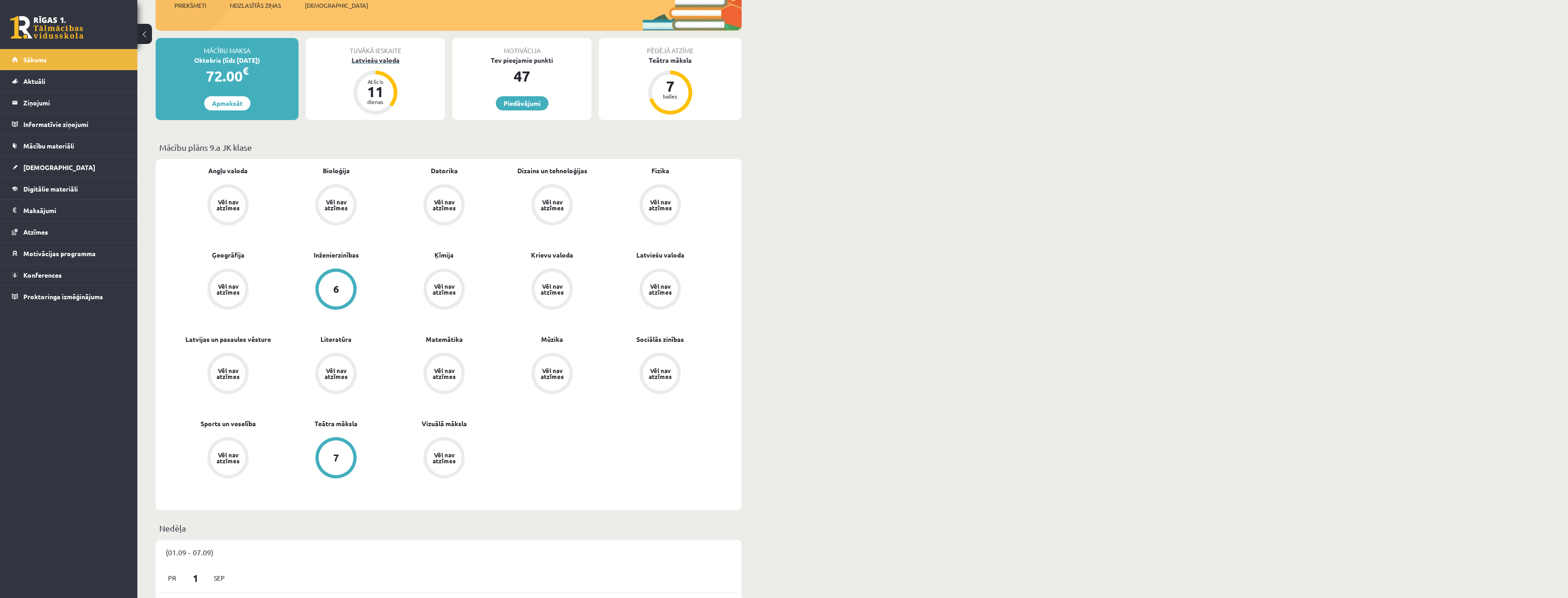
click at [389, 61] on div "Latviešu valoda" at bounding box center [376, 60] width 139 height 9
